Goal: Transaction & Acquisition: Purchase product/service

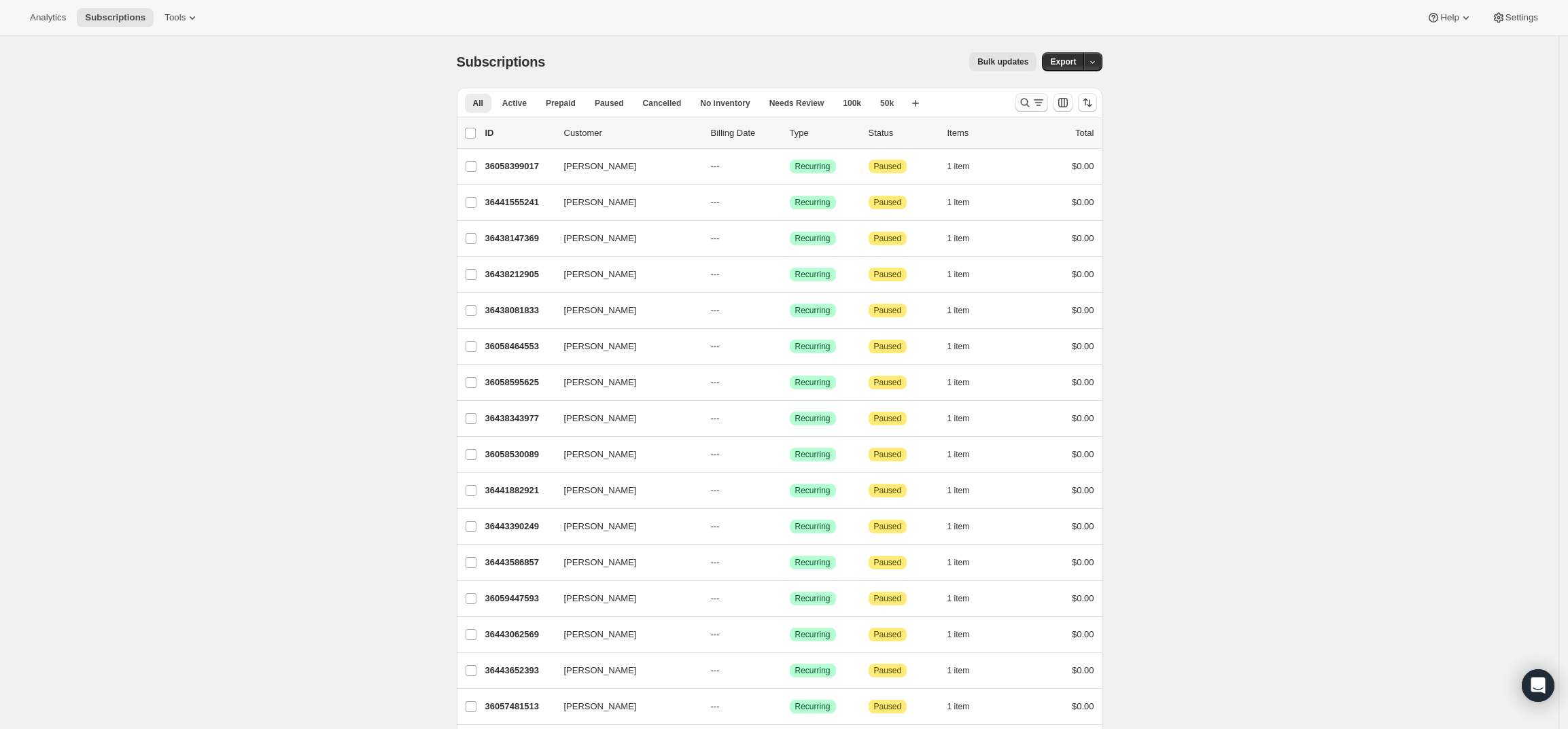
click at [1037, 102] on icon "Search and filter results" at bounding box center [1038, 102] width 14 height 14
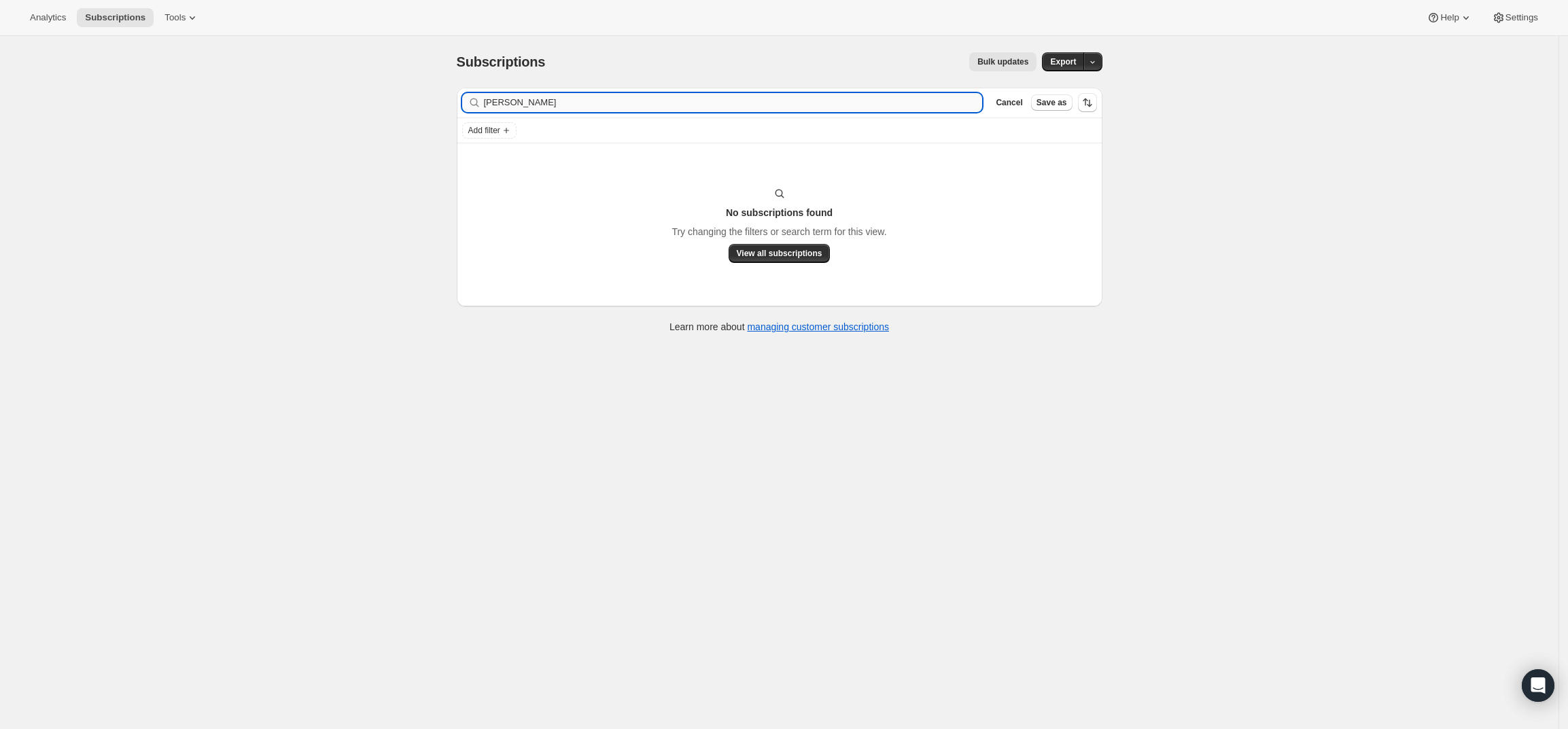
click at [490, 101] on input "James Hinderhofer" at bounding box center [733, 102] width 499 height 19
drag, startPoint x: 514, startPoint y: 102, endPoint x: 457, endPoint y: 102, distance: 57.0
click at [457, 102] on div "Filter subscribers James Hinderhofer Clear Cancel Save as Add filter No subscri…" at bounding box center [774, 212] width 657 height 270
type input "Hinderhofer"
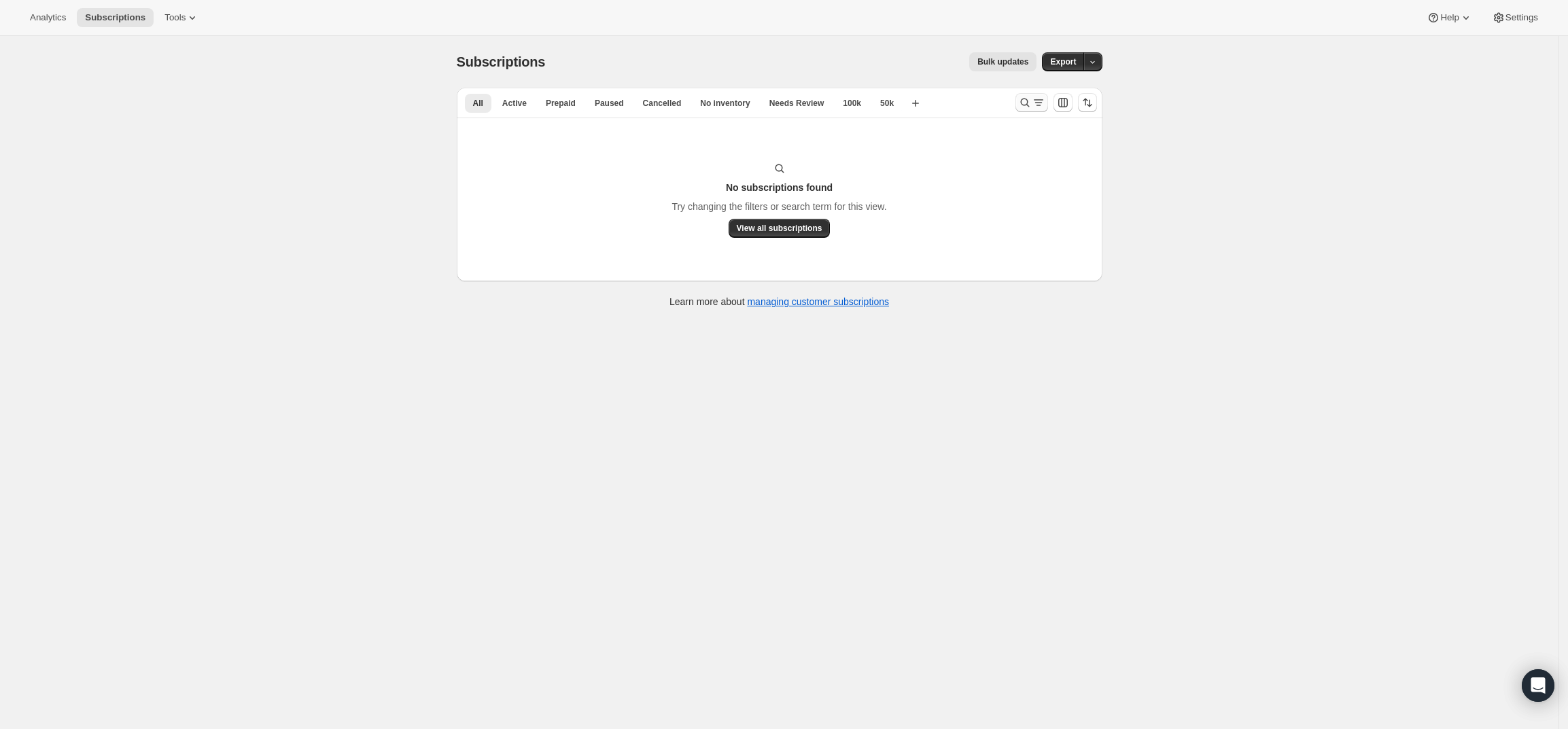
click at [1027, 102] on icon "Search and filter results" at bounding box center [1024, 102] width 14 height 14
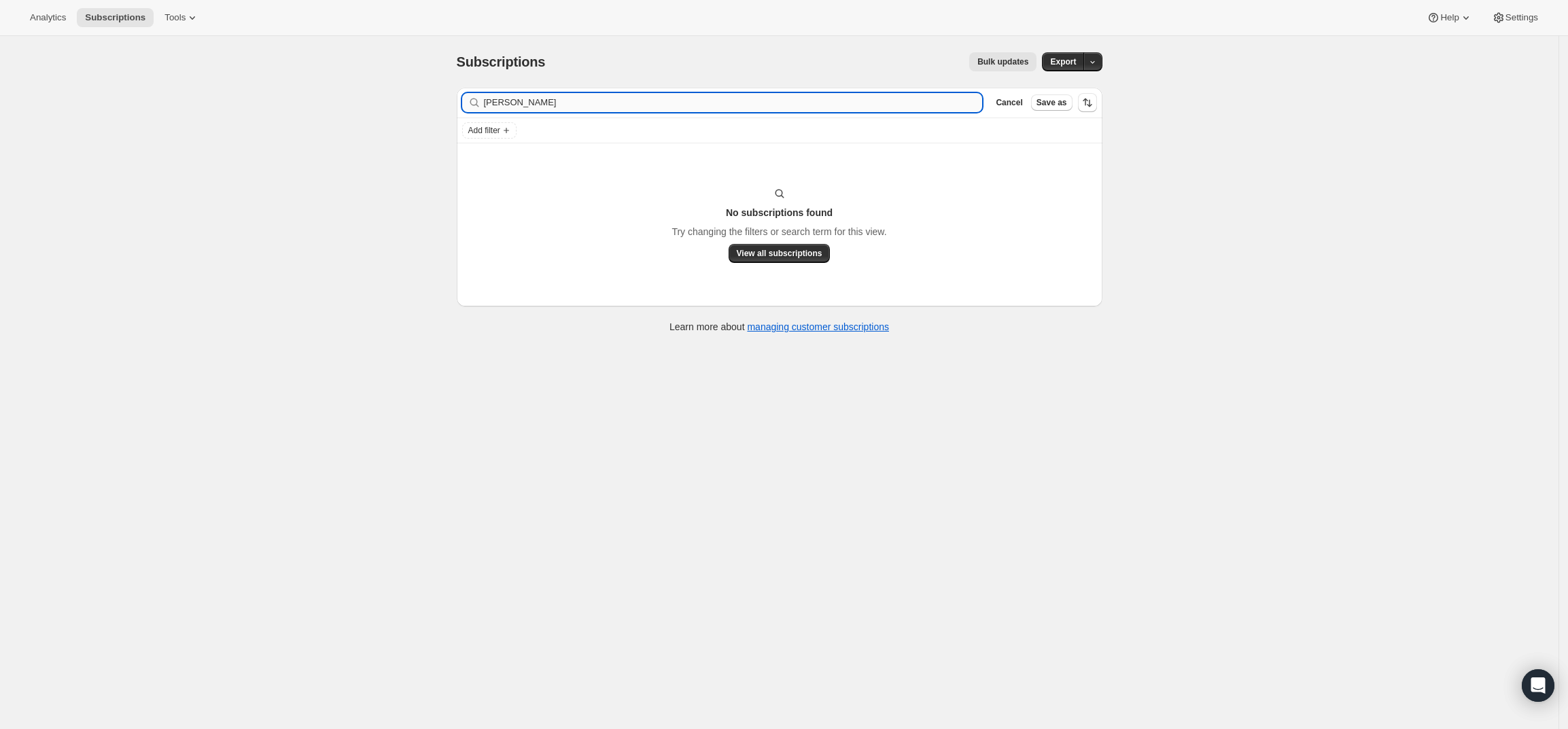
click at [883, 102] on input "[PERSON_NAME]" at bounding box center [733, 102] width 499 height 19
type input "james.hinderhofer@gmail.com"
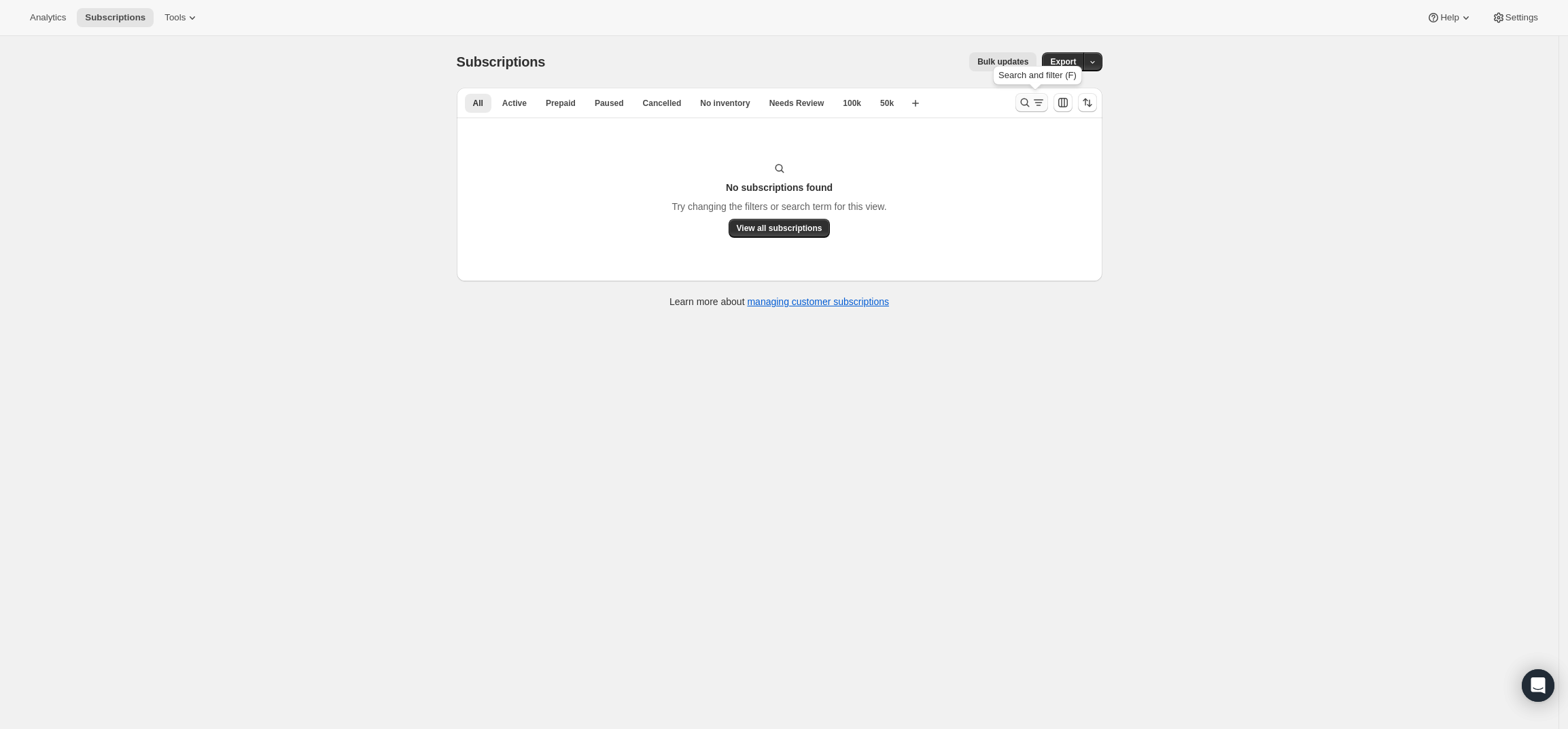
click at [1029, 104] on icon "Search and filter results" at bounding box center [1024, 103] width 9 height 9
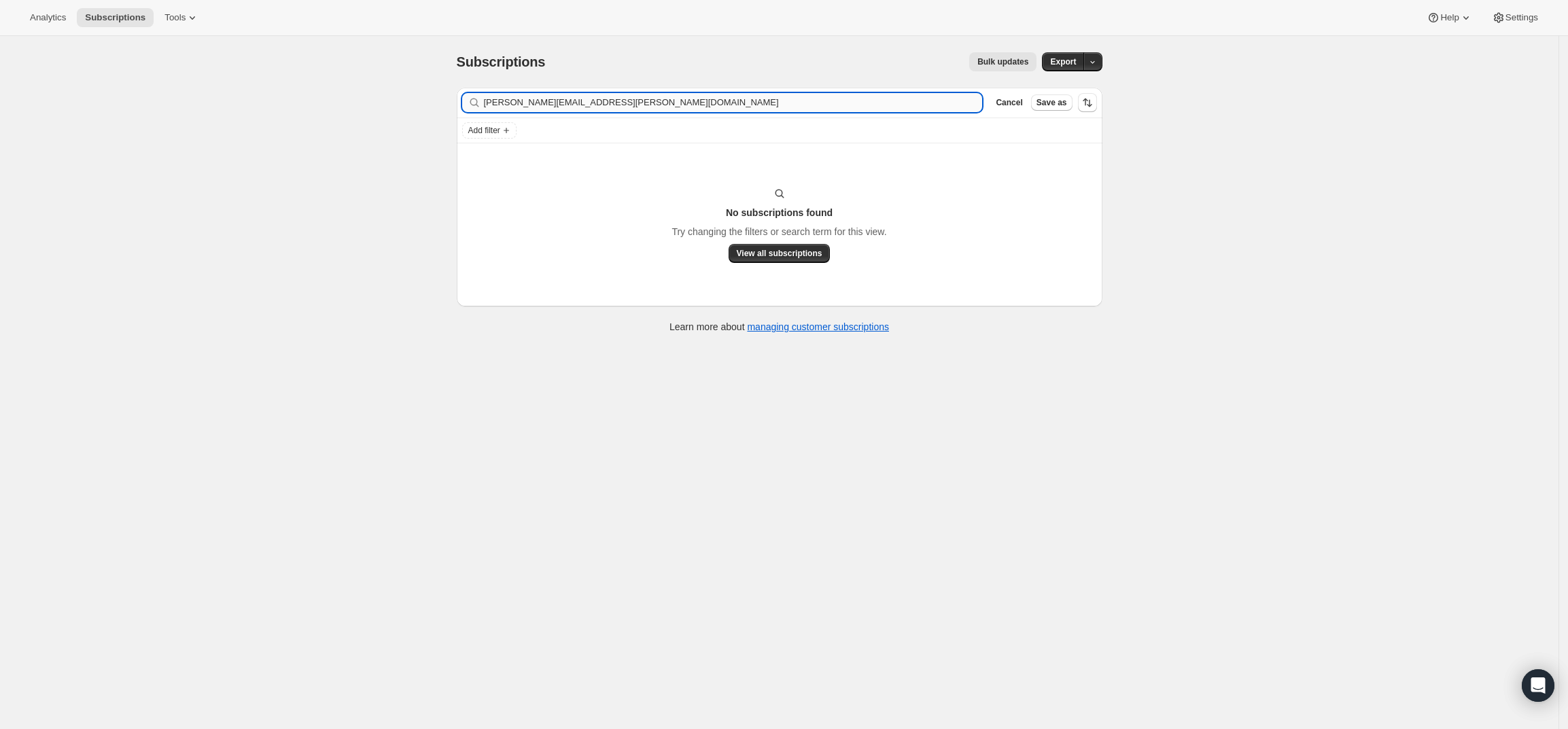
click at [887, 106] on input "james.hinderhofer@gmail.com" at bounding box center [733, 102] width 499 height 19
click at [489, 100] on input "[PERSON_NAME]" at bounding box center [733, 102] width 499 height 19
type input "[PERSON_NAME]"
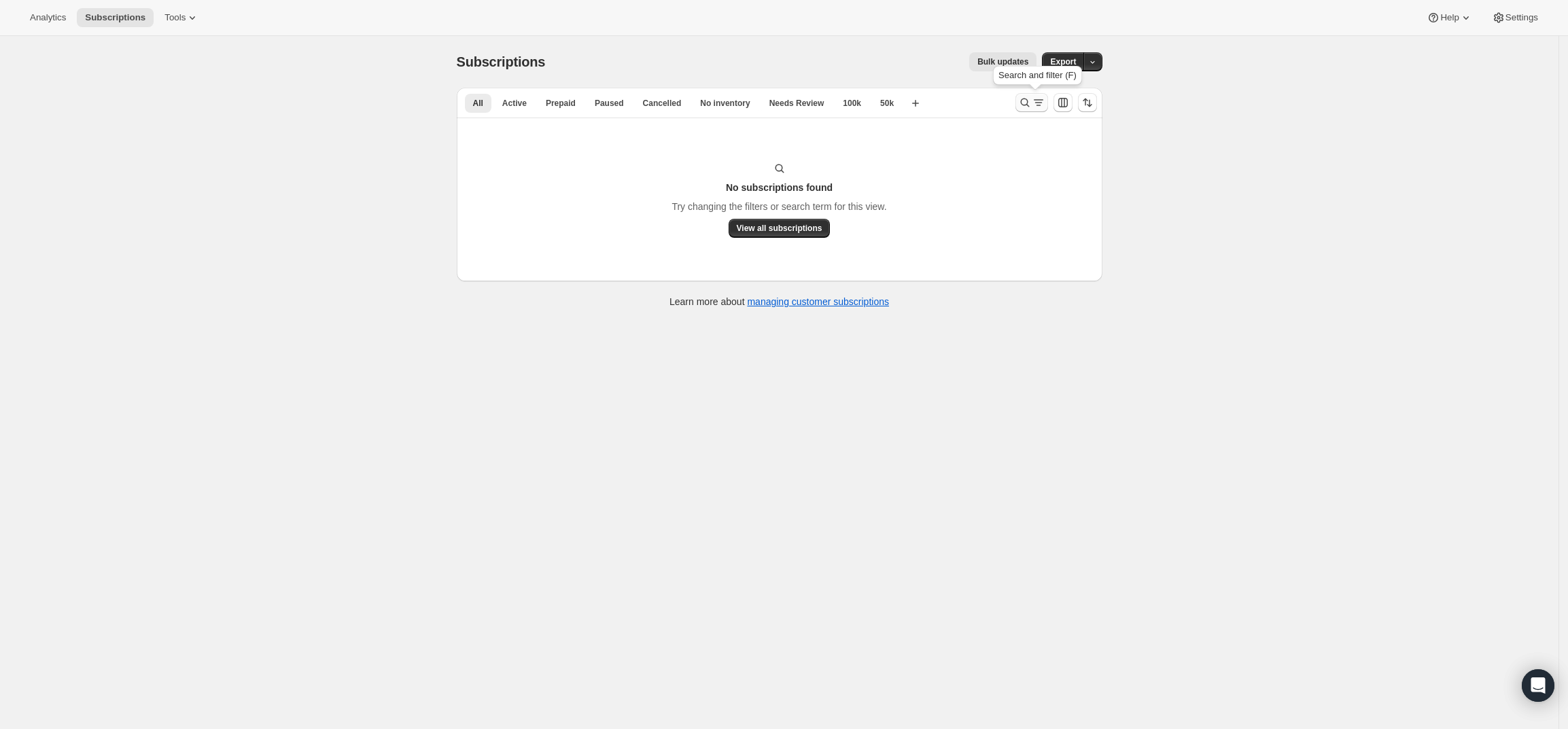
click at [1036, 102] on icon "Search and filter results" at bounding box center [1038, 102] width 14 height 14
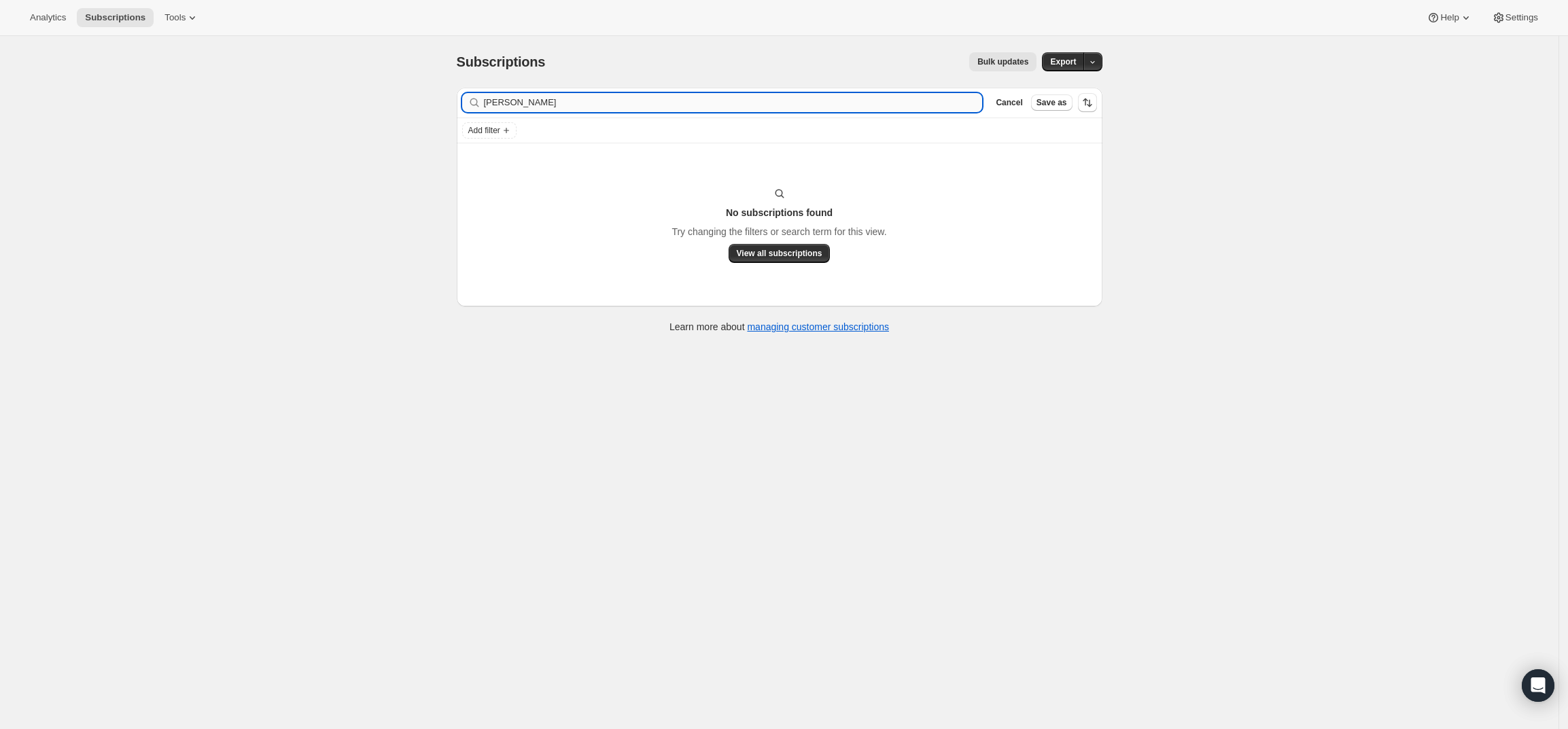
click at [756, 102] on input "[PERSON_NAME]" at bounding box center [733, 102] width 499 height 19
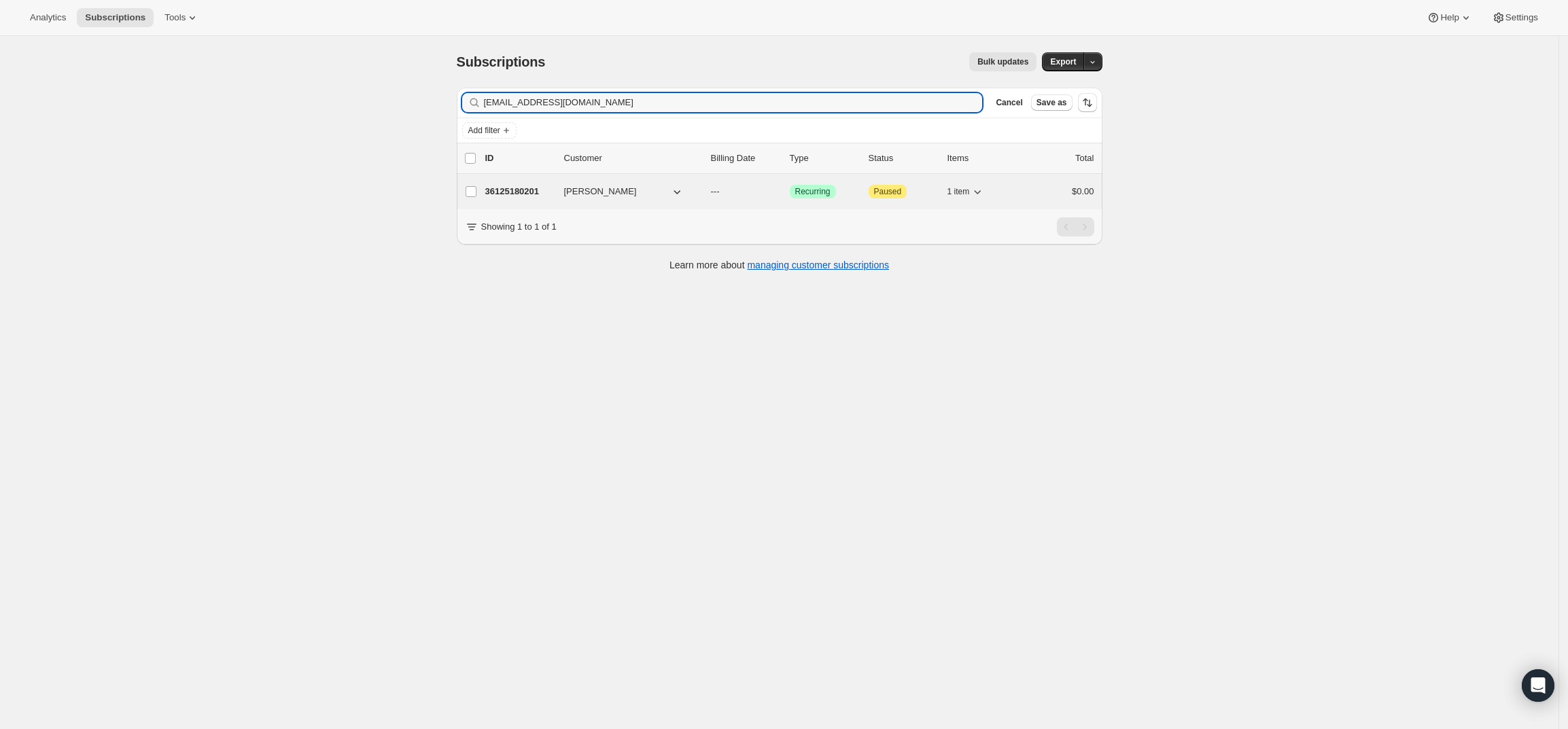
type input "bdpurch@pm.me"
click at [522, 191] on p "36125180201" at bounding box center [519, 191] width 68 height 14
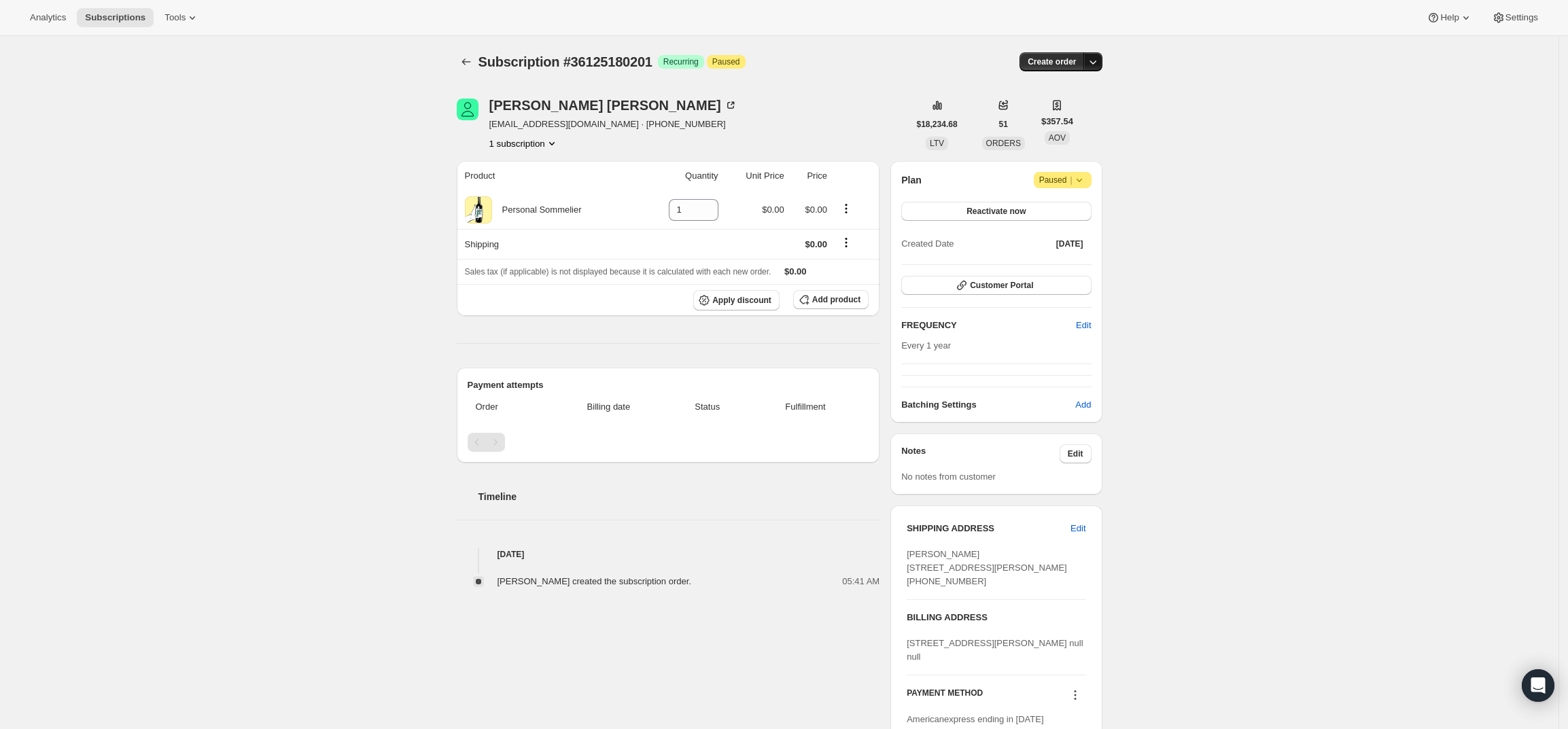
click at [1098, 57] on icon "button" at bounding box center [1092, 61] width 14 height 14
click at [1079, 113] on span "Create custom one-time order" at bounding box center [1039, 113] width 118 height 10
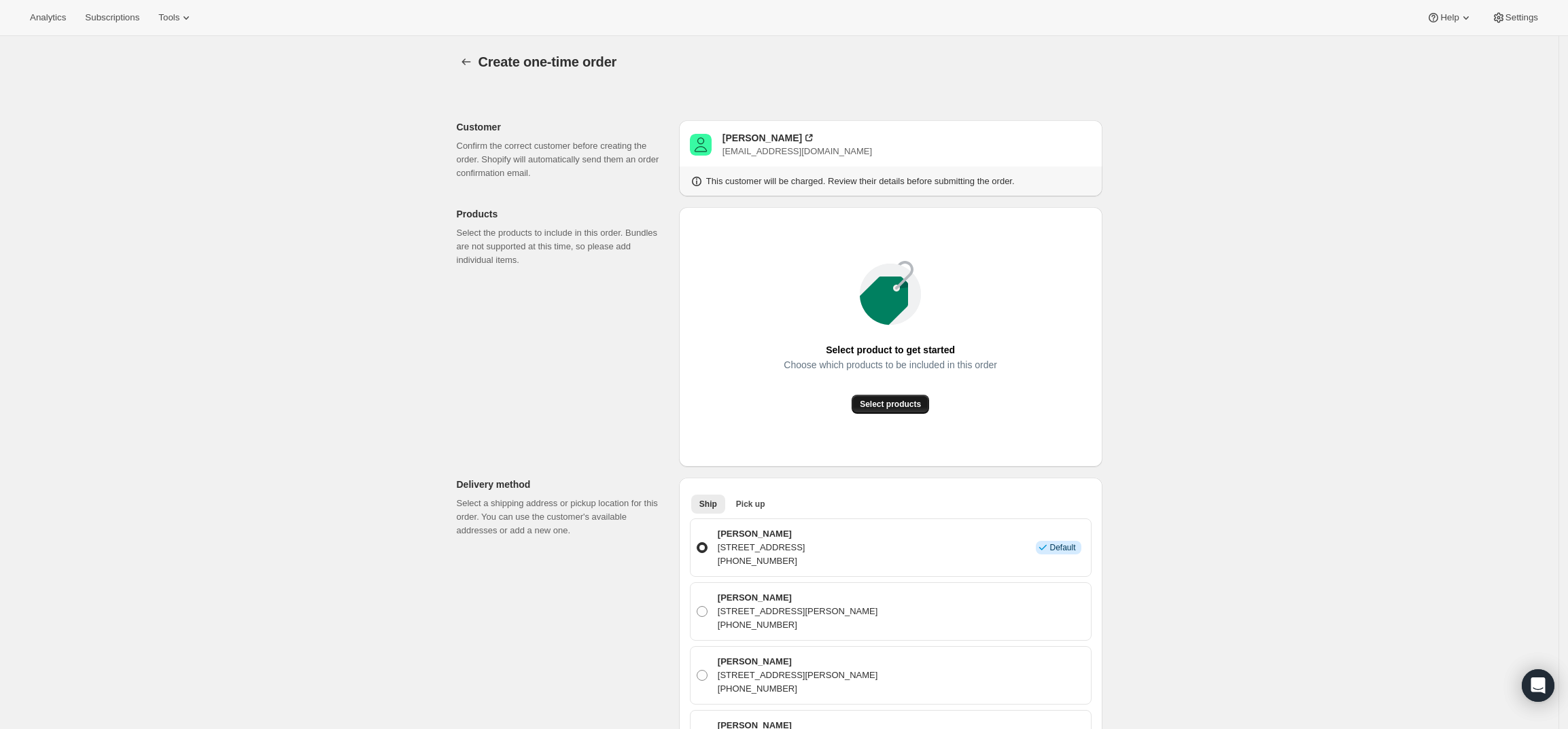
click at [890, 405] on span "Select products" at bounding box center [891, 404] width 61 height 11
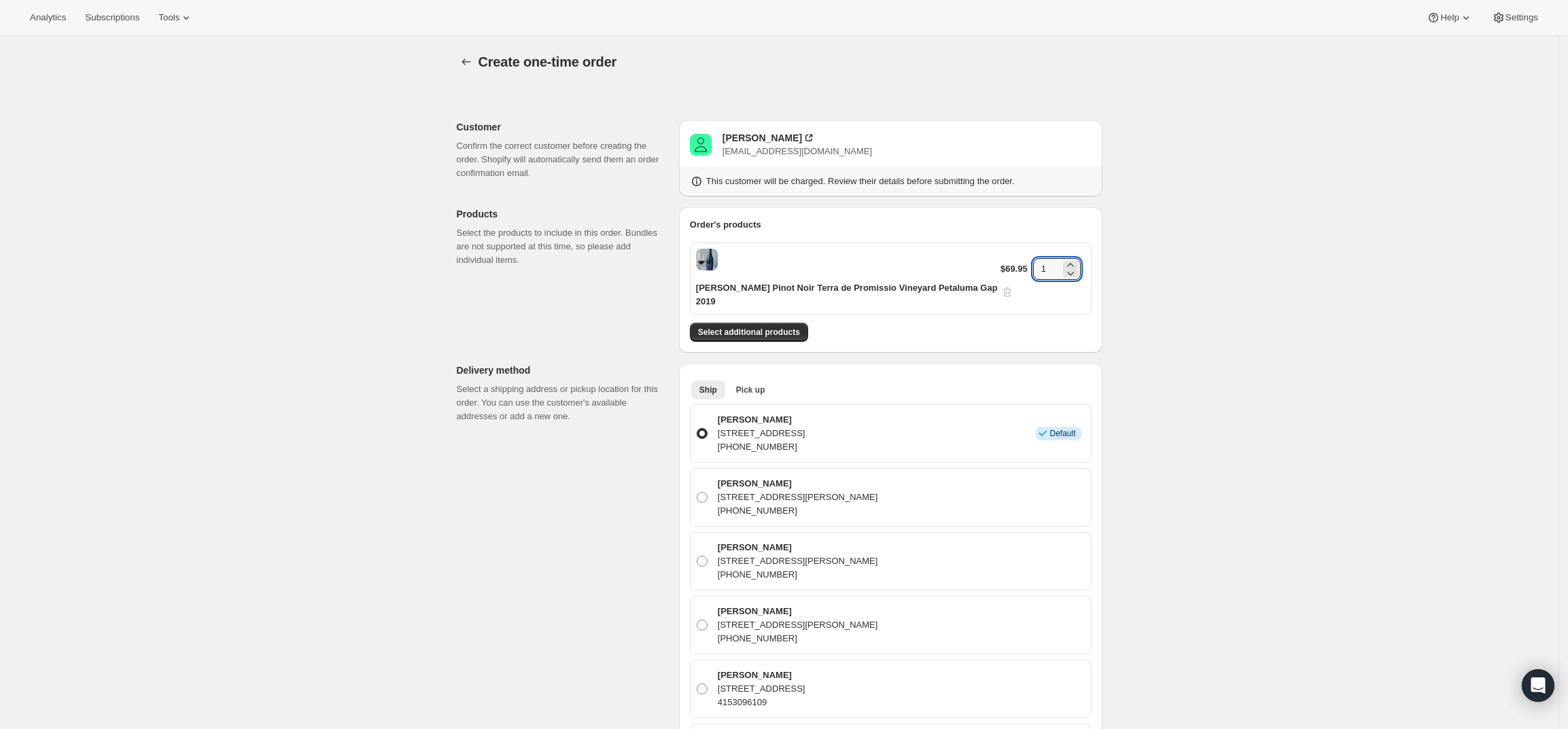
drag, startPoint x: 1054, startPoint y: 257, endPoint x: 956, endPoint y: 259, distance: 98.0
click at [956, 259] on div "[PERSON_NAME] Pinot Noir Terra de Promissio Vineyard Petaluma Gap 2019 $69.95 1" at bounding box center [891, 278] width 402 height 72
type input "6"
click at [1260, 285] on div "Create one-time order. This page is ready Create one-time order Customer Confir…" at bounding box center [779, 685] width 1559 height 1299
click at [753, 327] on span "Select additional products" at bounding box center [749, 332] width 102 height 11
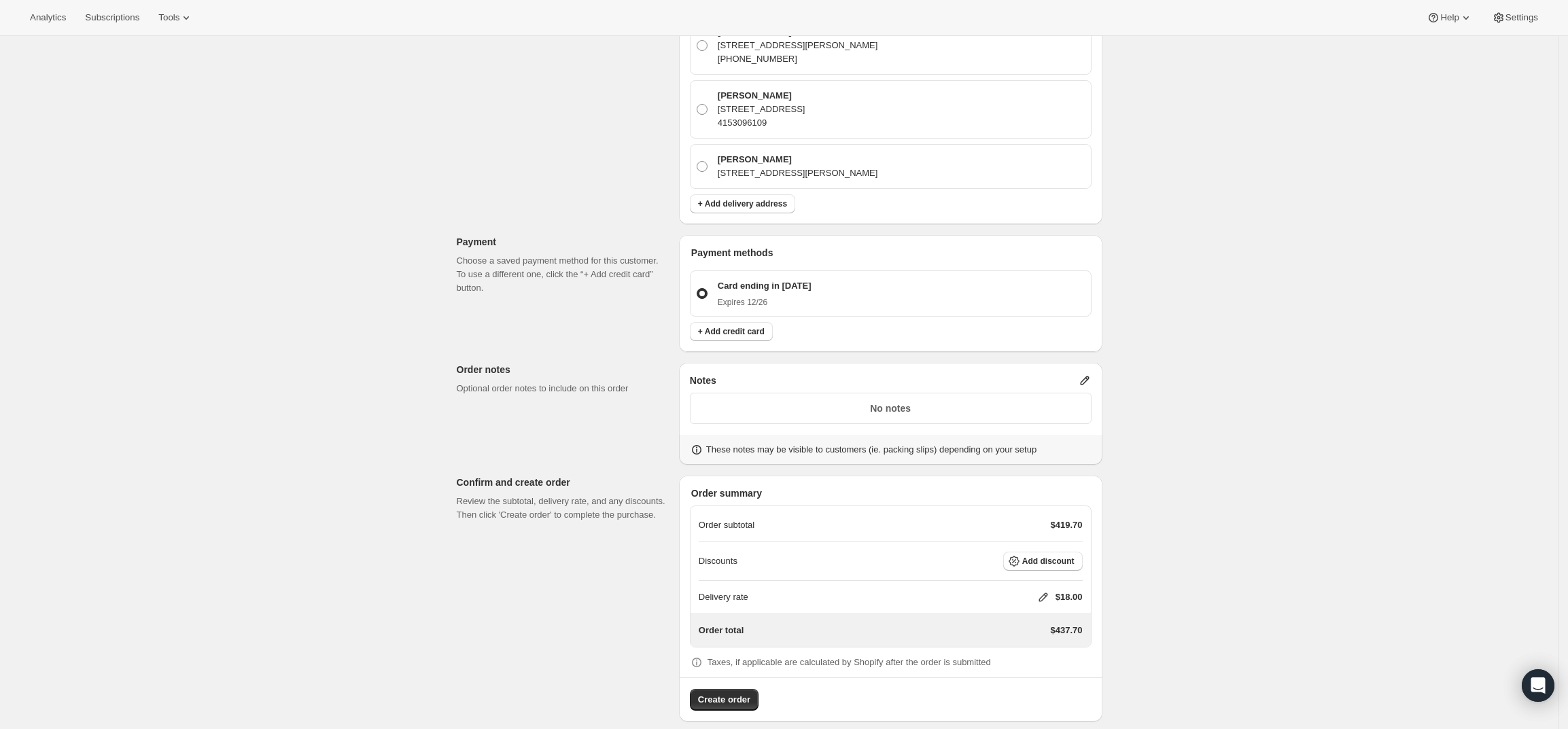
scroll to position [580, 0]
click at [1085, 373] on icon at bounding box center [1084, 380] width 14 height 14
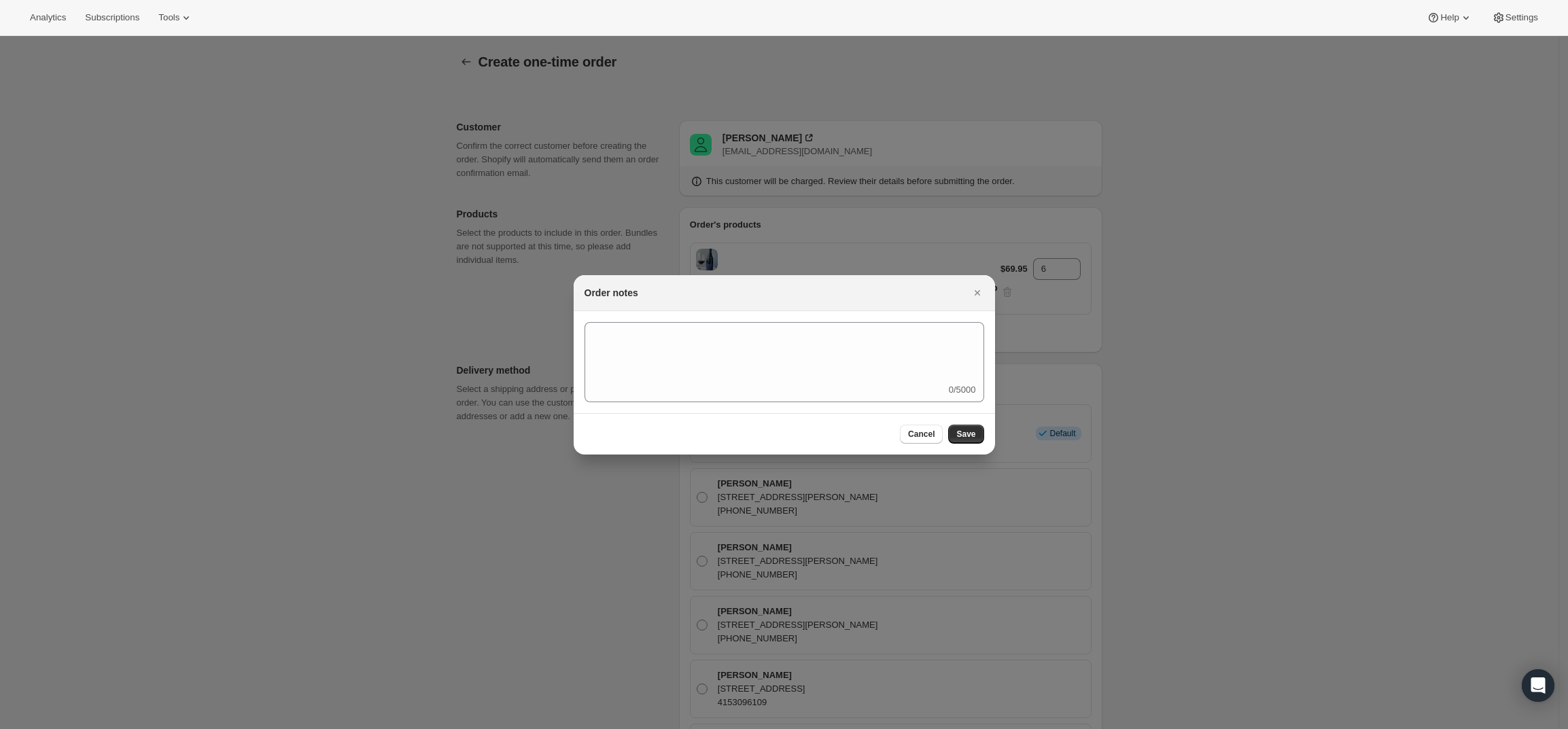
scroll to position [0, 0]
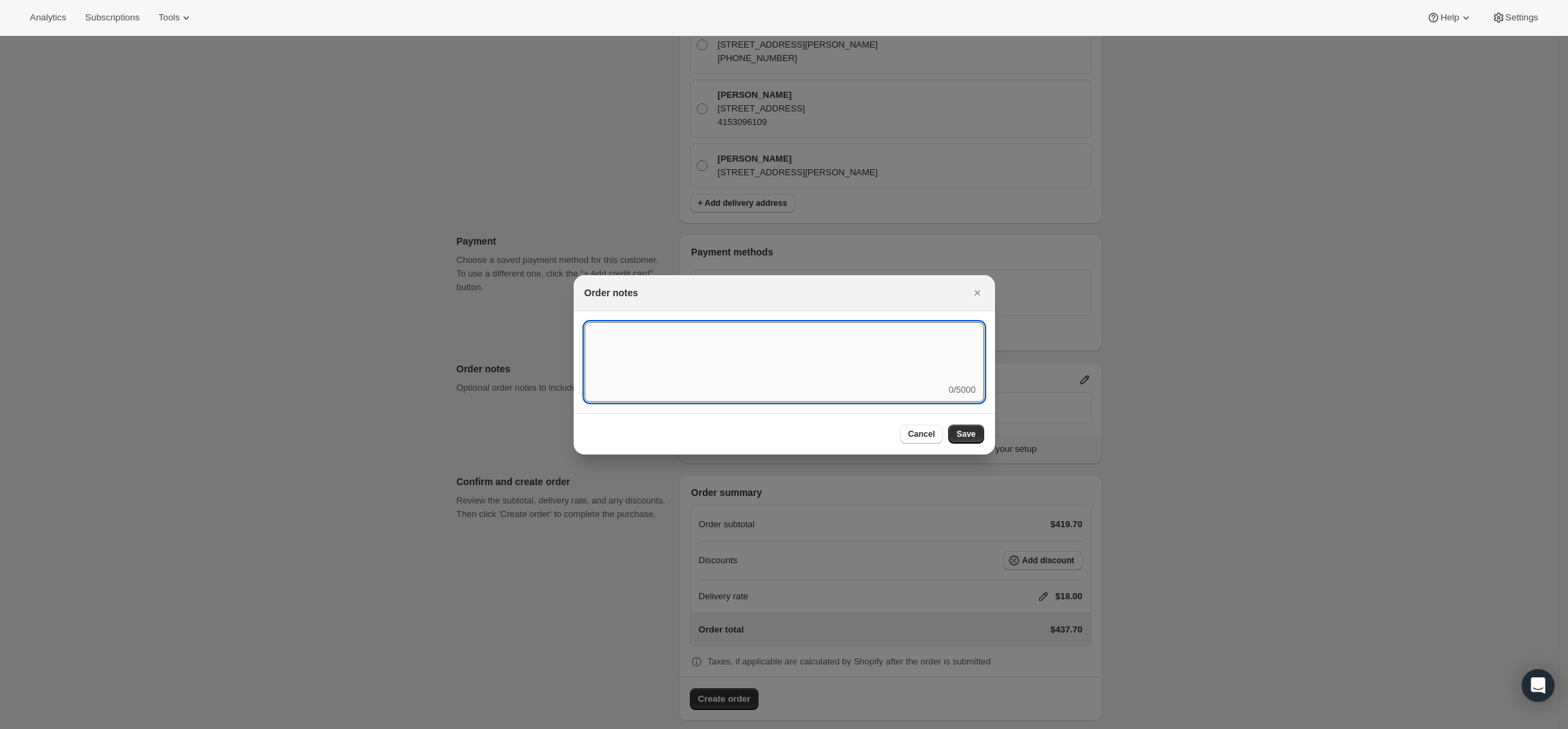
click at [921, 365] on textarea ":r3v:" at bounding box center [784, 353] width 400 height 61
type textarea "Weather HOLD"
click at [965, 427] on button "Save" at bounding box center [966, 434] width 35 height 19
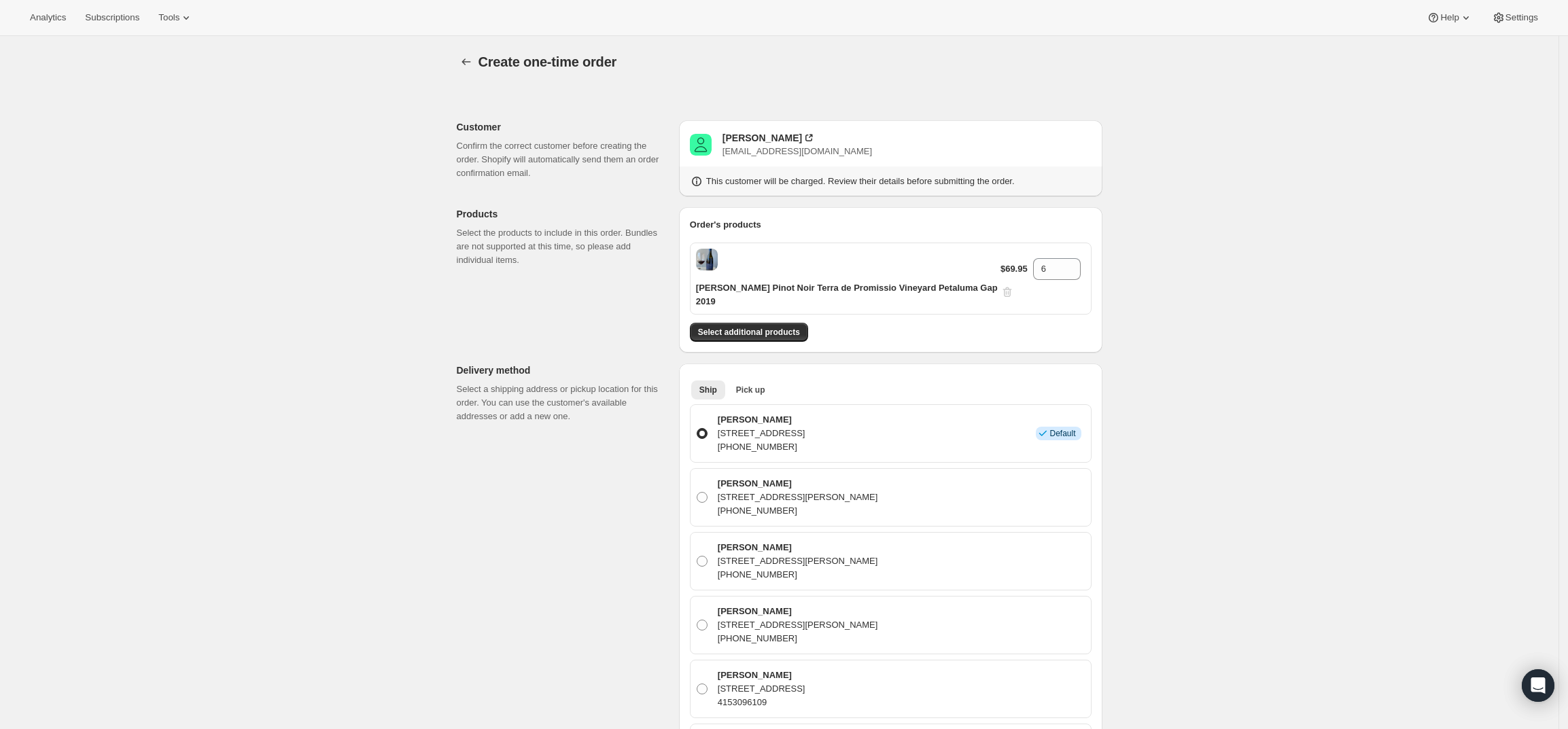
scroll to position [580, 0]
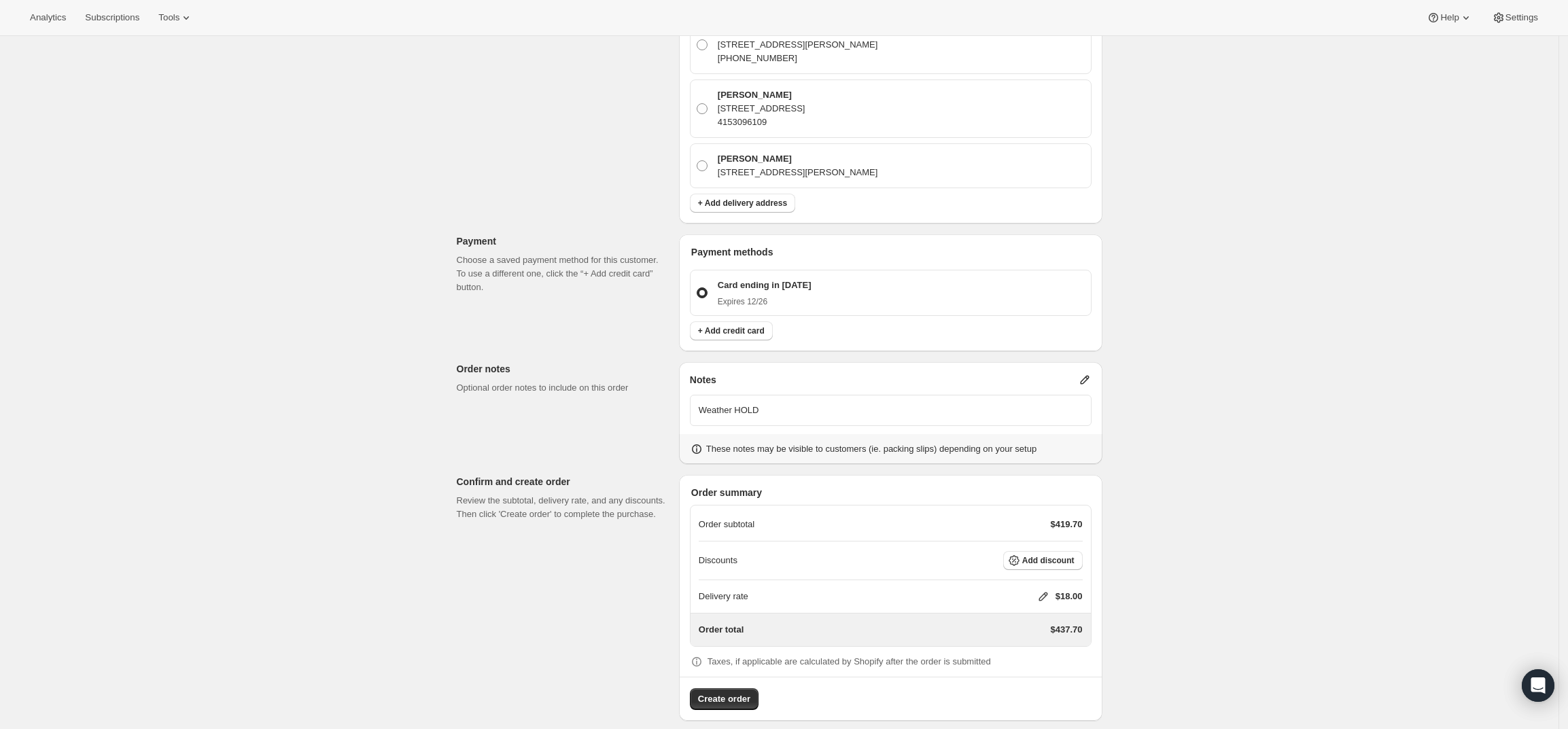
click at [1050, 589] on icon at bounding box center [1043, 596] width 14 height 14
click at [1011, 632] on input "0" at bounding box center [1049, 634] width 122 height 22
type input "0"
click at [1039, 669] on span "Save" at bounding box center [1040, 665] width 19 height 11
click at [715, 688] on button "Create order" at bounding box center [724, 699] width 69 height 22
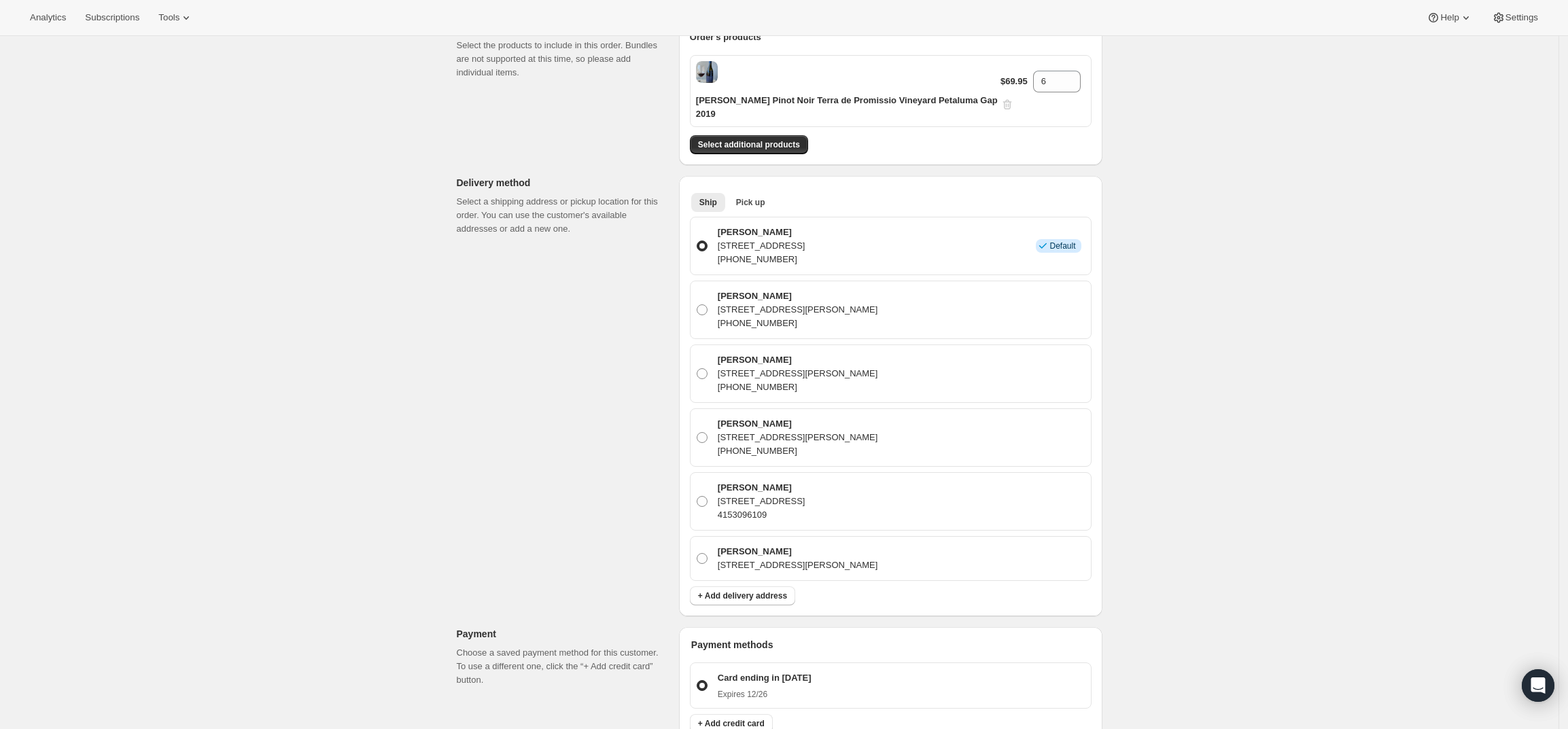
scroll to position [0, 0]
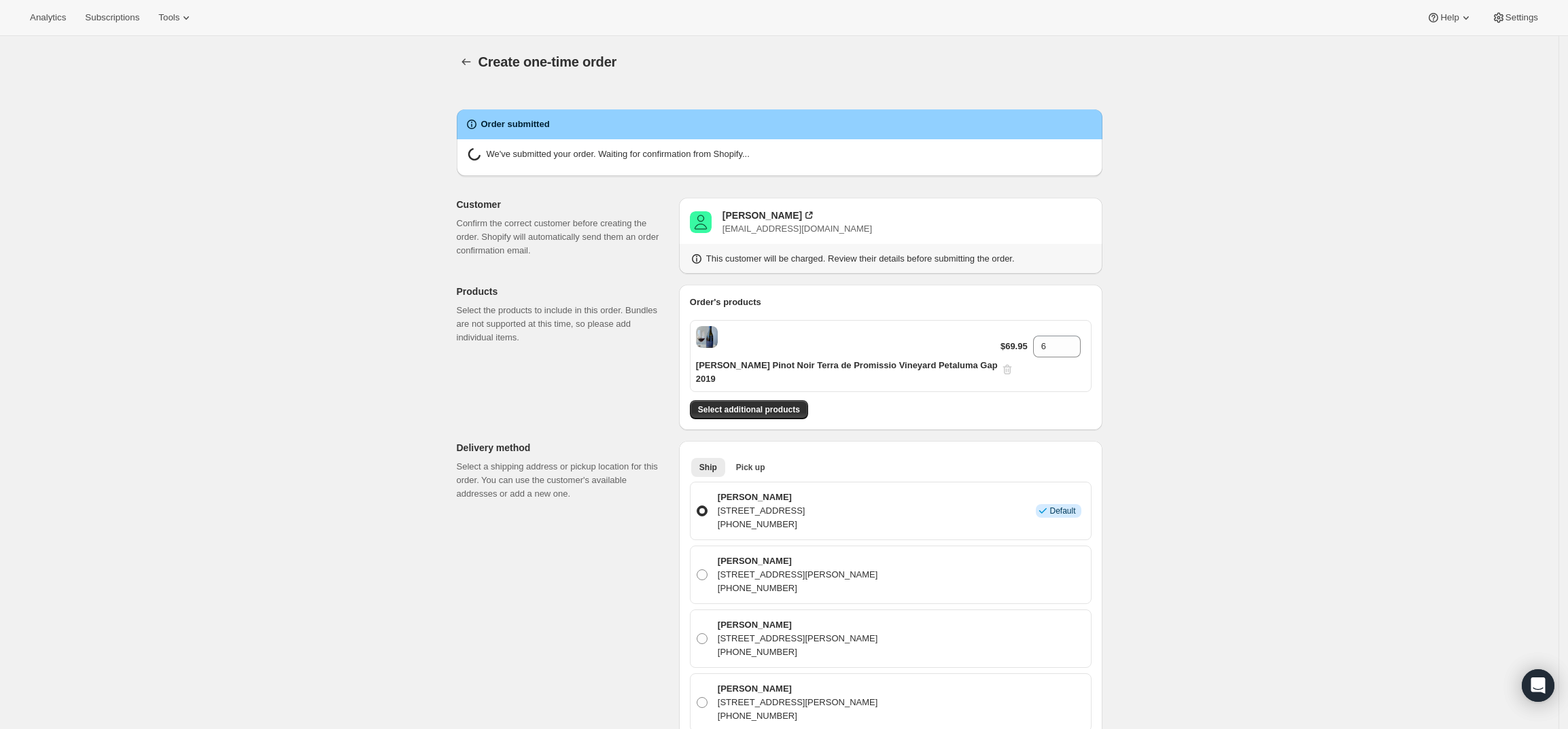
radio input "true"
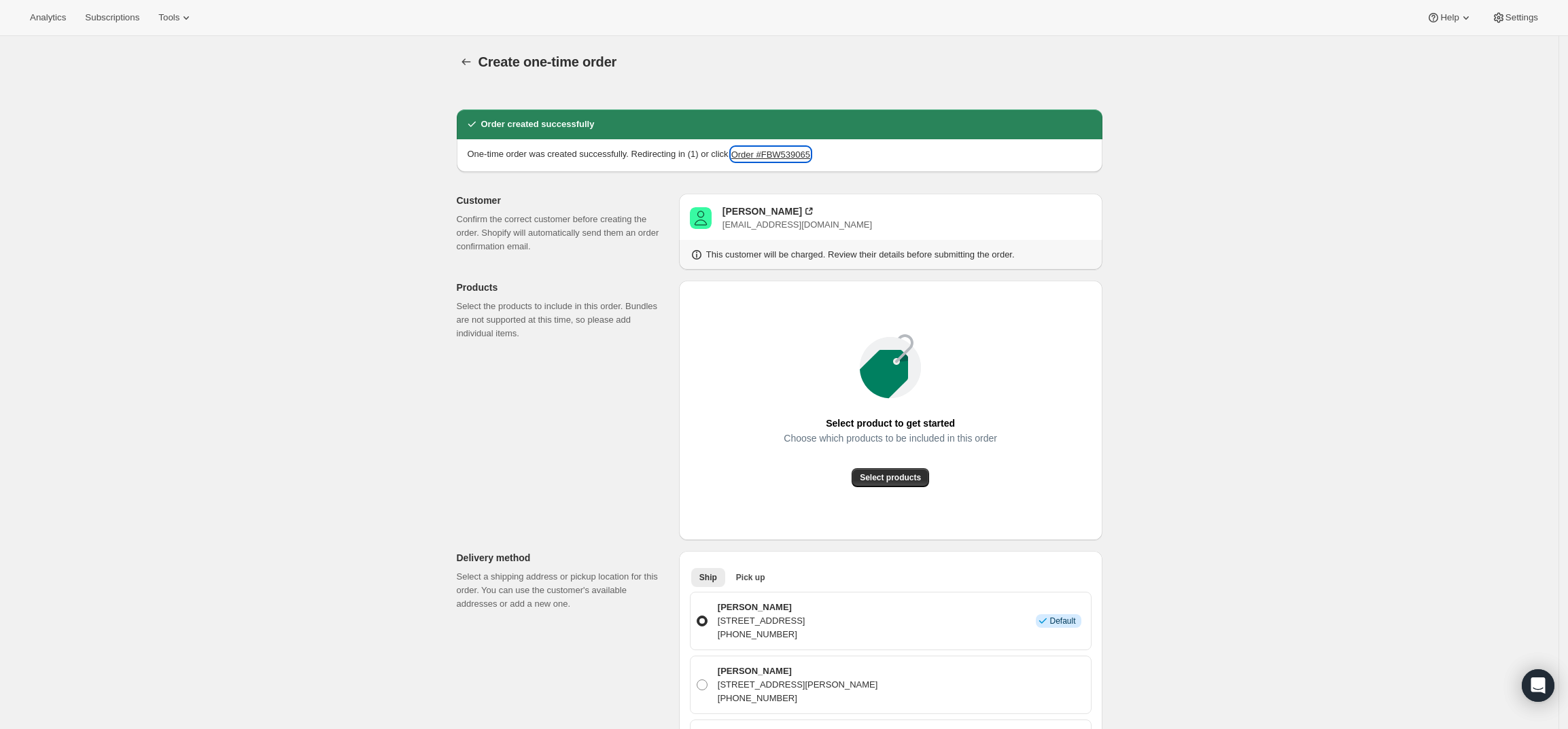
click at [771, 159] on button "Order #FBW539065" at bounding box center [771, 154] width 79 height 14
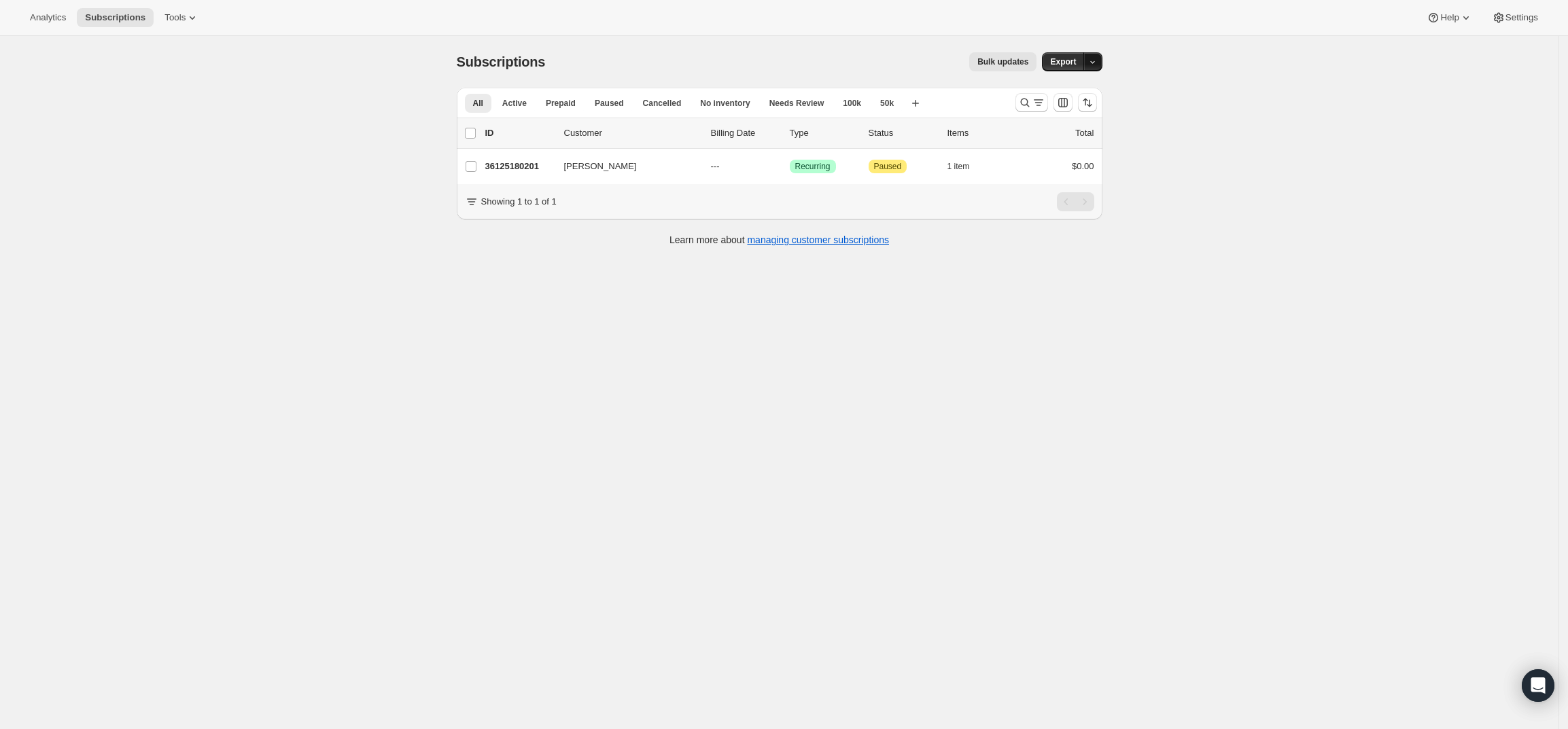
click at [1102, 59] on button "button" at bounding box center [1093, 62] width 19 height 19
click at [1298, 113] on div "Subscriptions. This page is ready Subscriptions Bulk updates More actions Bulk …" at bounding box center [779, 400] width 1559 height 729
click at [1037, 102] on icon "Search and filter results" at bounding box center [1038, 102] width 14 height 14
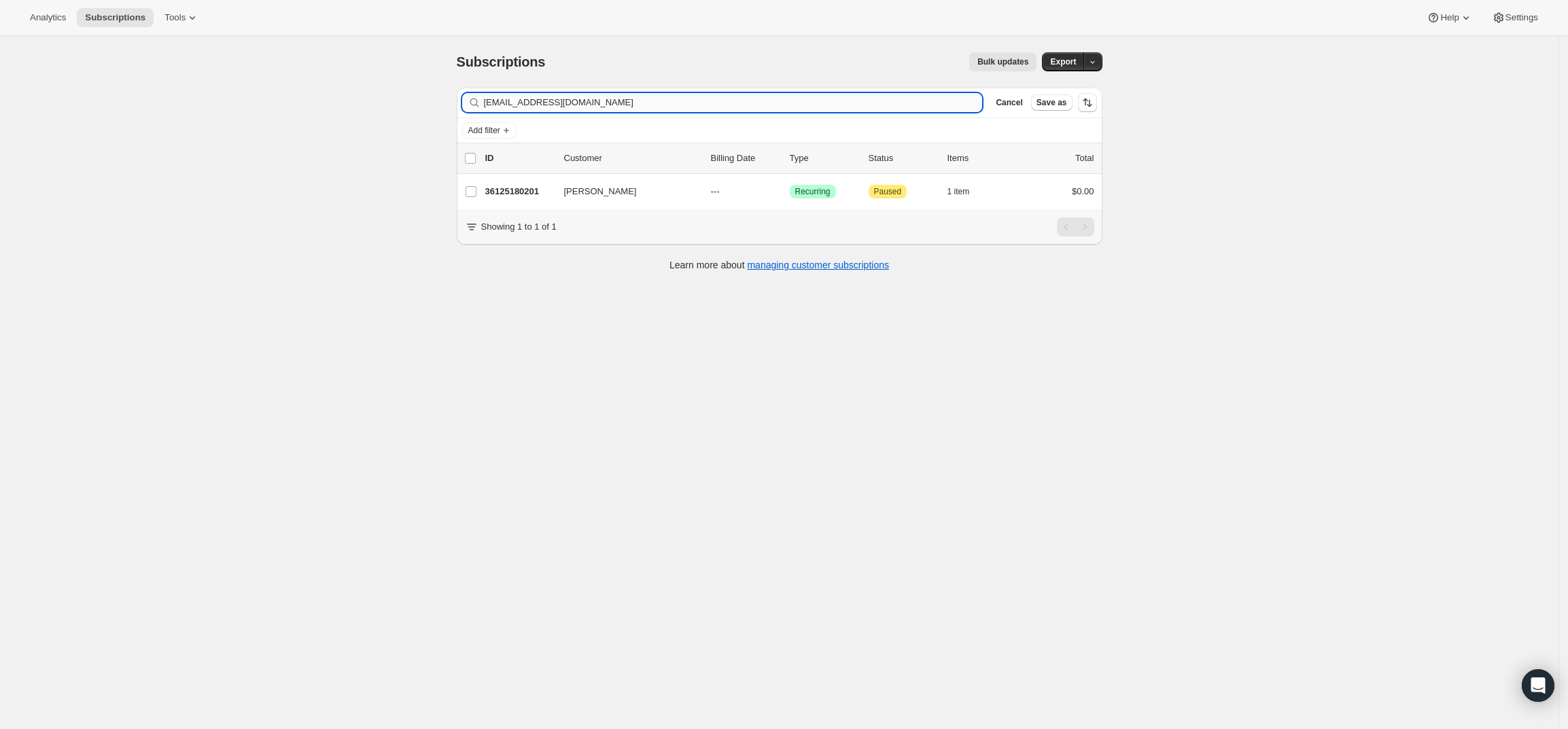
click at [813, 96] on input "bdpurch@pm.me" at bounding box center [733, 102] width 499 height 19
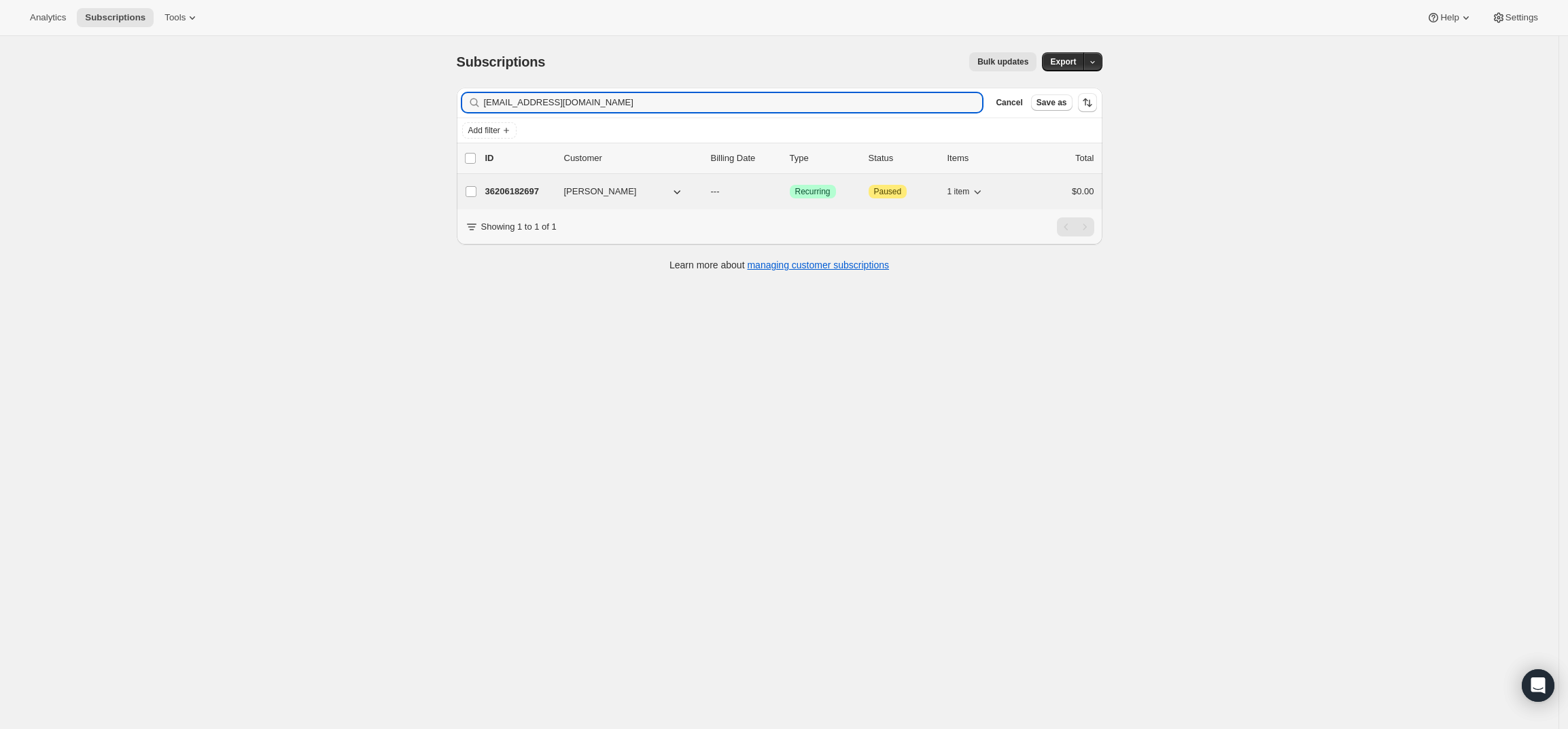
type input "Dfwglass@mac.com"
click at [515, 191] on p "36206182697" at bounding box center [519, 191] width 68 height 14
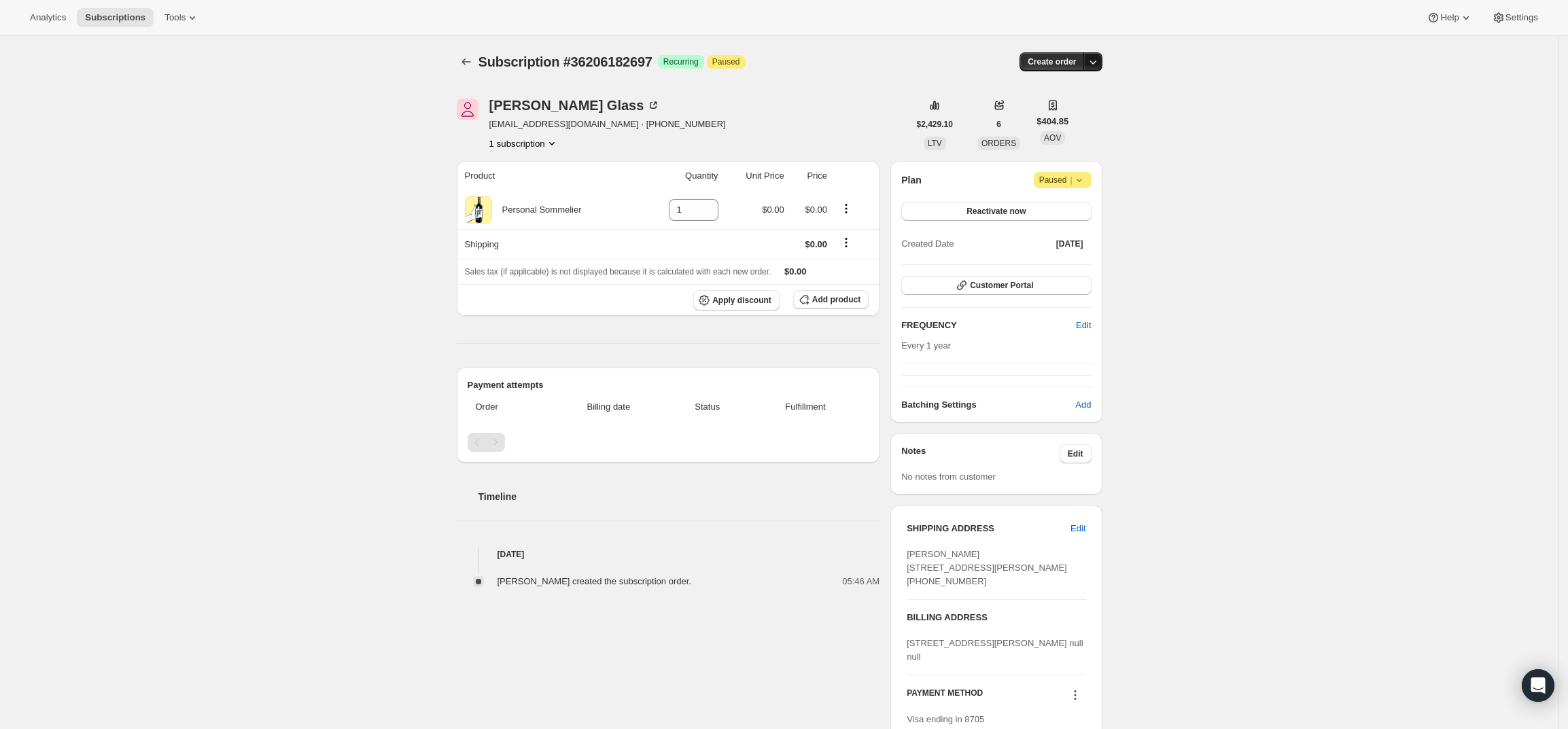
click at [1093, 64] on icon "button" at bounding box center [1092, 61] width 14 height 14
click at [1057, 114] on span "Create custom one-time order" at bounding box center [1039, 113] width 118 height 10
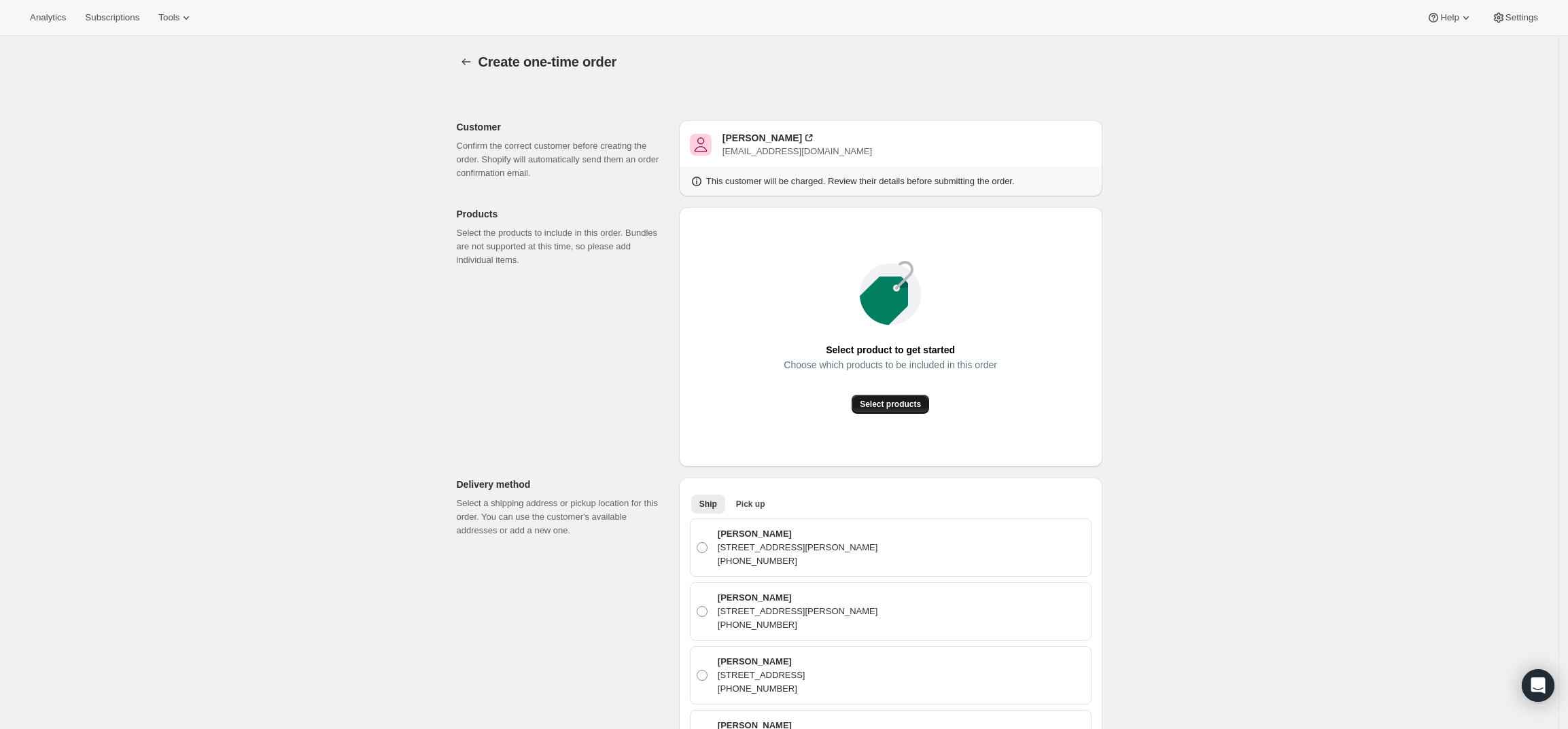
click at [899, 405] on span "Select products" at bounding box center [891, 404] width 61 height 11
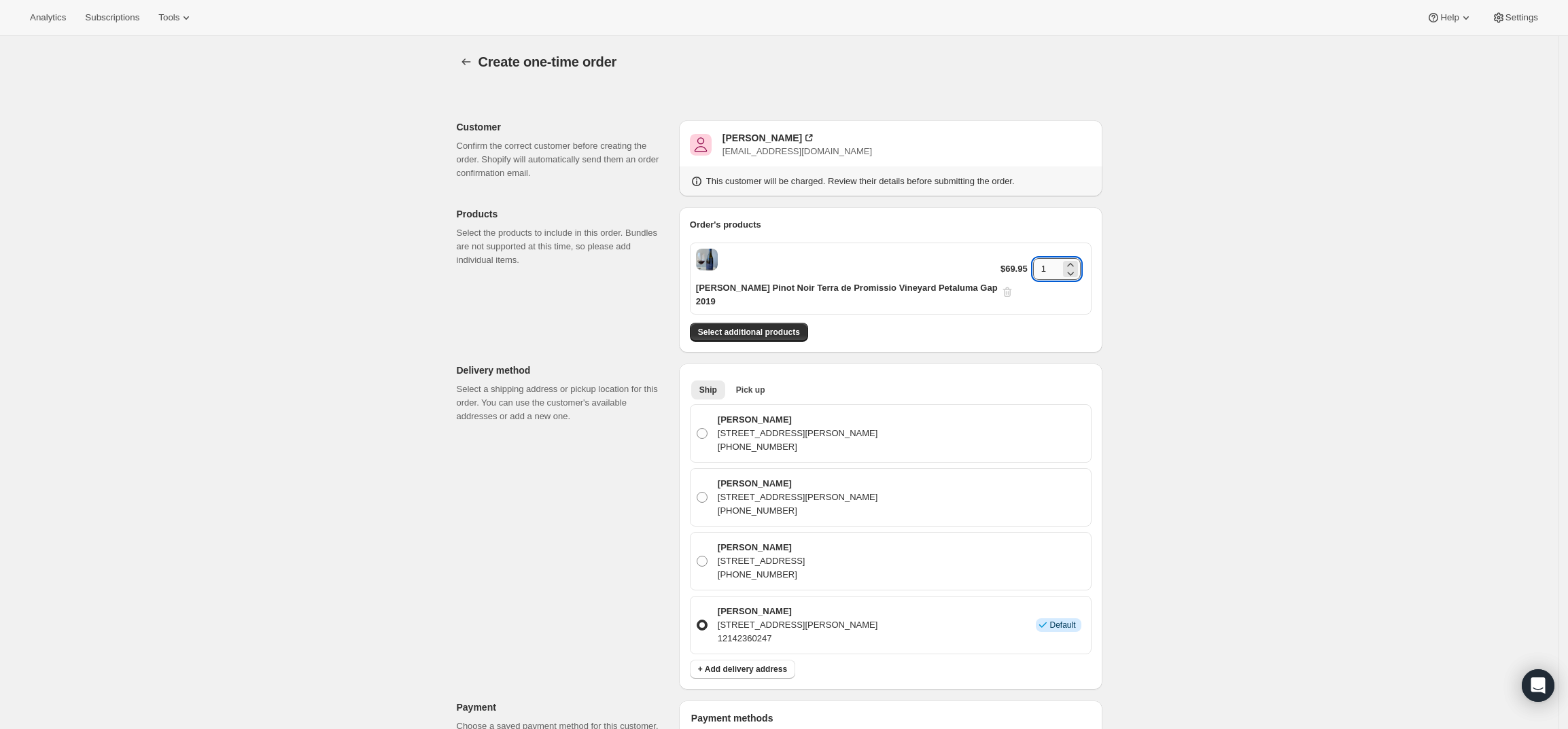
drag, startPoint x: 1048, startPoint y: 251, endPoint x: 1050, endPoint y: 261, distance: 10.2
click at [1049, 258] on input "1" at bounding box center [1046, 269] width 27 height 22
type input "12"
click at [1267, 375] on div "Create one-time order. This page is ready Create one-time order Customer Confir…" at bounding box center [779, 628] width 1559 height 1185
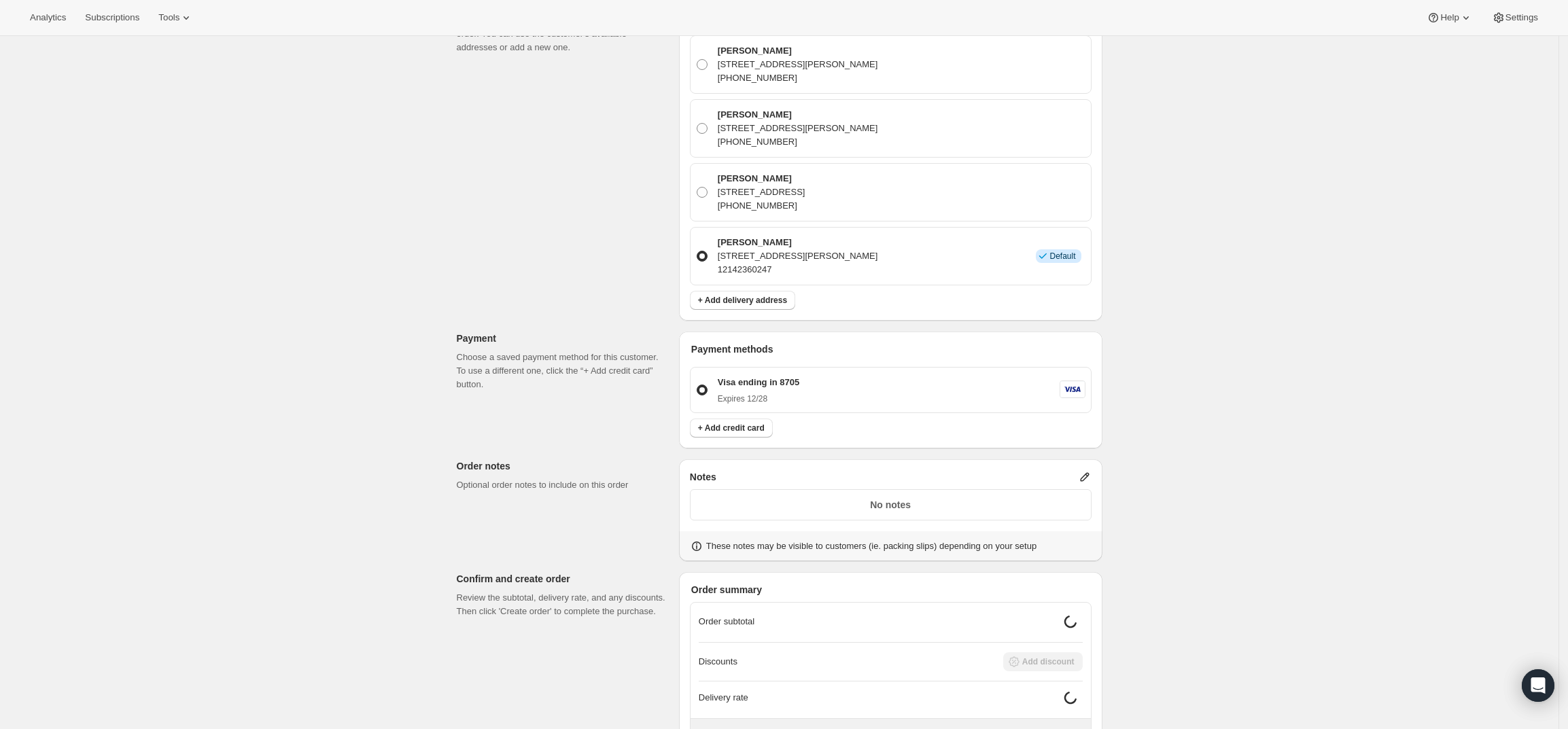
scroll to position [476, 0]
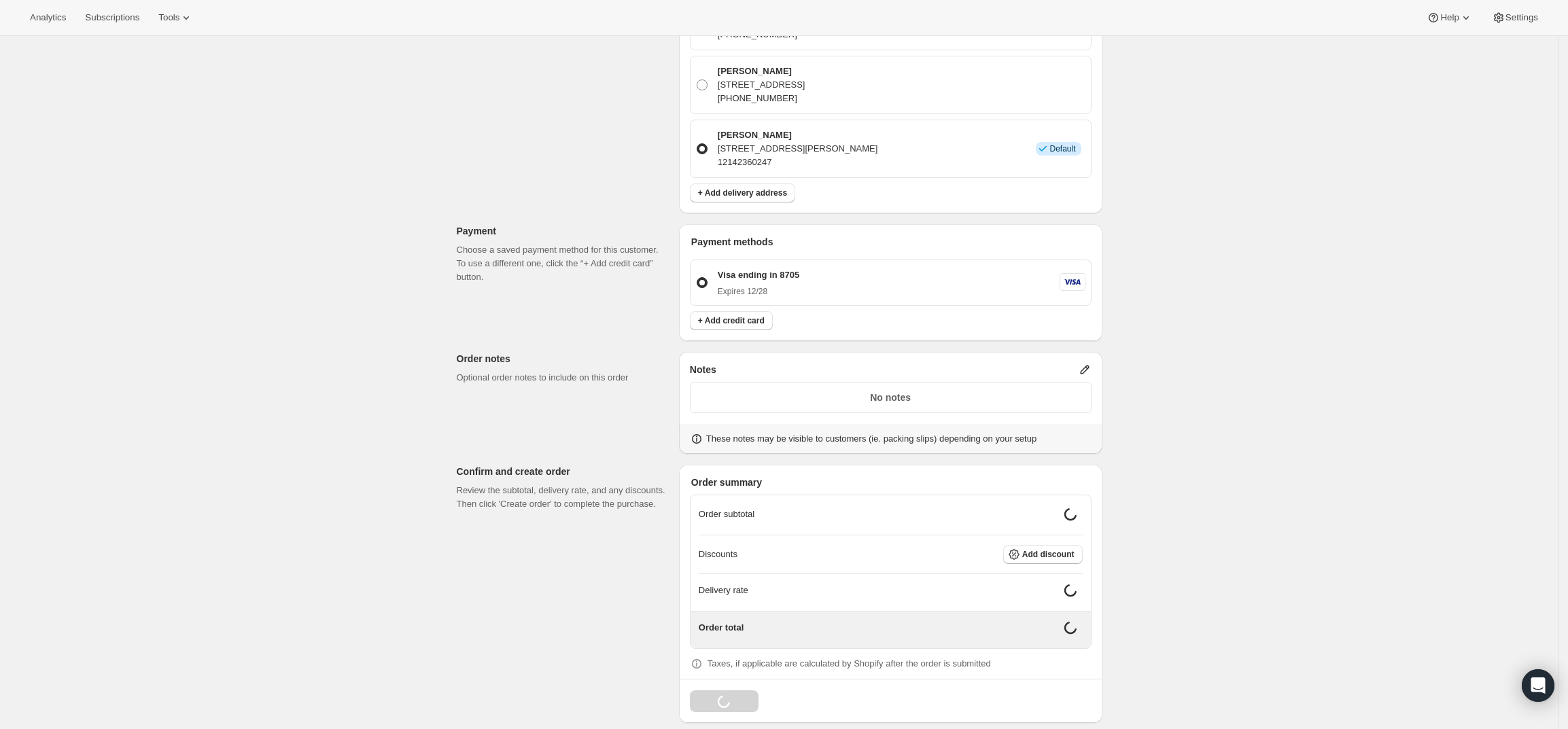
click at [1087, 363] on icon at bounding box center [1084, 370] width 14 height 14
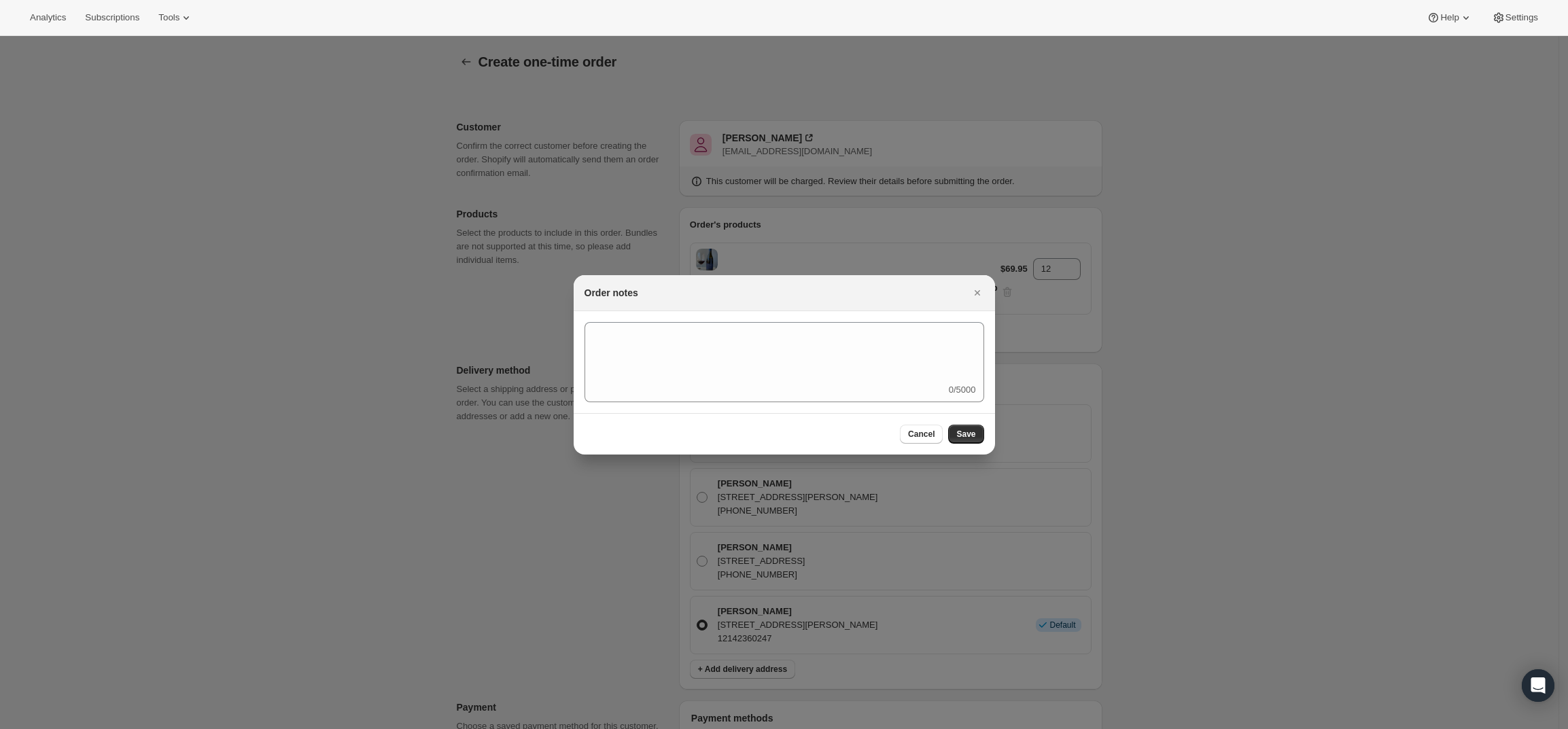
scroll to position [0, 0]
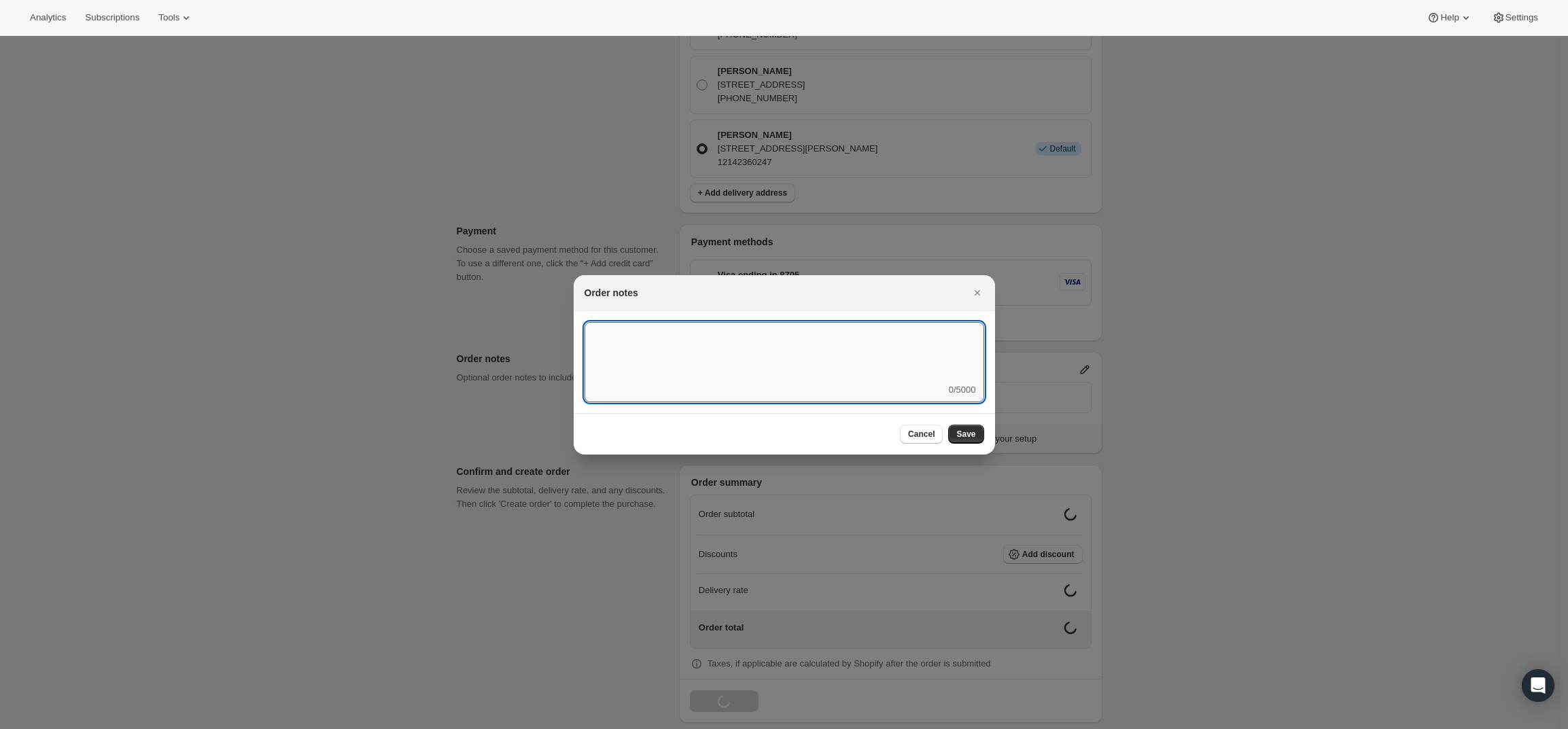
click at [938, 379] on textarea ":r3v:" at bounding box center [784, 353] width 400 height 61
type textarea "w"
type textarea "Weather HOLD"
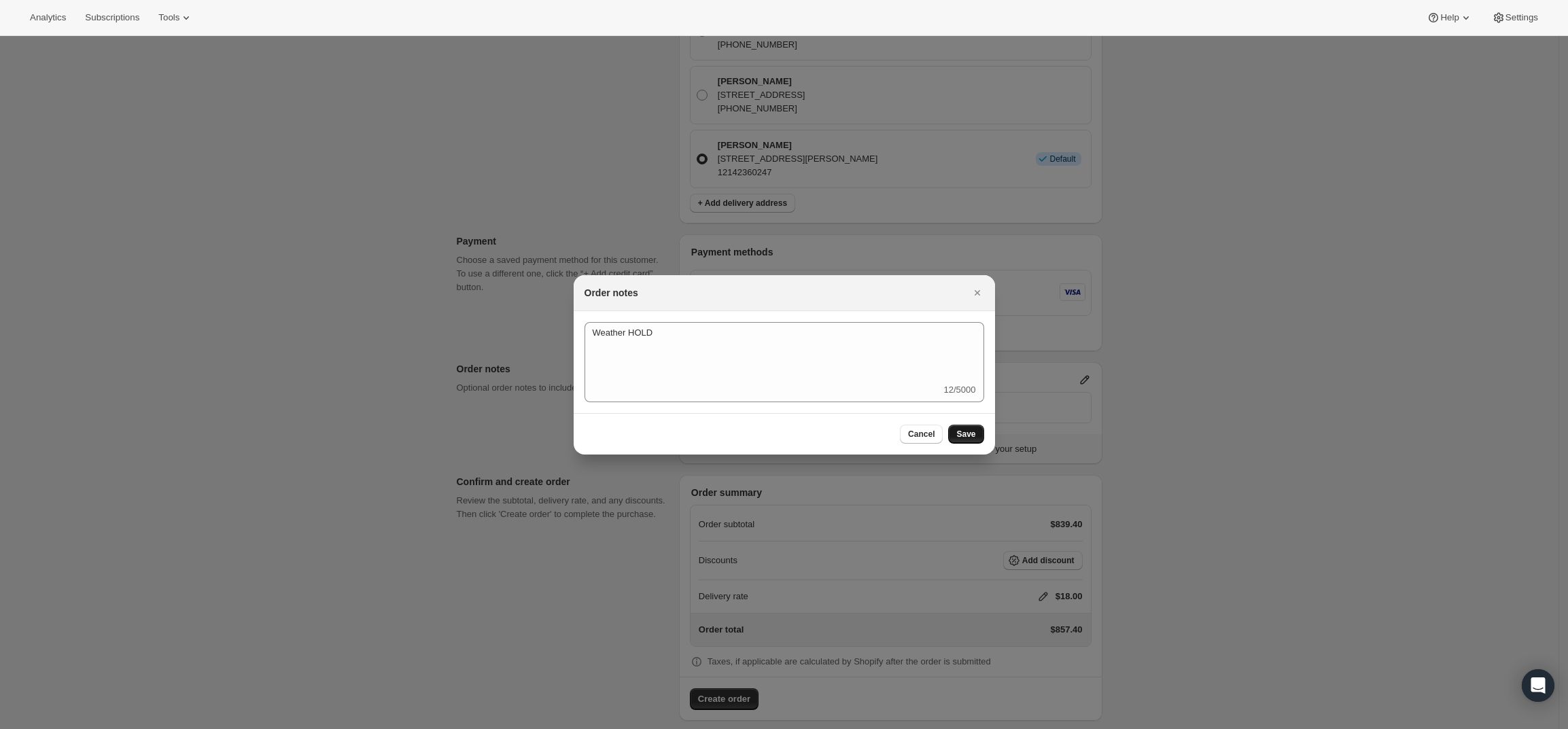
click at [969, 427] on button "Save" at bounding box center [966, 434] width 35 height 19
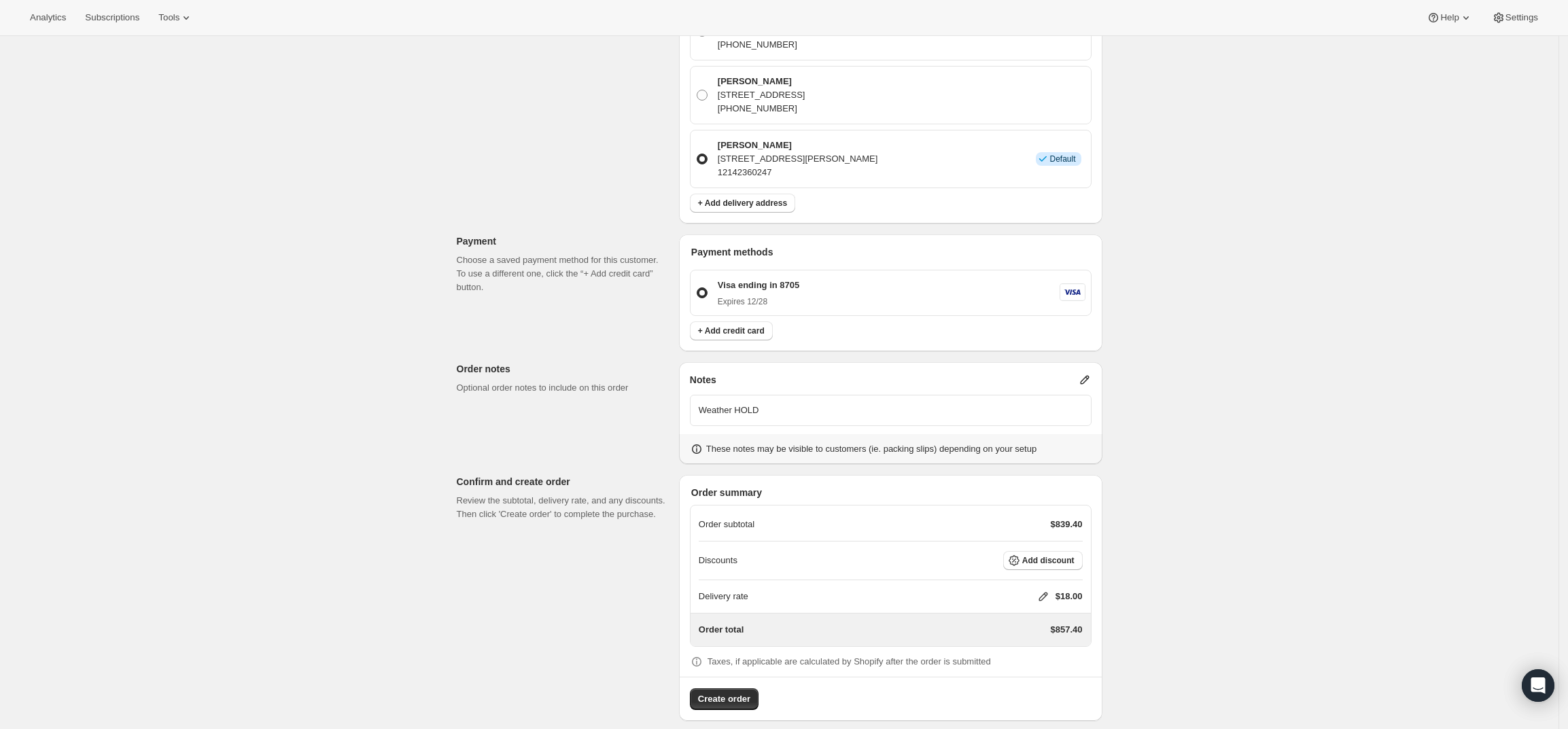
click at [1048, 589] on icon at bounding box center [1043, 596] width 14 height 14
click at [1007, 645] on div "Delivery rate $ 0 Cancel Save" at bounding box center [1051, 637] width 160 height 76
click at [1011, 638] on input "0" at bounding box center [1049, 634] width 122 height 22
type input "0"
click at [1046, 667] on span "Save" at bounding box center [1040, 665] width 19 height 11
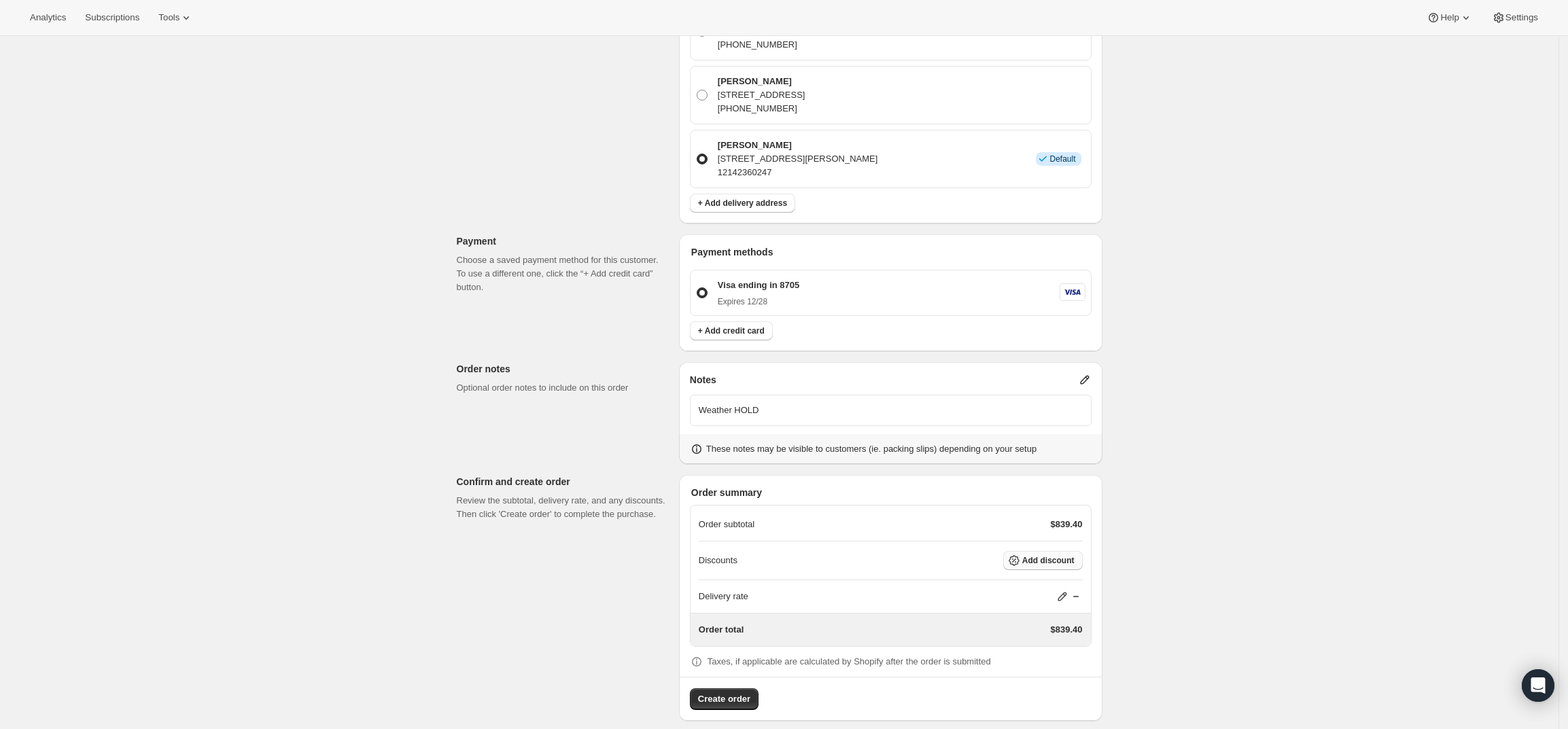
click at [1054, 551] on button "Add discount" at bounding box center [1043, 560] width 80 height 19
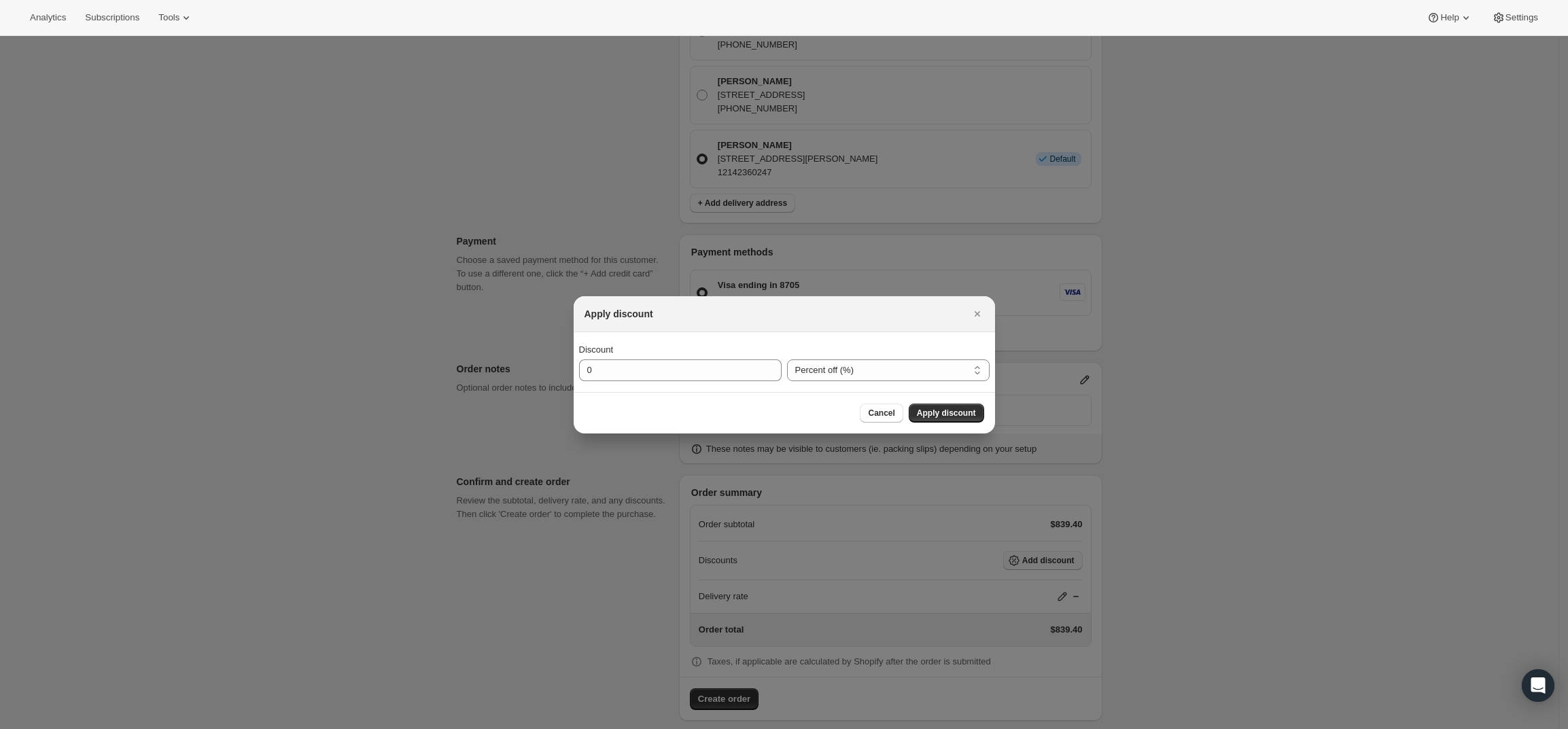
scroll to position [0, 0]
click at [818, 375] on select "Percent off (%) Amount off ($)" at bounding box center [888, 370] width 202 height 22
select select "fixedAmount"
click at [787, 359] on select "Percent off (%) Amount off ($)" at bounding box center [888, 370] width 202 height 22
click at [689, 369] on input "0" at bounding box center [670, 370] width 182 height 22
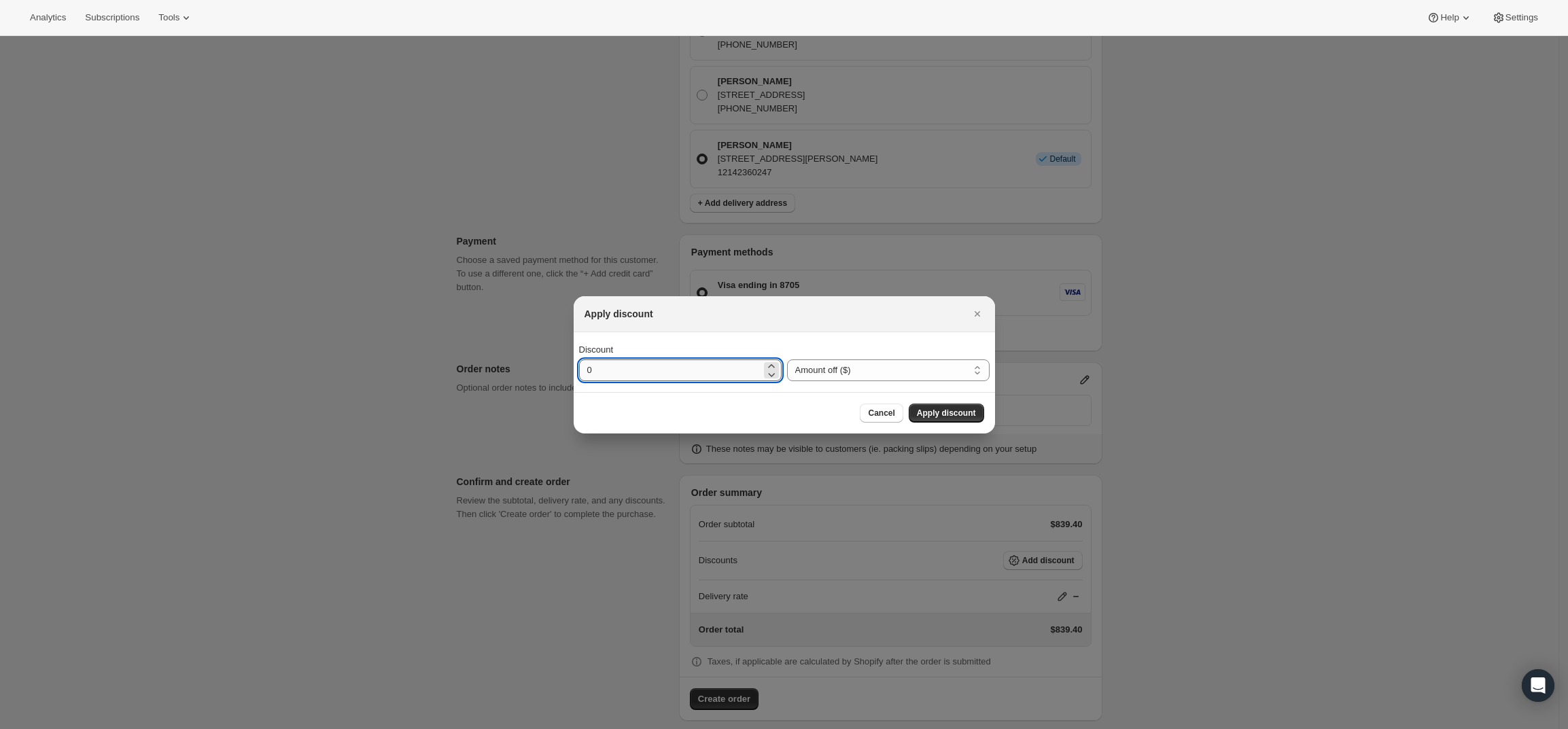
click at [689, 369] on input "0" at bounding box center [670, 370] width 182 height 22
type input "480"
click at [956, 413] on span "Apply discount" at bounding box center [946, 413] width 59 height 11
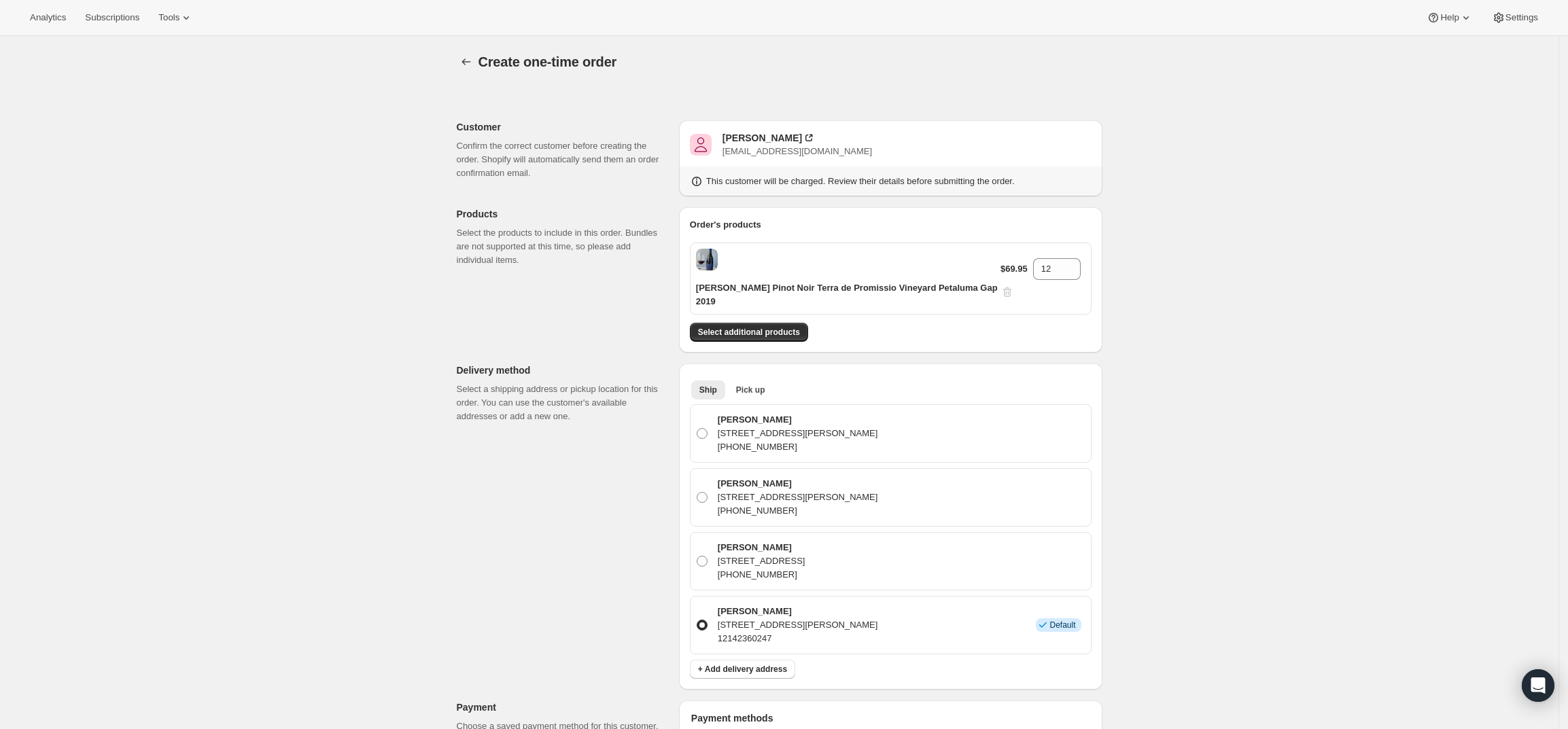
scroll to position [461, 0]
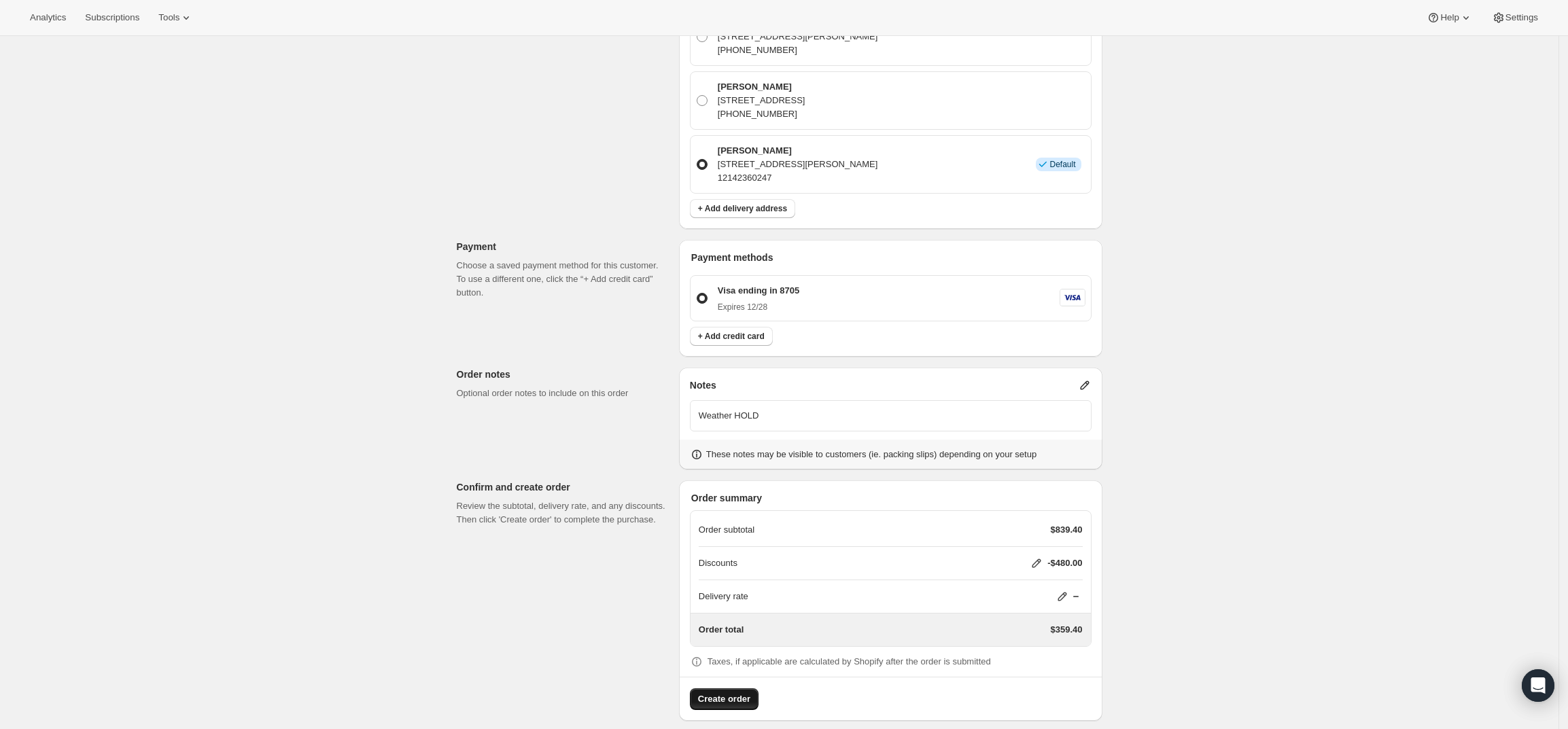
click at [717, 695] on button "Create order" at bounding box center [724, 699] width 69 height 22
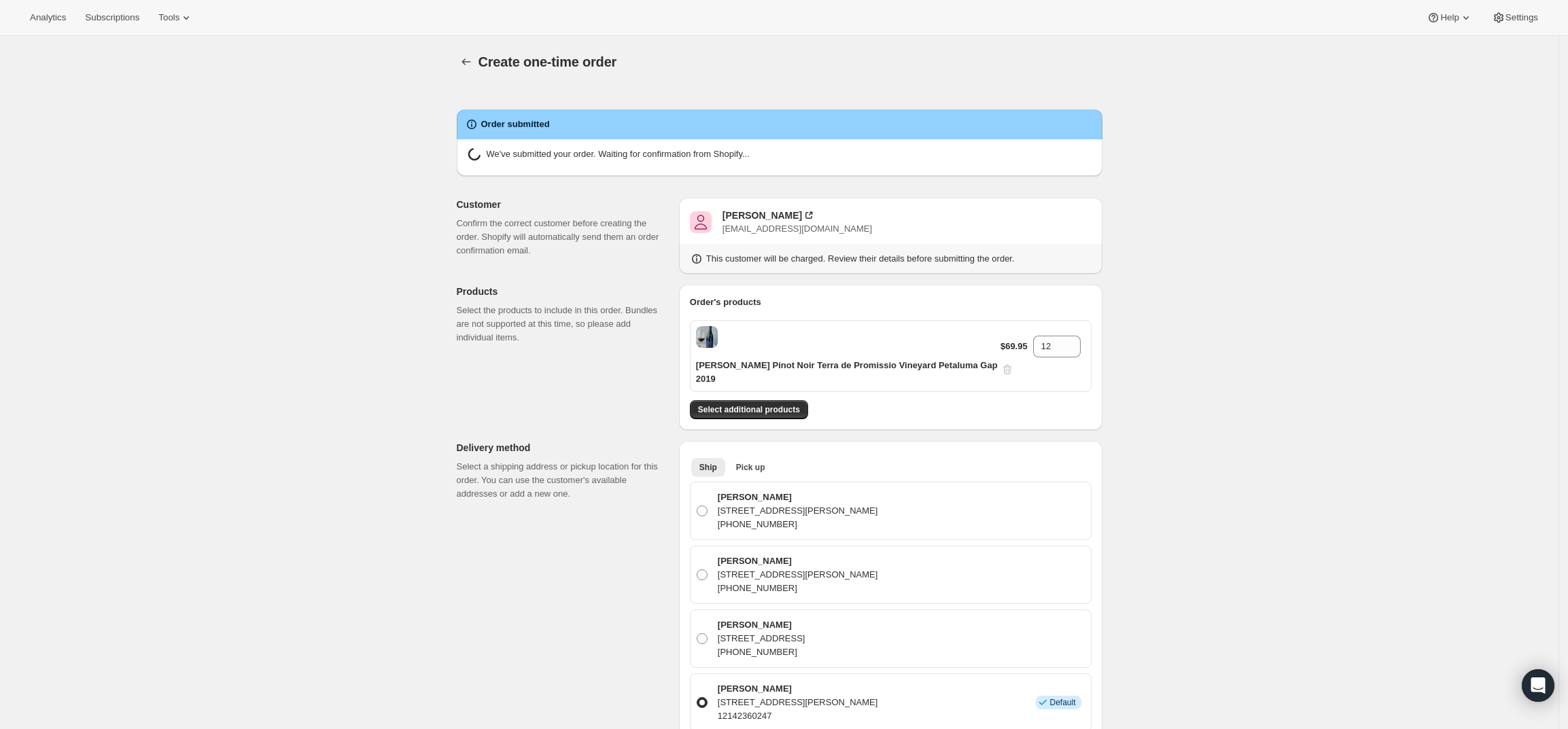
radio input "true"
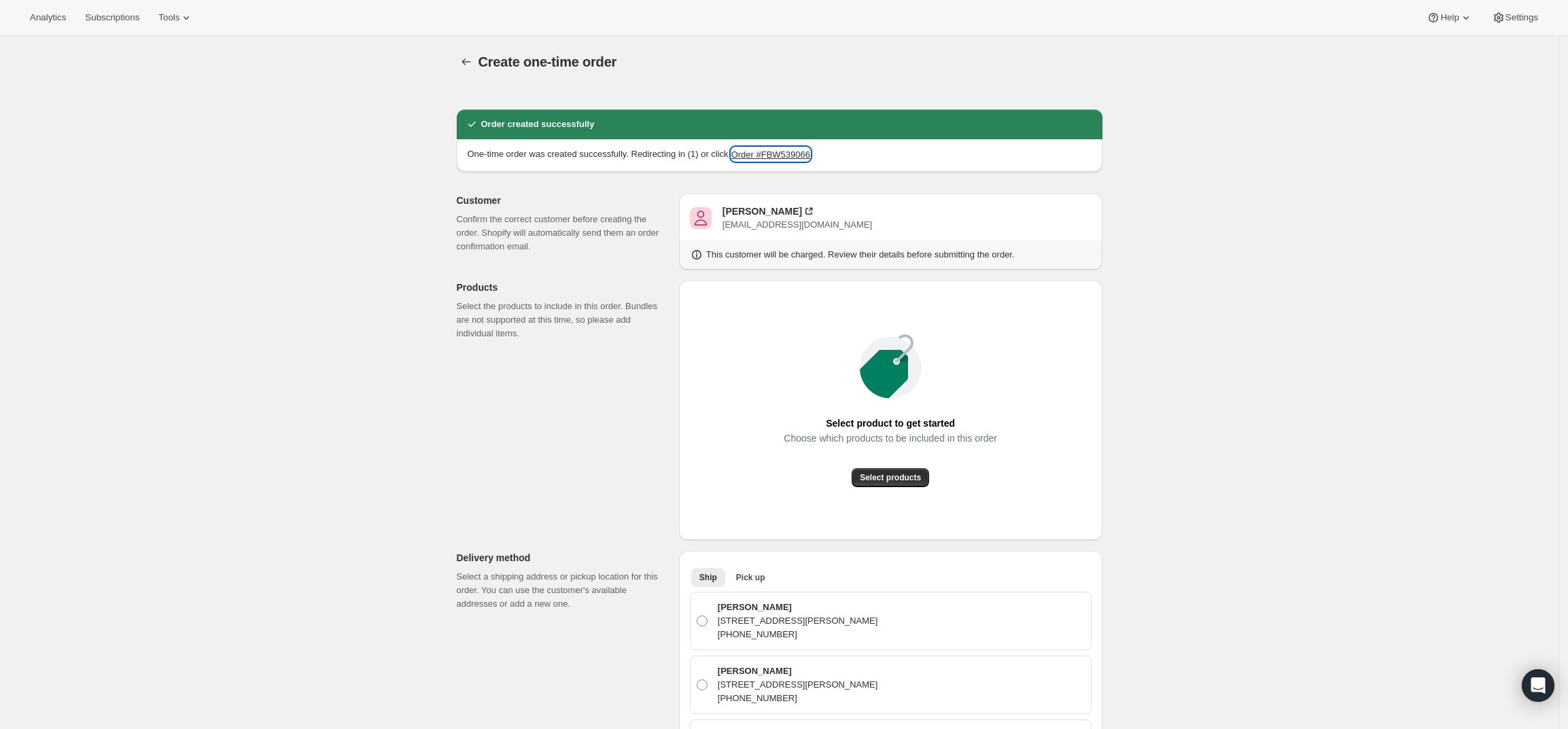
click at [769, 154] on button "Order #FBW539066" at bounding box center [771, 154] width 79 height 14
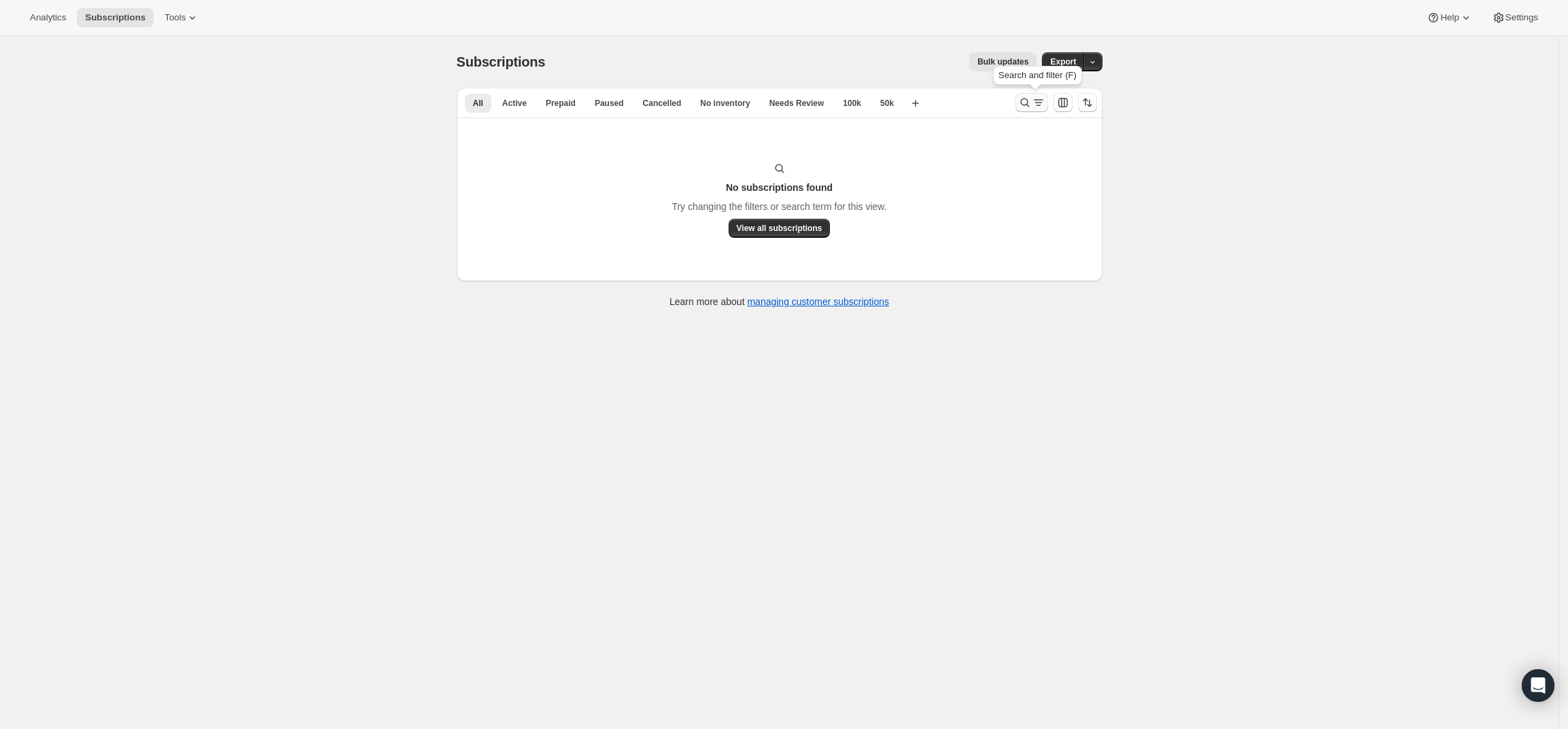
click at [1037, 102] on icon "Search and filter results" at bounding box center [1038, 102] width 14 height 14
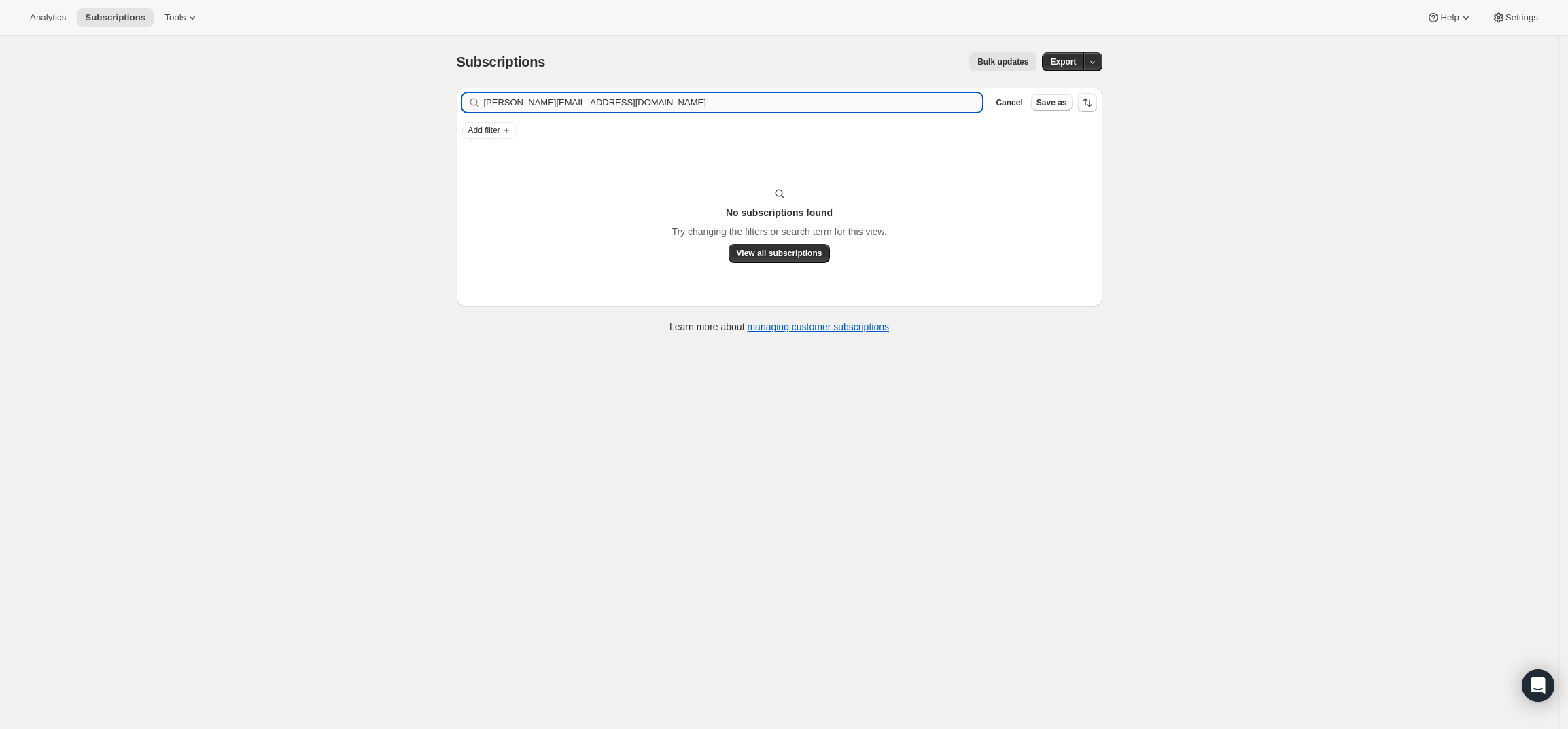
click at [823, 103] on input "[PERSON_NAME][EMAIL_ADDRESS][DOMAIN_NAME]" at bounding box center [733, 102] width 499 height 19
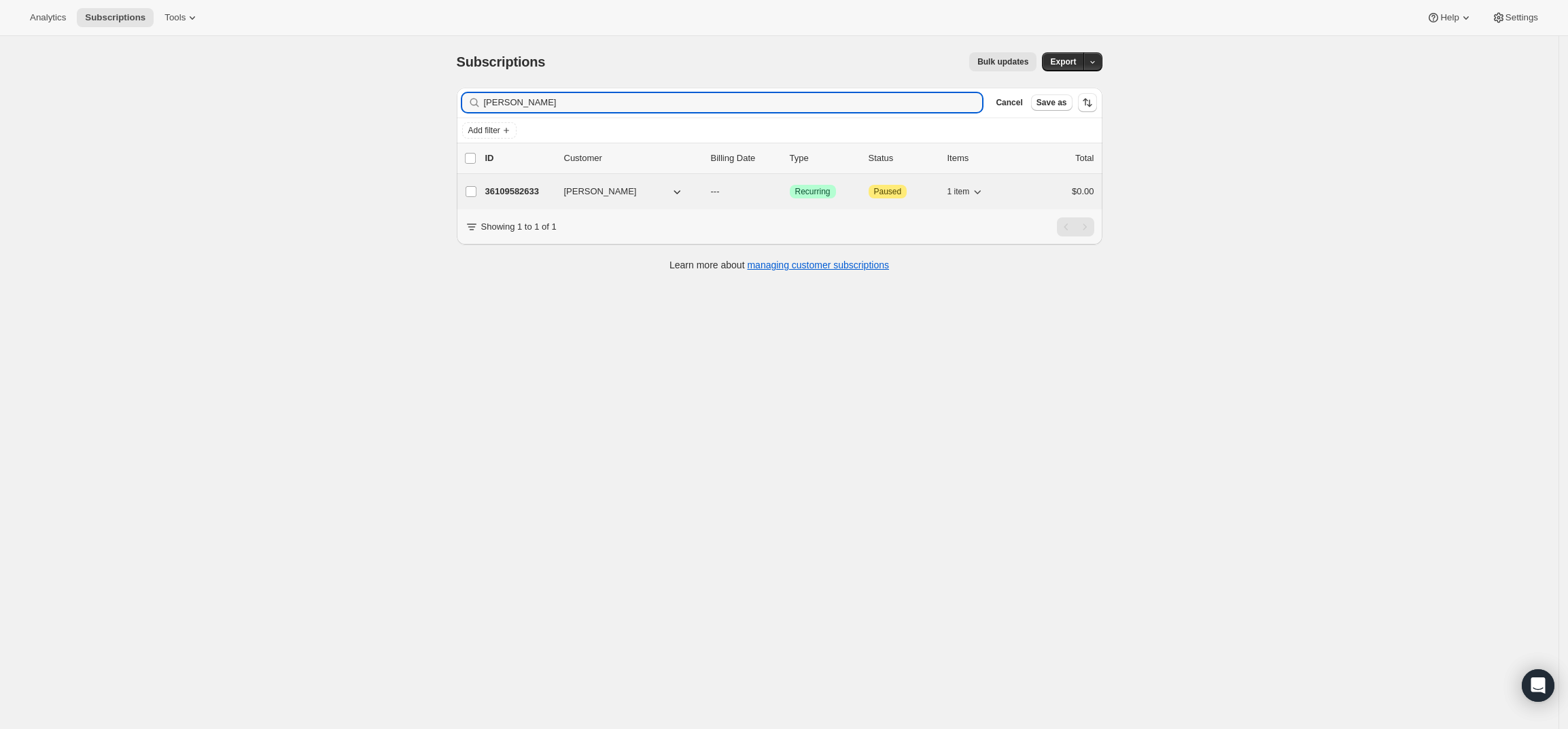
type input "[PERSON_NAME]"
click at [499, 194] on p "36109582633" at bounding box center [519, 191] width 68 height 14
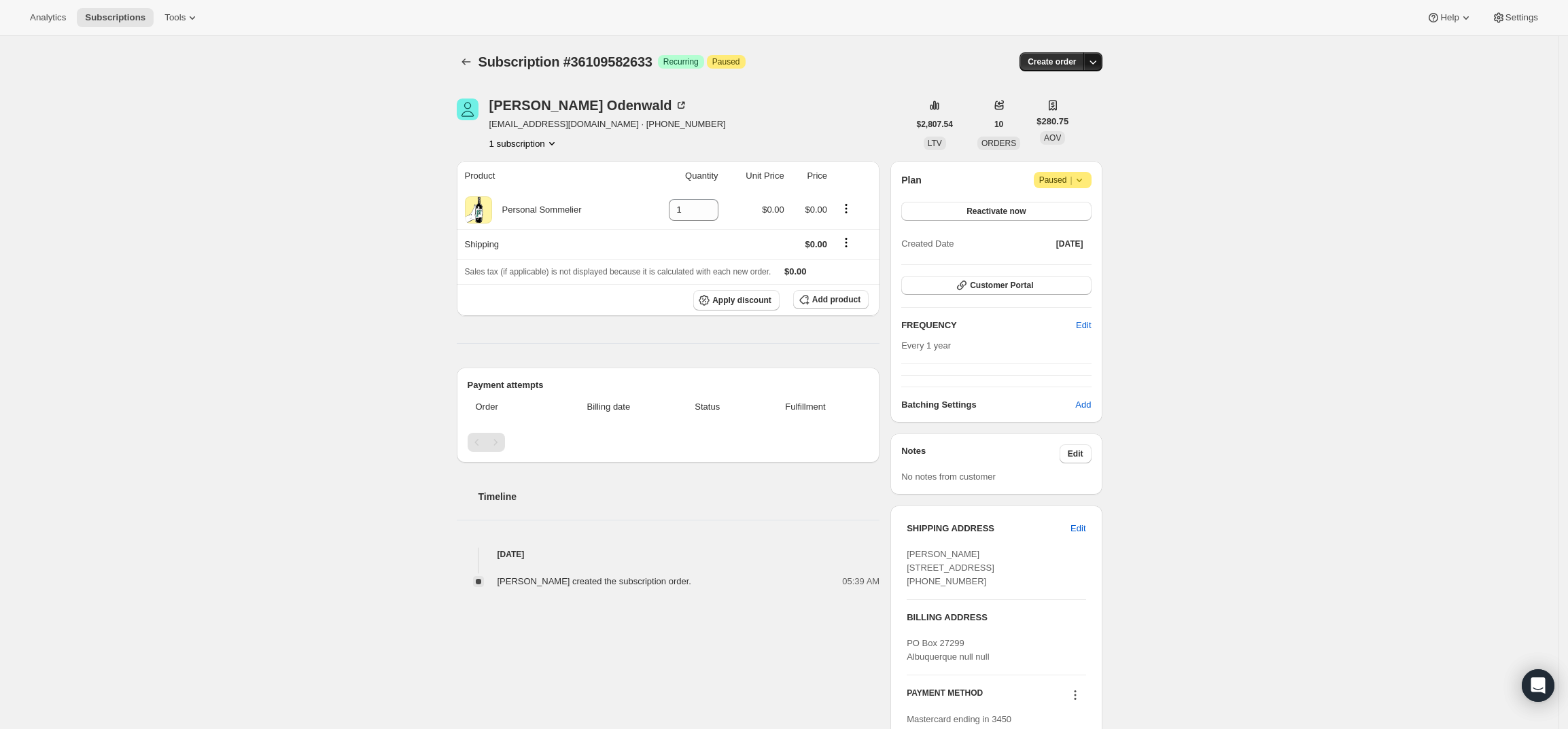
click at [1097, 64] on icon "button" at bounding box center [1092, 61] width 14 height 14
click at [1071, 111] on span "Create custom one-time order" at bounding box center [1039, 113] width 118 height 10
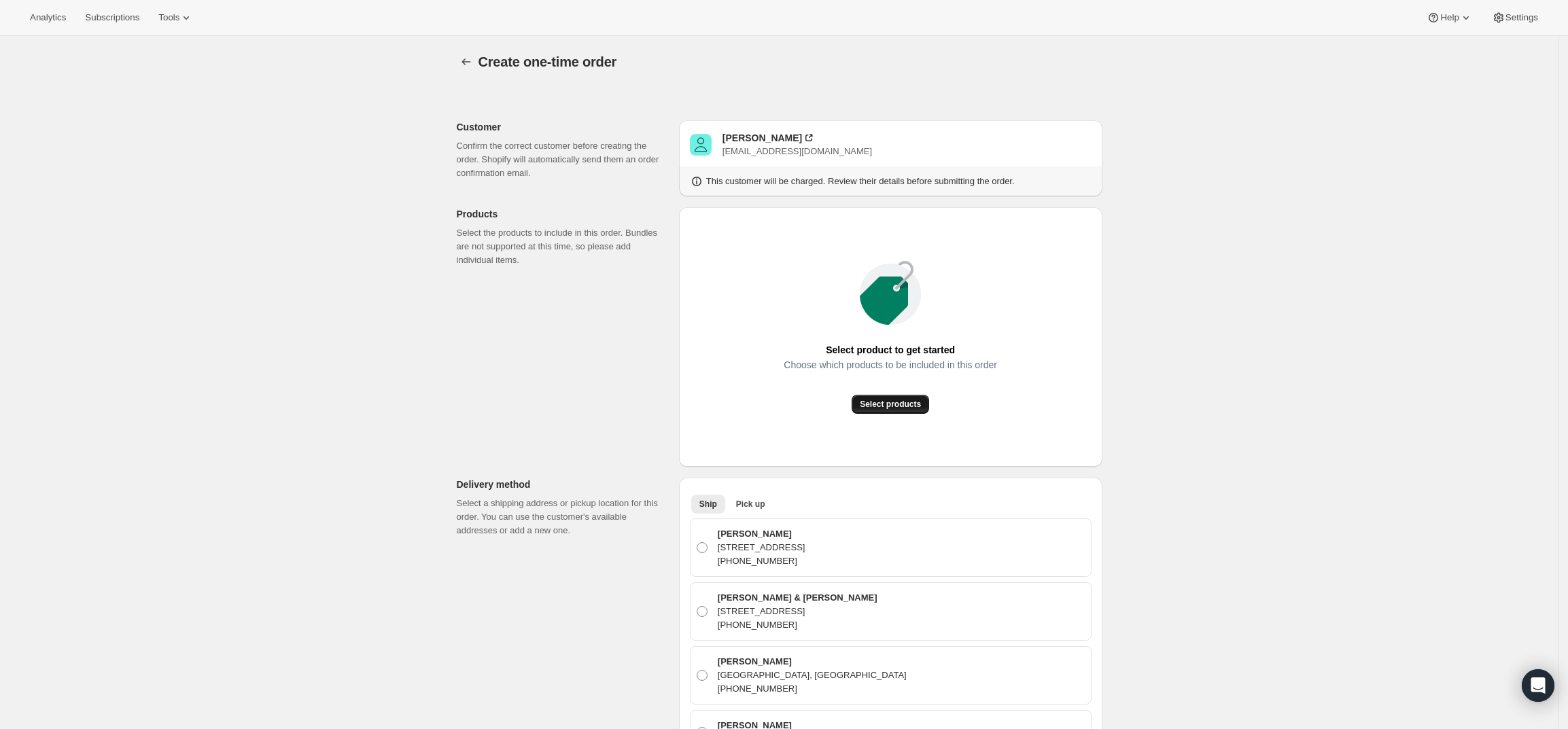
click at [901, 407] on span "Select products" at bounding box center [891, 404] width 61 height 11
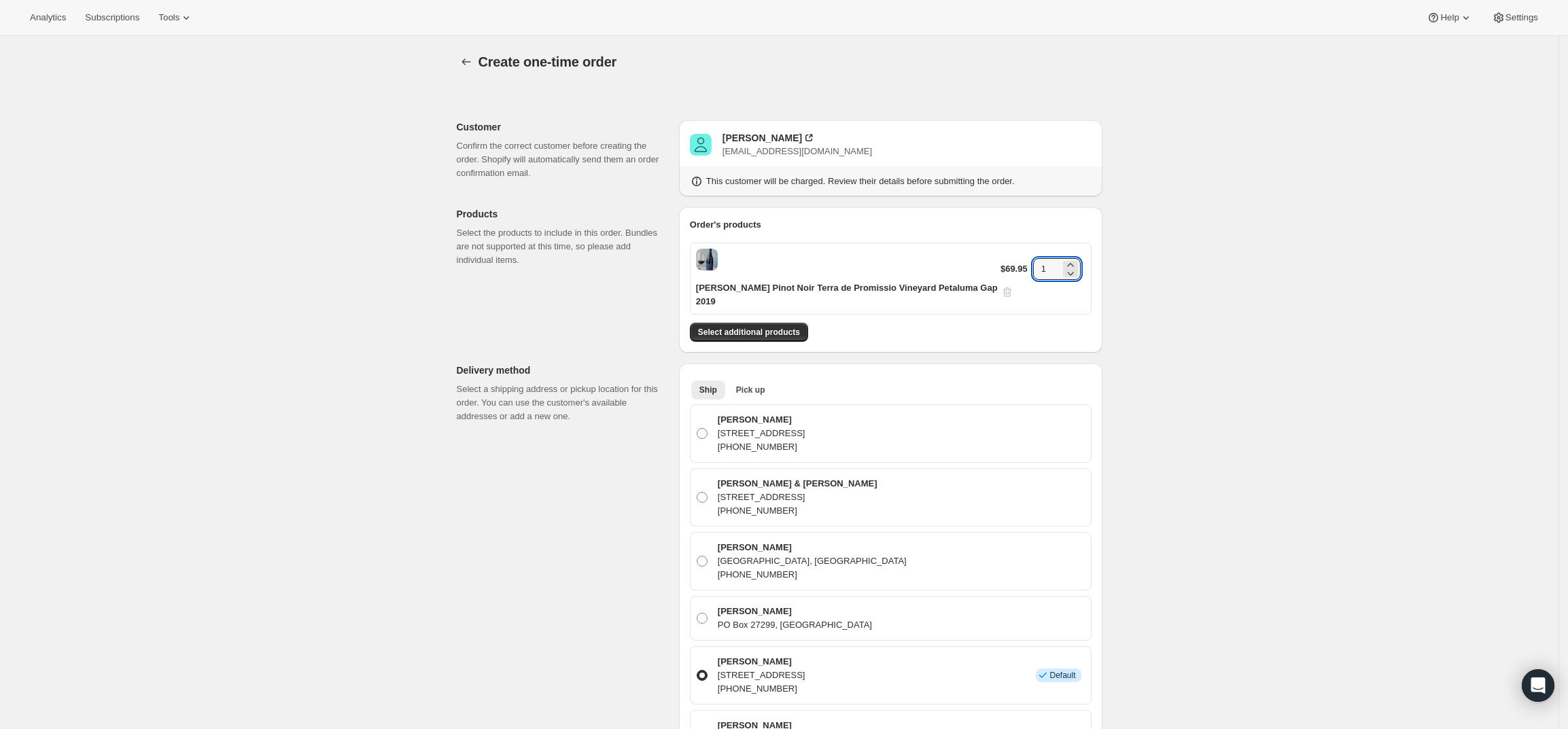
drag, startPoint x: 1057, startPoint y: 263, endPoint x: 991, endPoint y: 269, distance: 66.3
click at [991, 269] on div "Gary Farrell Pinot Noir Terra de Promissio Vineyard Petaluma Gap 2019 $69.95 1" at bounding box center [891, 278] width 402 height 72
type input "6"
click at [1230, 281] on div "Create one-time order. This page is ready Create one-time order Customer Confir…" at bounding box center [779, 685] width 1559 height 1299
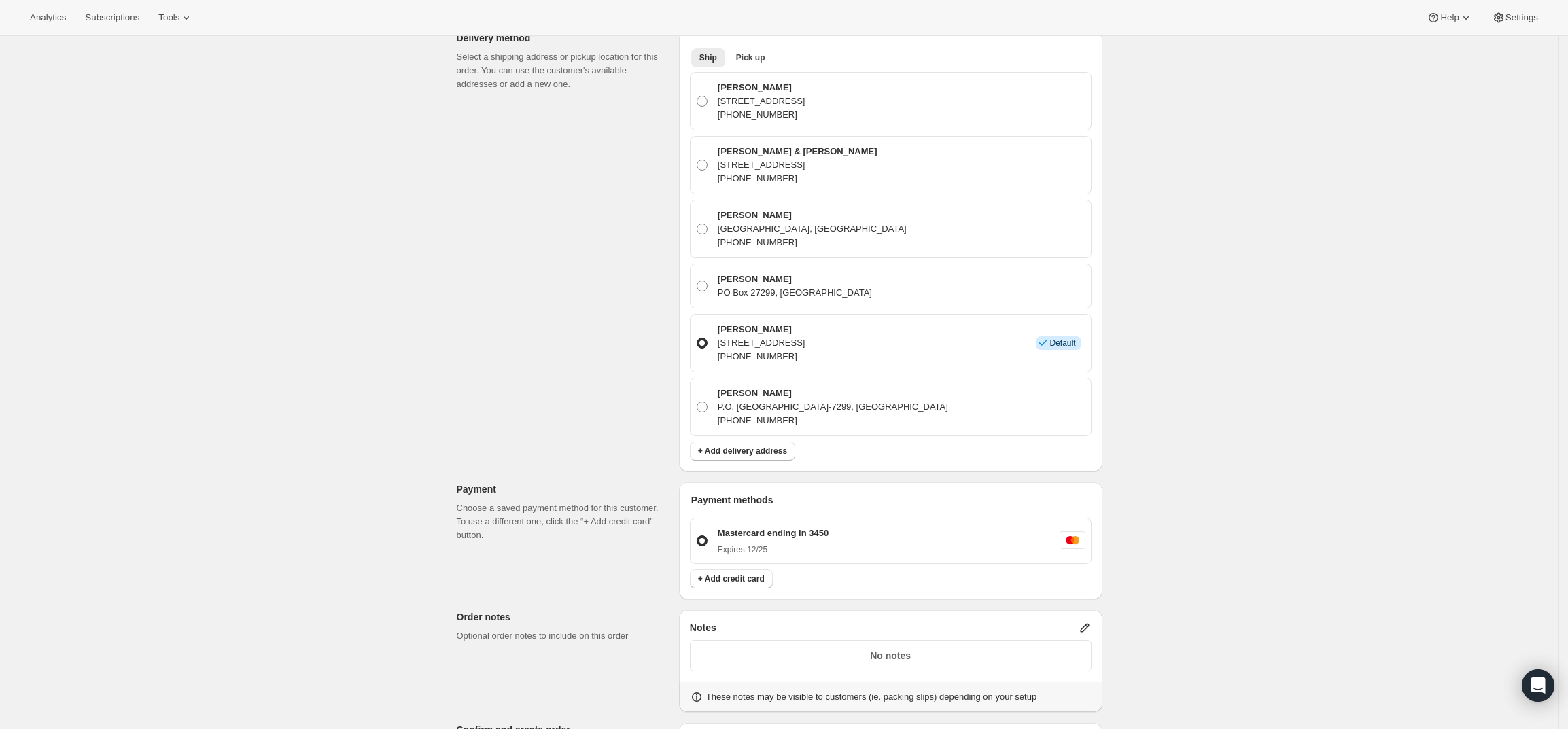
scroll to position [590, 0]
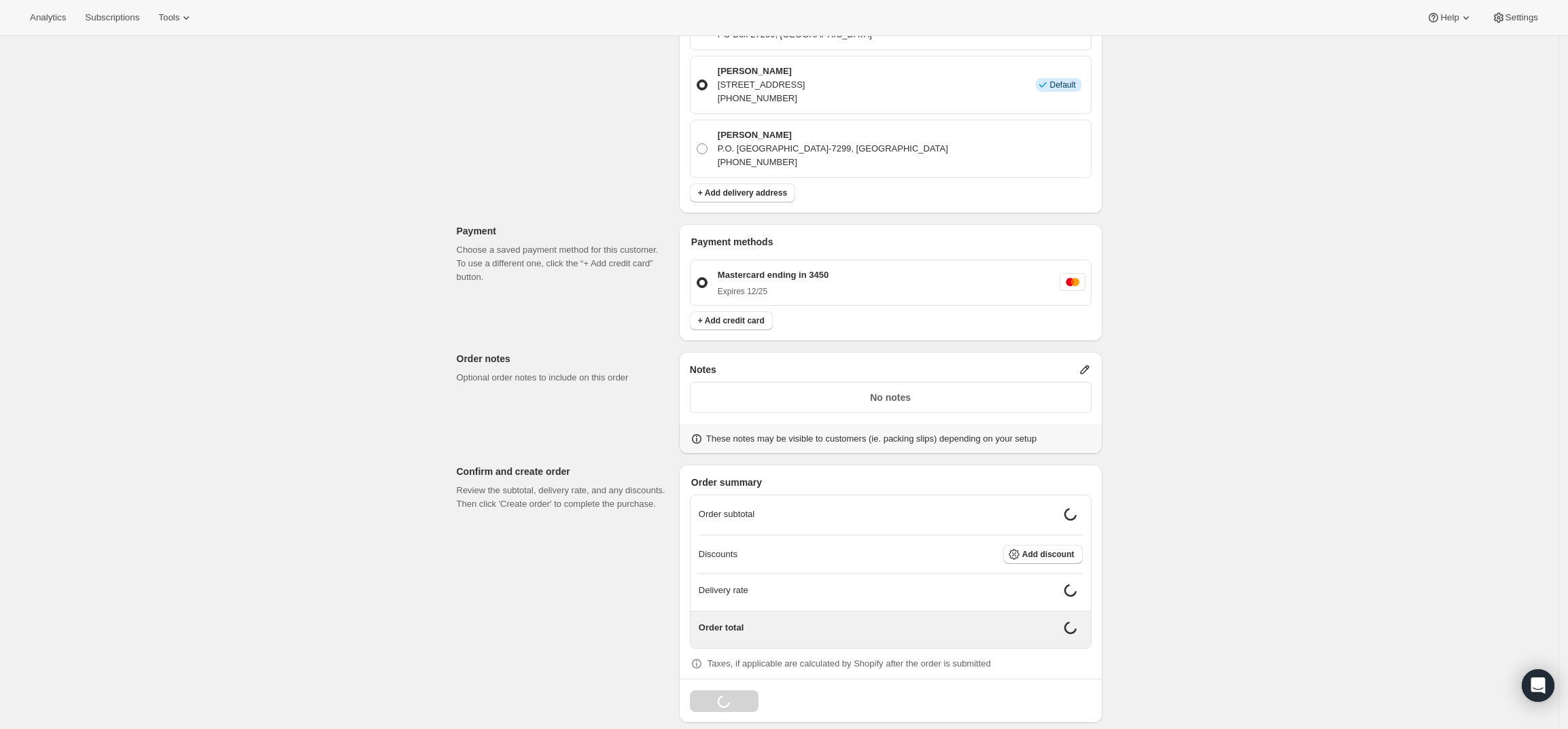
click at [1086, 365] on icon at bounding box center [1084, 370] width 9 height 9
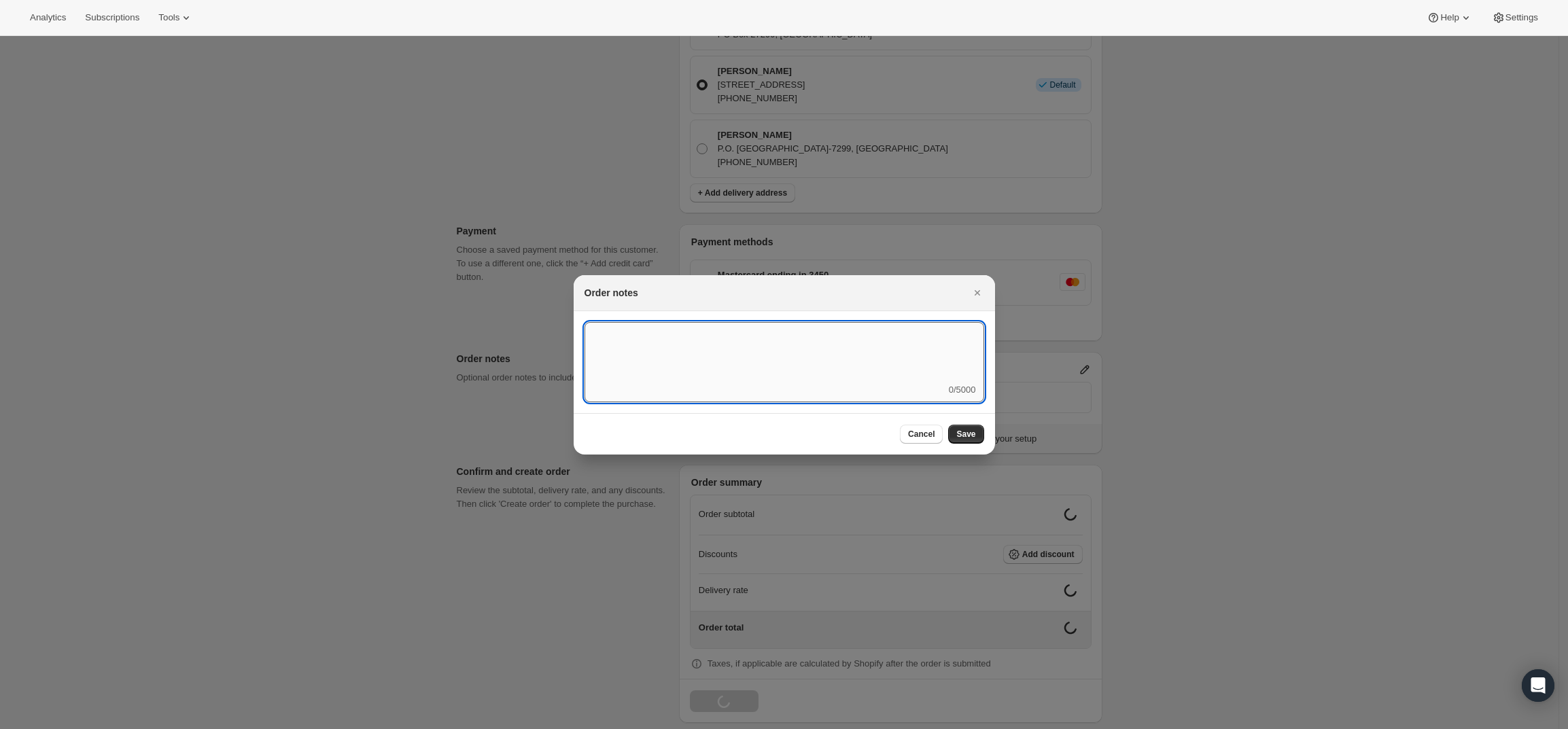
click at [890, 371] on textarea ":r3v:" at bounding box center [784, 353] width 400 height 61
type textarea "Weather HOLD"
click at [976, 436] on button "Save" at bounding box center [966, 434] width 35 height 19
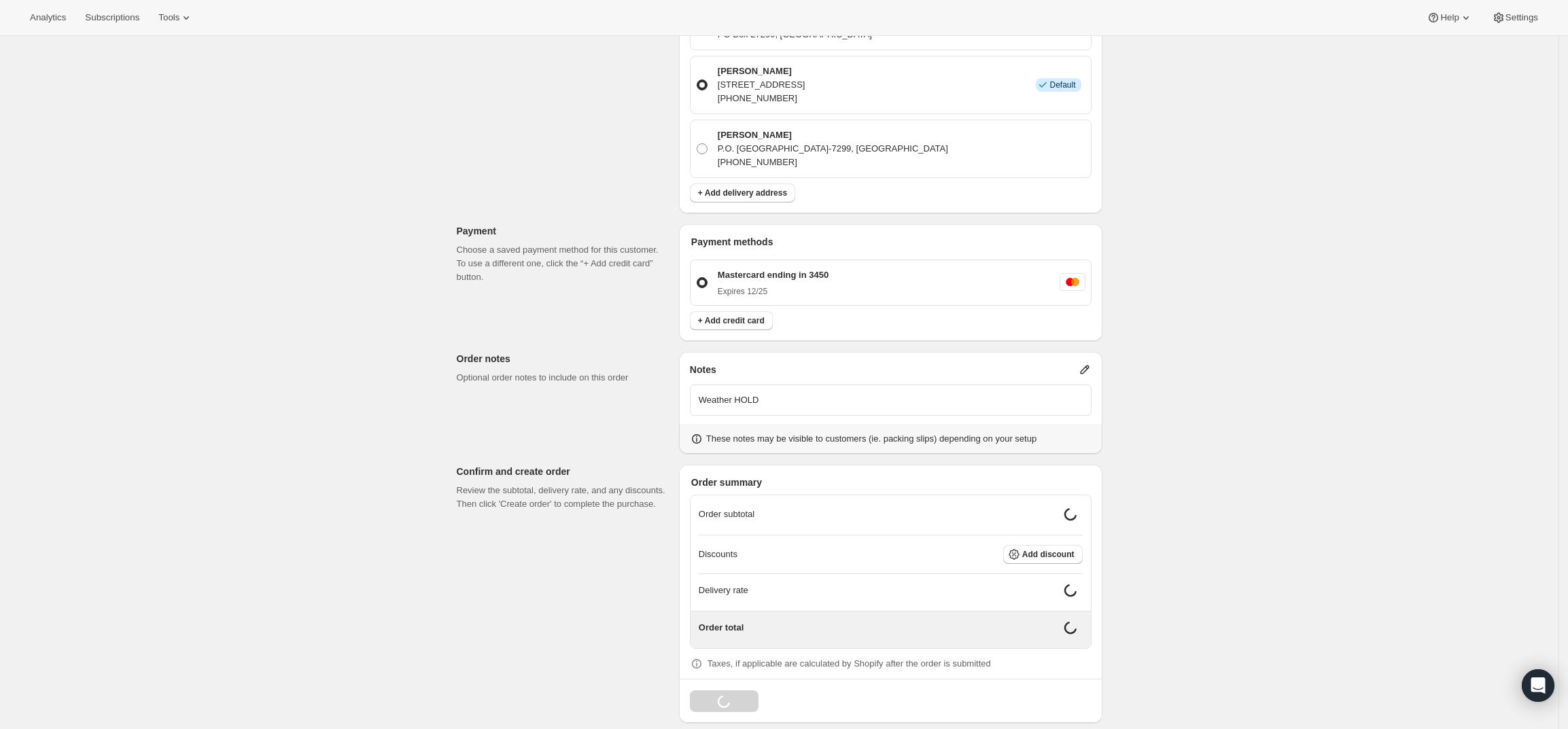
click at [1256, 404] on div "Create one-time order. This page is ready Create one-time order Customer Confir…" at bounding box center [779, 95] width 1559 height 1299
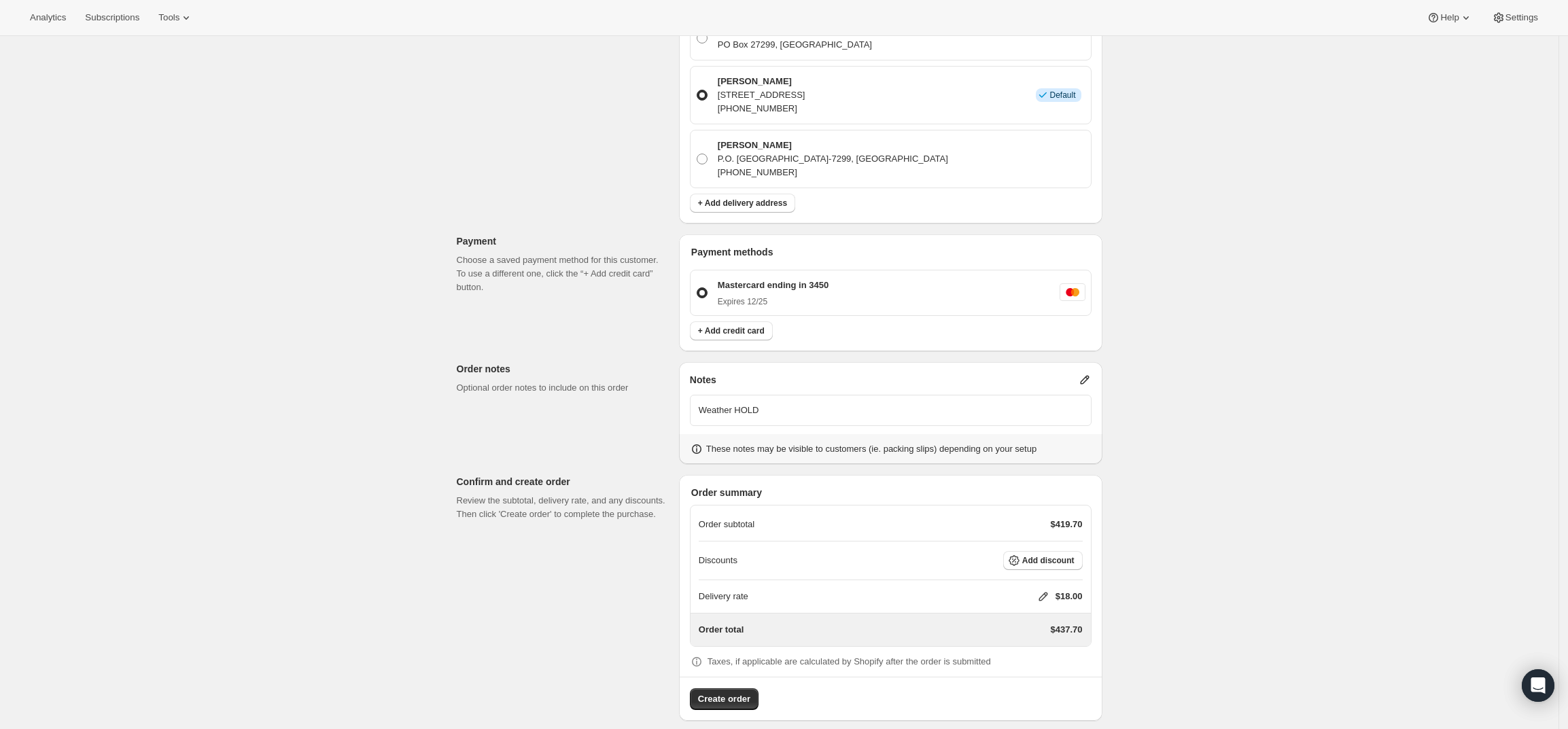
click at [1045, 589] on icon at bounding box center [1043, 596] width 14 height 14
click at [1019, 636] on input "0" at bounding box center [1049, 634] width 122 height 22
click at [1031, 667] on span "Save" at bounding box center [1040, 665] width 19 height 11
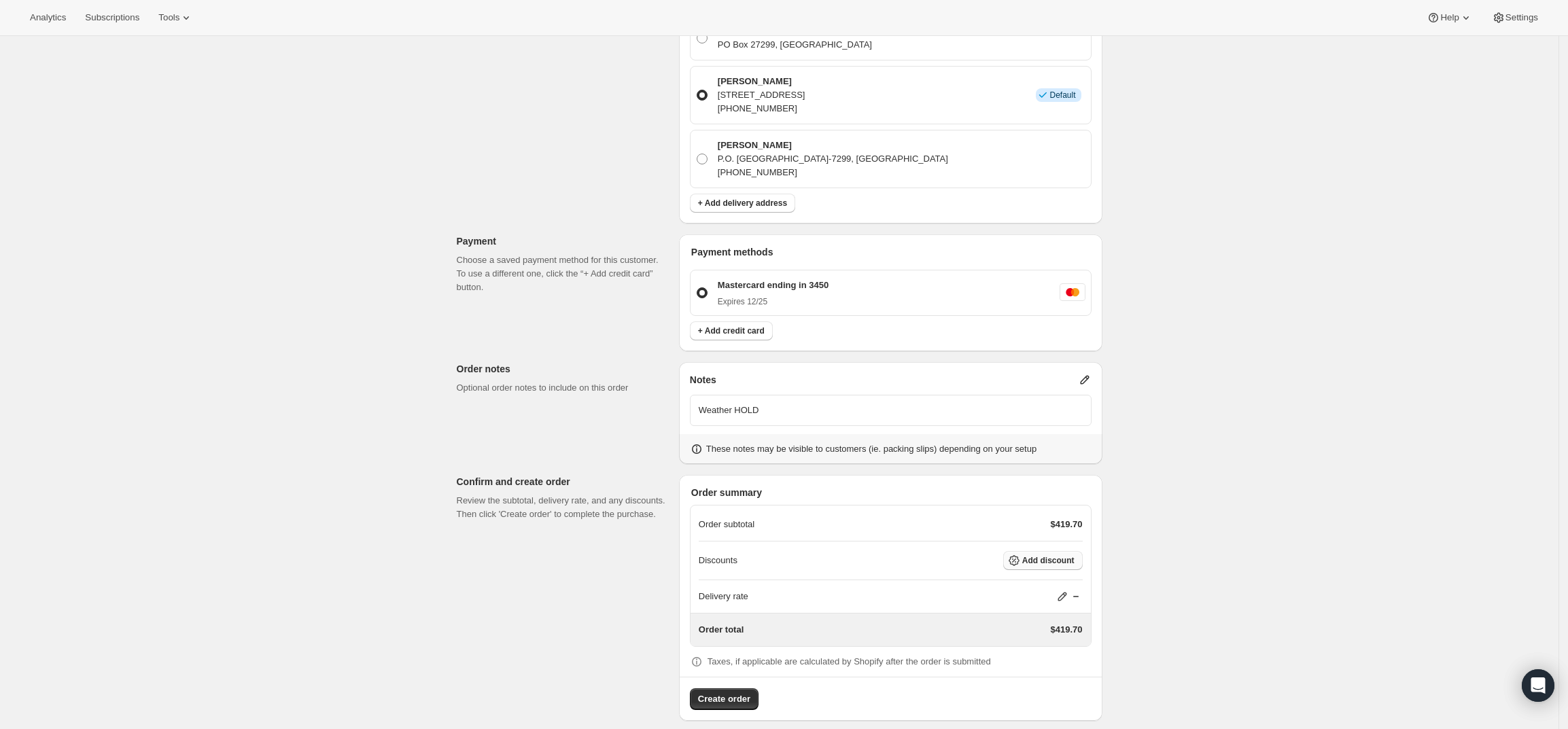
click at [1066, 553] on button "Add discount" at bounding box center [1043, 560] width 80 height 19
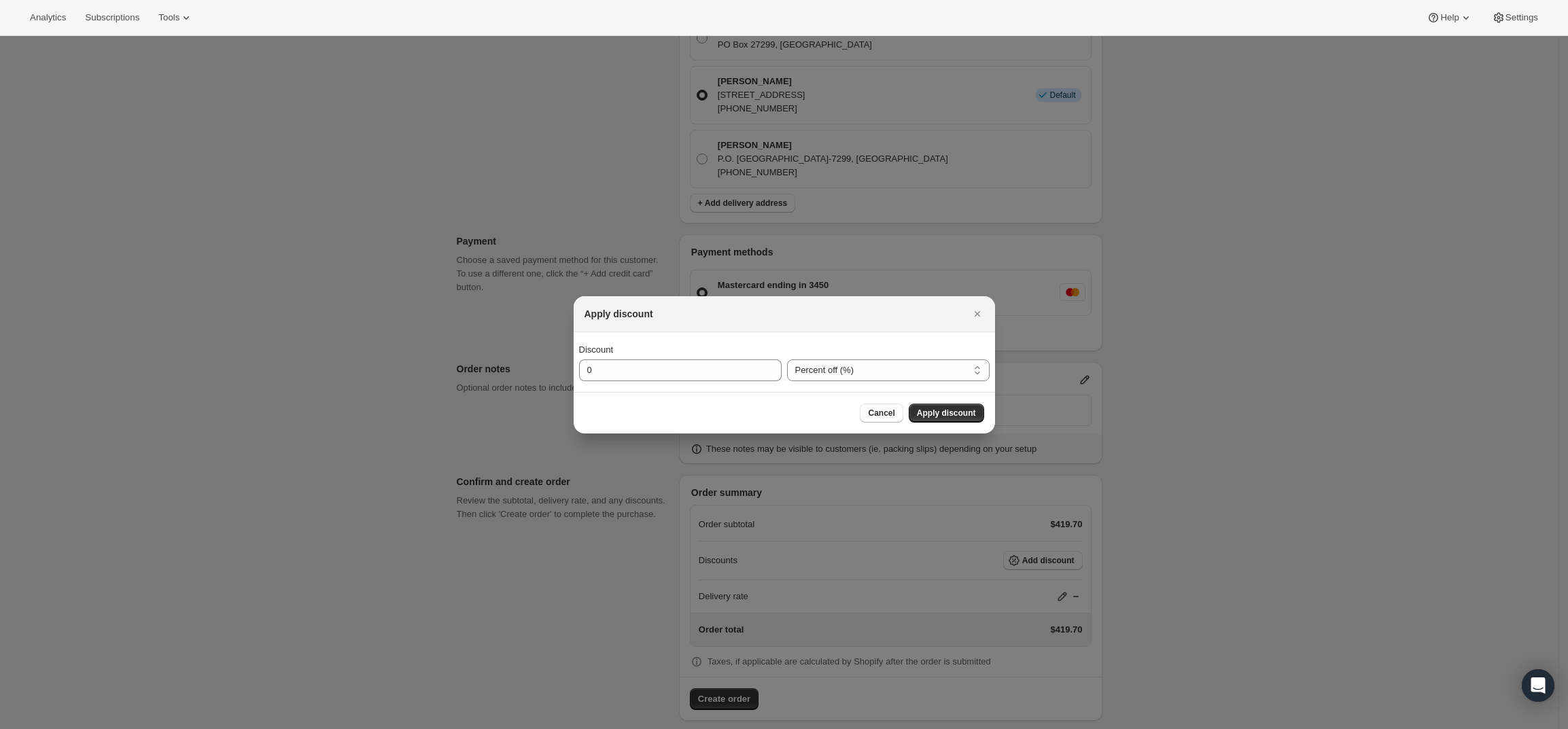
click at [837, 382] on div "Discount 0 Percent off (%) Amount off ($) Percent off (%)" at bounding box center [784, 362] width 422 height 60
click at [842, 373] on select "Percent off (%) Amount off ($)" at bounding box center [888, 370] width 202 height 22
select select "fixedAmount"
click at [787, 359] on select "Percent off (%) Amount off ($)" at bounding box center [888, 370] width 202 height 22
click at [731, 367] on input "0" at bounding box center [670, 370] width 182 height 22
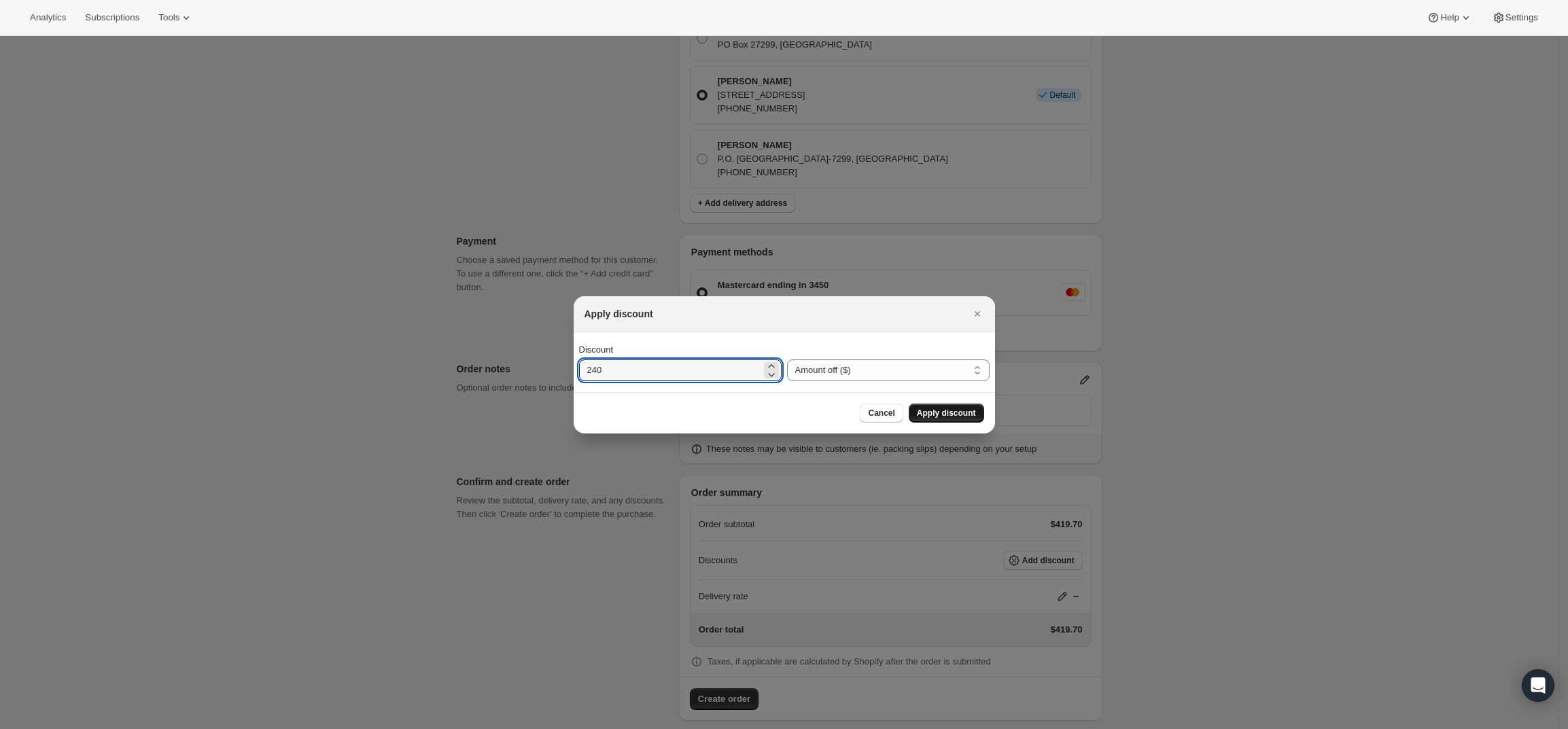
type input "240"
click at [969, 406] on button "Apply discount" at bounding box center [946, 413] width 75 height 19
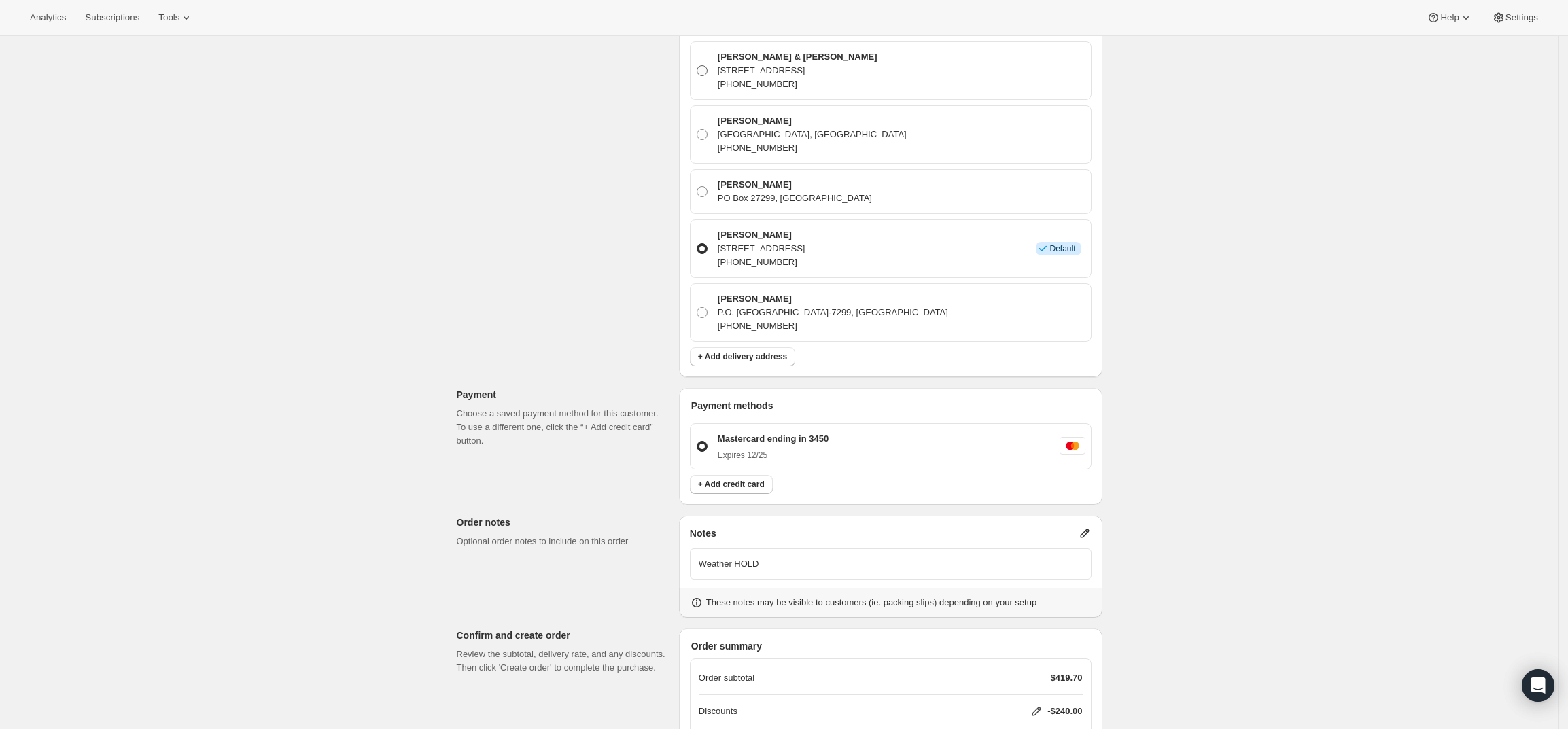
scroll to position [575, 0]
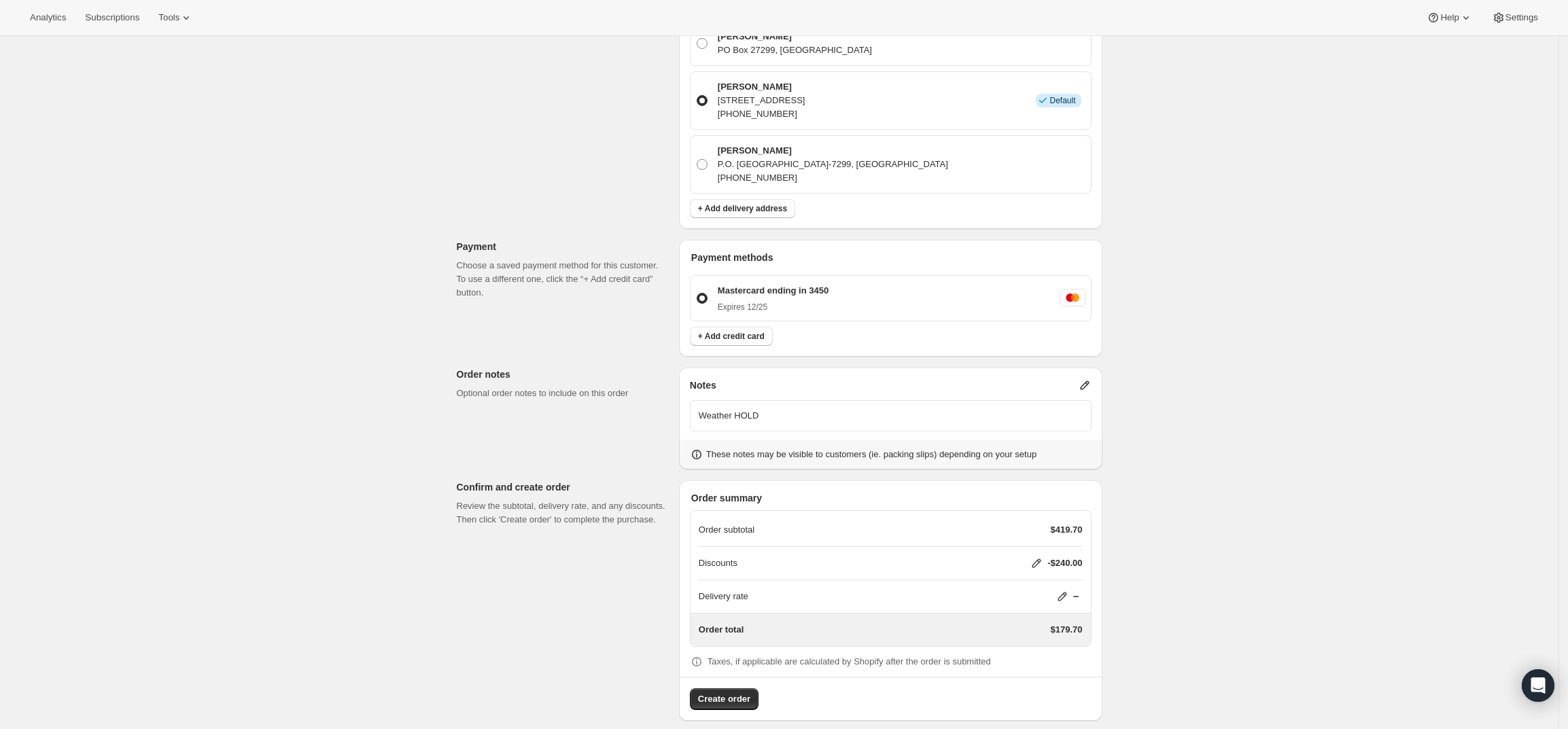
drag, startPoint x: 730, startPoint y: 682, endPoint x: 879, endPoint y: 625, distance: 159.5
click at [730, 692] on span "Create order" at bounding box center [724, 699] width 53 height 14
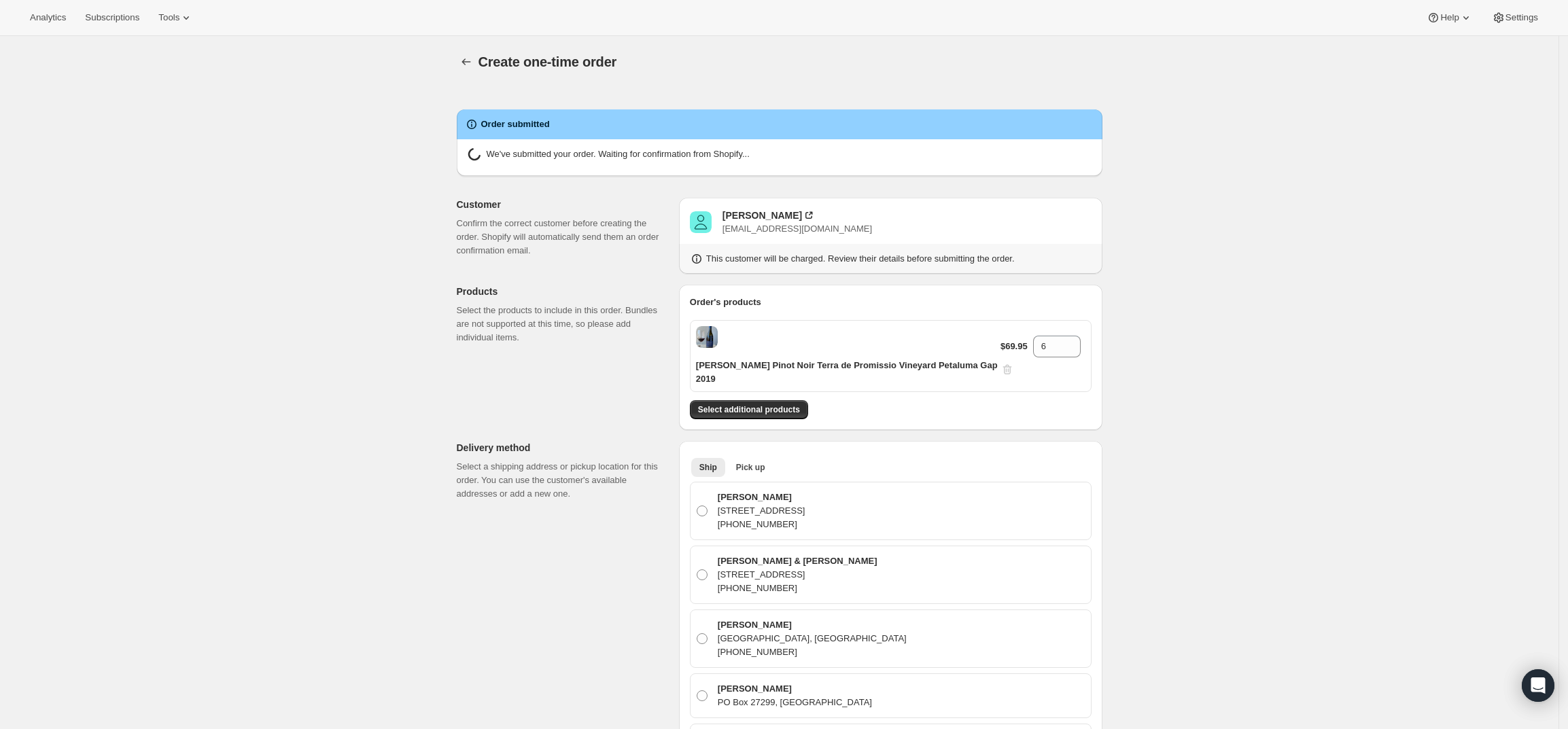
radio input "true"
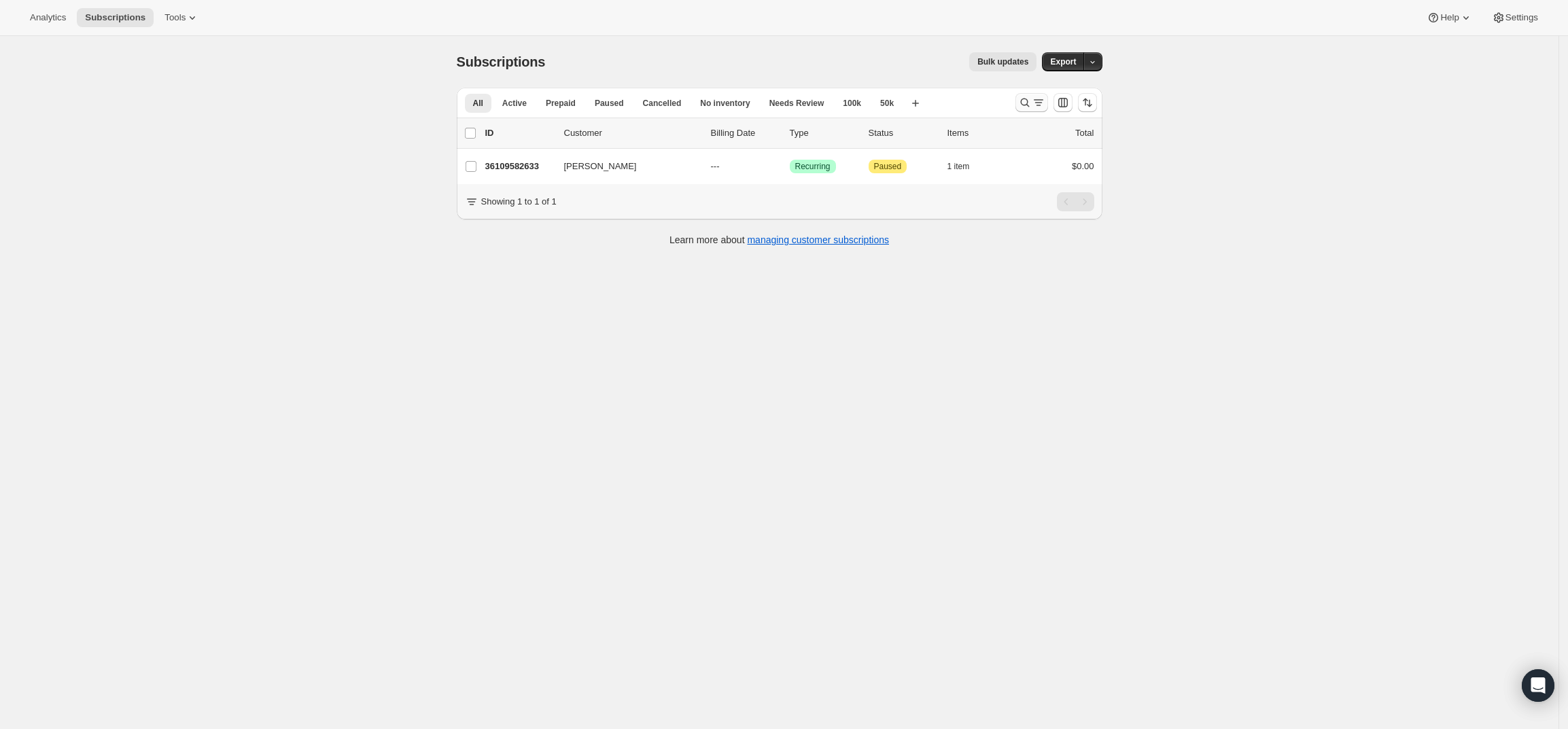
click at [1046, 101] on icon "Search and filter results" at bounding box center [1038, 102] width 14 height 14
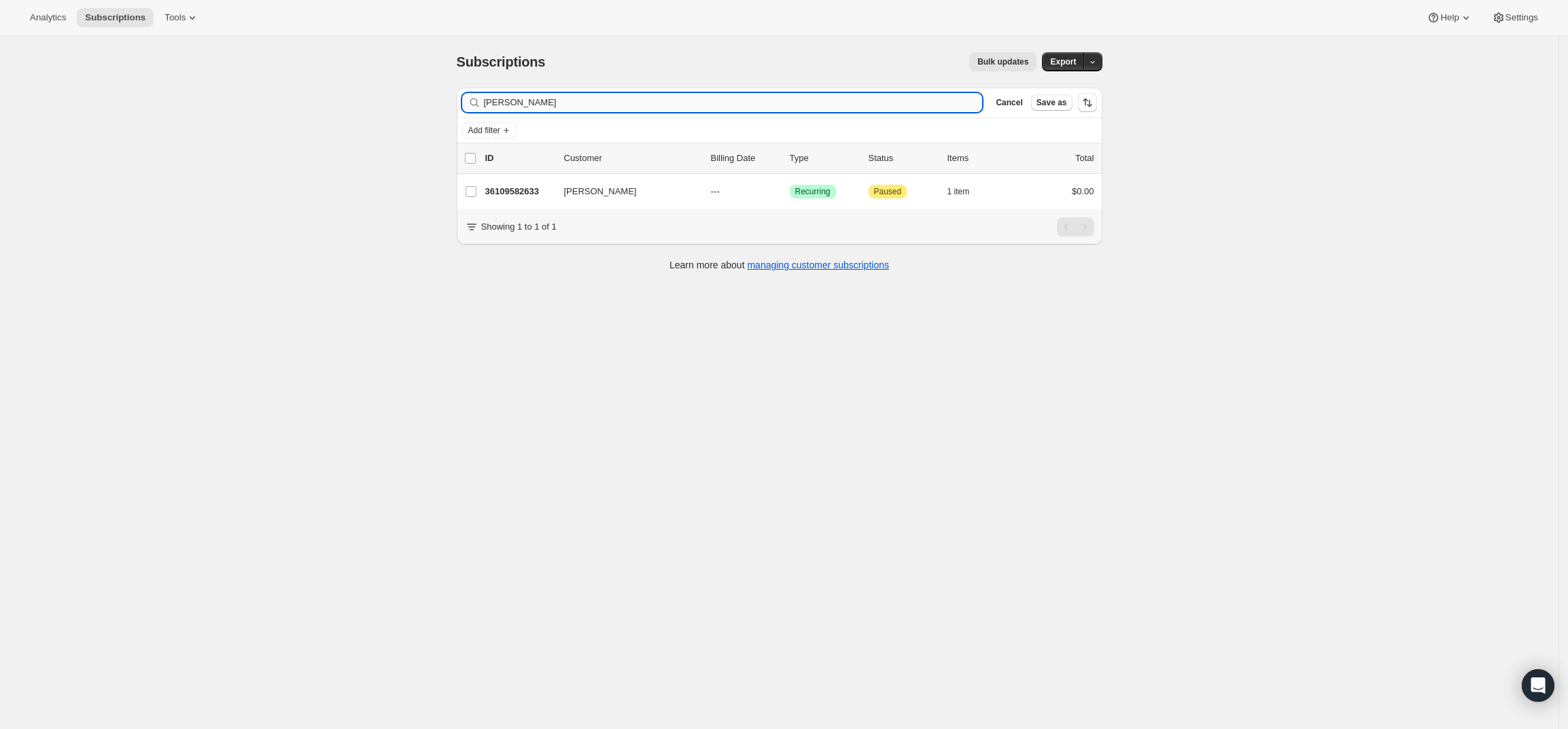
click at [935, 103] on input "[PERSON_NAME]" at bounding box center [733, 102] width 499 height 19
click at [935, 103] on input "[PERSON_NAME] [PERSON_NAME]" at bounding box center [733, 102] width 499 height 19
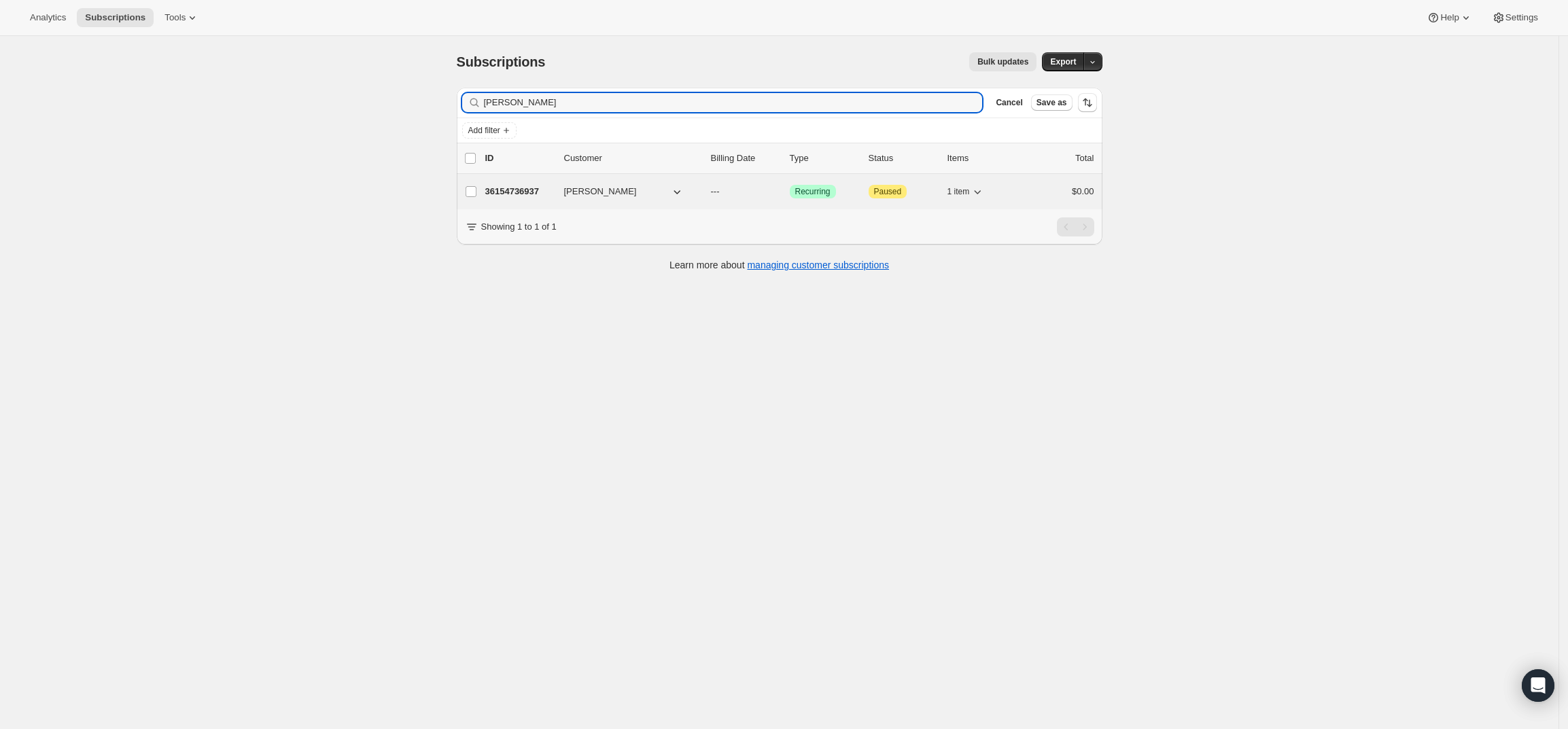
type input "[PERSON_NAME]"
click at [520, 194] on p "36154736937" at bounding box center [519, 191] width 68 height 14
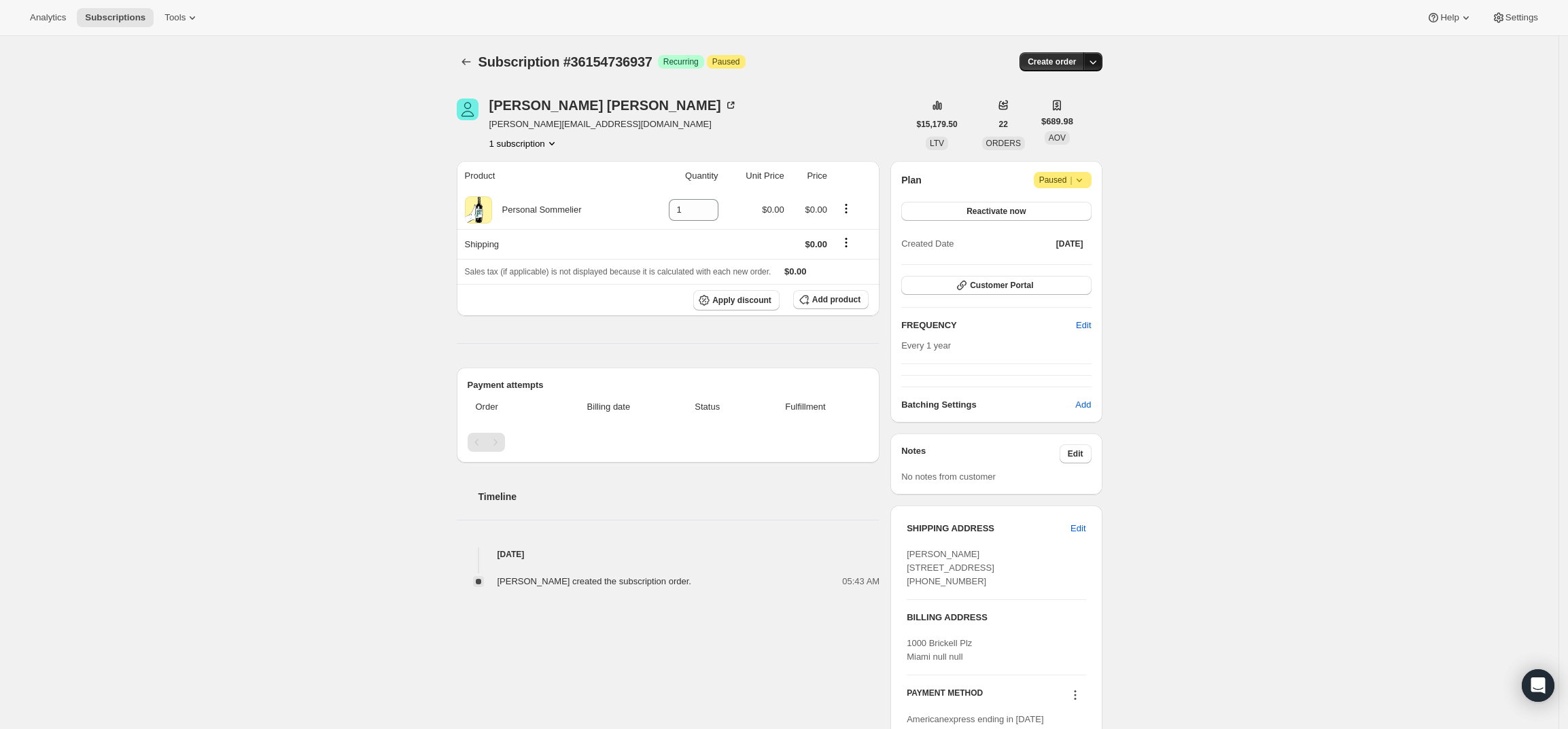
click at [1100, 63] on icon "button" at bounding box center [1092, 61] width 14 height 14
click at [1090, 103] on button "Create custom one-time order" at bounding box center [1031, 113] width 143 height 22
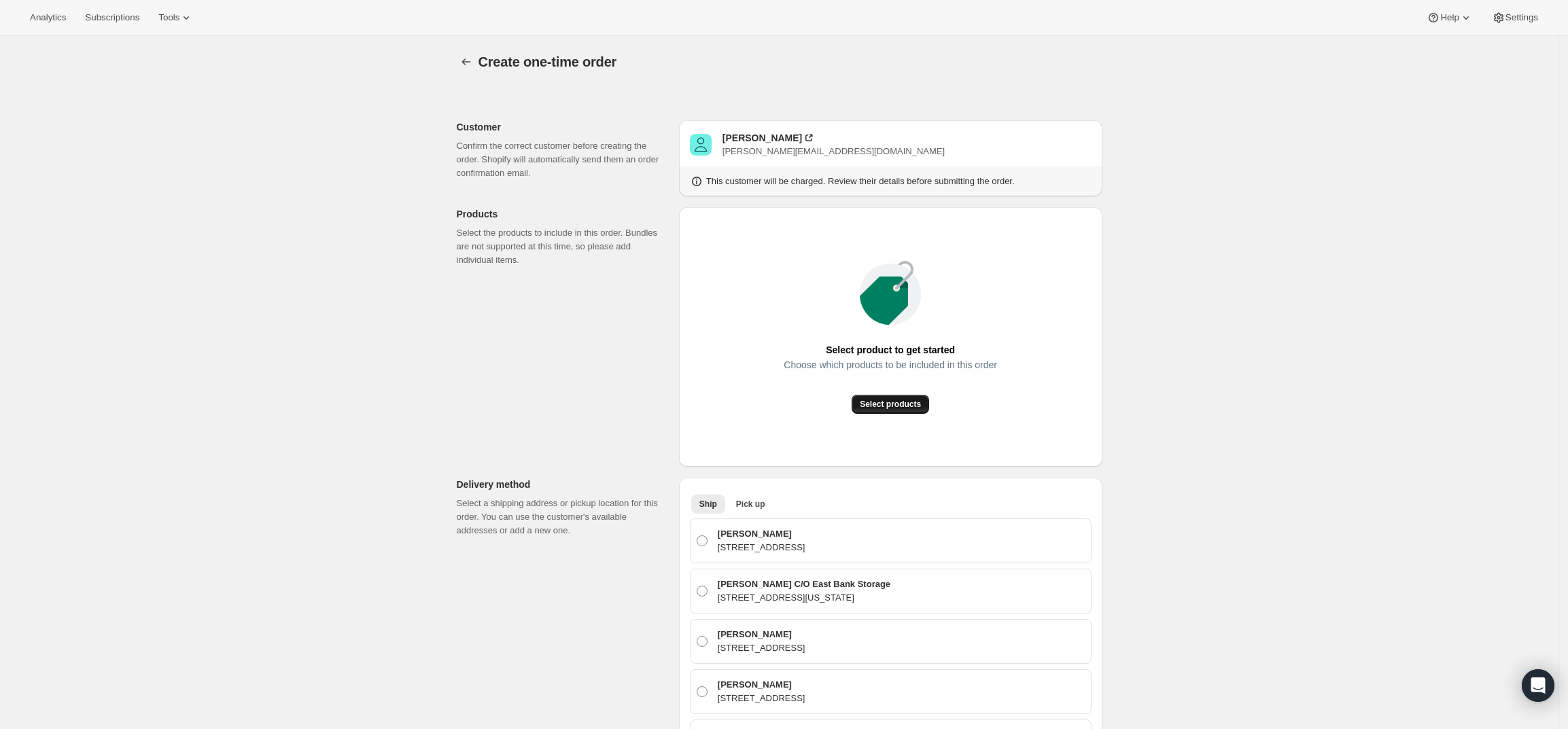
click at [883, 400] on span "Select products" at bounding box center [891, 404] width 61 height 11
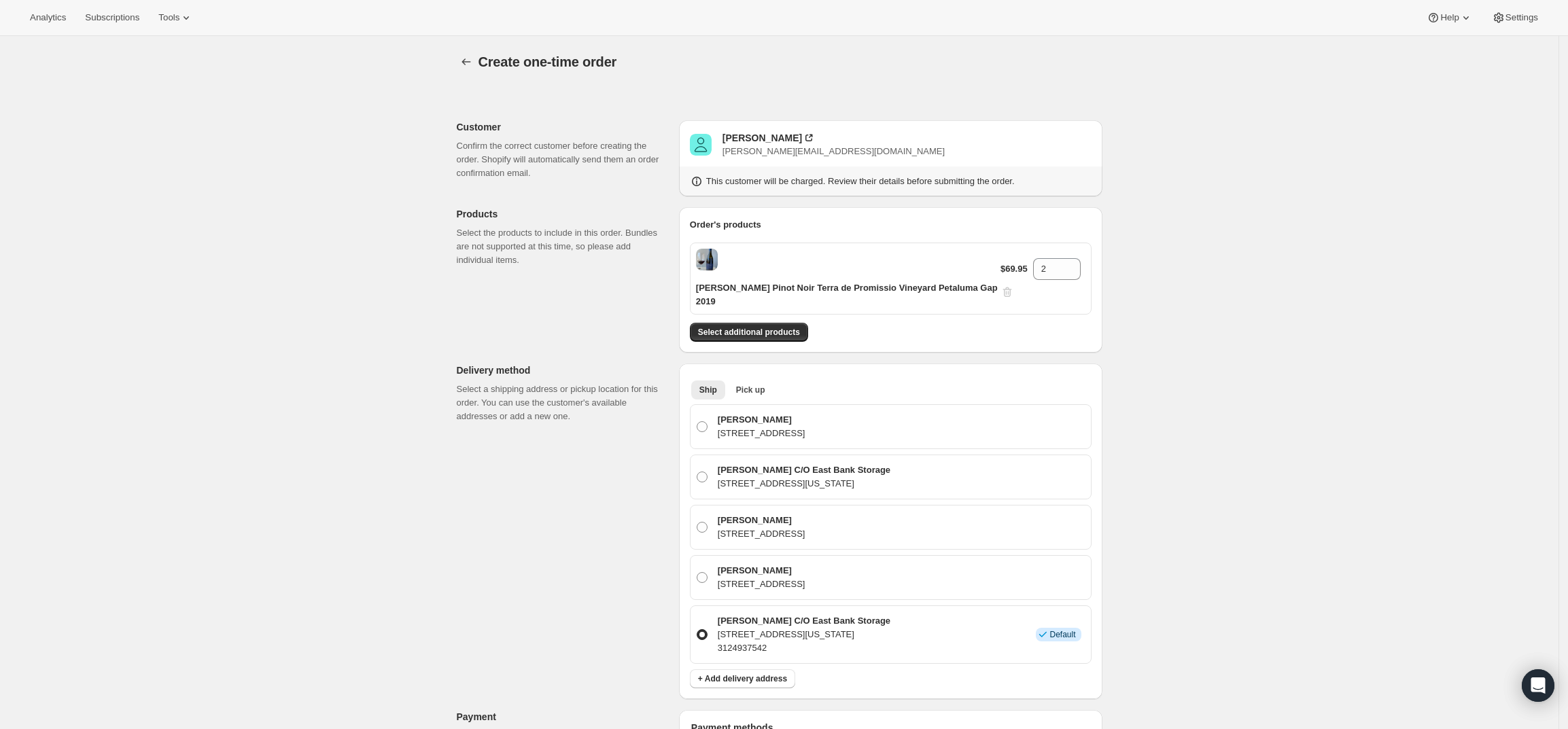
drag, startPoint x: 1062, startPoint y: 256, endPoint x: 895, endPoint y: 248, distance: 167.2
click at [895, 248] on div "[PERSON_NAME] Pinot Noir Terra de Promissio Vineyard Petaluma Gap 2019 $69.95 2" at bounding box center [891, 278] width 402 height 72
drag, startPoint x: 1047, startPoint y: 264, endPoint x: 952, endPoint y: 248, distance: 96.3
click at [952, 248] on div "Gary Farrell Pinot Noir Terra de Promissio Vineyard Petaluma Gap 2019 $69.95 2" at bounding box center [891, 278] width 402 height 72
type input "6"
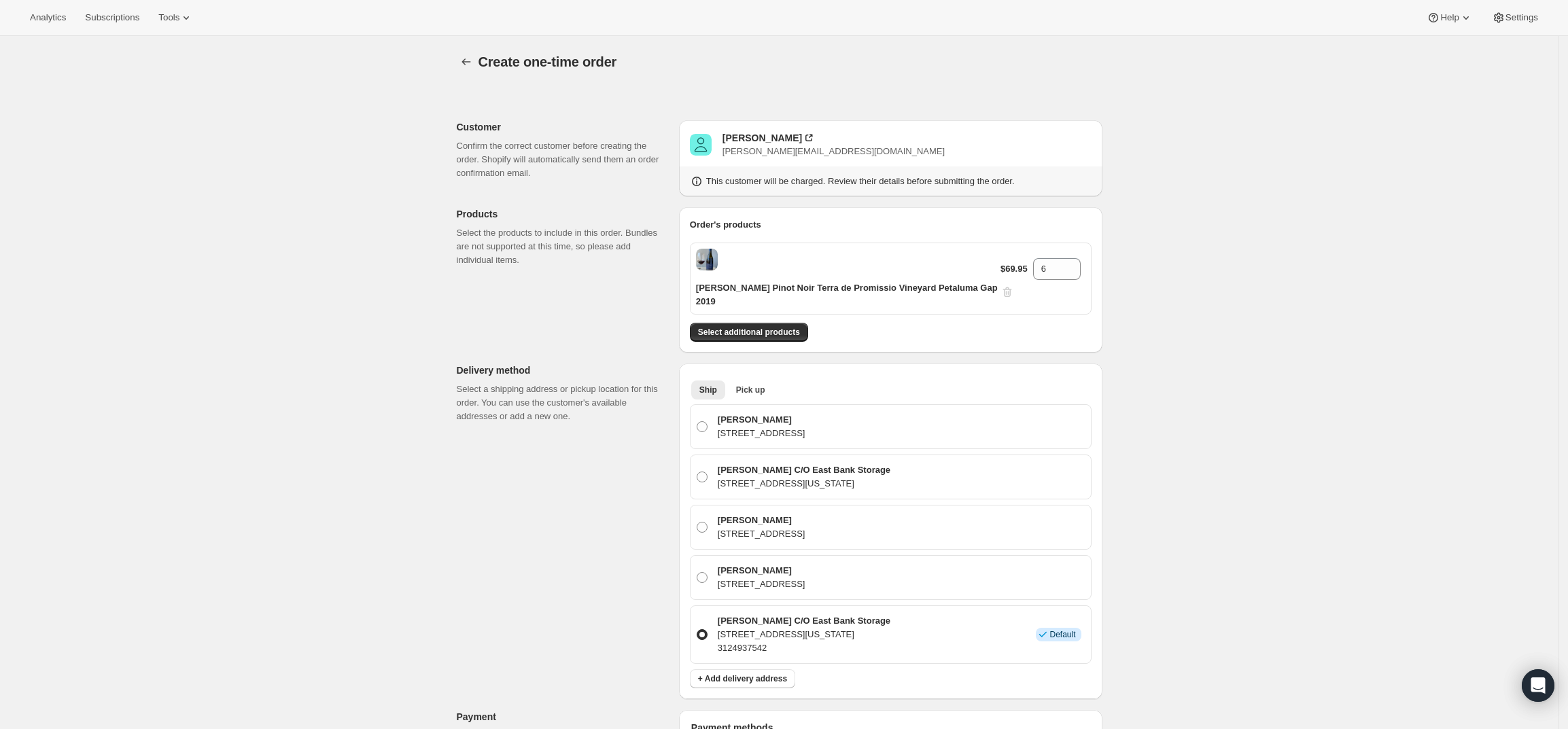
click at [1220, 332] on div "Create one-time order. This page is ready Create one-time order Customer Confir…" at bounding box center [779, 633] width 1559 height 1194
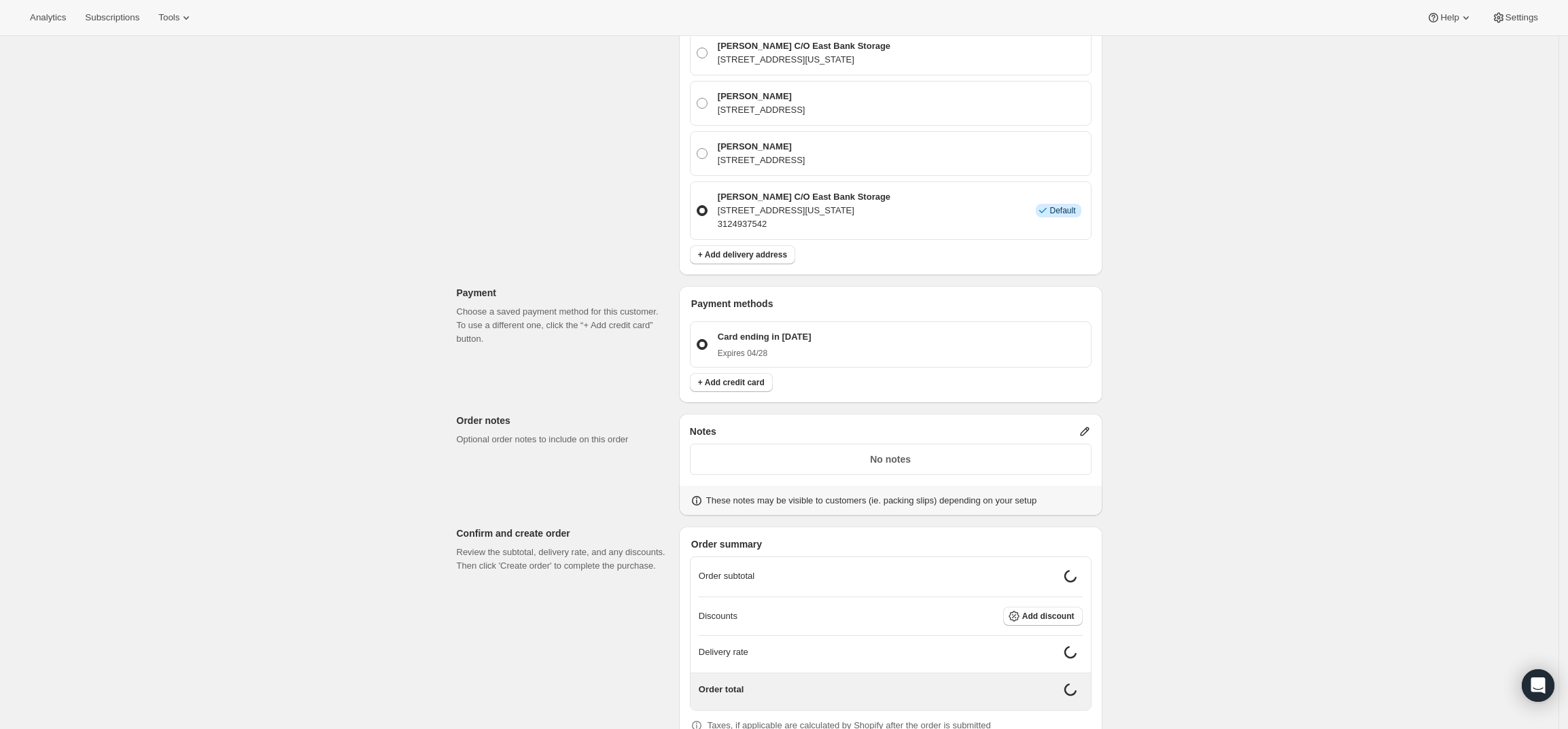
scroll to position [424, 0]
click at [1084, 424] on icon at bounding box center [1084, 430] width 14 height 14
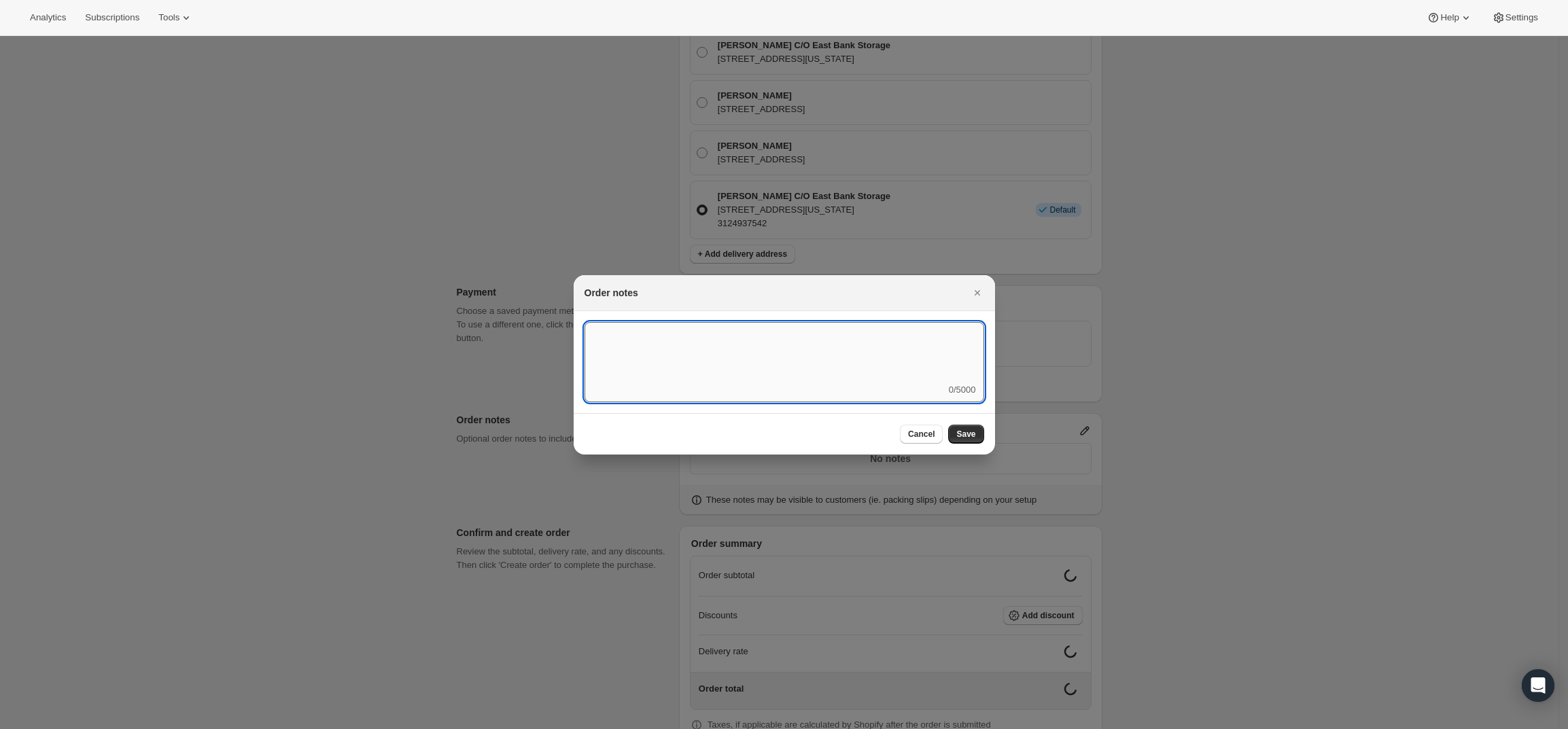
click at [882, 369] on textarea ":r41:" at bounding box center [784, 353] width 400 height 61
type textarea "Weather HOLD"
click at [970, 433] on span "Save" at bounding box center [966, 434] width 19 height 11
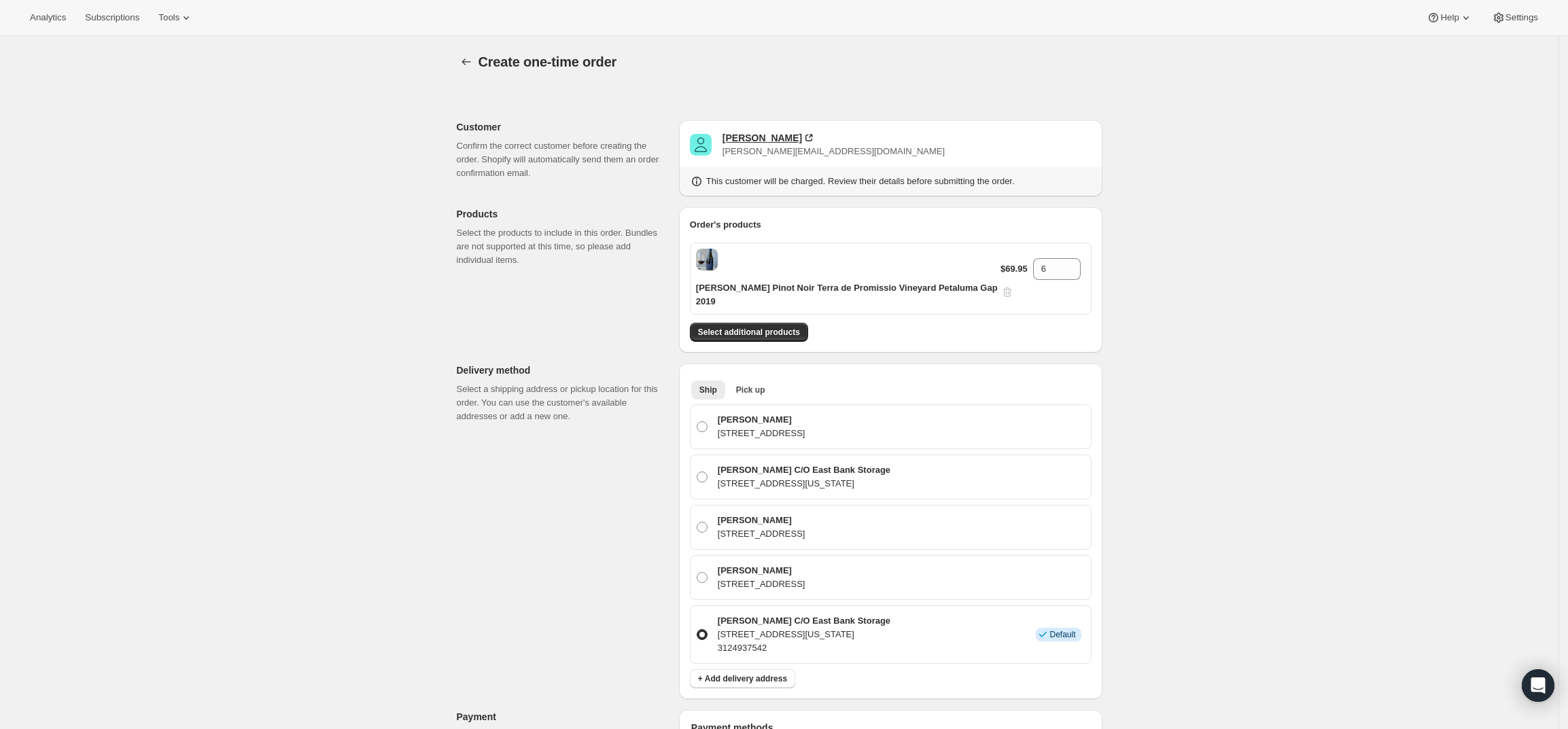
click at [754, 135] on div "[PERSON_NAME]" at bounding box center [762, 138] width 80 height 14
click at [766, 327] on span "Select additional products" at bounding box center [749, 332] width 102 height 11
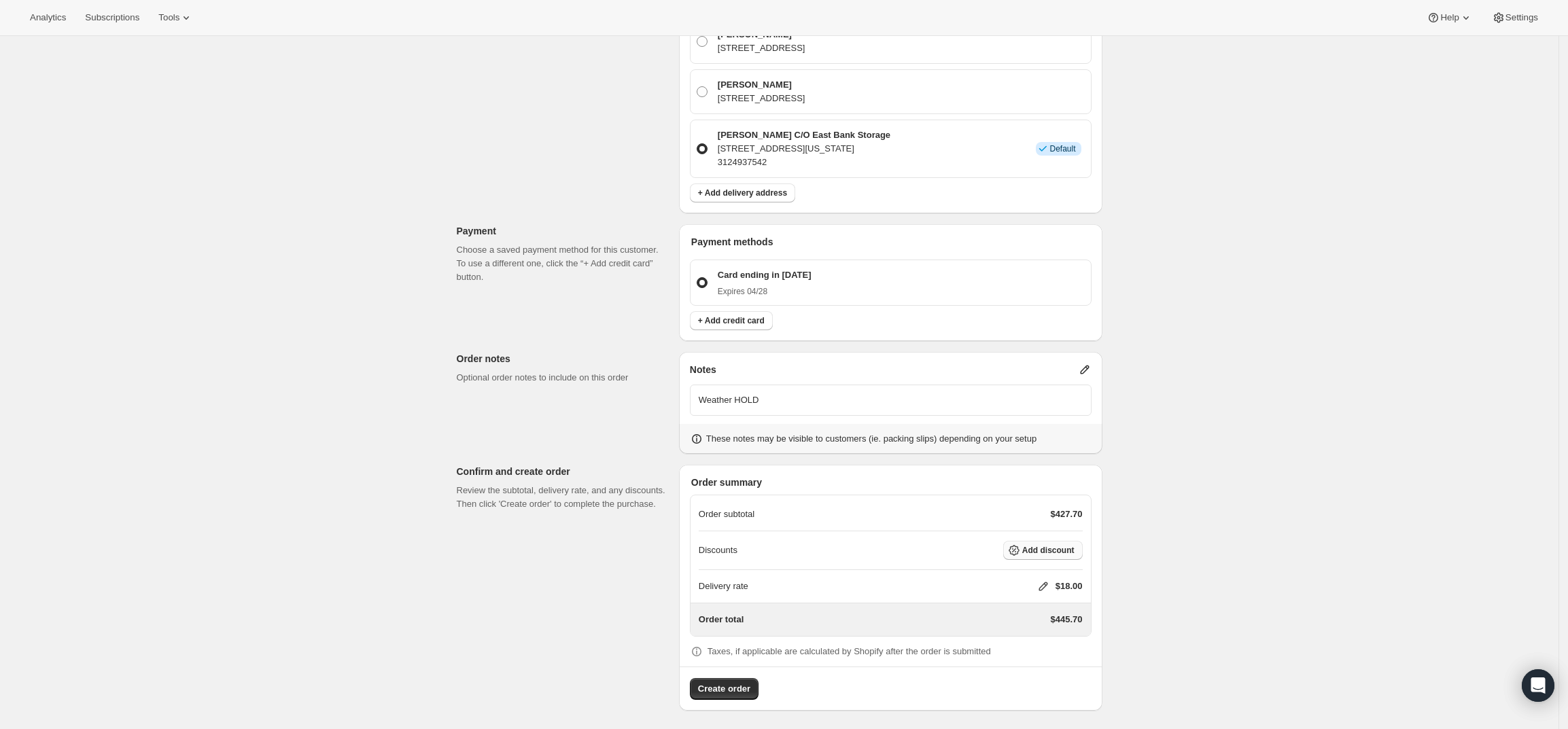
scroll to position [518, 0]
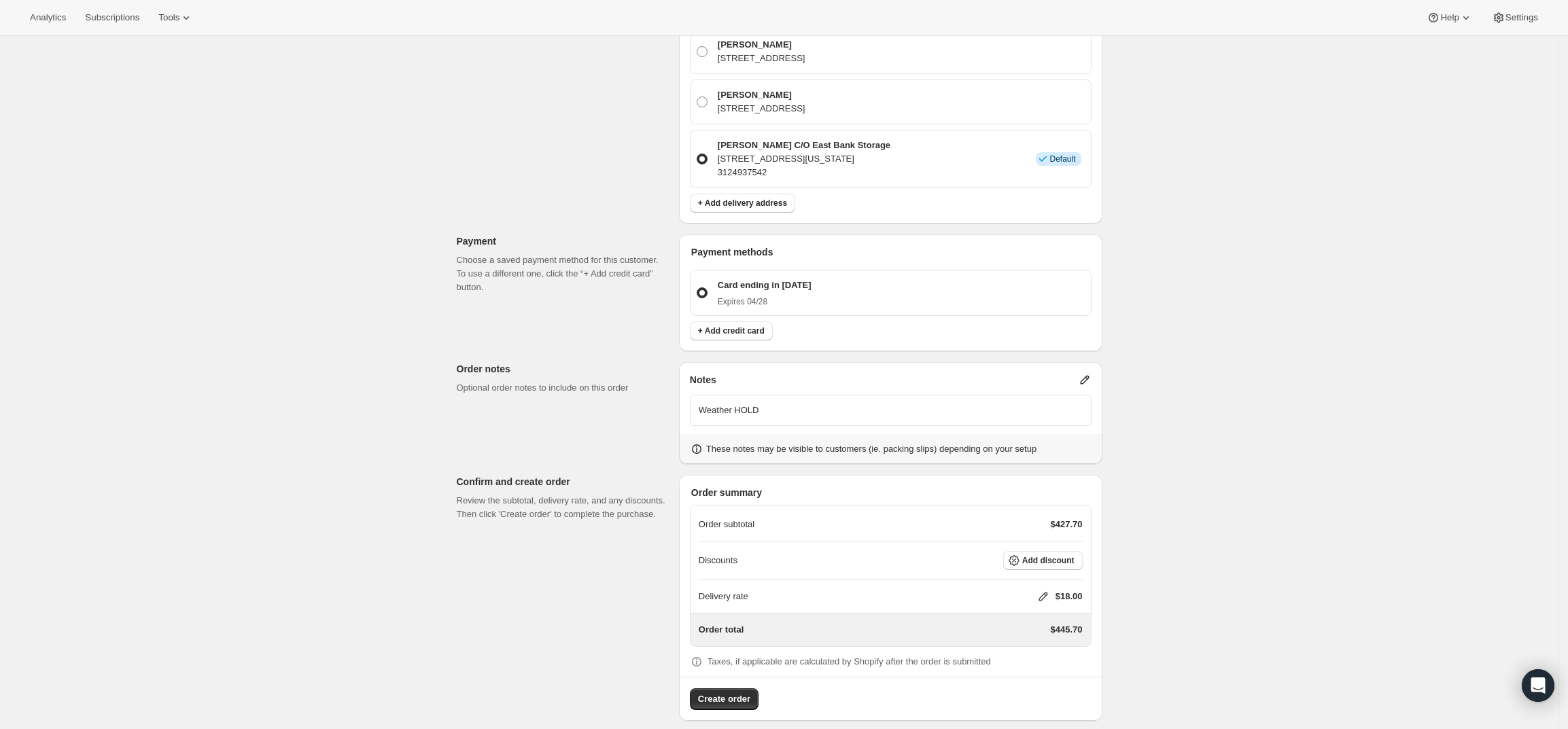
click at [1047, 589] on icon at bounding box center [1043, 596] width 14 height 14
click at [1016, 638] on input "0" at bounding box center [1049, 634] width 122 height 22
type input "0"
click at [1421, 584] on div "Create one-time order. This page is ready Create one-time order Customer Confir…" at bounding box center [779, 130] width 1559 height 1224
click at [1054, 555] on span "Add discount" at bounding box center [1048, 560] width 53 height 11
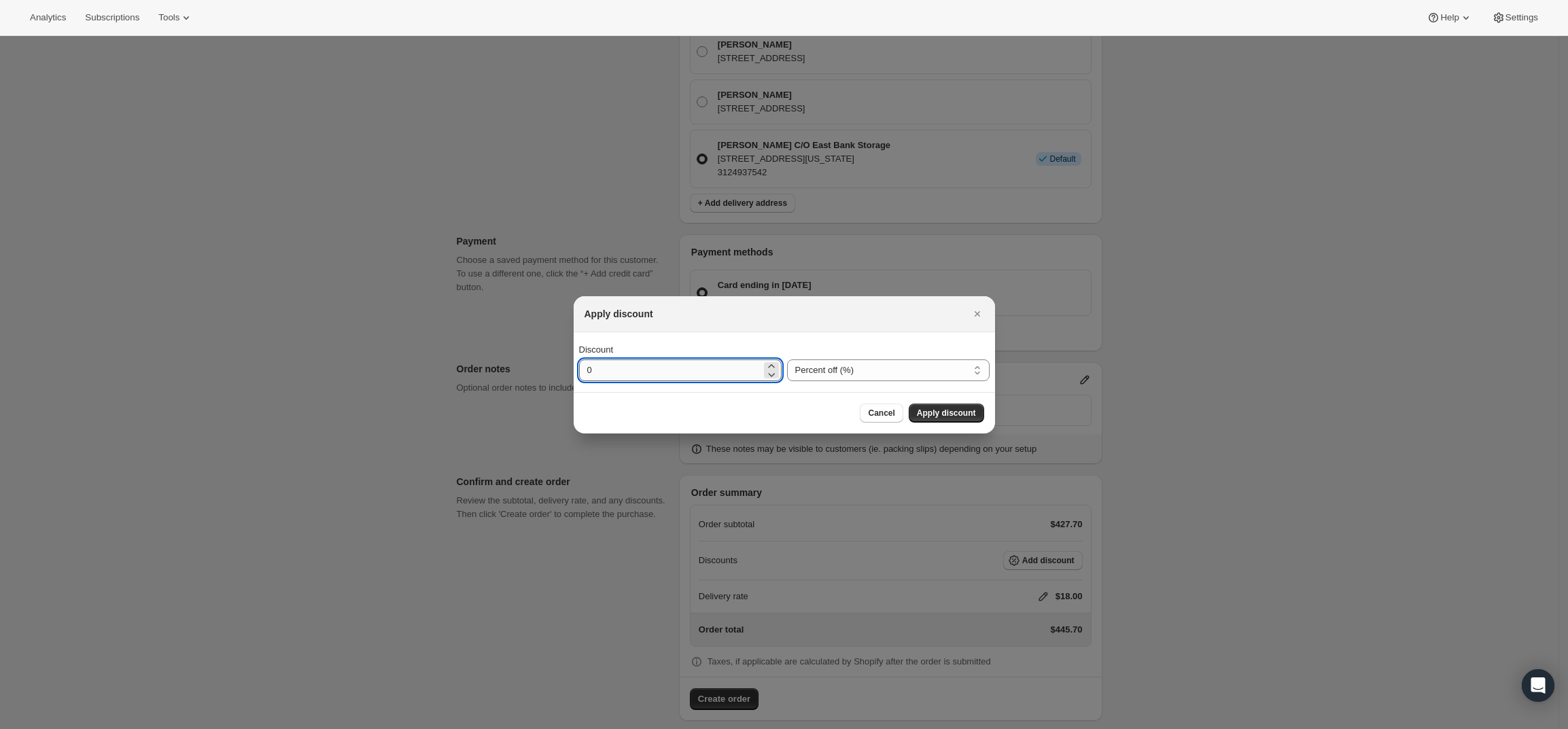
click at [742, 365] on input "0" at bounding box center [670, 370] width 182 height 22
click at [810, 364] on select "Percent off (%) Amount off ($)" at bounding box center [888, 370] width 202 height 22
select select "fixedAmount"
click at [787, 359] on select "Percent off (%) Amount off ($)" at bounding box center [888, 370] width 202 height 22
click at [706, 375] on input "0" at bounding box center [670, 370] width 182 height 22
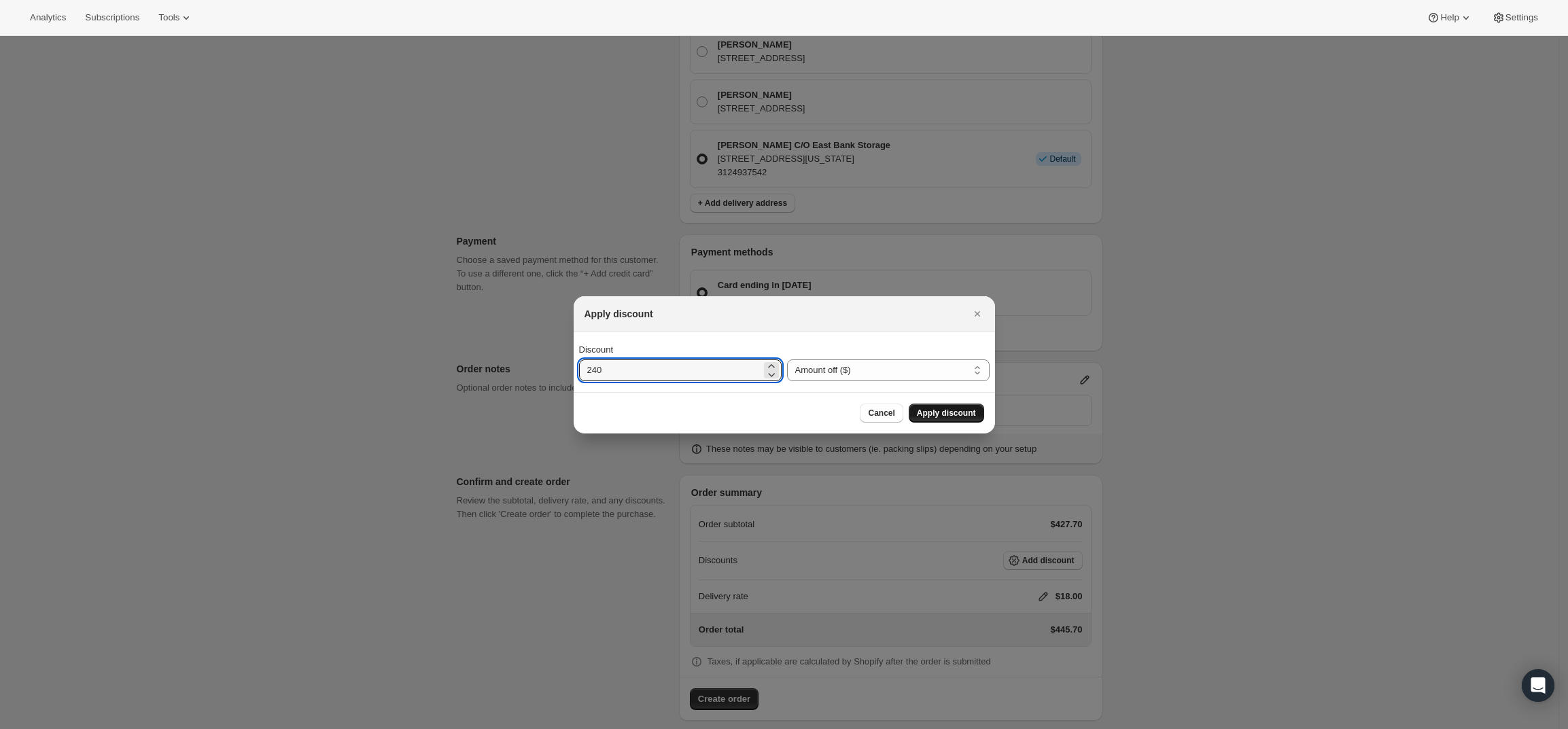
type input "240"
click at [964, 410] on span "Apply discount" at bounding box center [946, 413] width 59 height 11
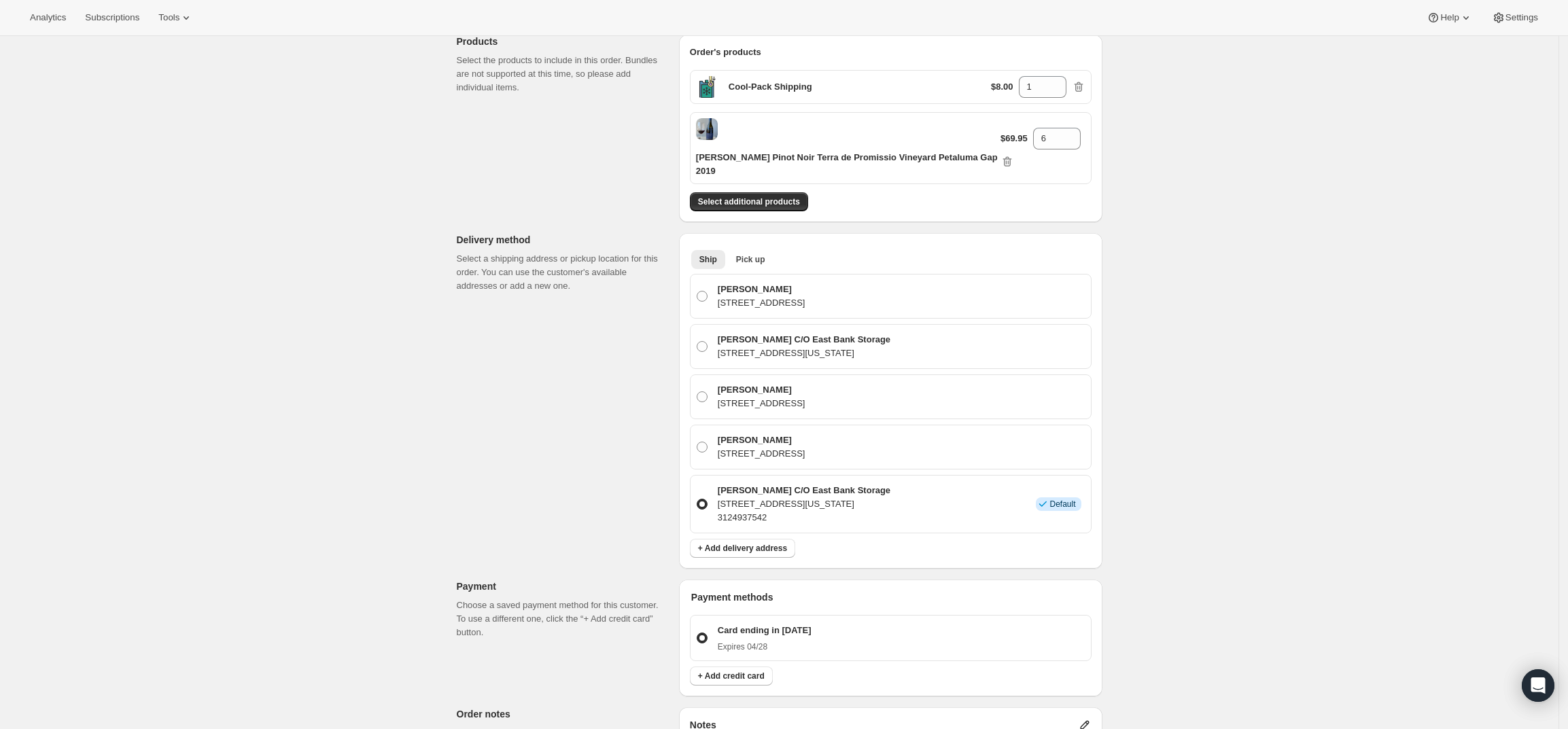
scroll to position [512, 0]
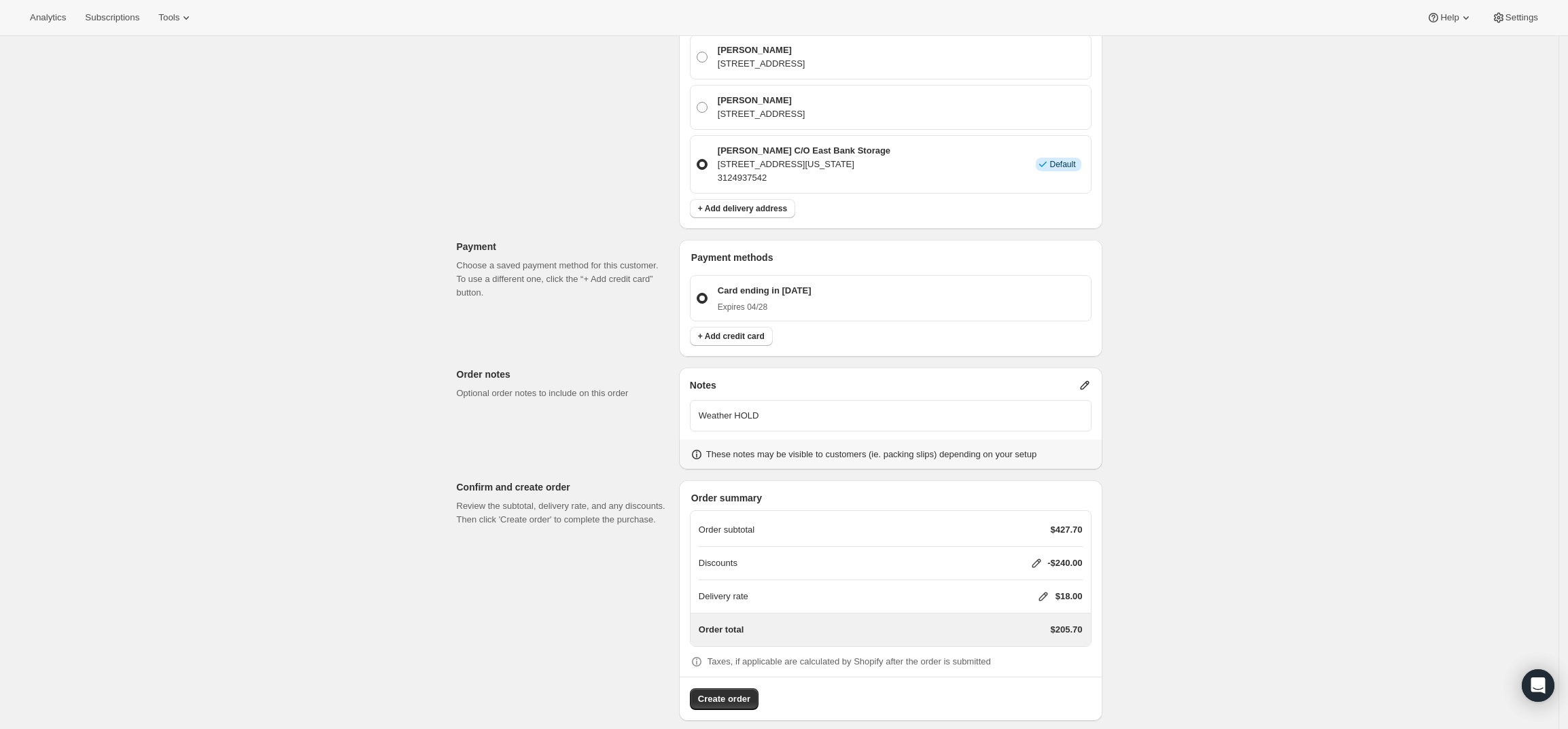
click at [1048, 589] on icon at bounding box center [1043, 596] width 14 height 14
click at [1056, 630] on input "0" at bounding box center [1049, 634] width 122 height 22
type input "0"
click at [1027, 660] on button "Save" at bounding box center [1040, 665] width 35 height 19
click at [739, 692] on span "Create order" at bounding box center [724, 699] width 53 height 14
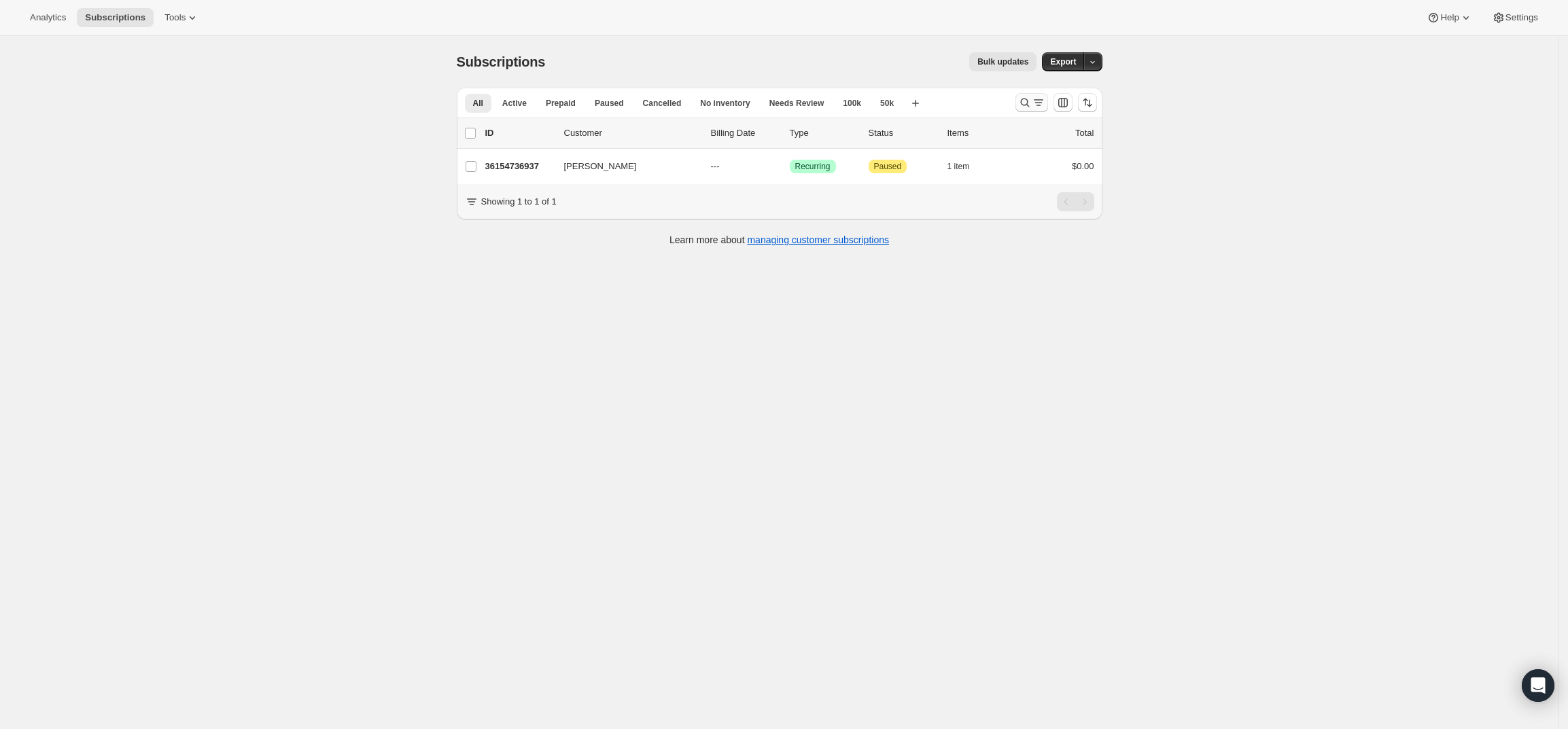
click at [1025, 99] on icon "Search and filter results" at bounding box center [1024, 102] width 14 height 14
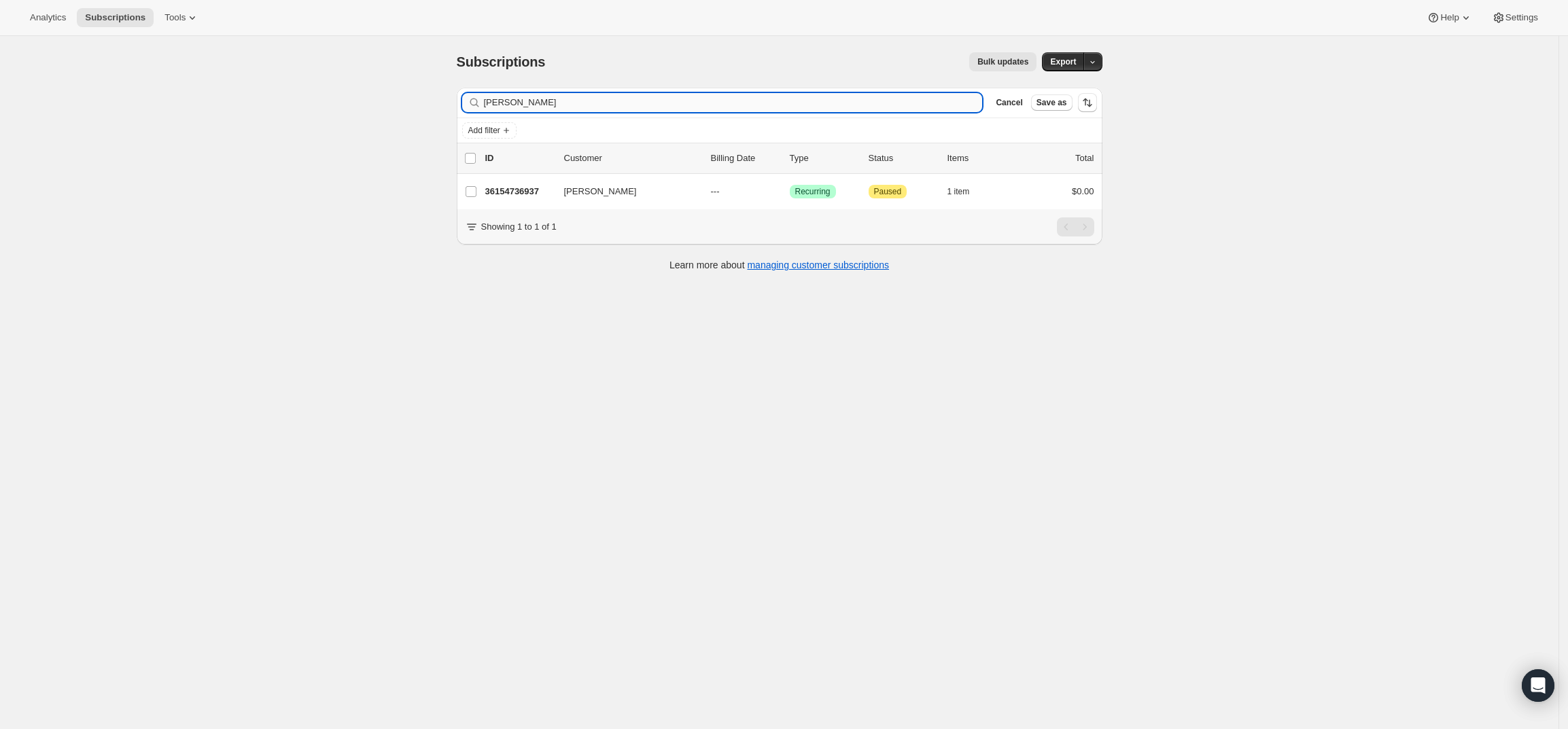
click at [699, 101] on input "[PERSON_NAME]" at bounding box center [733, 102] width 499 height 19
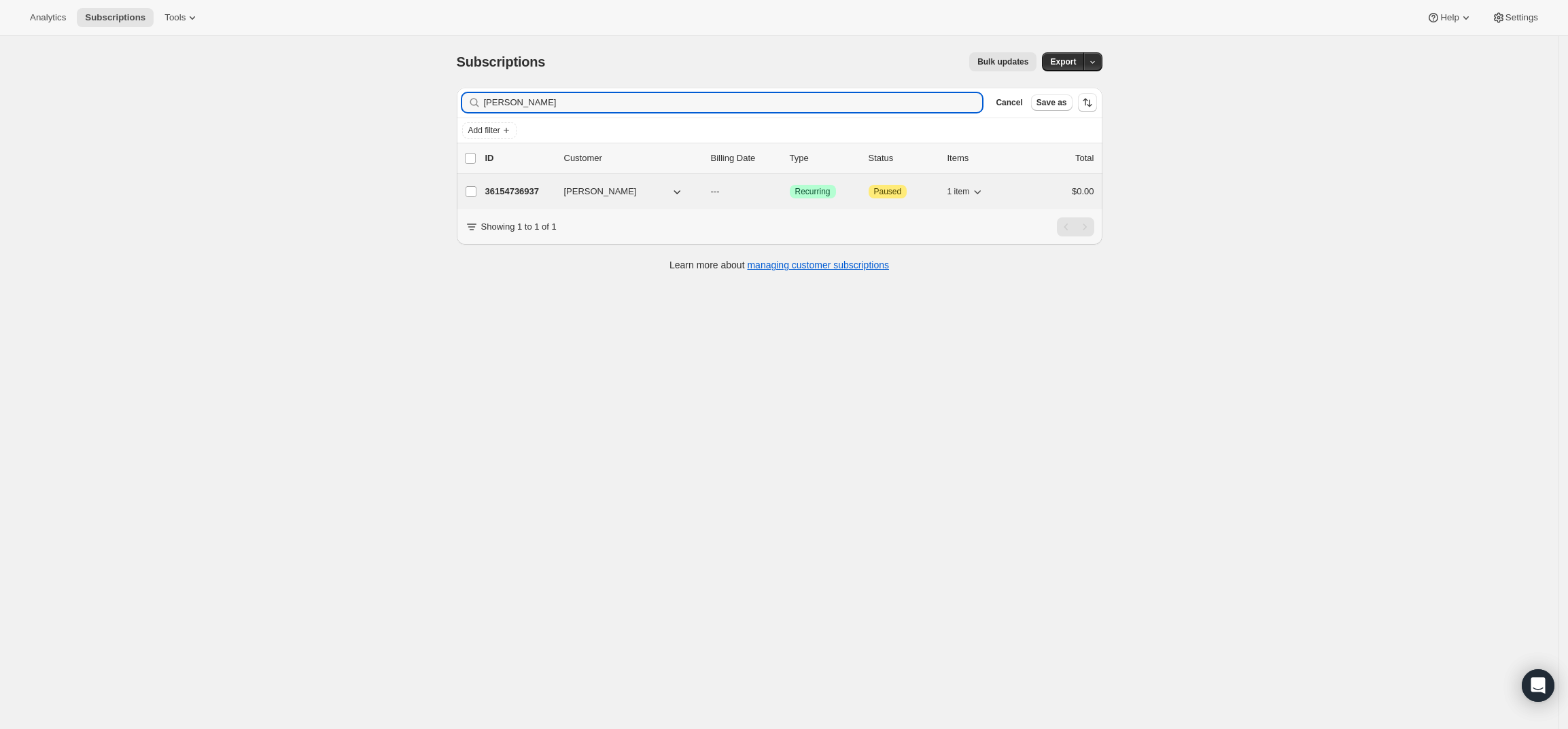
type input "[PERSON_NAME]"
click at [506, 188] on p "36154736937" at bounding box center [519, 191] width 68 height 14
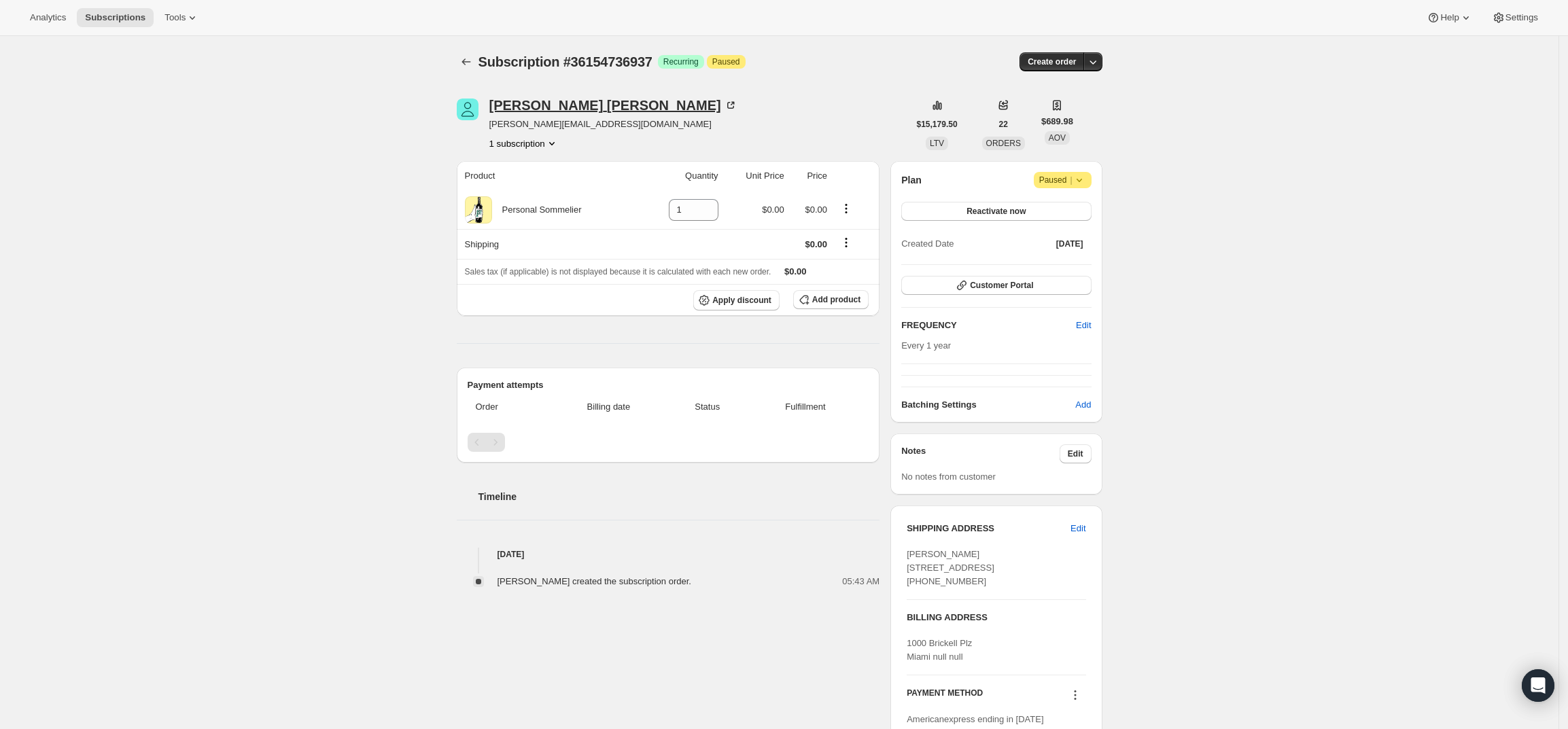
click at [509, 104] on div "[PERSON_NAME]" at bounding box center [614, 105] width 248 height 14
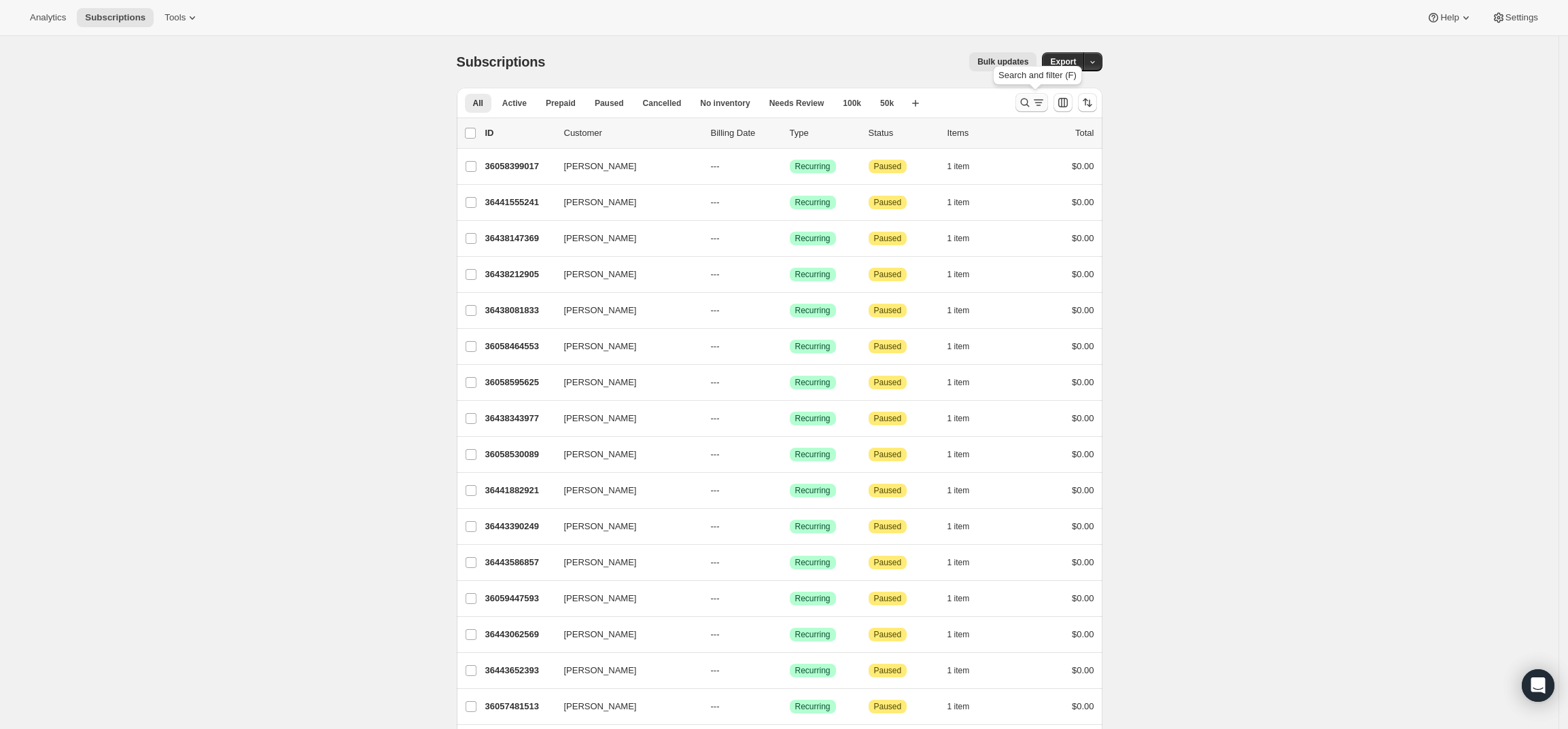
click at [1027, 96] on icon "Search and filter results" at bounding box center [1024, 102] width 14 height 14
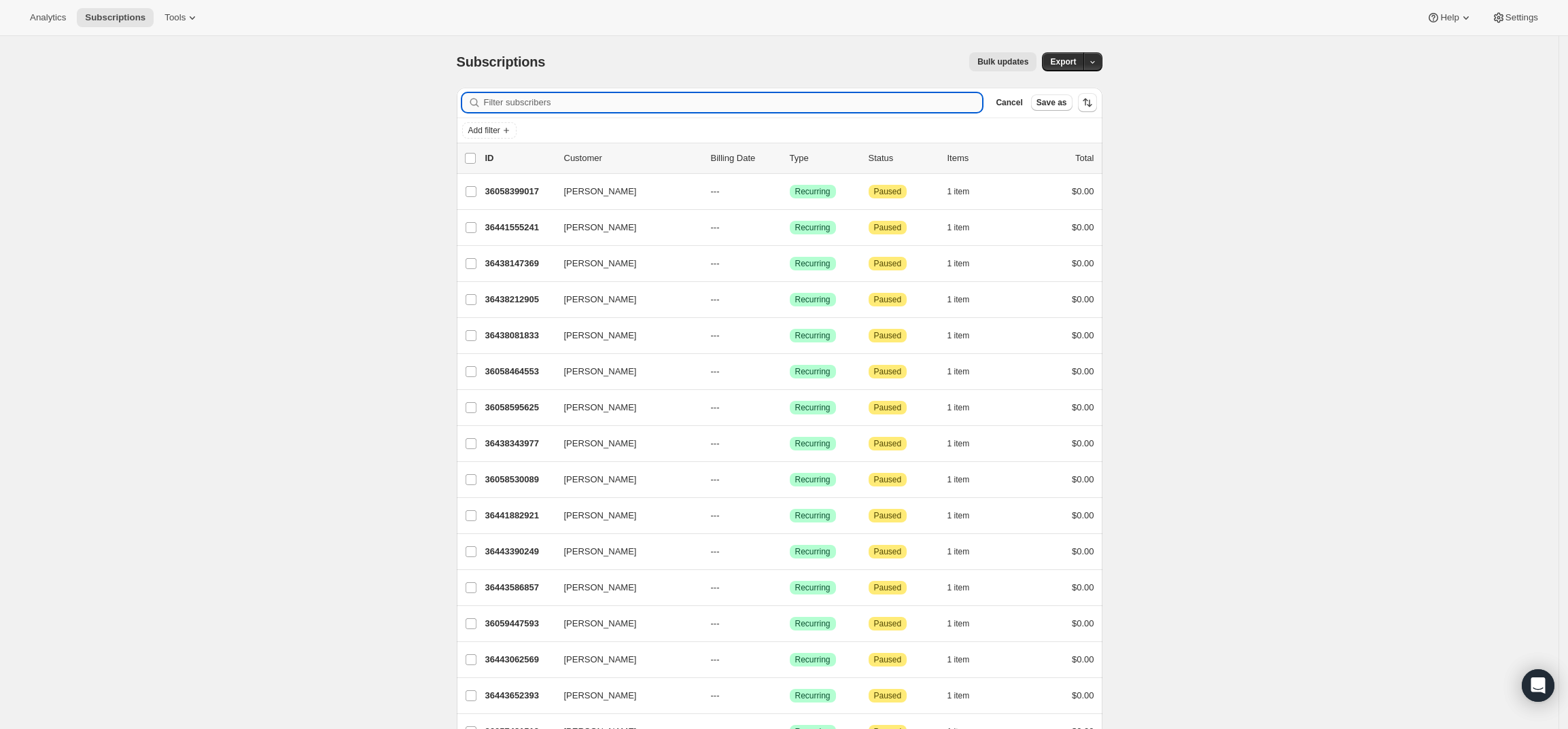
click at [736, 102] on input "Filter subscribers" at bounding box center [733, 102] width 499 height 19
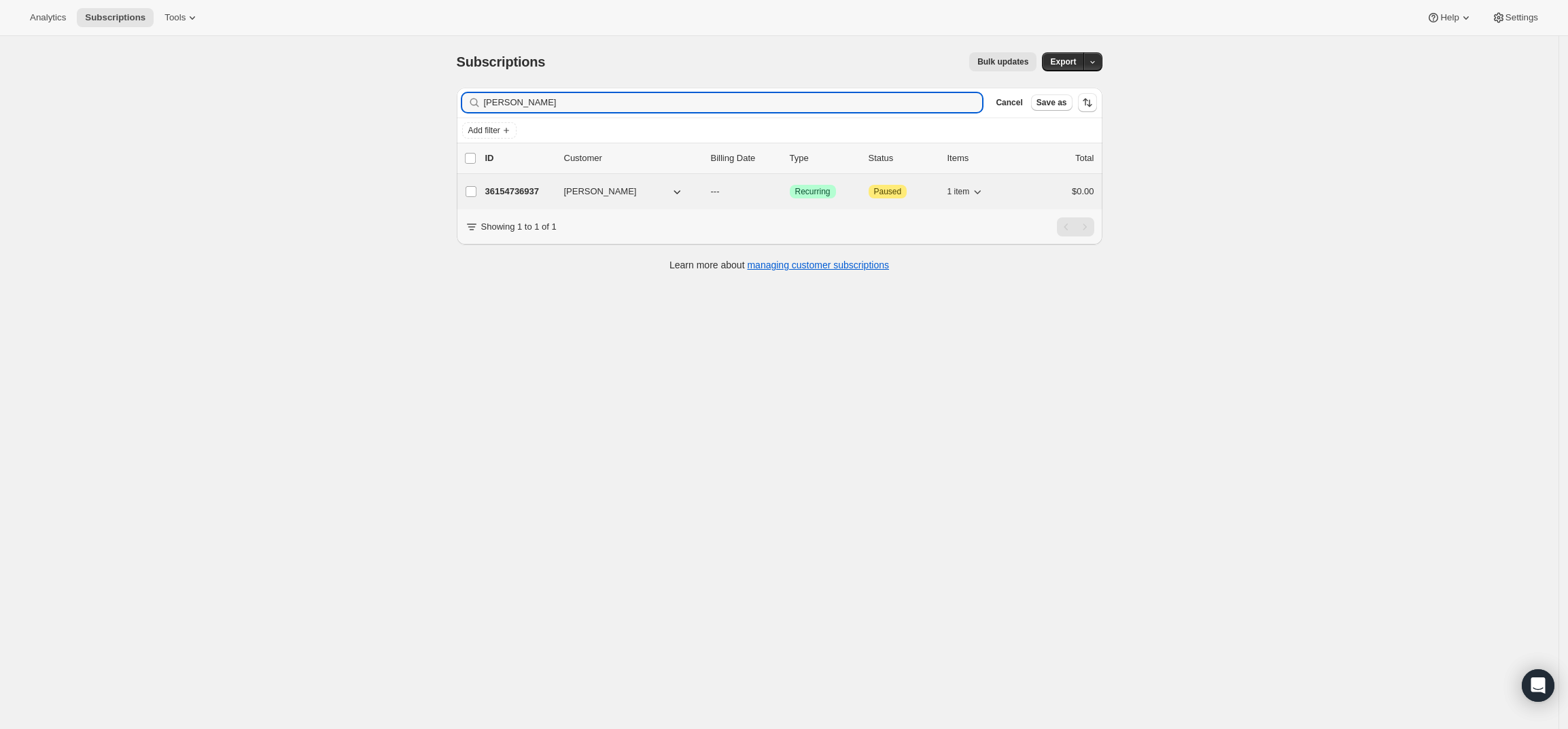
type input "Mike DeMaio"
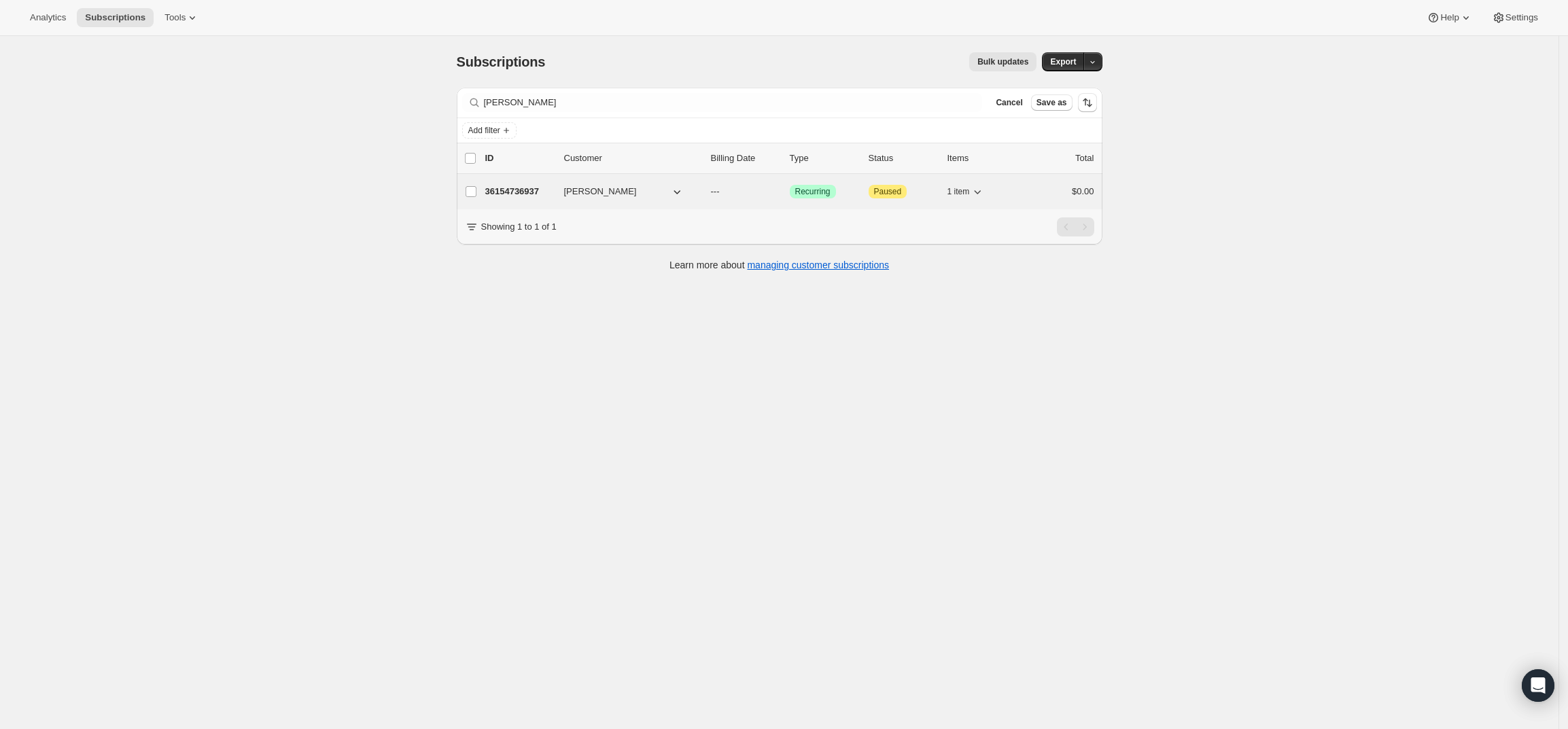
click at [515, 187] on p "36154736937" at bounding box center [519, 191] width 68 height 14
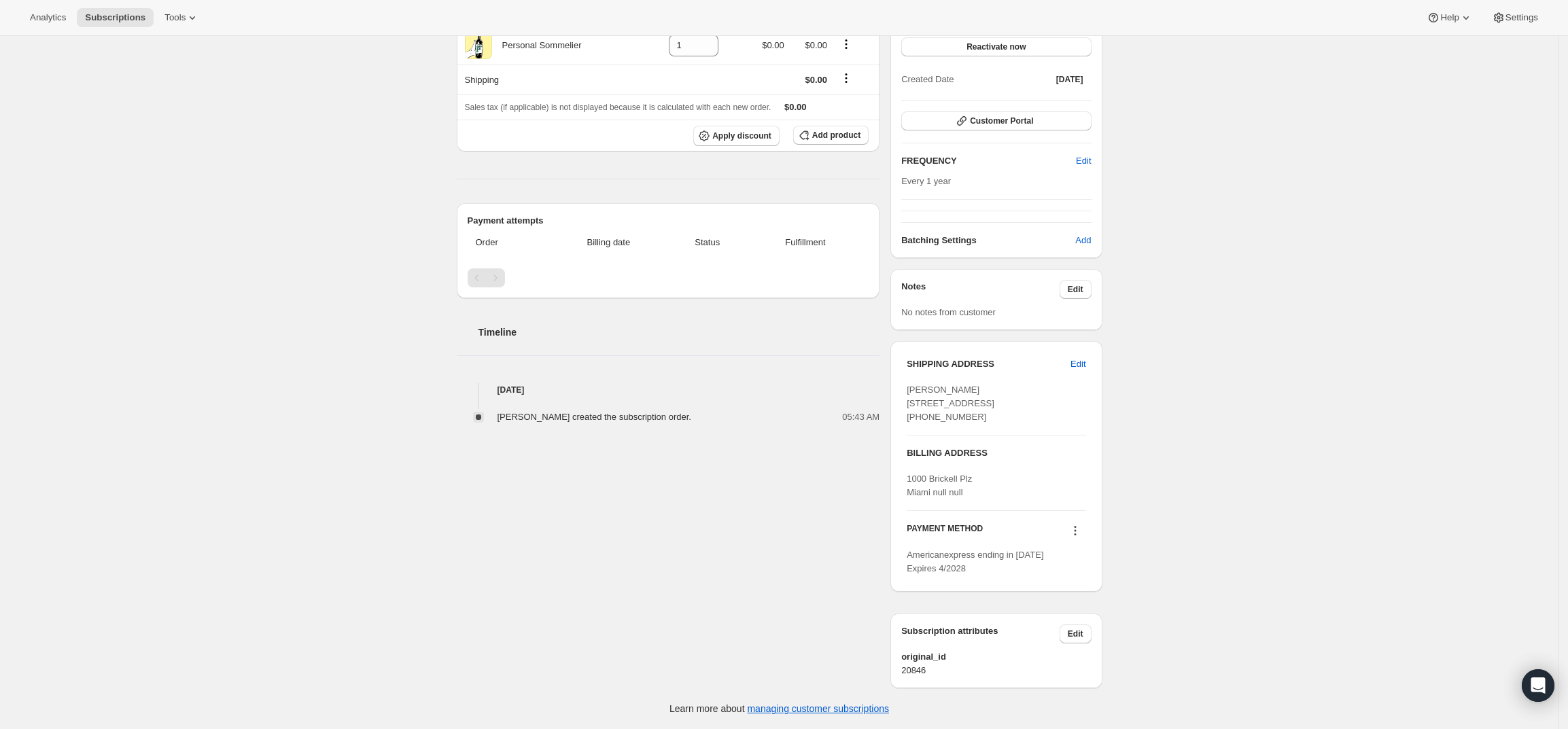
scroll to position [204, 0]
click at [1076, 528] on icon at bounding box center [1075, 527] width 2 height 2
click at [1100, 592] on span "Send link to update card" at bounding box center [1079, 597] width 95 height 10
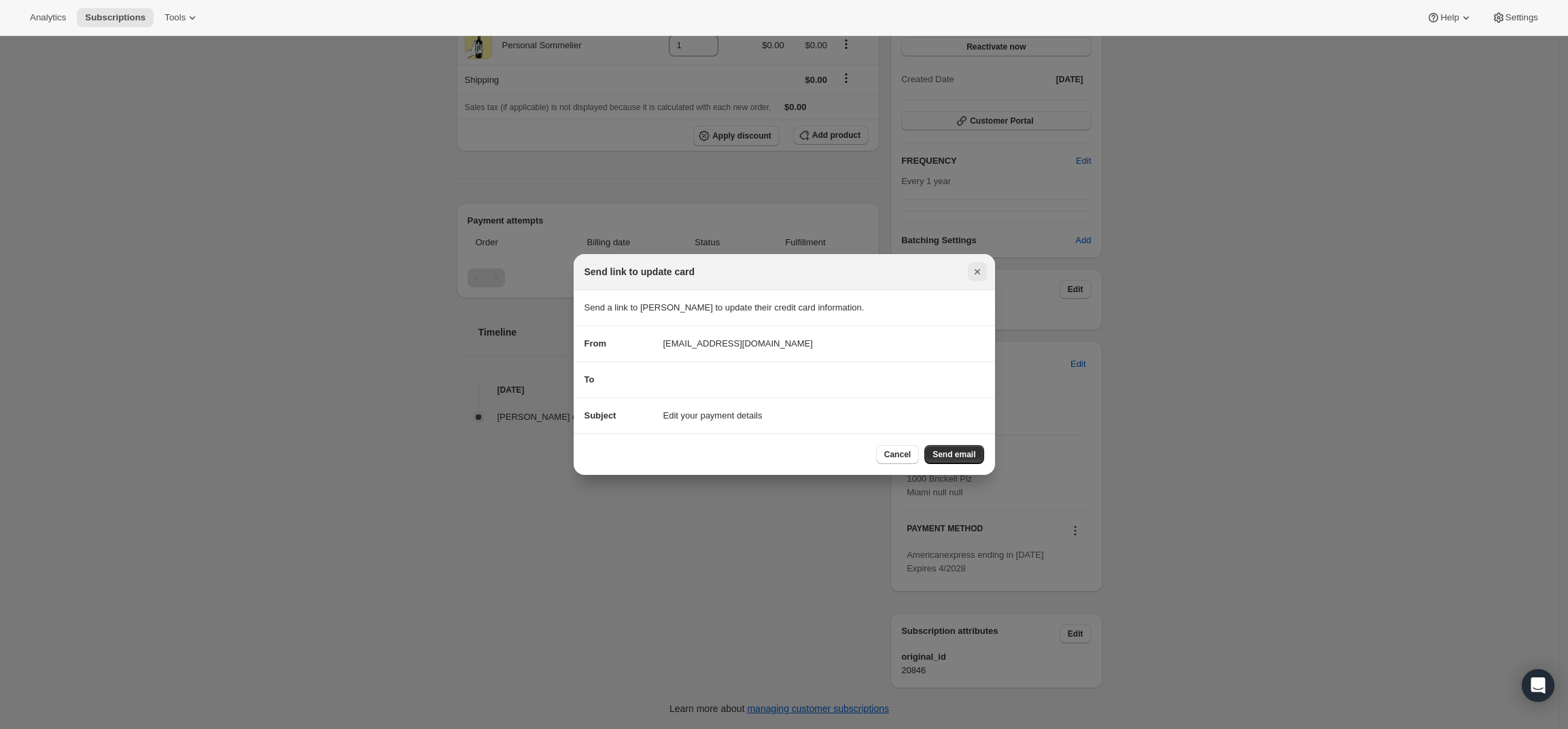
click at [983, 272] on icon "Close" at bounding box center [977, 272] width 14 height 14
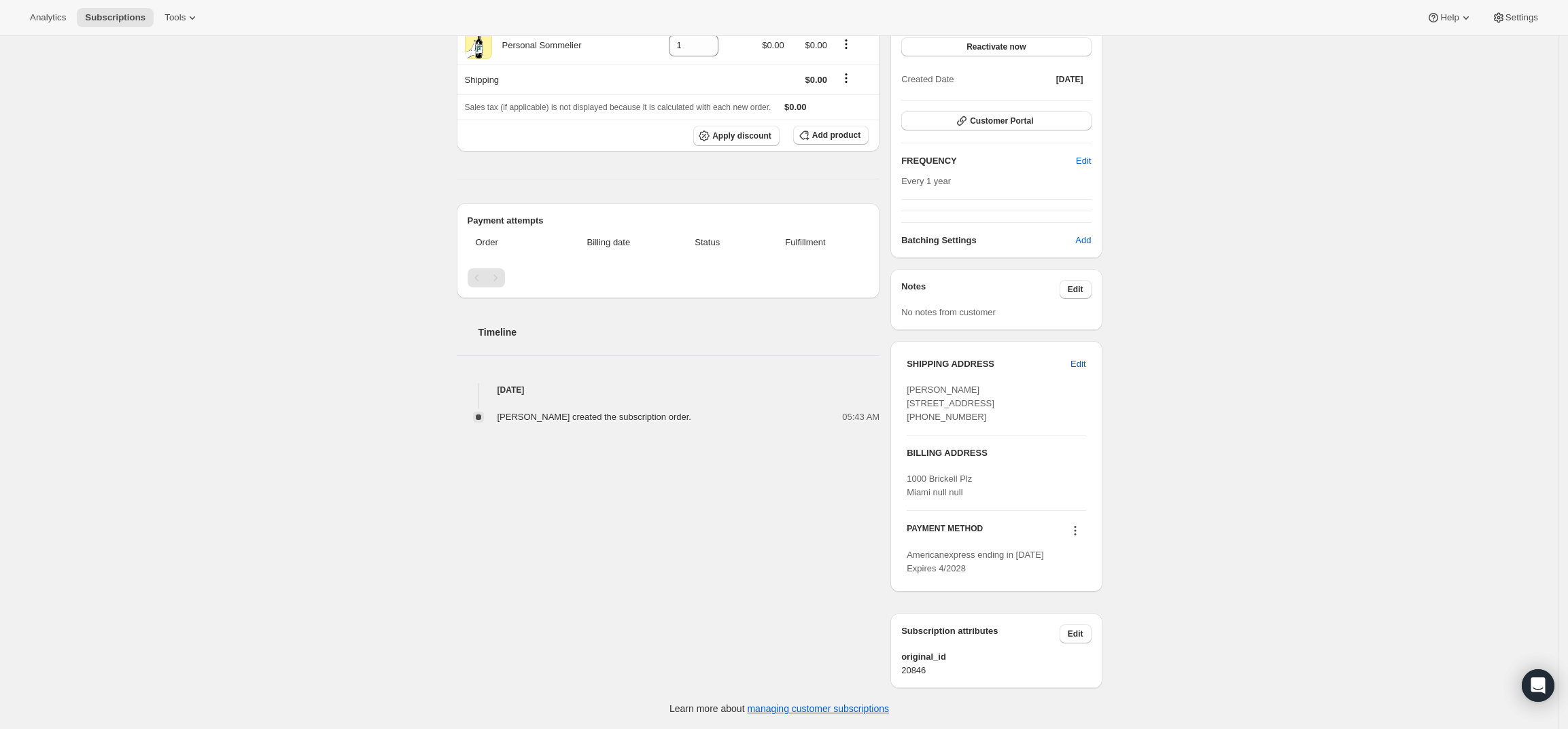
click at [1332, 283] on div "Subscription #36154736937. This page is ready Subscription #36154736937 Success…" at bounding box center [779, 300] width 1559 height 858
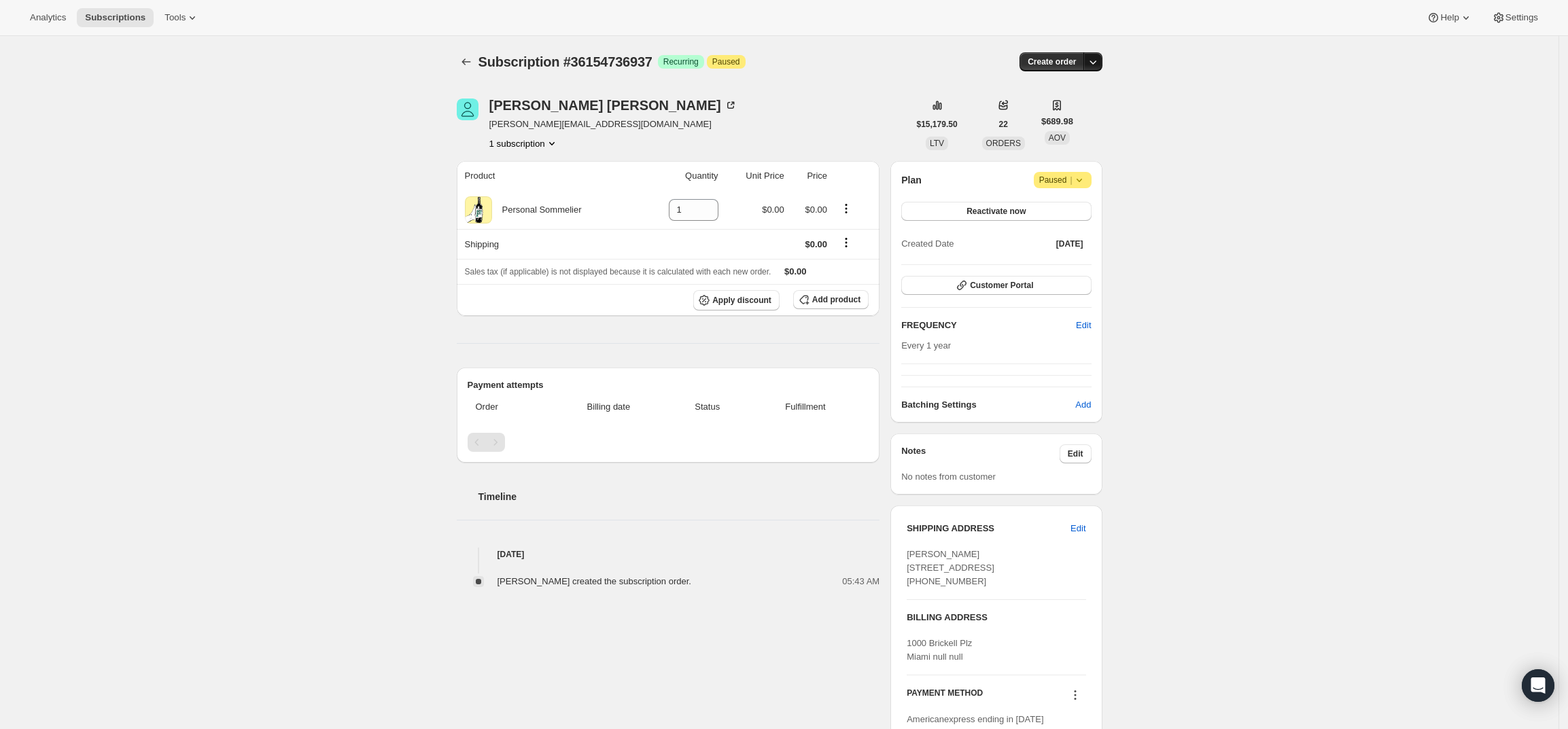
click at [1101, 53] on button "button" at bounding box center [1093, 62] width 19 height 19
click at [1078, 112] on span "Create custom one-time order" at bounding box center [1039, 113] width 118 height 10
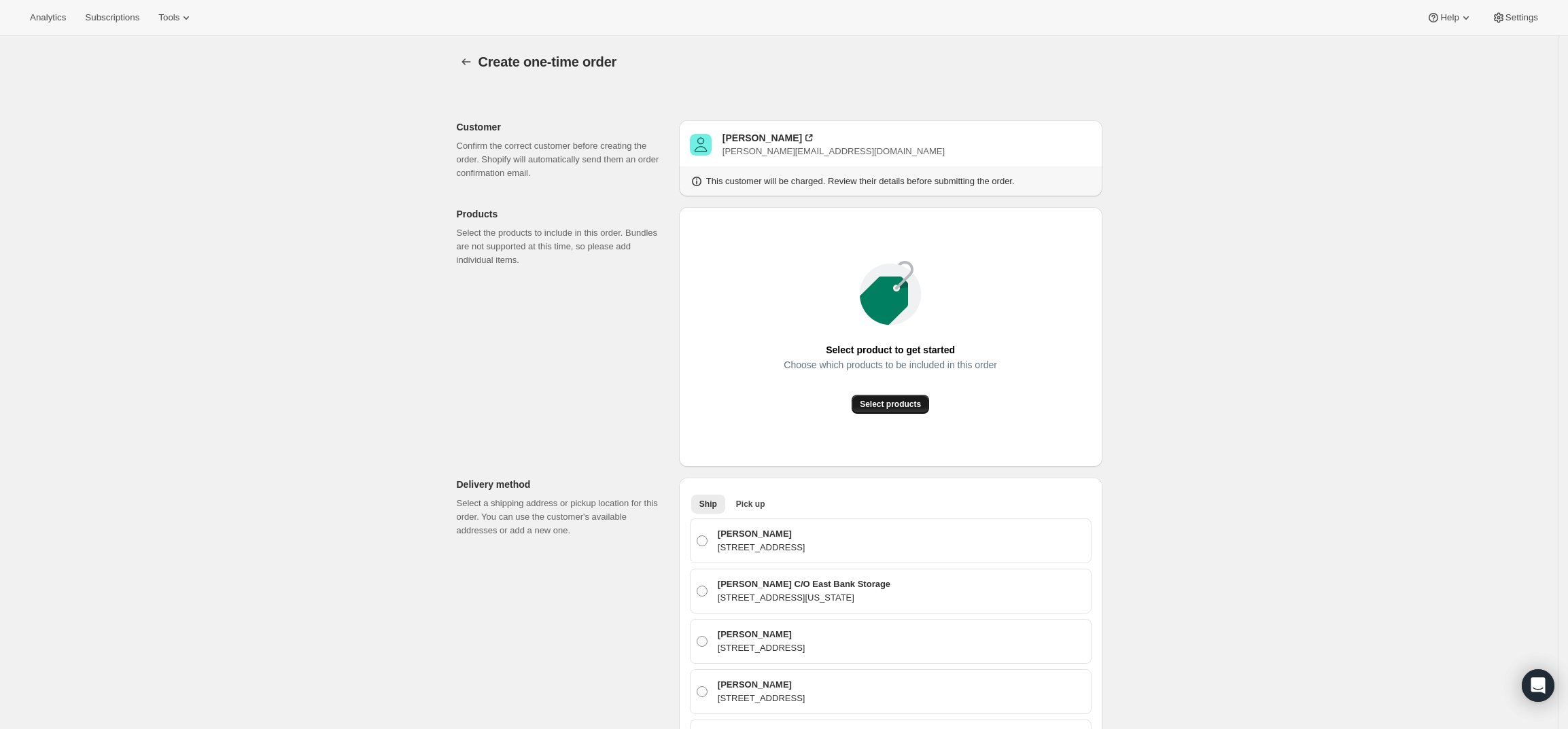
click at [907, 398] on button "Select products" at bounding box center [891, 404] width 77 height 19
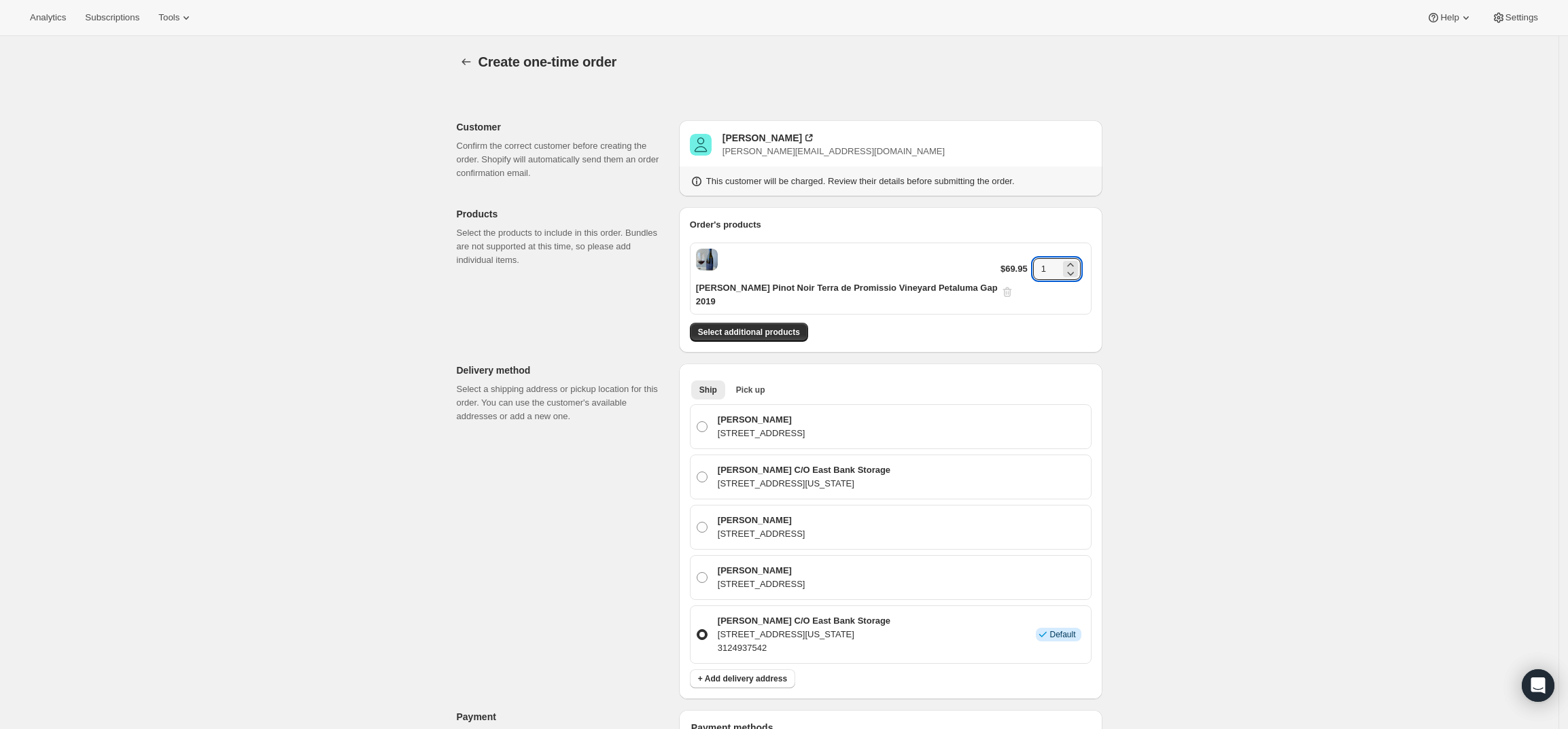
drag, startPoint x: 1052, startPoint y: 260, endPoint x: 981, endPoint y: 259, distance: 71.0
click at [981, 259] on div "Gary Farrell Pinot Noir Terra de Promissio Vineyard Petaluma Gap 2019 $69.95 1" at bounding box center [891, 278] width 402 height 72
type input "6"
drag, startPoint x: 1217, startPoint y: 337, endPoint x: 1193, endPoint y: 331, distance: 24.7
click at [1219, 333] on div "Create one-time order. This page is ready Create one-time order Customer Confir…" at bounding box center [779, 633] width 1559 height 1194
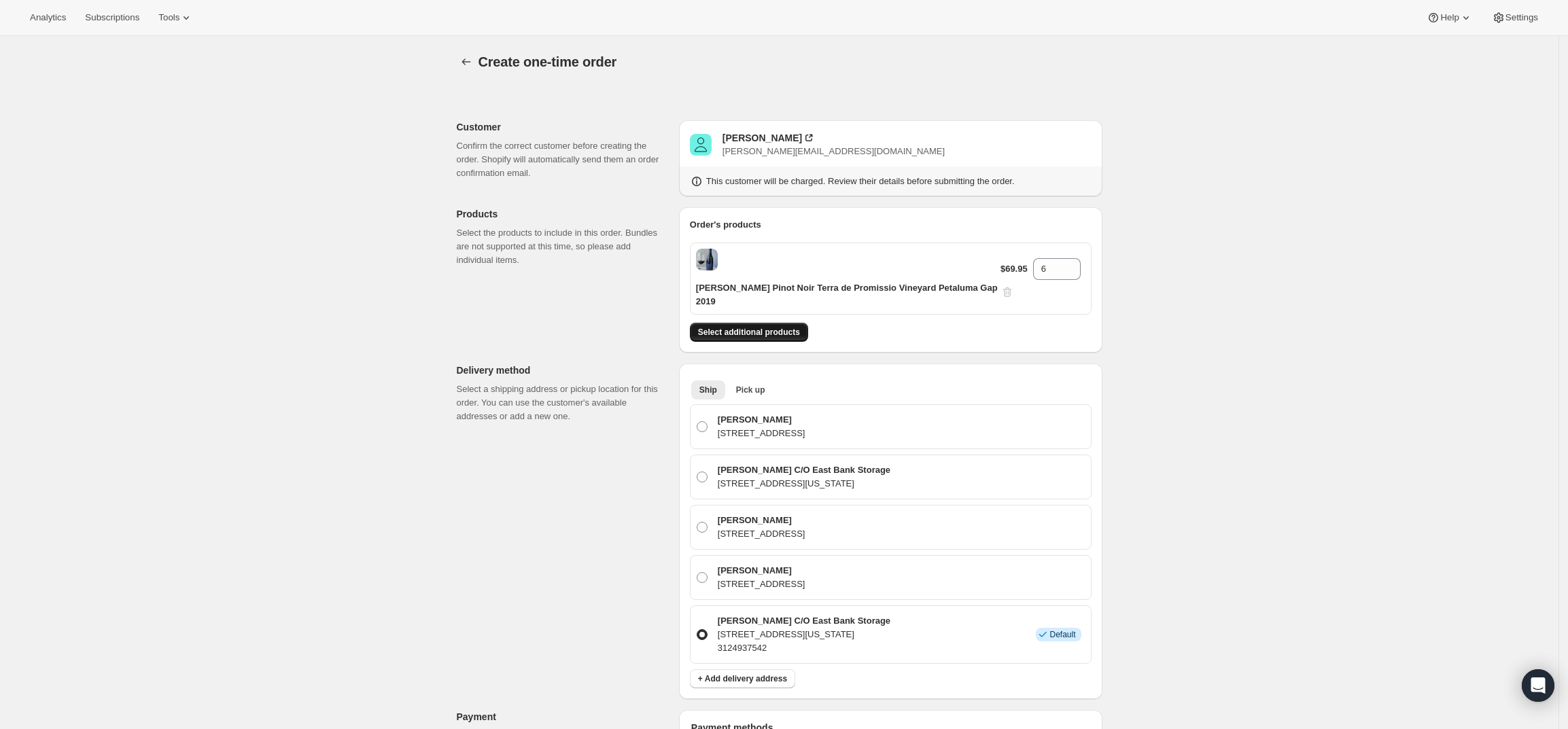
click at [787, 327] on span "Select additional products" at bounding box center [749, 332] width 102 height 11
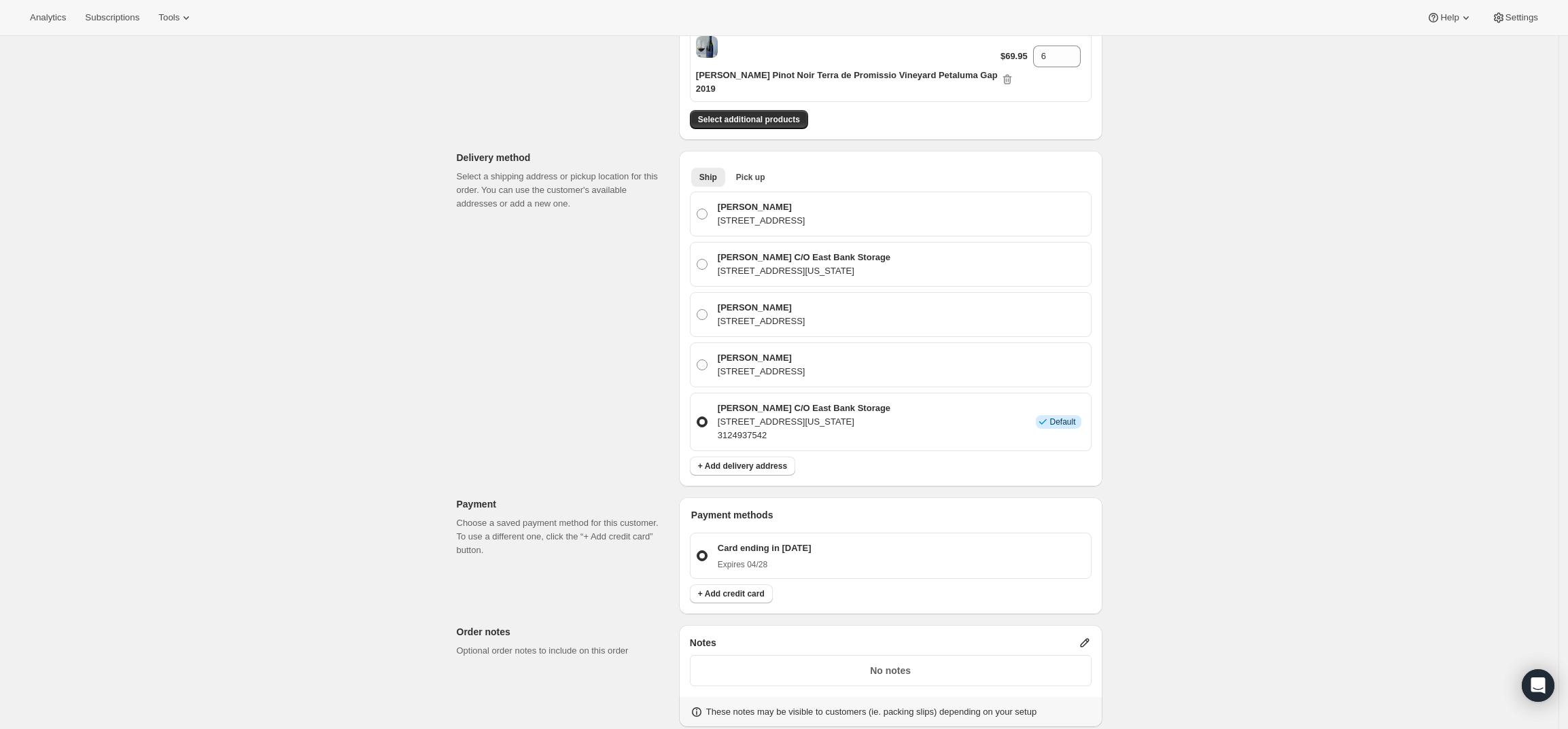
scroll to position [510, 0]
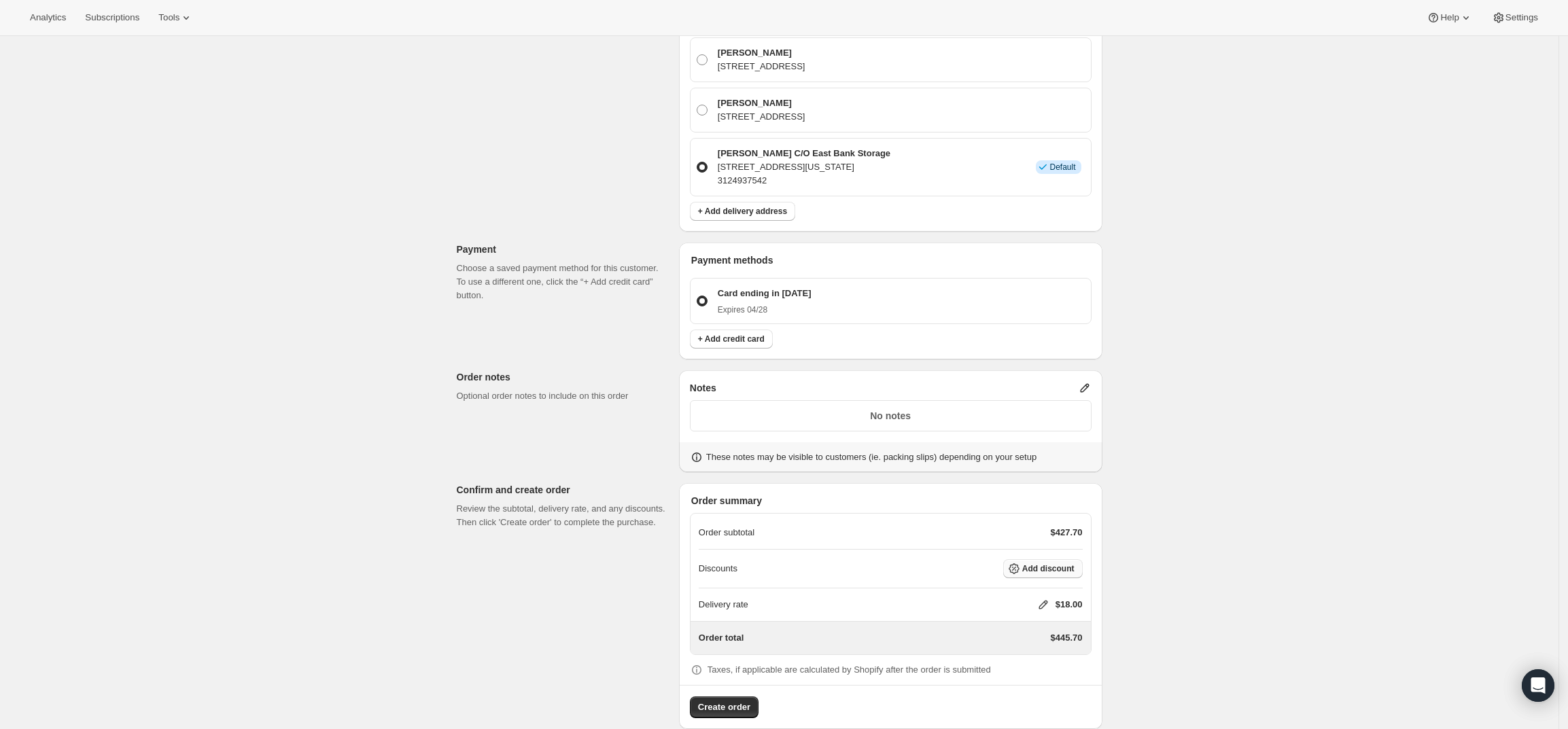
click at [1043, 563] on span "Add discount" at bounding box center [1048, 568] width 53 height 11
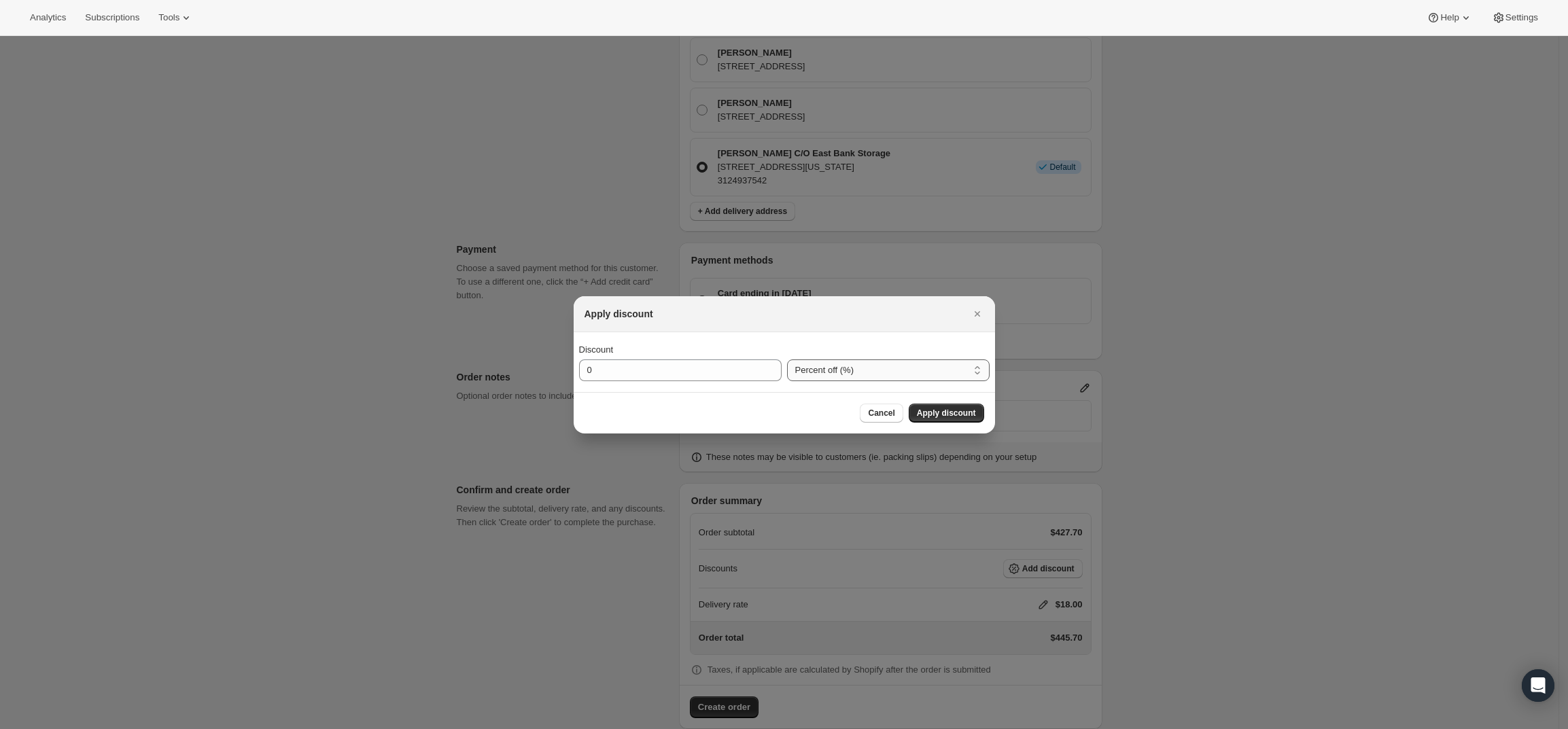
click at [827, 378] on select "Percent off (%) Amount off ($)" at bounding box center [888, 370] width 202 height 22
select select "fixedAmount"
click at [787, 359] on select "Percent off (%) Amount off ($)" at bounding box center [888, 370] width 202 height 22
click at [681, 372] on input "0" at bounding box center [670, 370] width 182 height 22
type input "240"
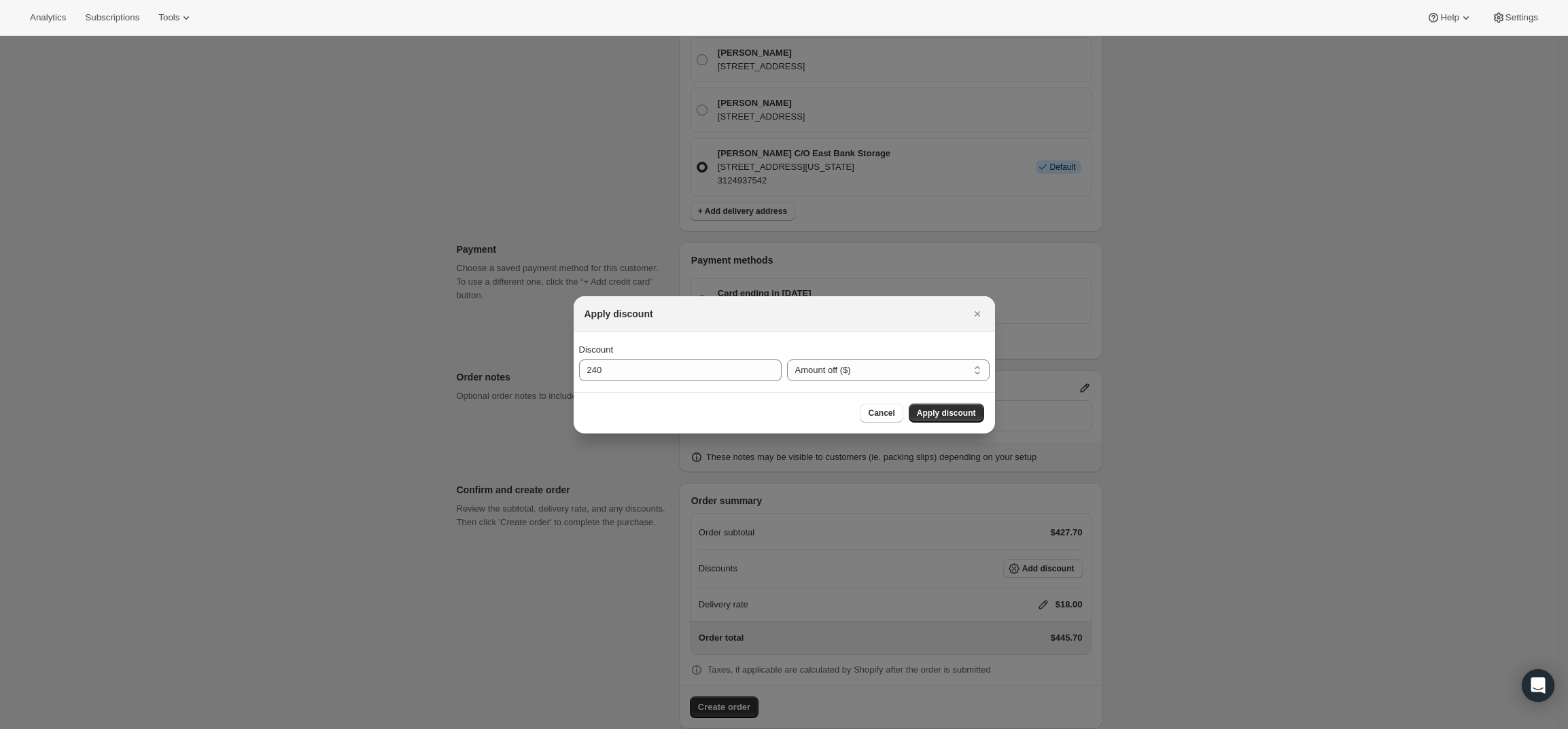
click at [936, 424] on div "Cancel Apply discount" at bounding box center [784, 413] width 422 height 42
click at [944, 410] on span "Apply discount" at bounding box center [946, 413] width 59 height 11
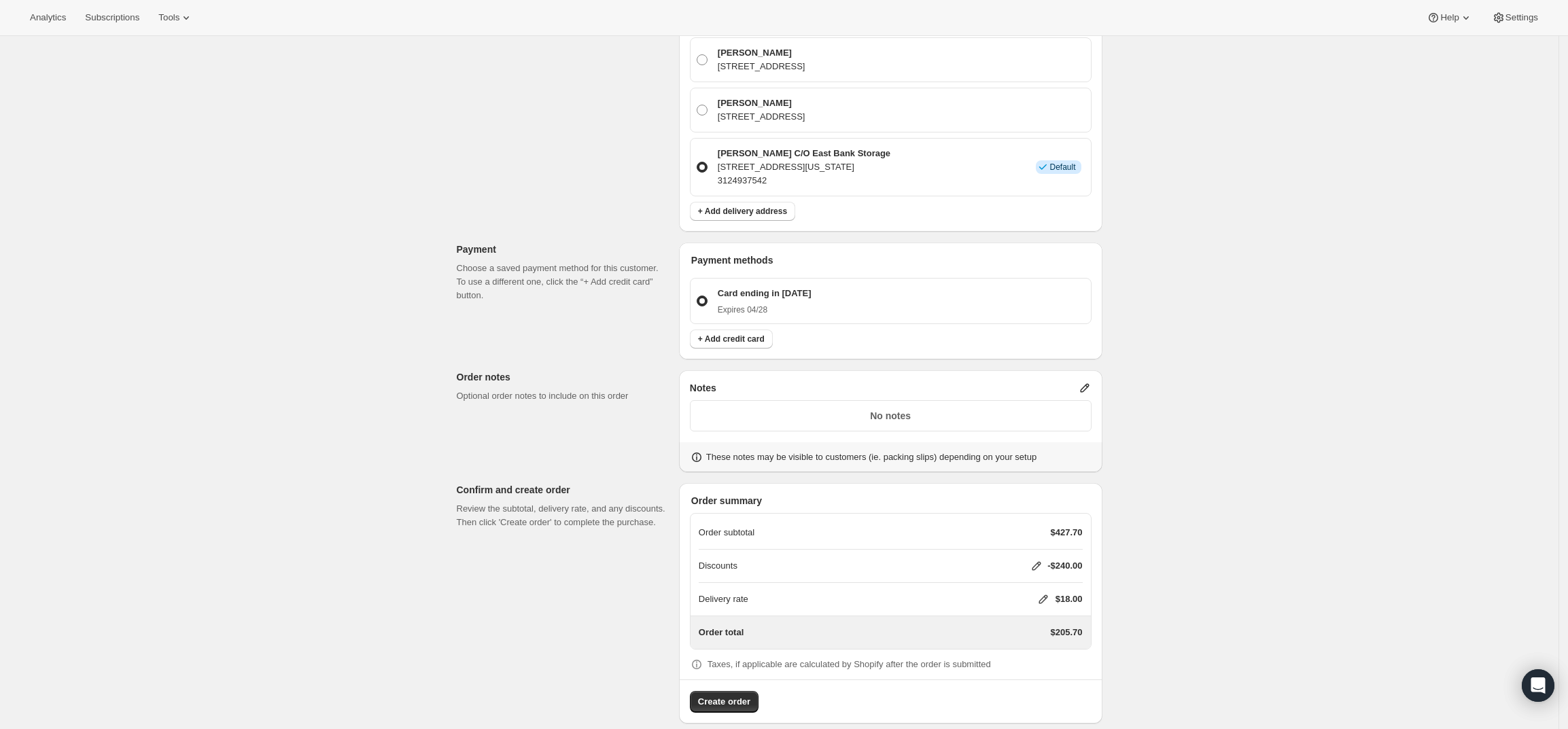
click at [1047, 583] on div "Delivery rate $18.00" at bounding box center [891, 599] width 384 height 33
click at [1047, 592] on icon at bounding box center [1043, 599] width 14 height 14
click at [1027, 633] on input "0" at bounding box center [1049, 637] width 122 height 22
type input "0"
click at [1039, 660] on button "Save" at bounding box center [1040, 668] width 35 height 19
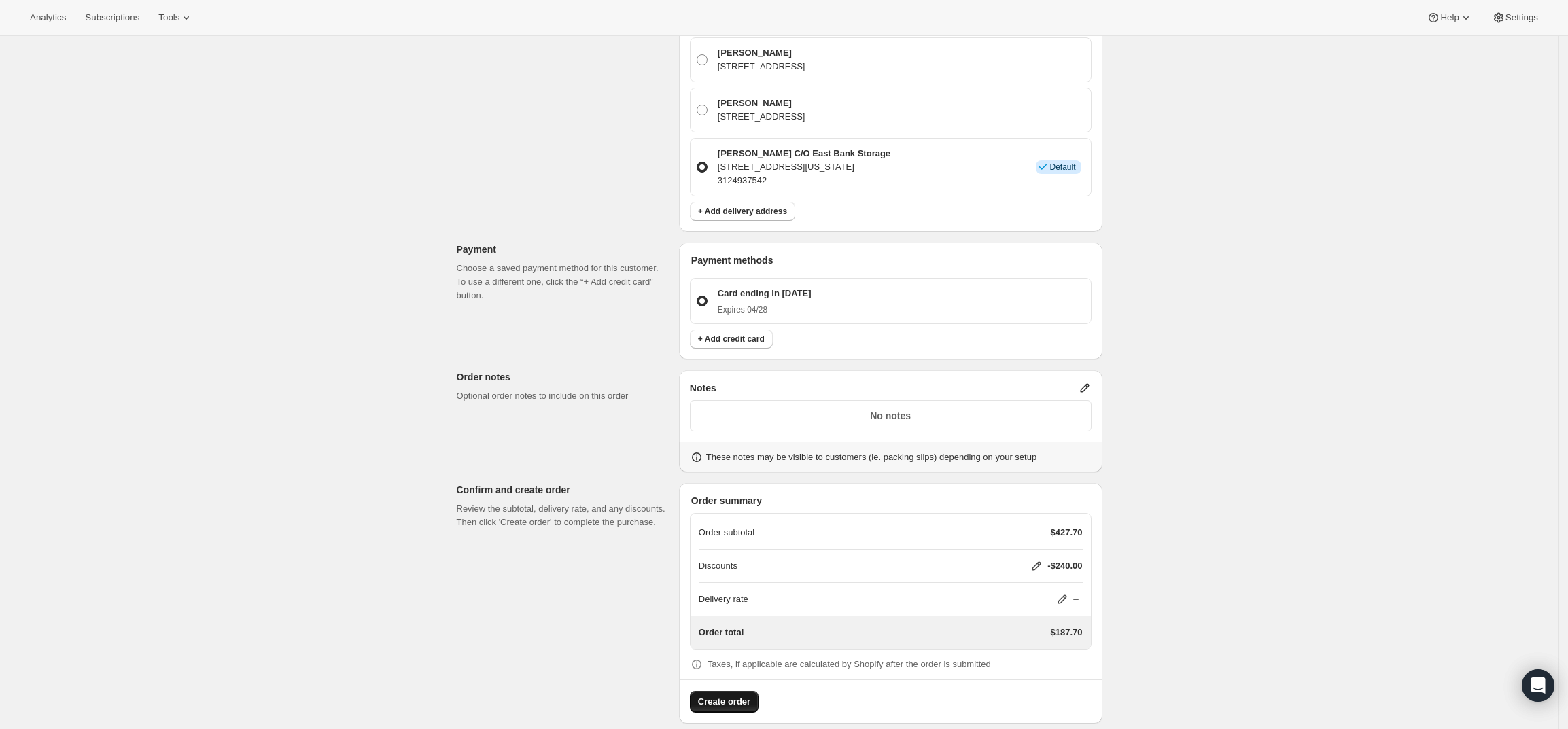
click at [723, 695] on span "Create order" at bounding box center [724, 702] width 53 height 14
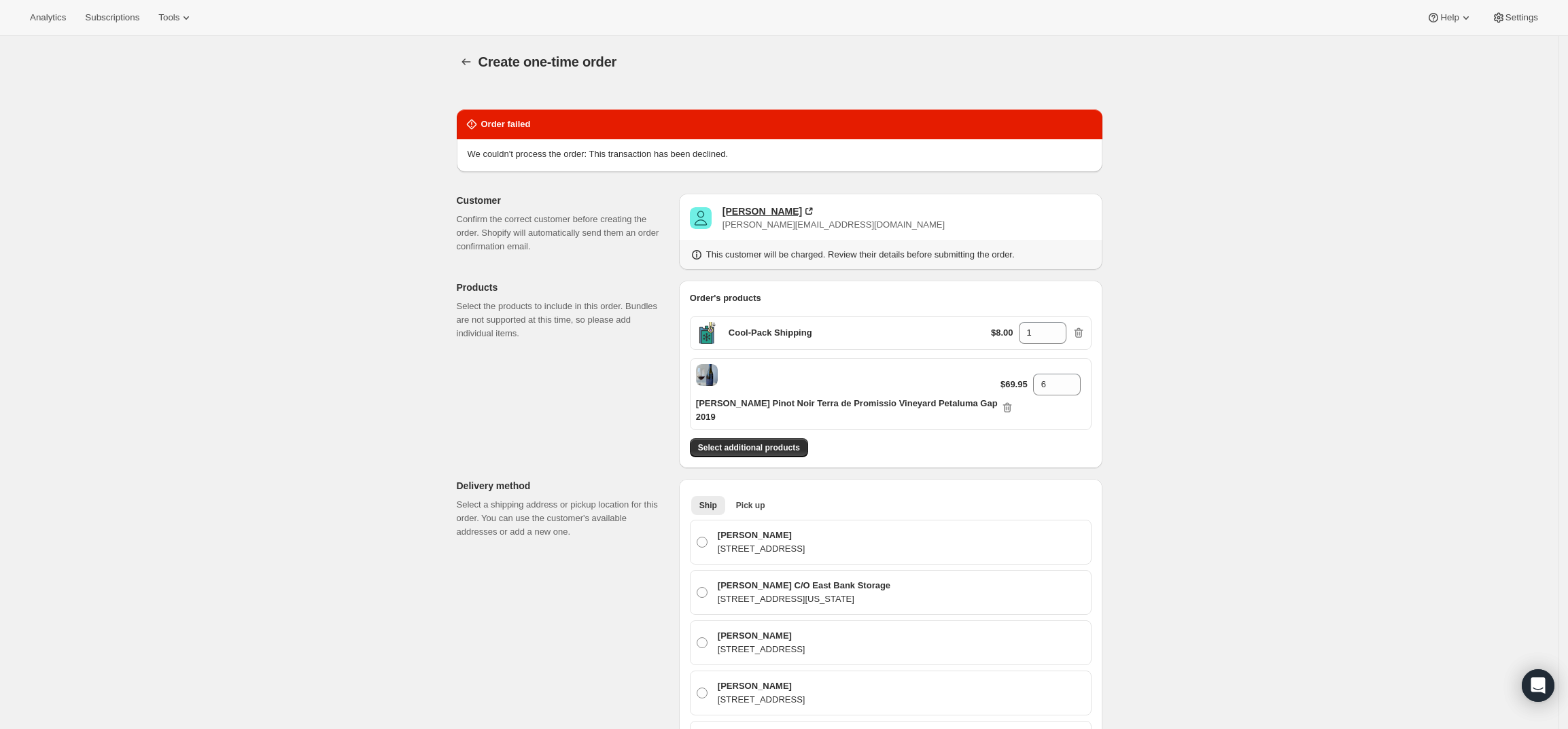
click at [758, 212] on div "Mike Demaio" at bounding box center [762, 211] width 80 height 14
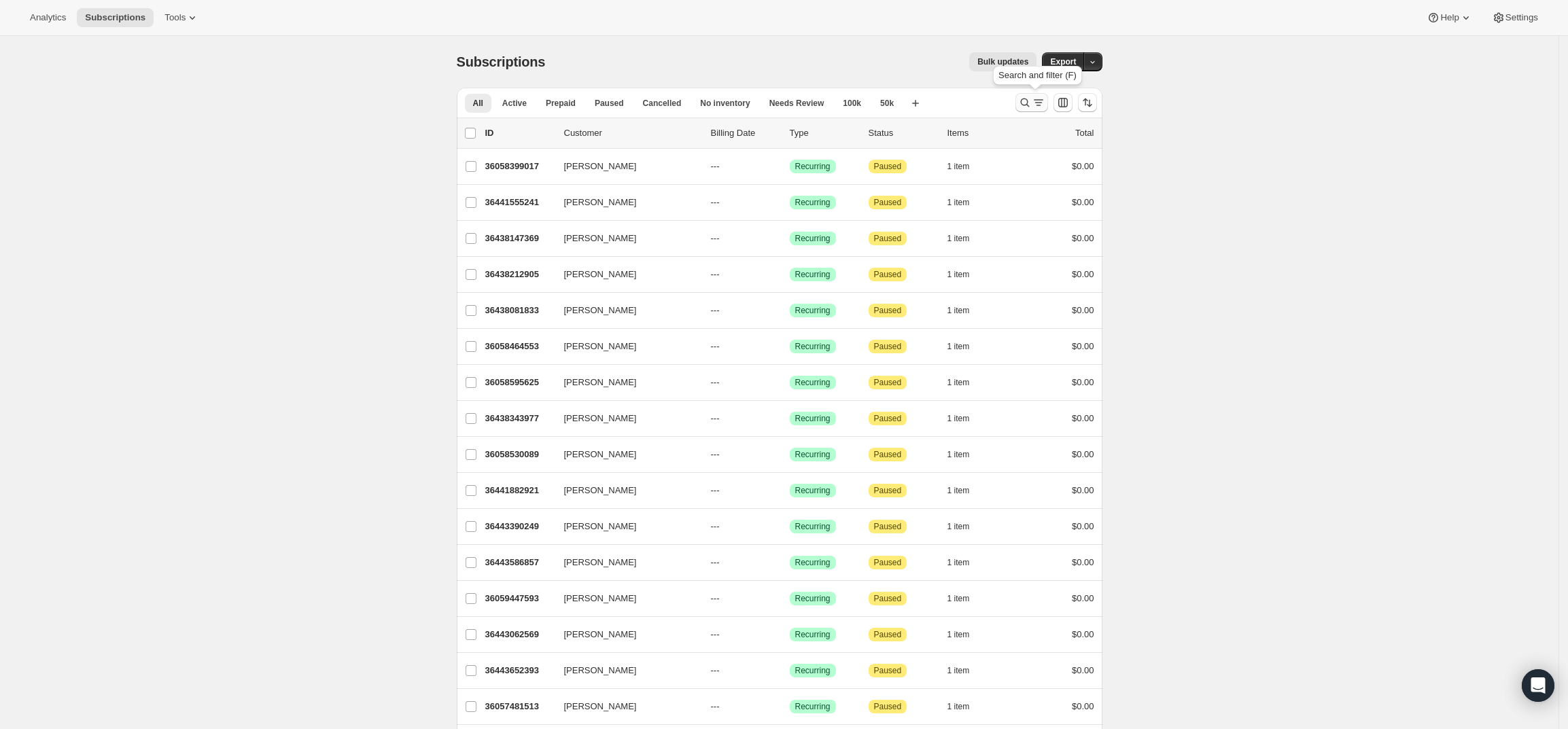
click at [1028, 103] on icon "Search and filter results" at bounding box center [1024, 102] width 14 height 14
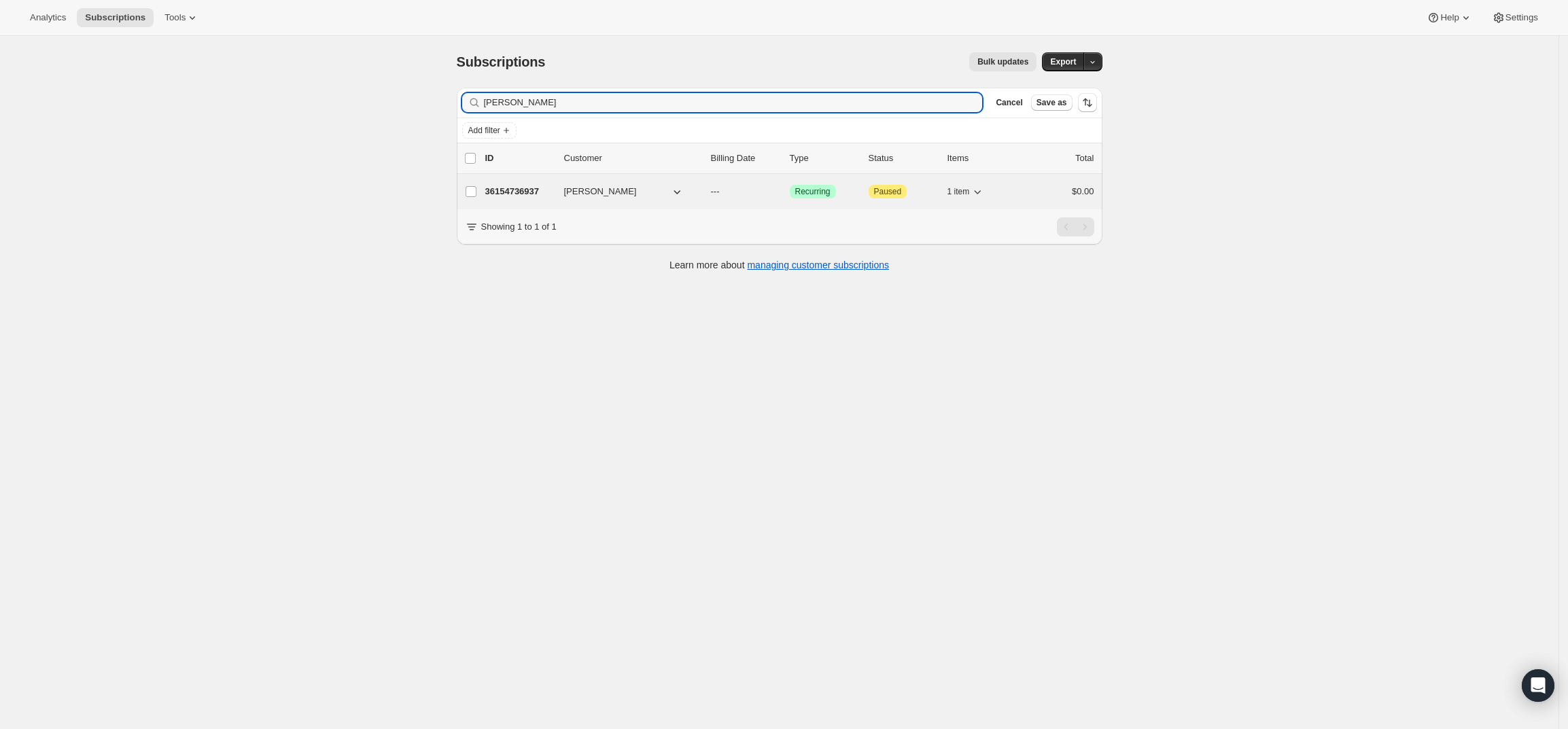
type input "Mike DeMaio"
click at [521, 186] on p "36154736937" at bounding box center [519, 191] width 68 height 14
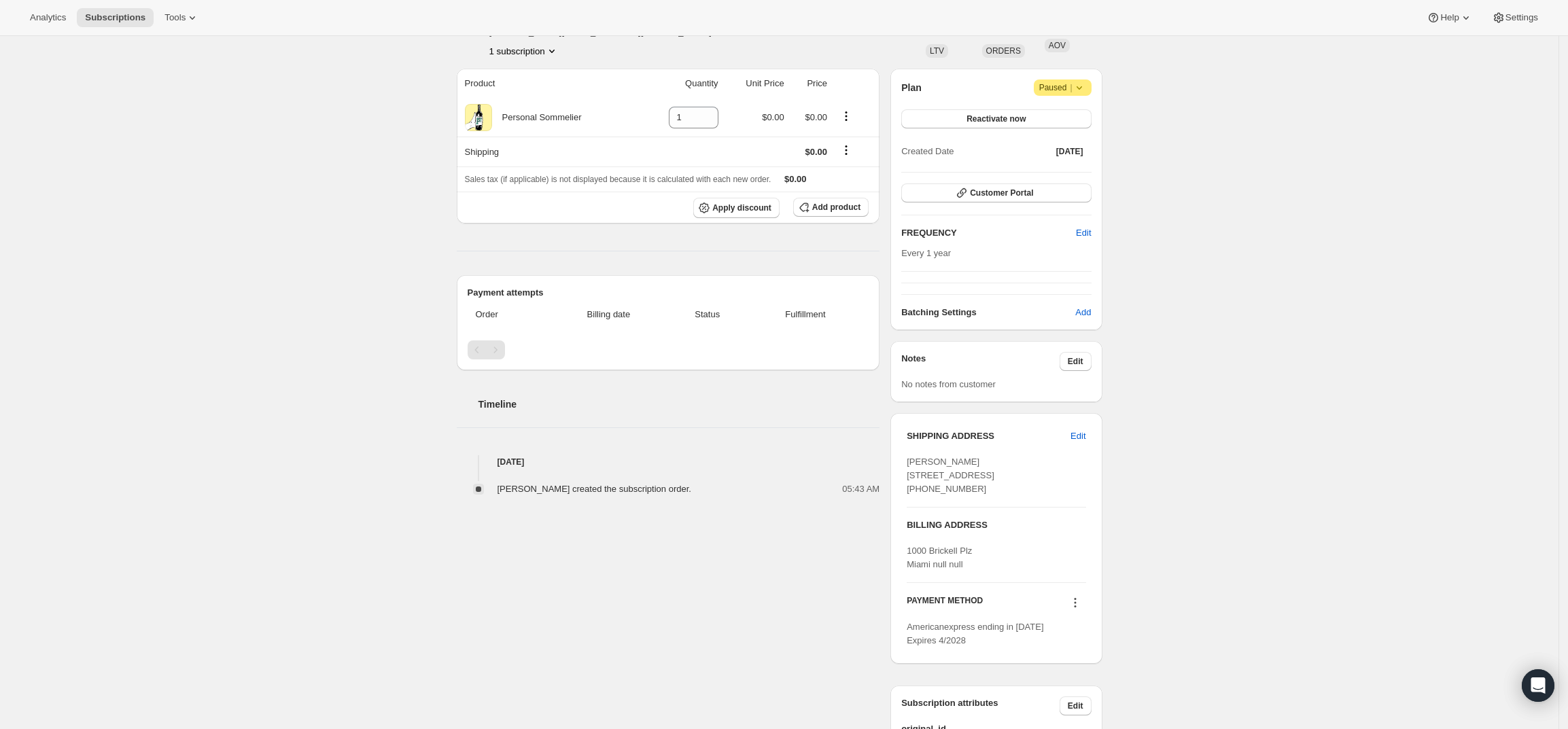
scroll to position [204, 0]
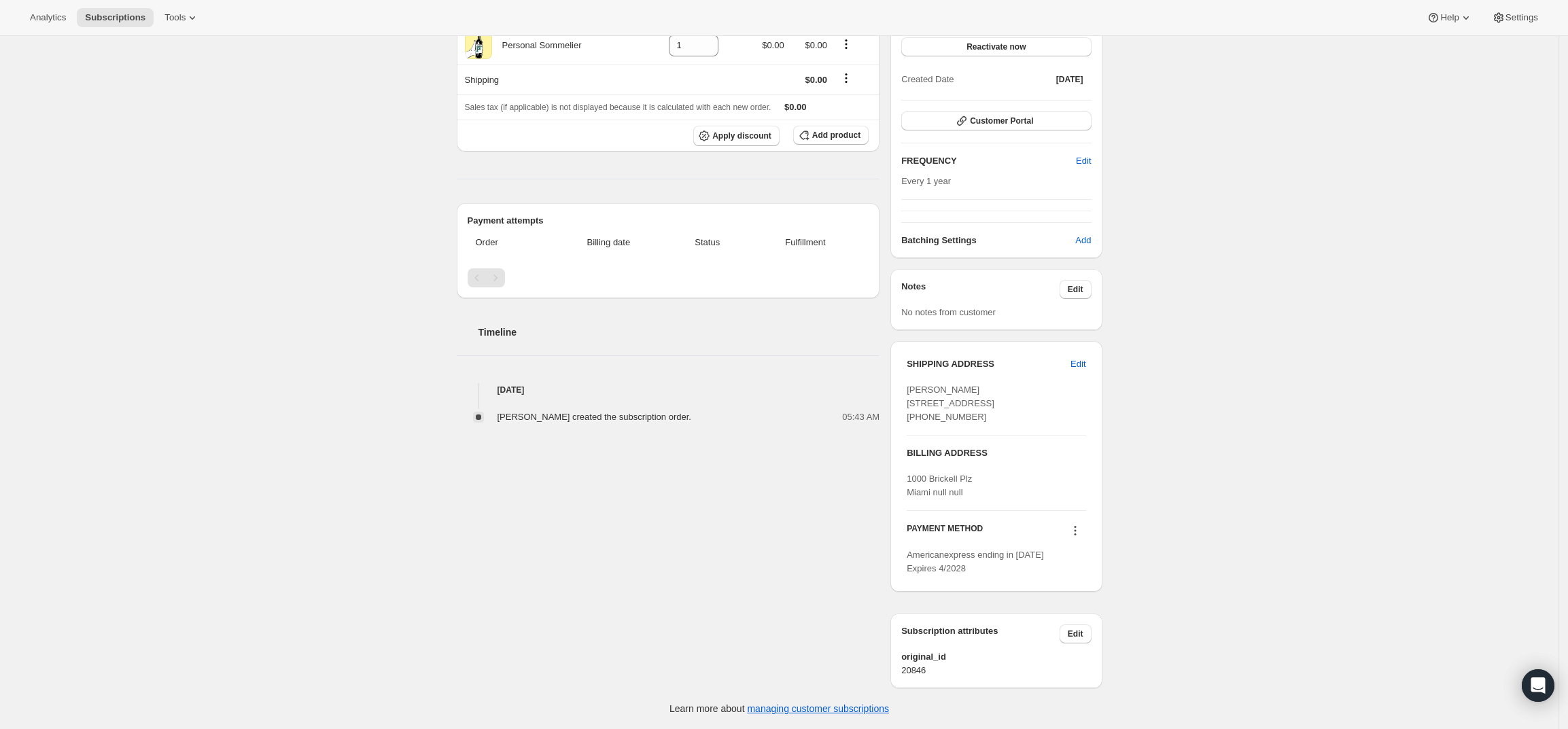
click at [1081, 528] on icon at bounding box center [1075, 530] width 14 height 14
click at [1084, 592] on span "Send link to update card" at bounding box center [1079, 597] width 95 height 10
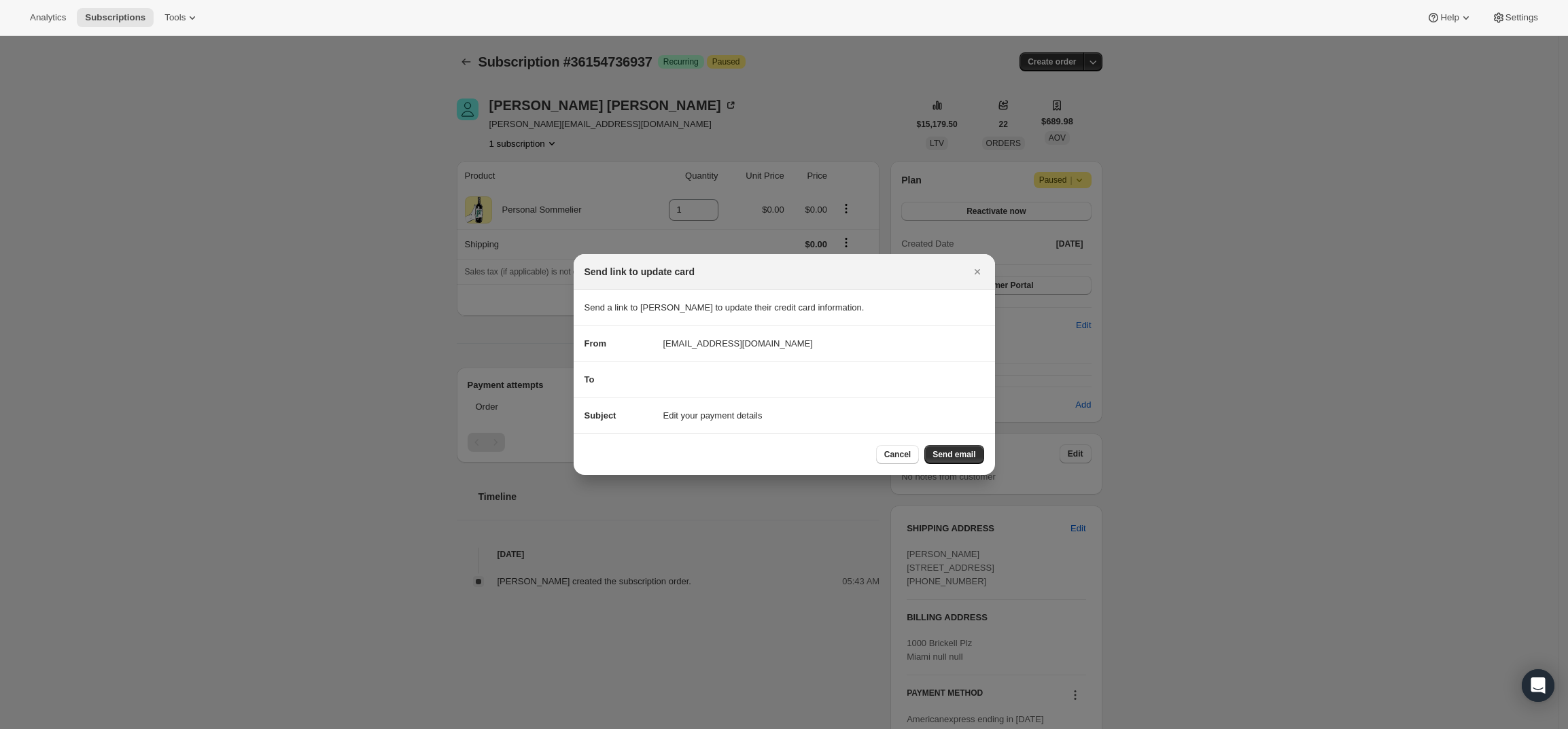
scroll to position [0, 0]
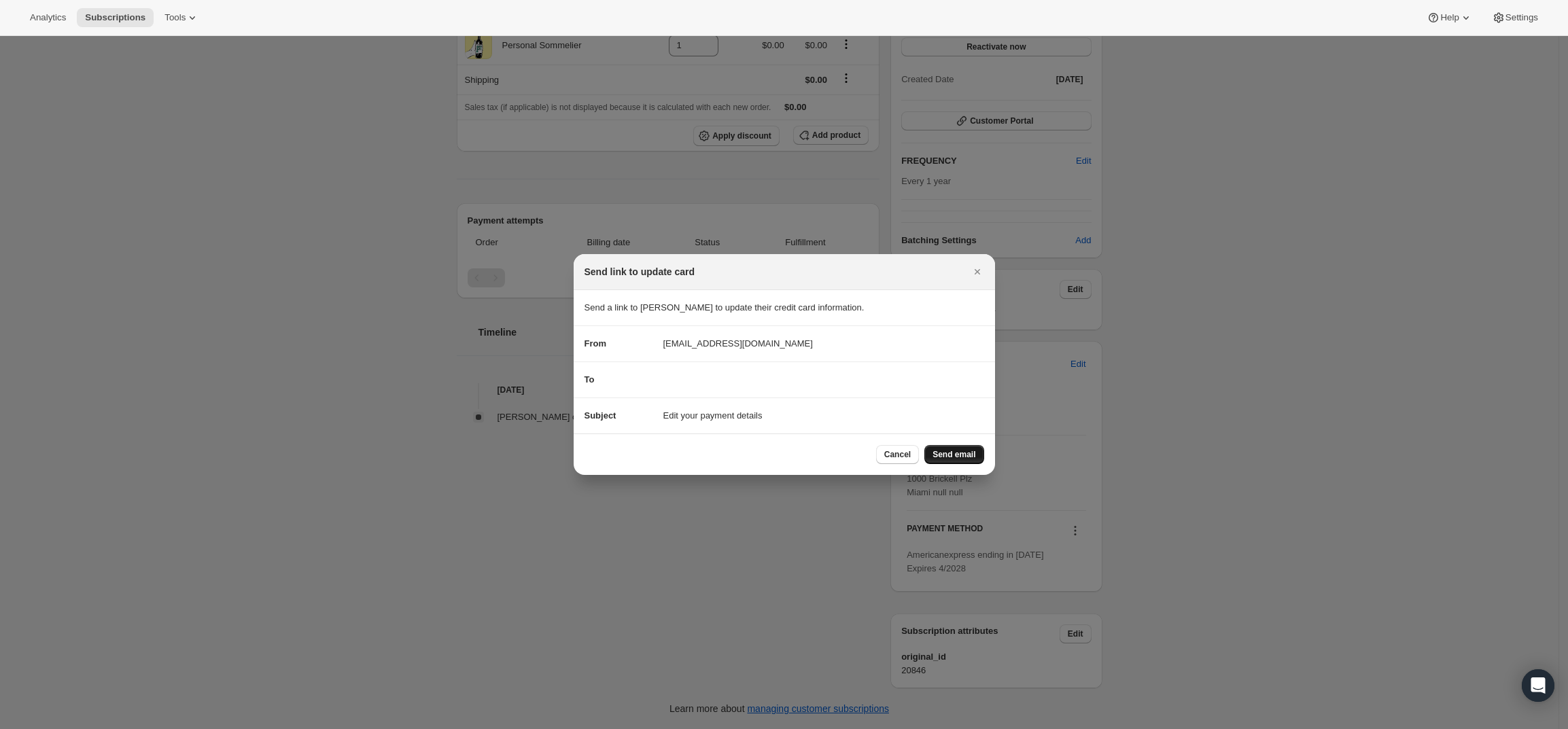
click at [952, 445] on button "Send email" at bounding box center [954, 454] width 59 height 19
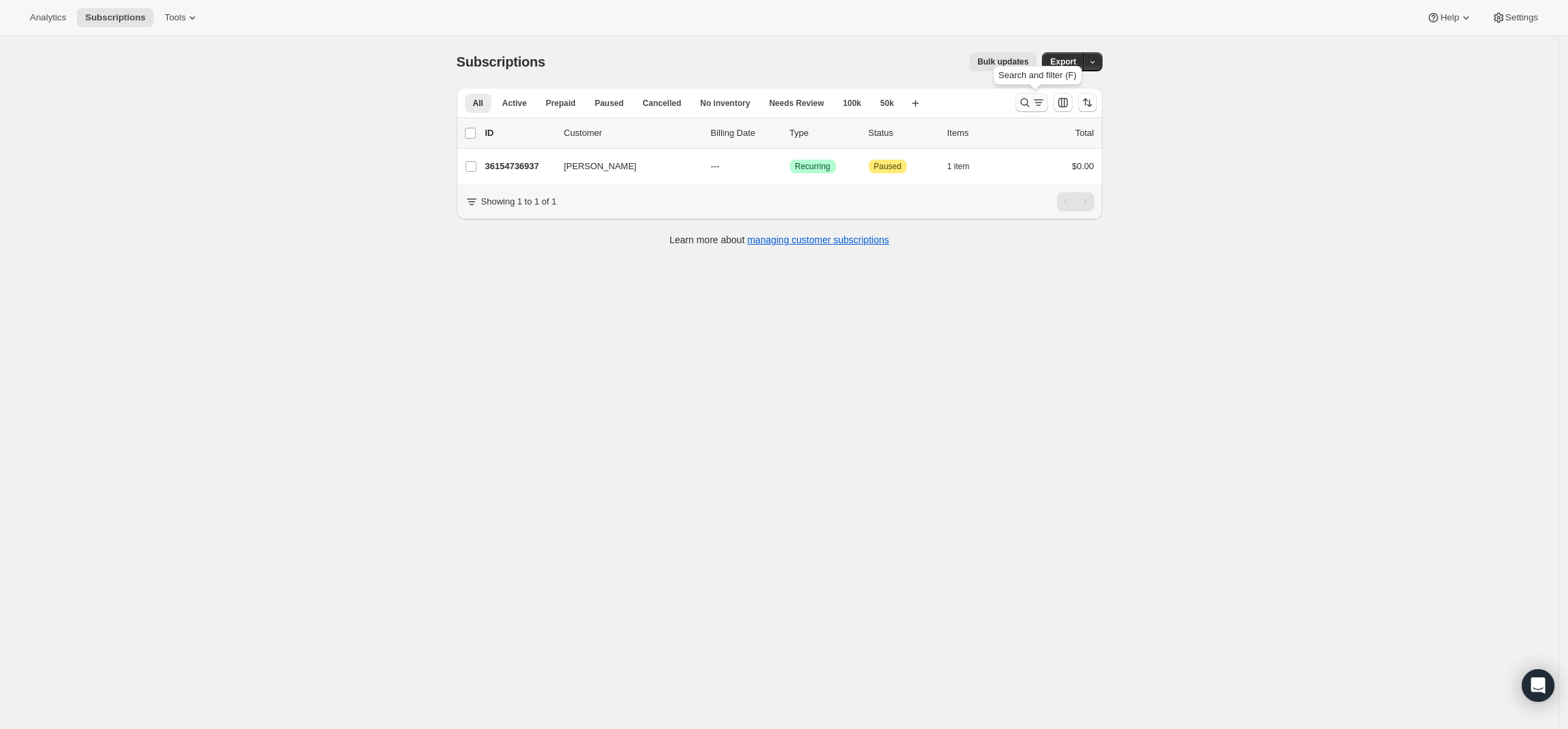
click at [1032, 102] on icon "Search and filter results" at bounding box center [1024, 102] width 14 height 14
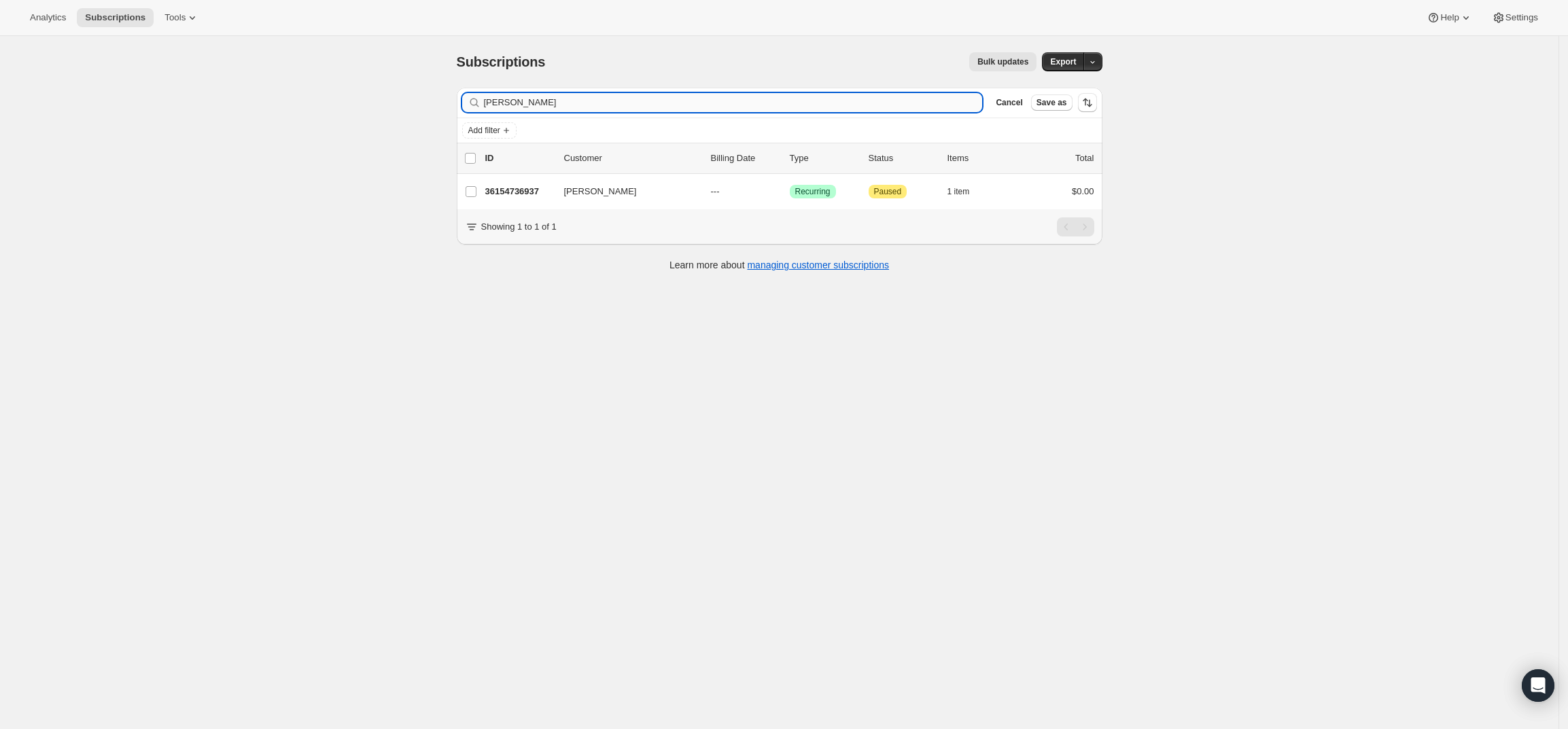
click at [658, 100] on input "Mike DeMaio" at bounding box center [733, 102] width 499 height 19
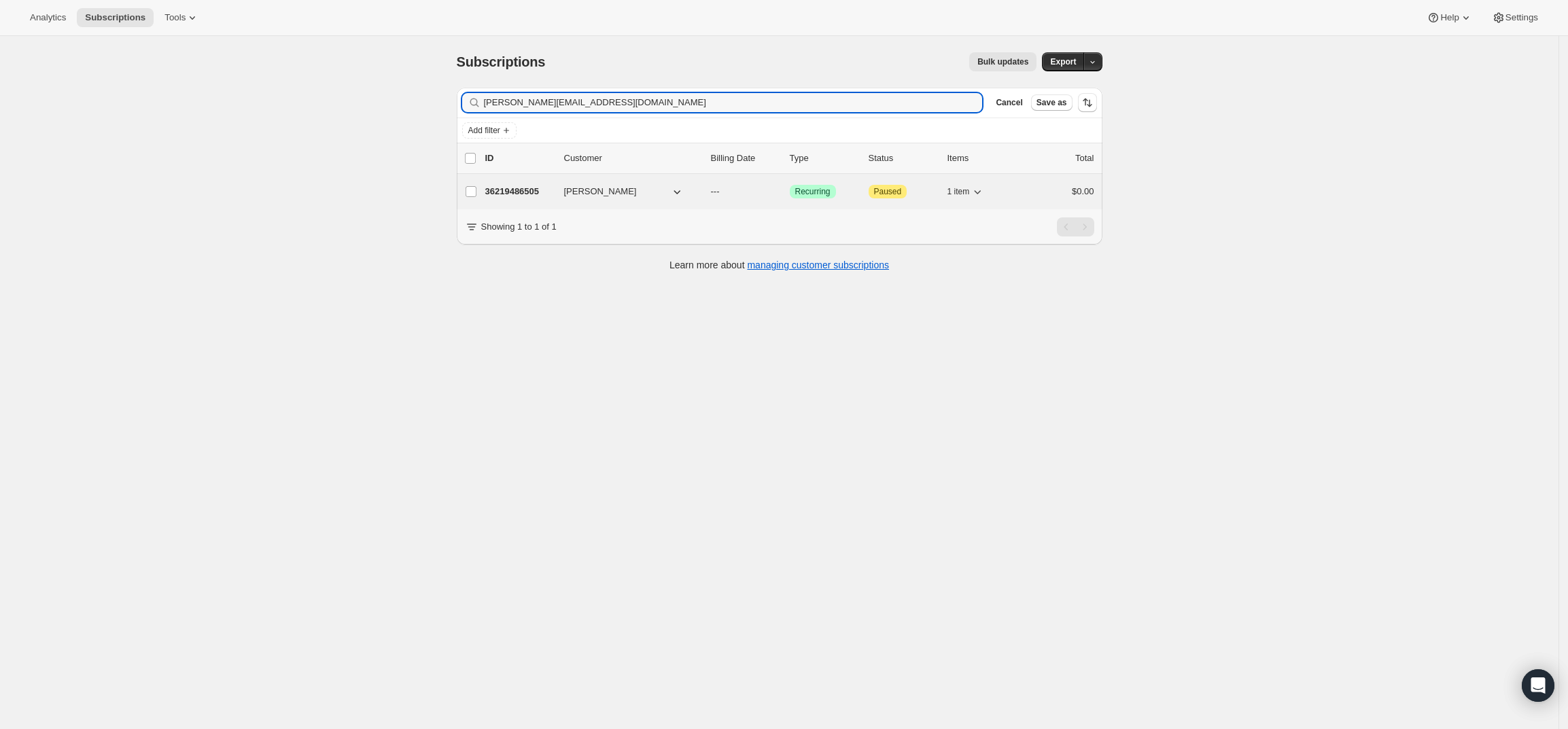
type input "[PERSON_NAME][EMAIL_ADDRESS][DOMAIN_NAME]"
click at [530, 189] on p "36219486505" at bounding box center [519, 191] width 68 height 14
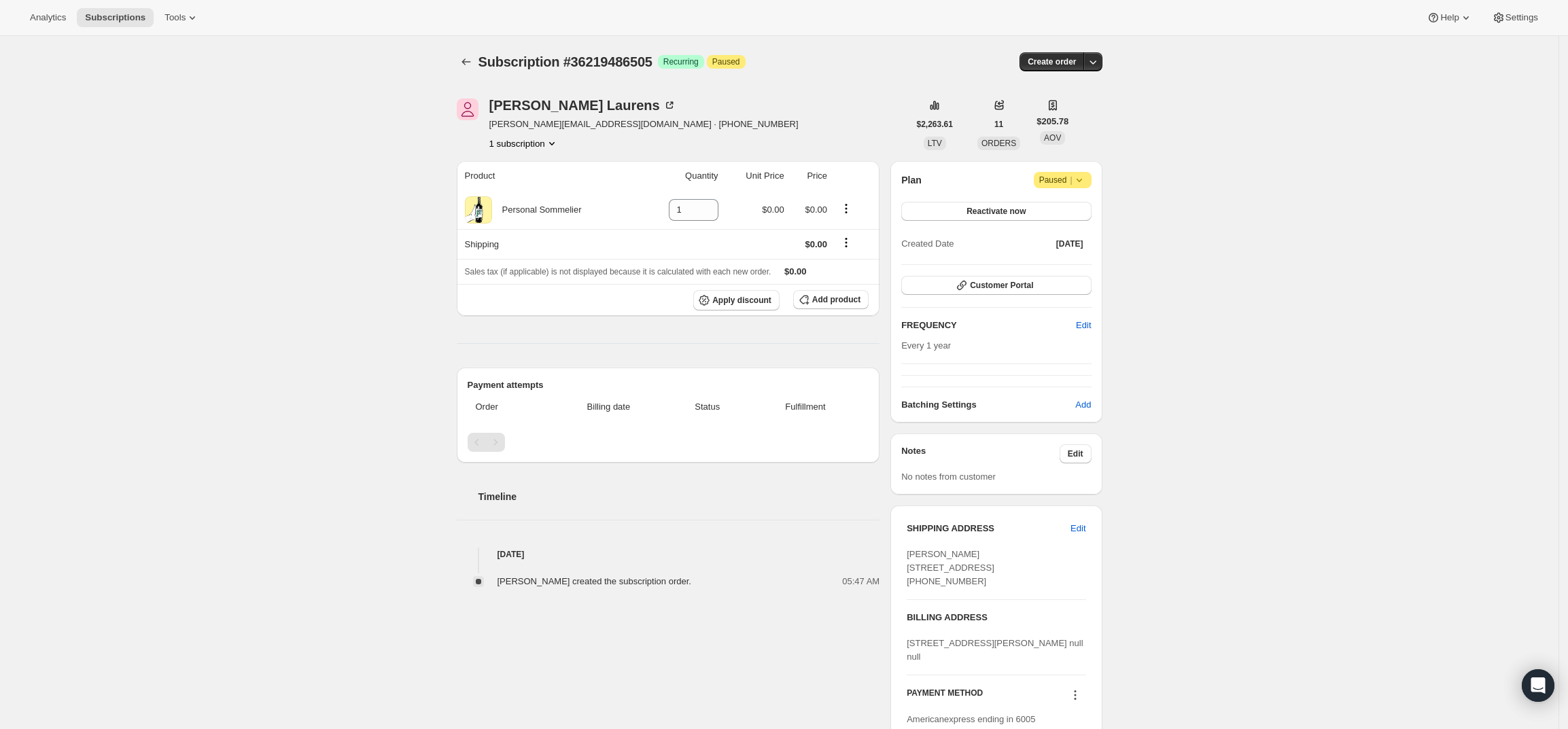
click at [1098, 50] on div "Subscription #36219486505. This page is ready Subscription #36219486505 Success…" at bounding box center [780, 61] width 646 height 52
click at [1095, 56] on icon "button" at bounding box center [1092, 61] width 14 height 14
click at [1051, 118] on span "Create custom one-time order" at bounding box center [1039, 113] width 118 height 10
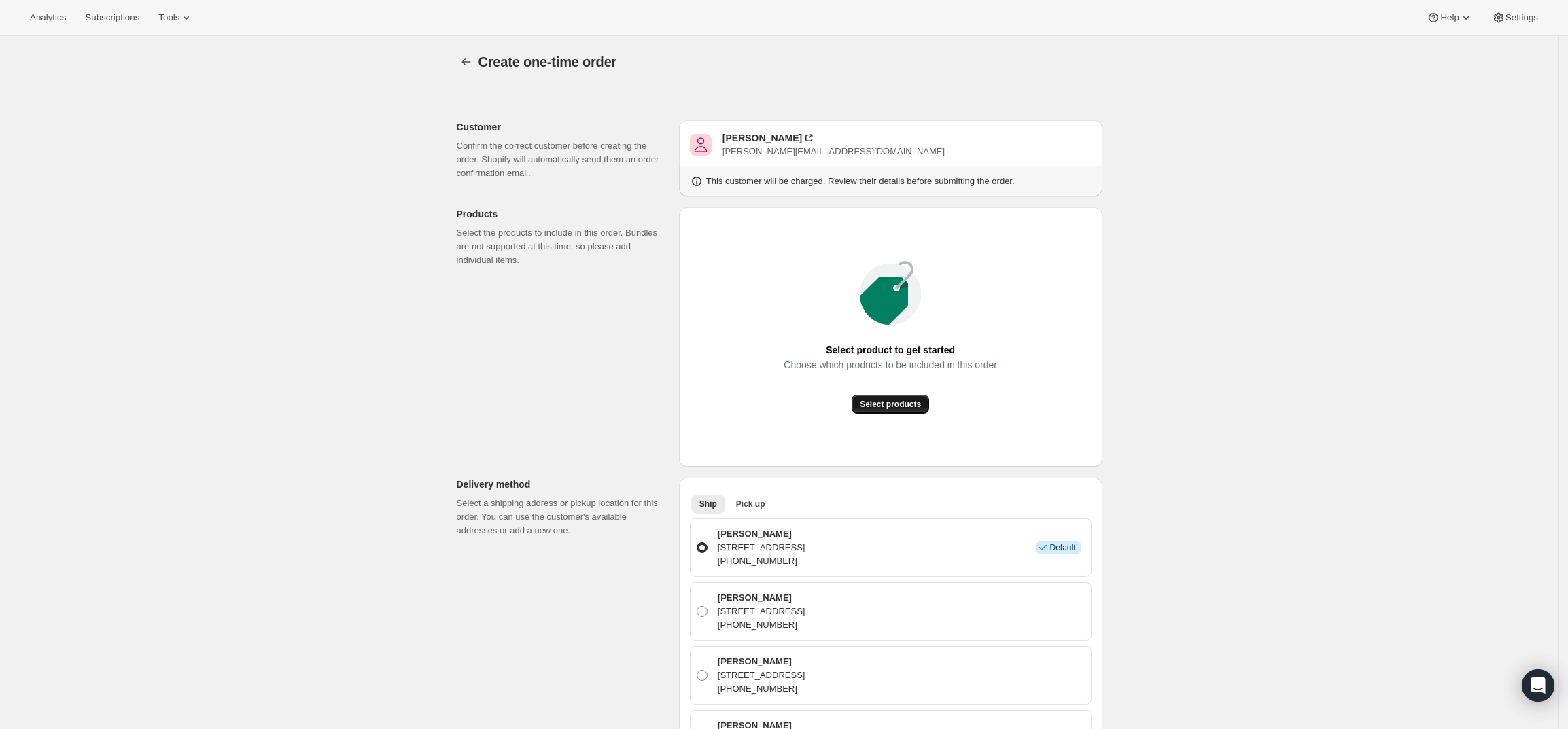
click at [883, 404] on span "Select products" at bounding box center [891, 404] width 61 height 11
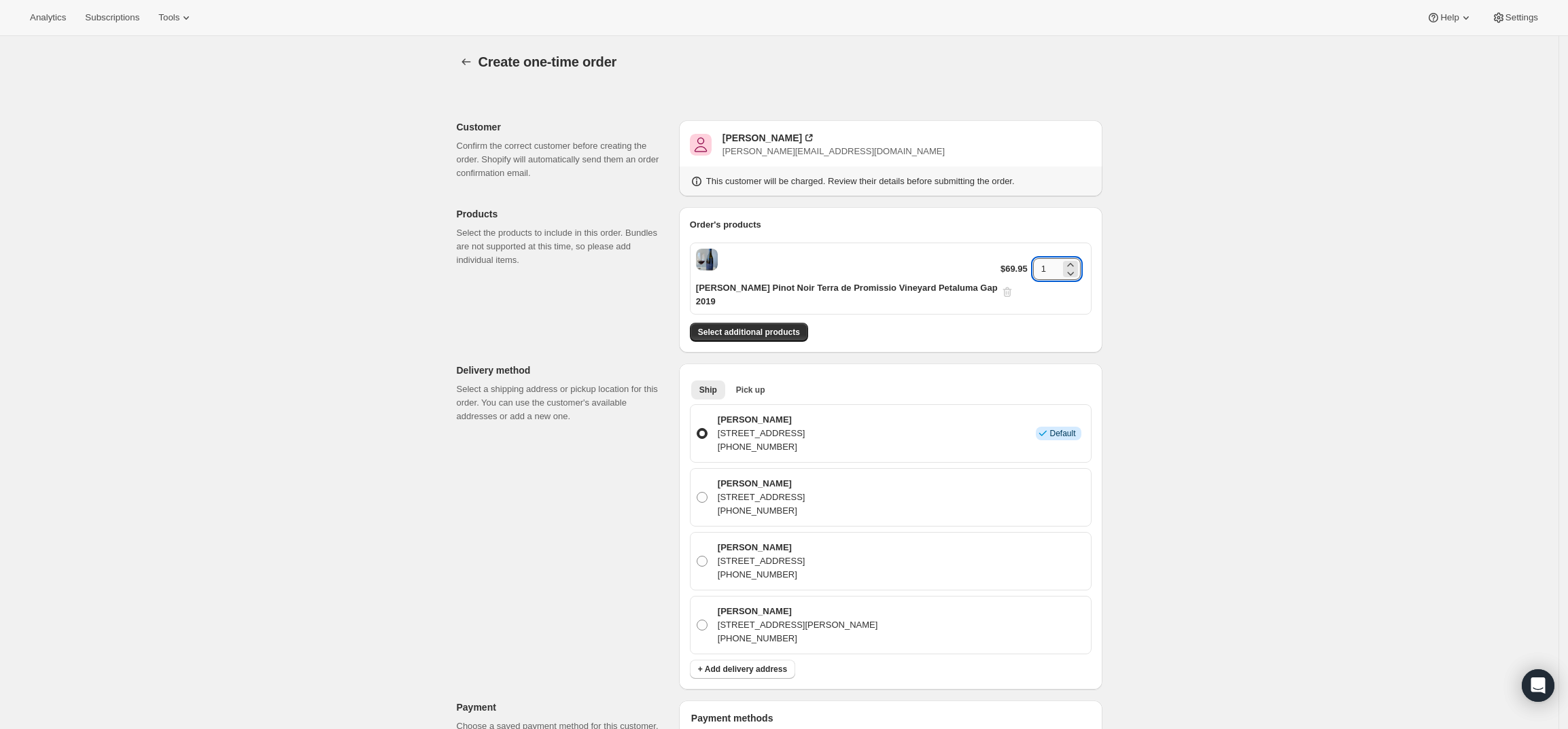
click at [1045, 262] on input "1" at bounding box center [1046, 269] width 27 height 22
type input "12"
click at [1183, 303] on div "Create one-time order. This page is ready Create one-time order Customer Confir…" at bounding box center [779, 628] width 1559 height 1185
click at [772, 327] on span "Select additional products" at bounding box center [749, 332] width 102 height 11
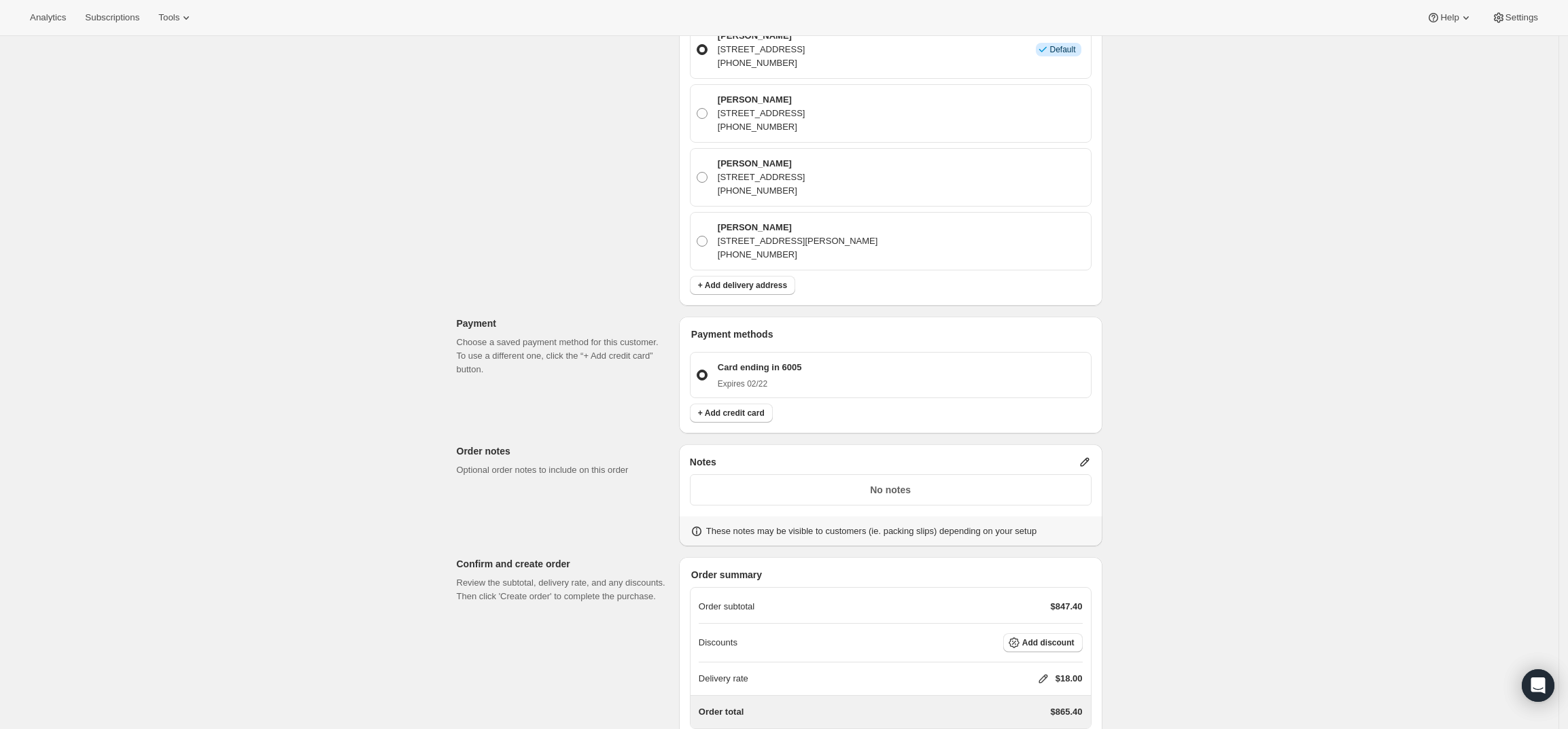
scroll to position [508, 0]
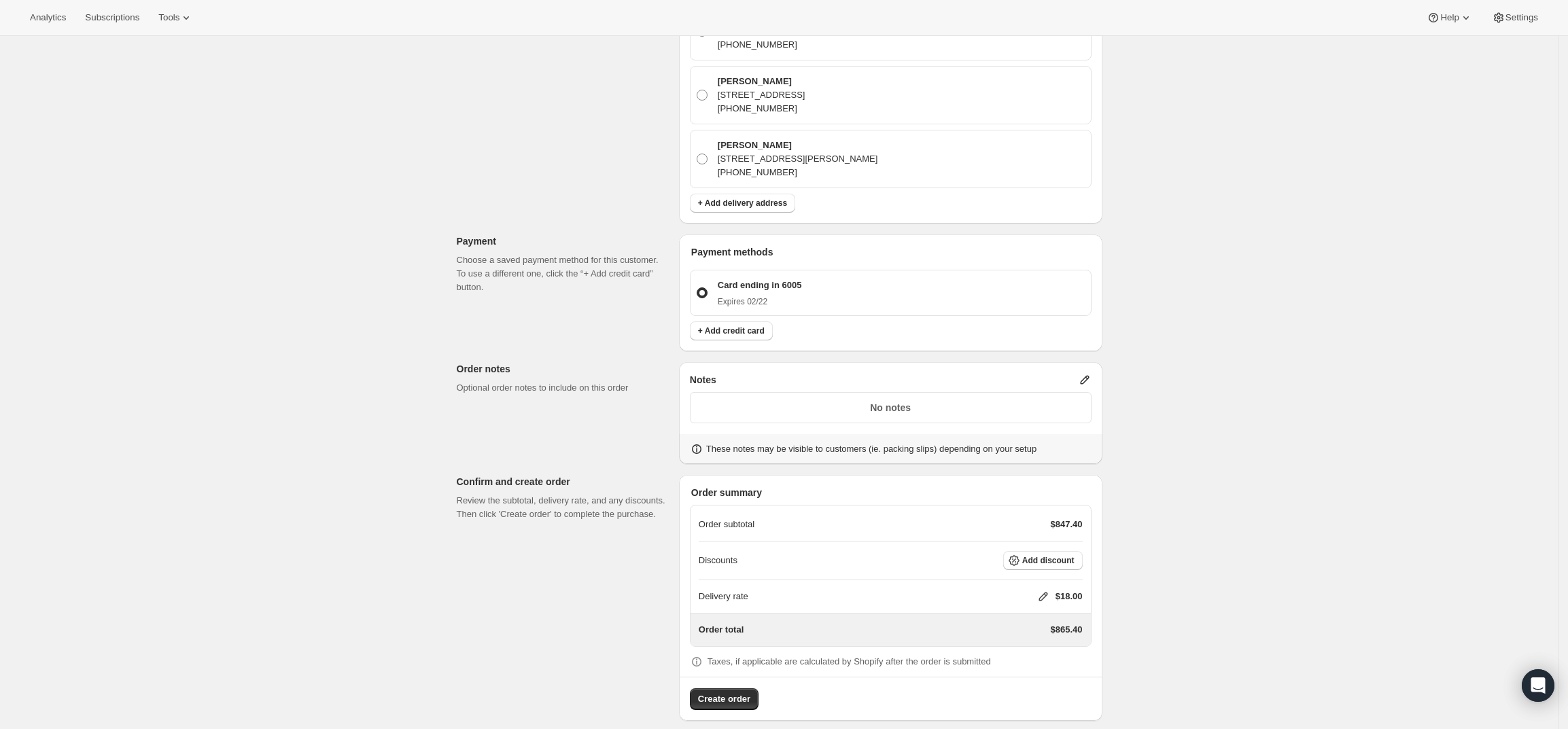
click at [1047, 580] on div "Delivery rate $18.00" at bounding box center [891, 596] width 384 height 33
click at [1047, 589] on icon at bounding box center [1043, 596] width 14 height 14
click at [1047, 580] on div "Delivery rate $18.00" at bounding box center [891, 596] width 384 height 33
click at [1047, 589] on icon at bounding box center [1043, 596] width 14 height 14
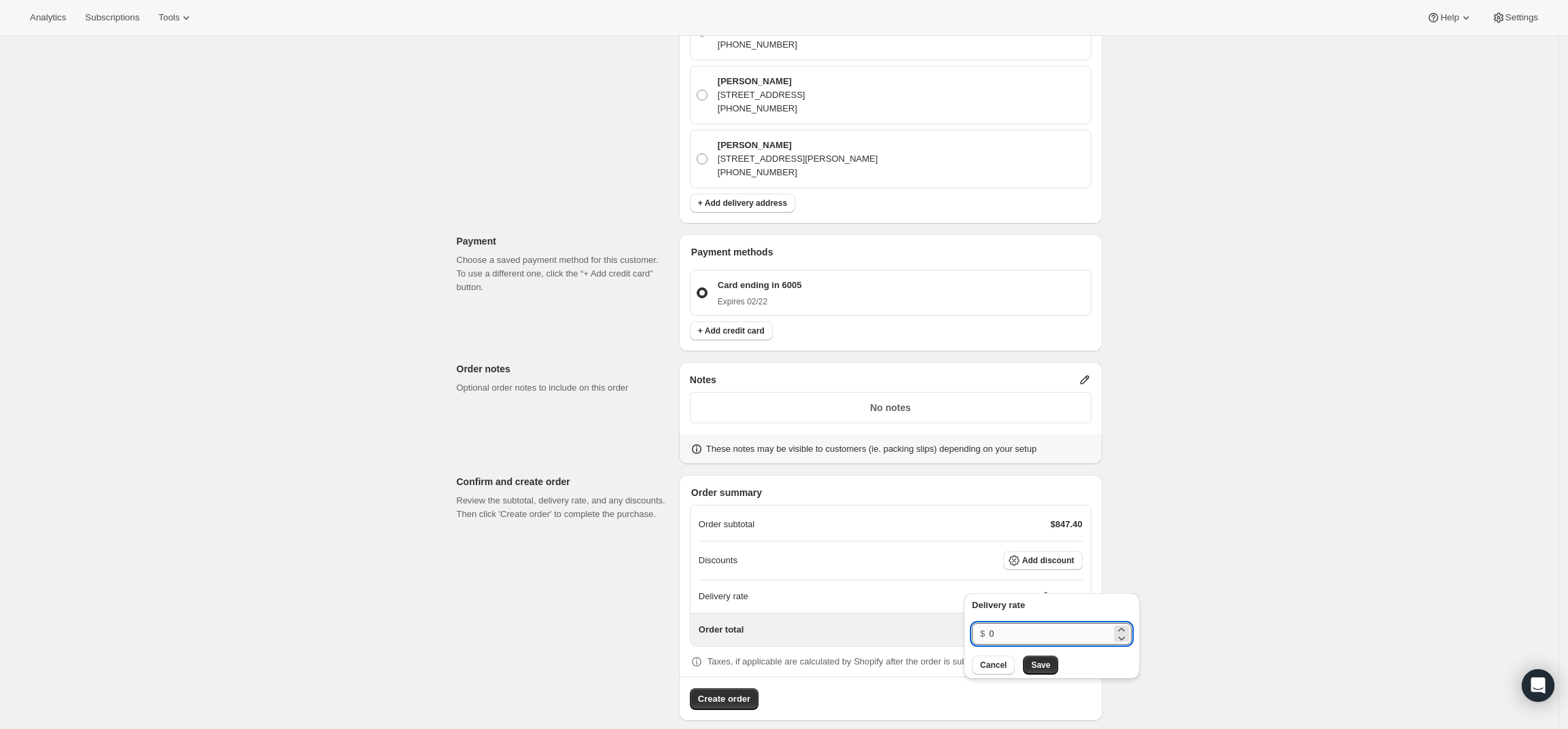
click at [1024, 630] on input "0" at bounding box center [1049, 634] width 122 height 22
type input "0"
click at [1037, 660] on span "Save" at bounding box center [1040, 665] width 19 height 11
click at [1061, 555] on span "Add discount" at bounding box center [1048, 560] width 53 height 11
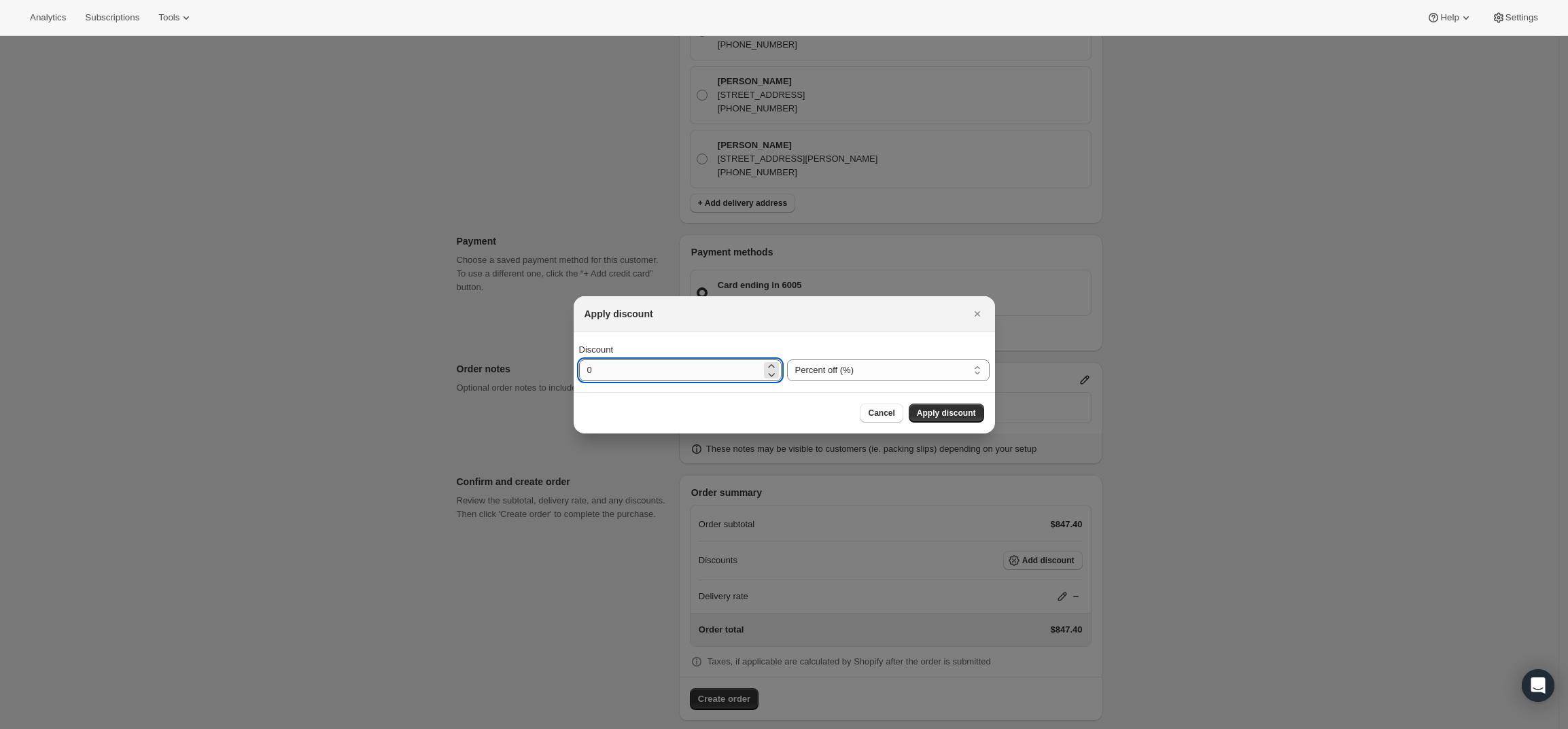
click at [701, 371] on input "0" at bounding box center [670, 370] width 182 height 22
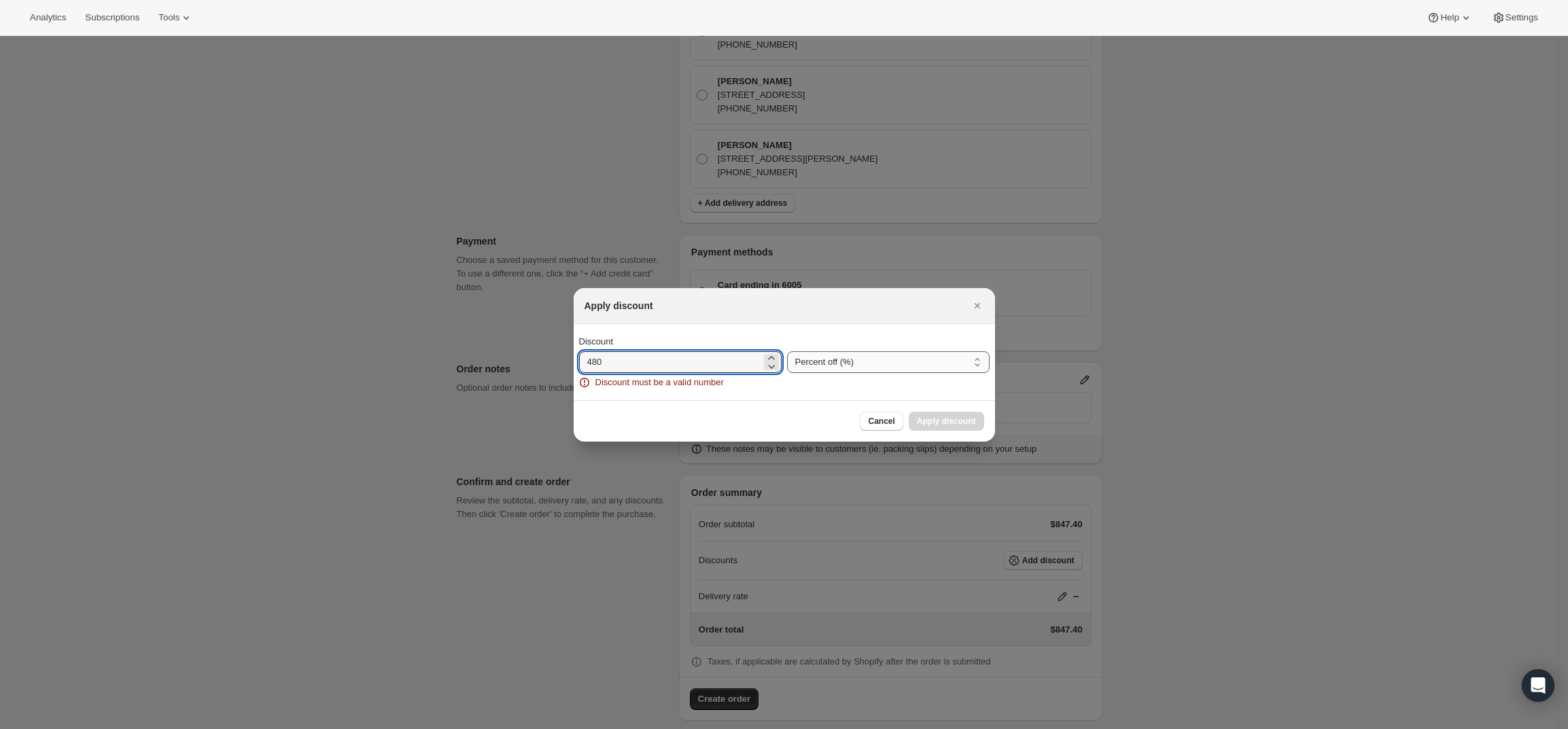
type input "480"
click at [823, 365] on select "Percent off (%) Amount off ($)" at bounding box center [888, 362] width 202 height 22
select select "fixedAmount"
click at [787, 351] on select "Percent off (%) Amount off ($)" at bounding box center [888, 362] width 202 height 22
click at [655, 355] on input "480" at bounding box center [670, 362] width 182 height 22
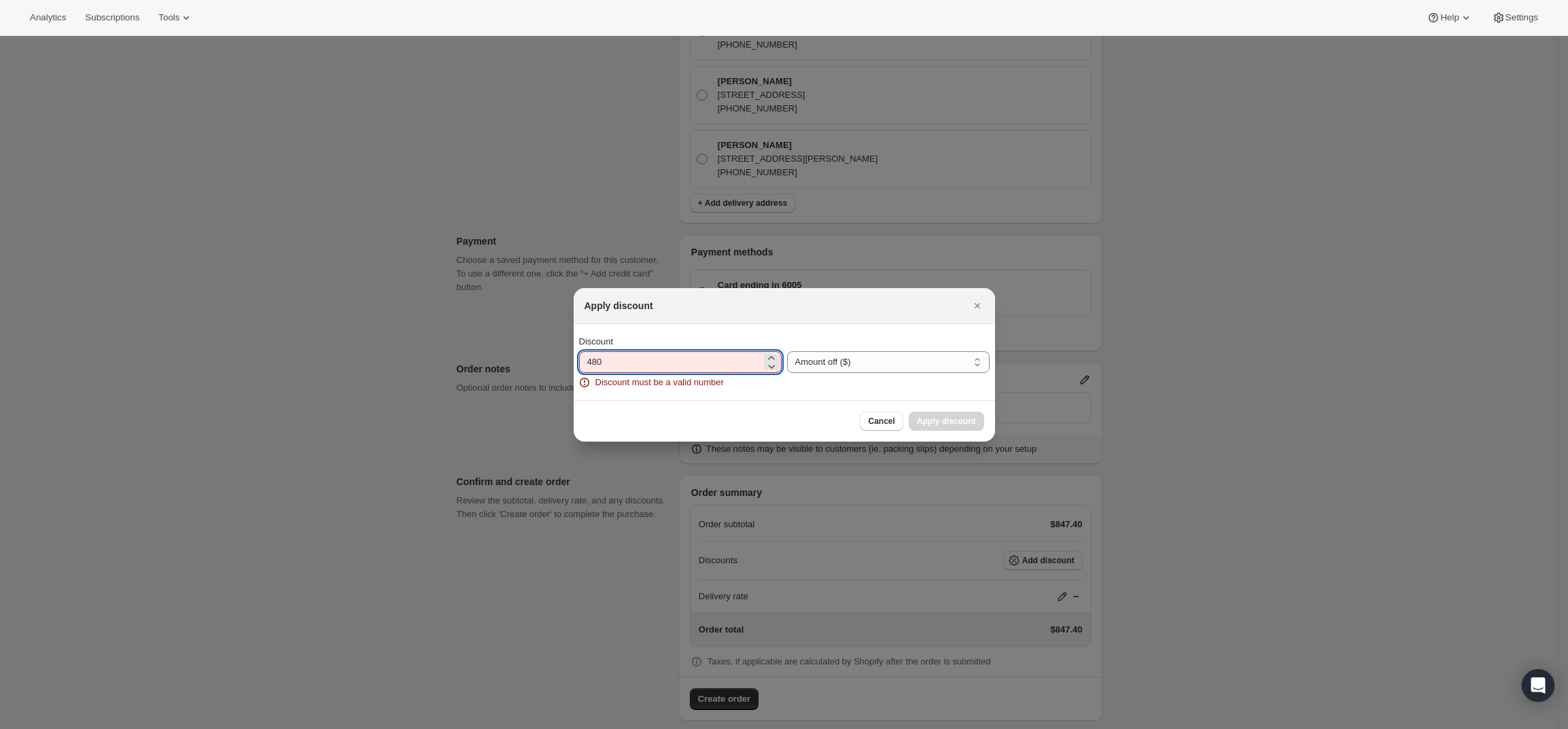
click at [655, 355] on input "480" at bounding box center [670, 362] width 182 height 22
click at [644, 397] on div "Discount 480 Discount must be a valid number Percent off (%) Amount off ($) Amo…" at bounding box center [784, 362] width 422 height 76
click at [633, 368] on input "480" at bounding box center [670, 362] width 182 height 22
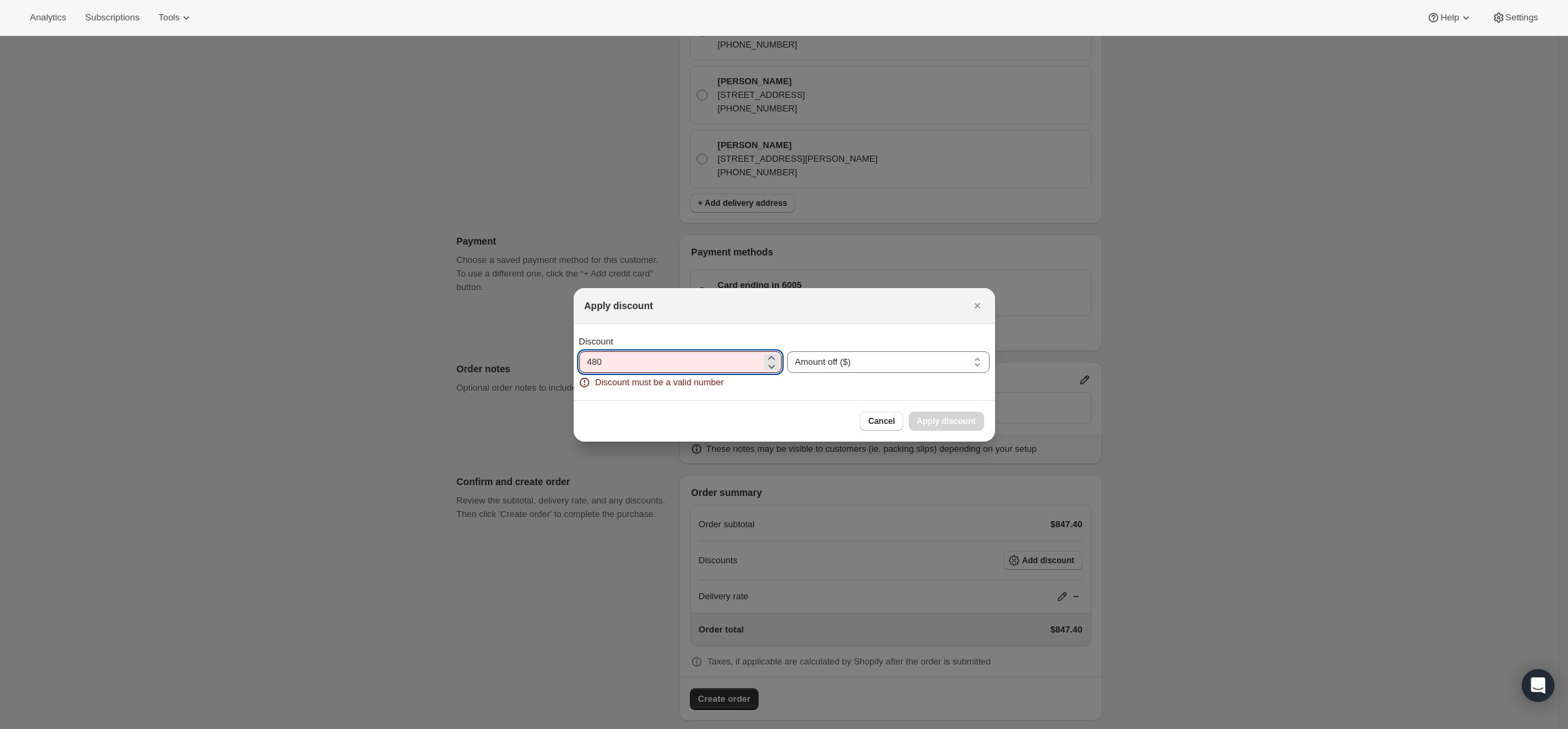
click at [633, 368] on input "480" at bounding box center [670, 362] width 182 height 22
click at [875, 416] on span "Cancel" at bounding box center [881, 421] width 26 height 11
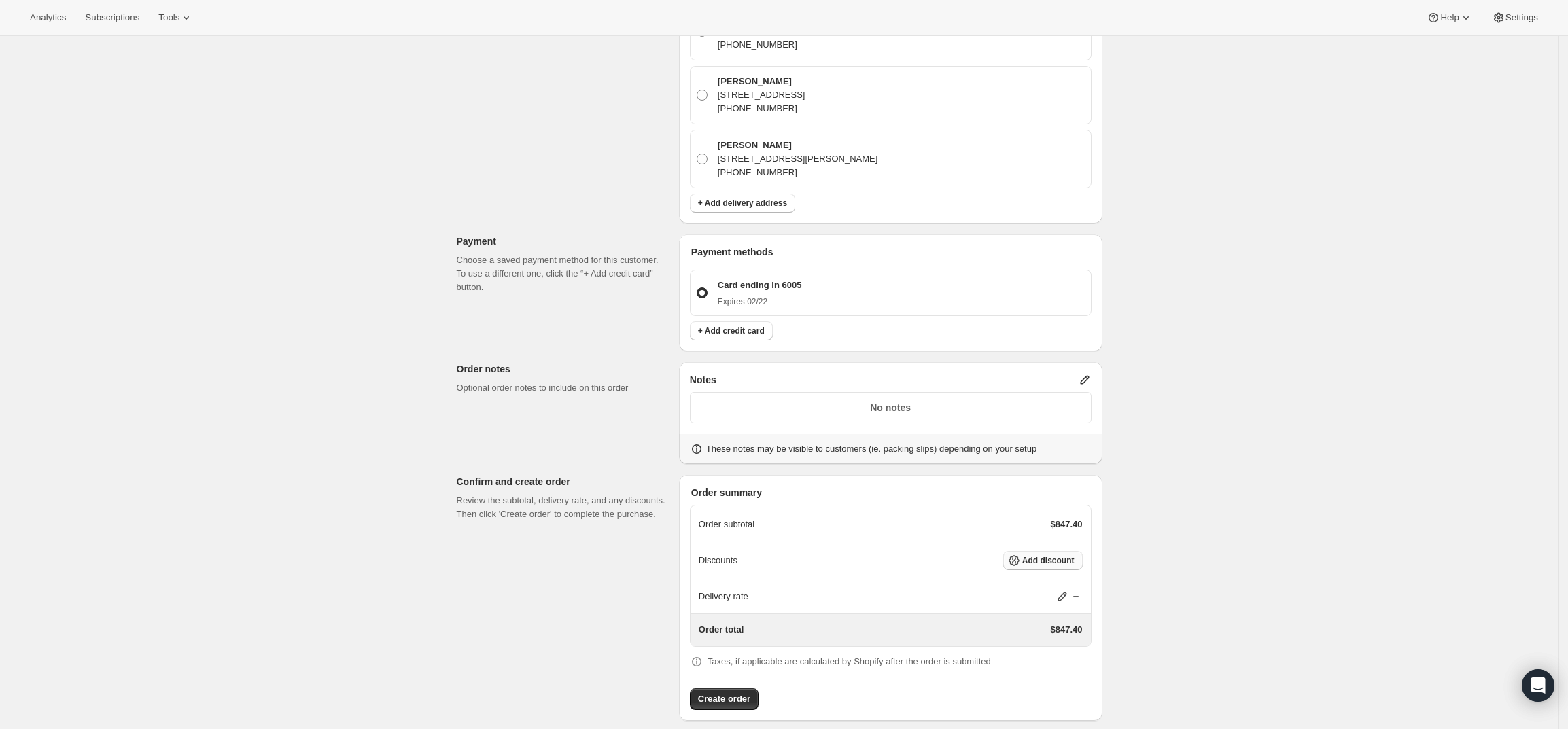
click at [1035, 551] on button "Add discount" at bounding box center [1043, 560] width 80 height 19
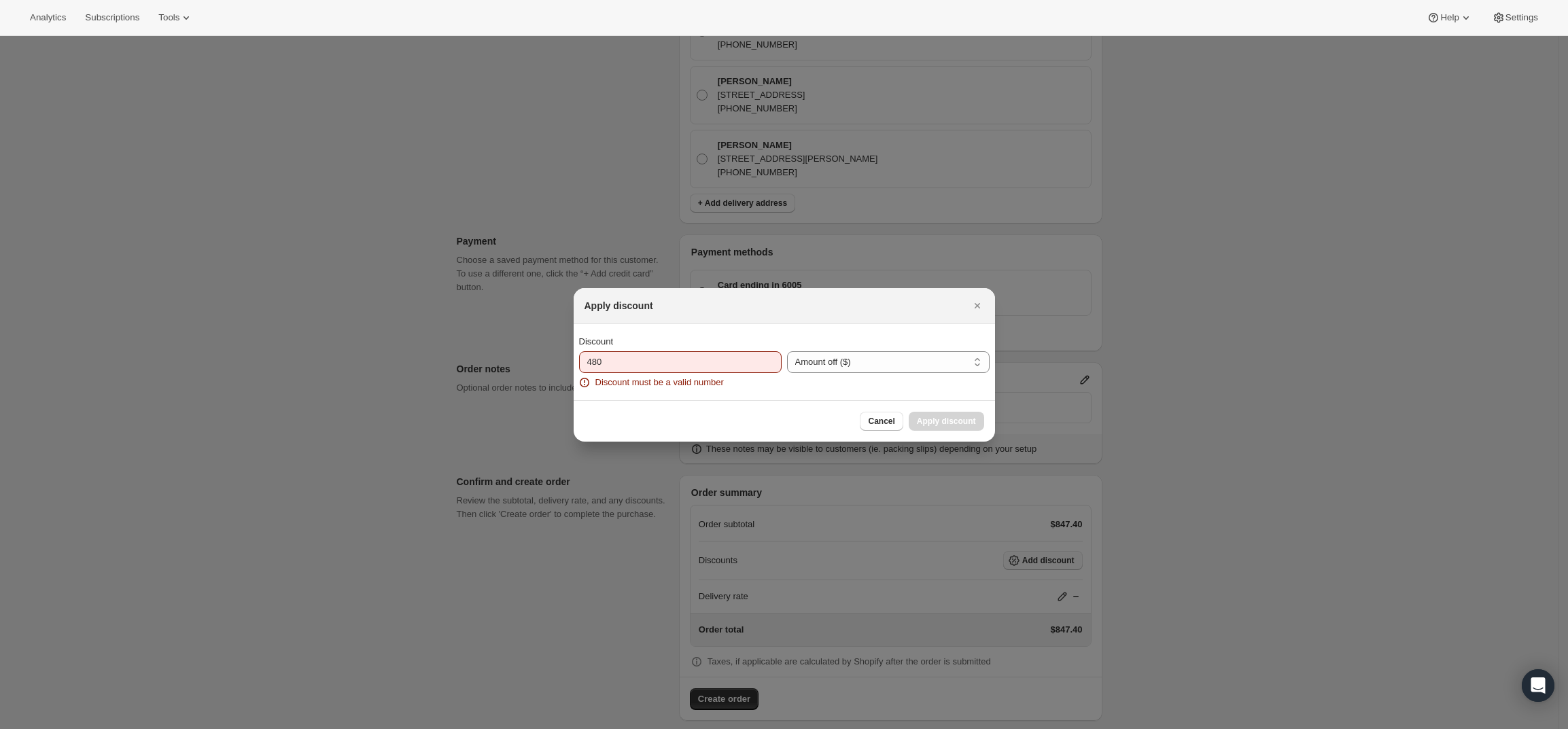
scroll to position [0, 0]
click at [962, 362] on select "Percent off (%) Amount off ($)" at bounding box center [888, 362] width 202 height 22
click at [787, 351] on select "Percent off (%) Amount off ($)" at bounding box center [888, 362] width 202 height 22
click at [910, 359] on select "Percent off (%) Amount off ($)" at bounding box center [888, 362] width 202 height 22
select select "percentage"
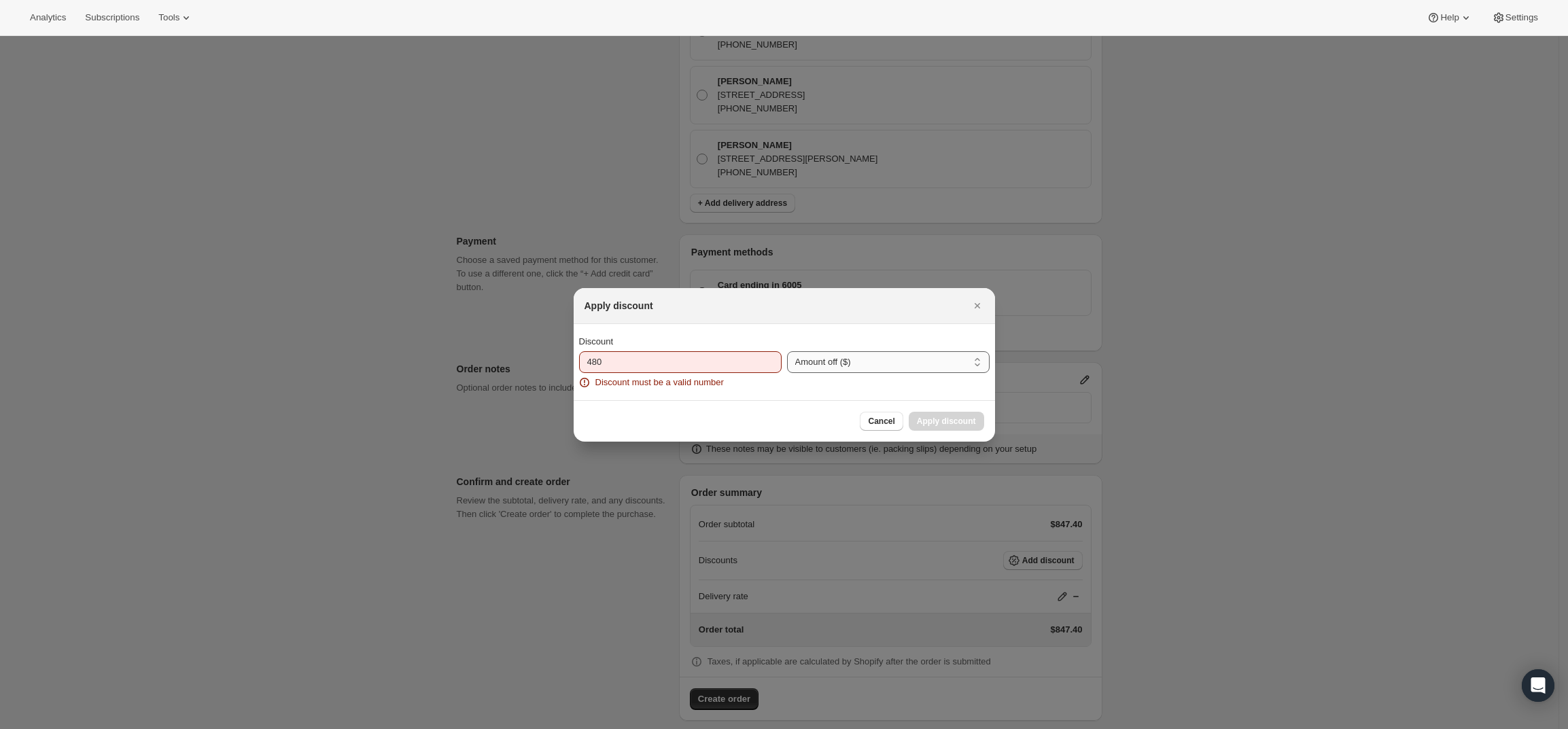
click at [787, 351] on select "Percent off (%) Amount off ($)" at bounding box center [888, 362] width 202 height 22
click at [625, 351] on input "480" at bounding box center [670, 362] width 182 height 22
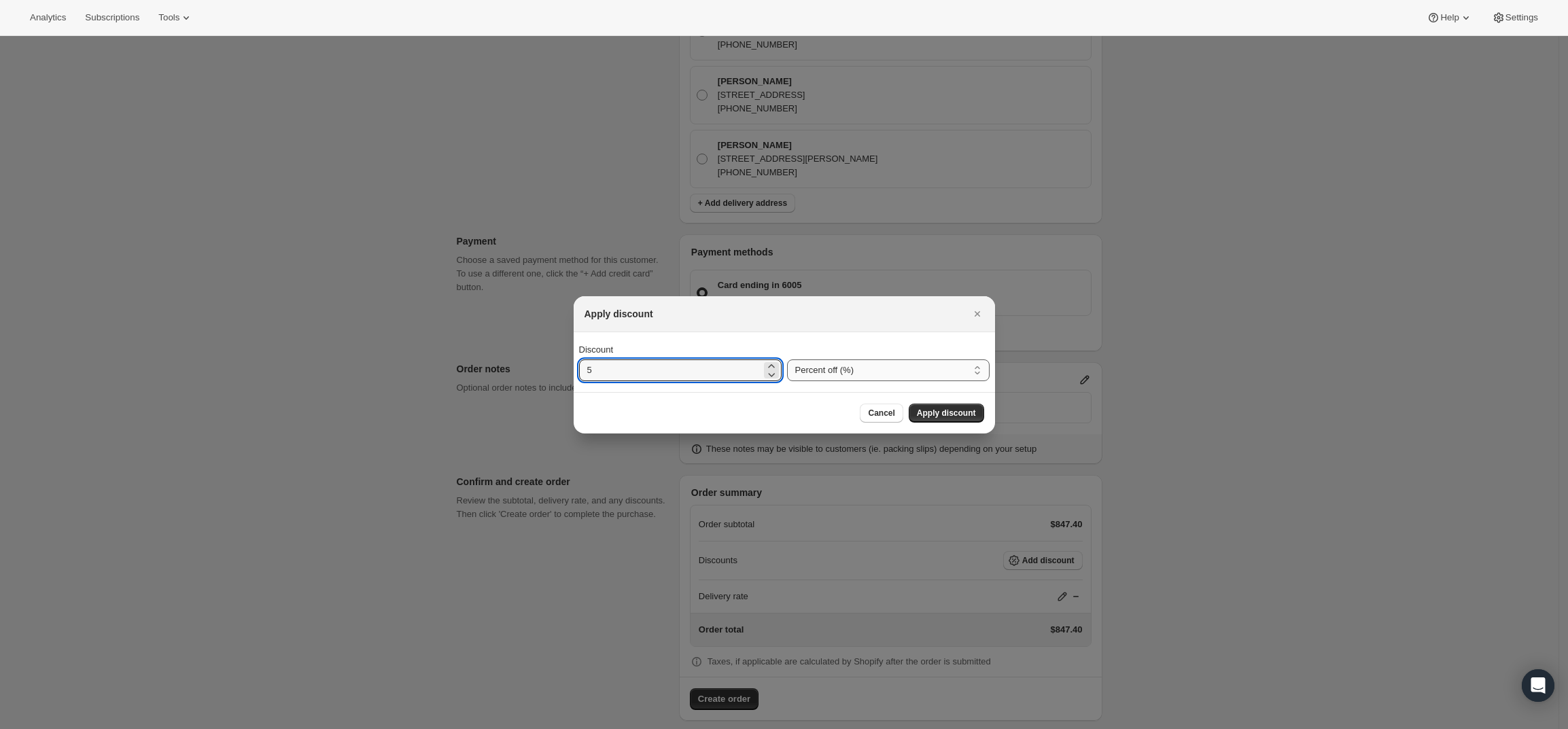
type input "5"
click at [843, 374] on select "Percent off (%) Amount off ($)" at bounding box center [888, 370] width 202 height 22
select select "fixedAmount"
click at [787, 359] on select "Percent off (%) Amount off ($)" at bounding box center [888, 370] width 202 height 22
click at [671, 370] on input "5" at bounding box center [670, 370] width 182 height 22
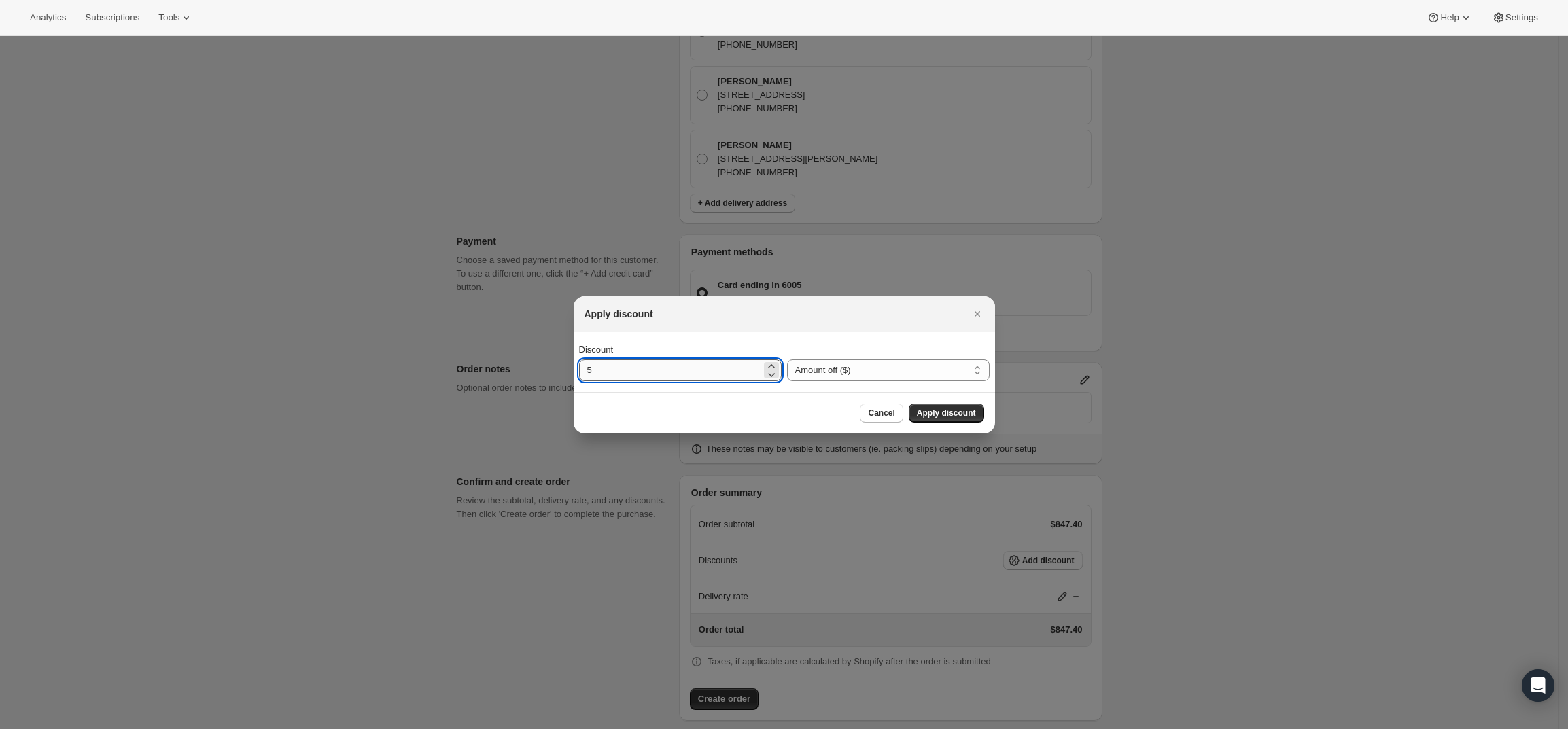
click at [671, 370] on input "5" at bounding box center [670, 370] width 182 height 22
type input "480"
click at [934, 419] on button "Apply discount" at bounding box center [946, 413] width 75 height 19
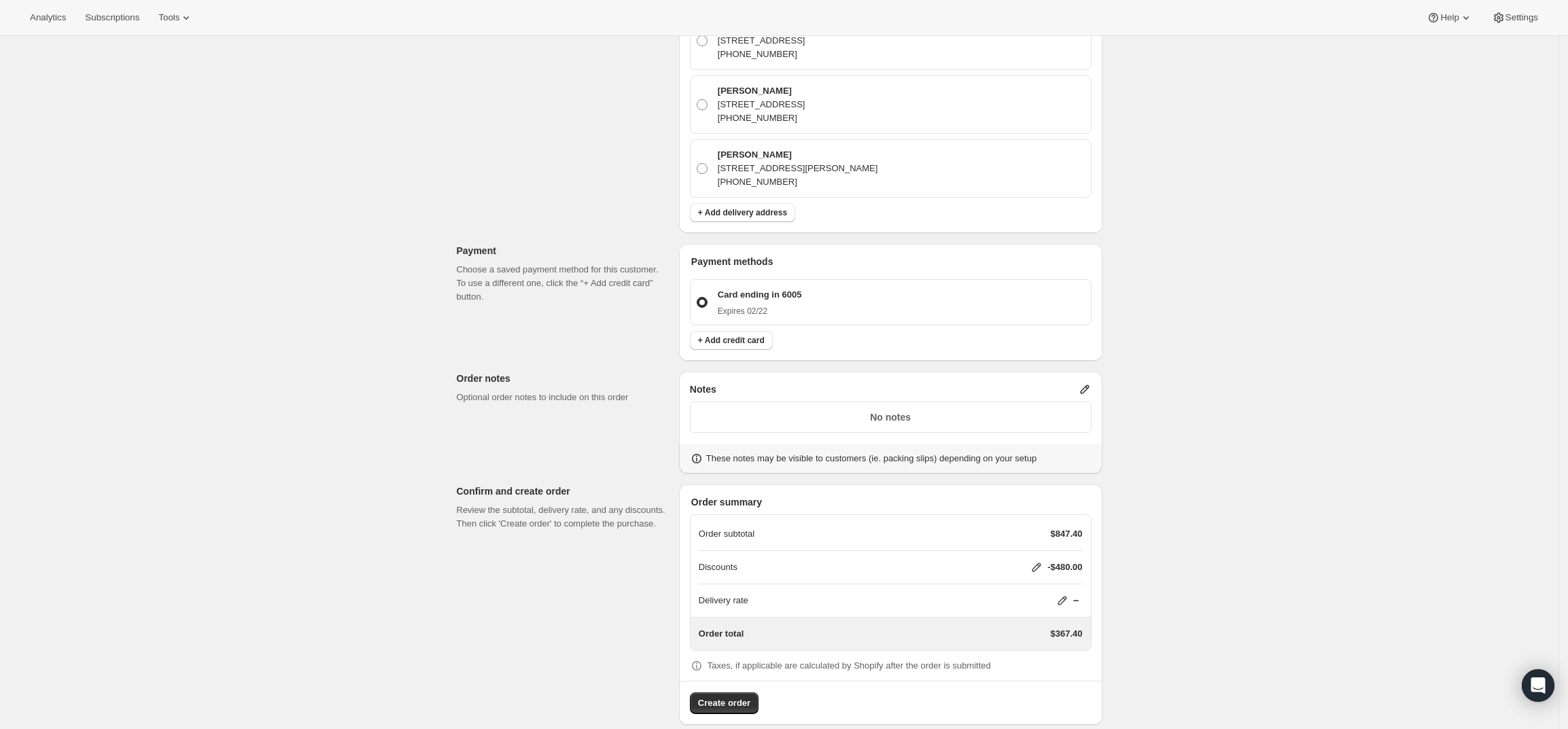
scroll to position [503, 0]
click at [712, 692] on span "Create order" at bounding box center [724, 699] width 53 height 14
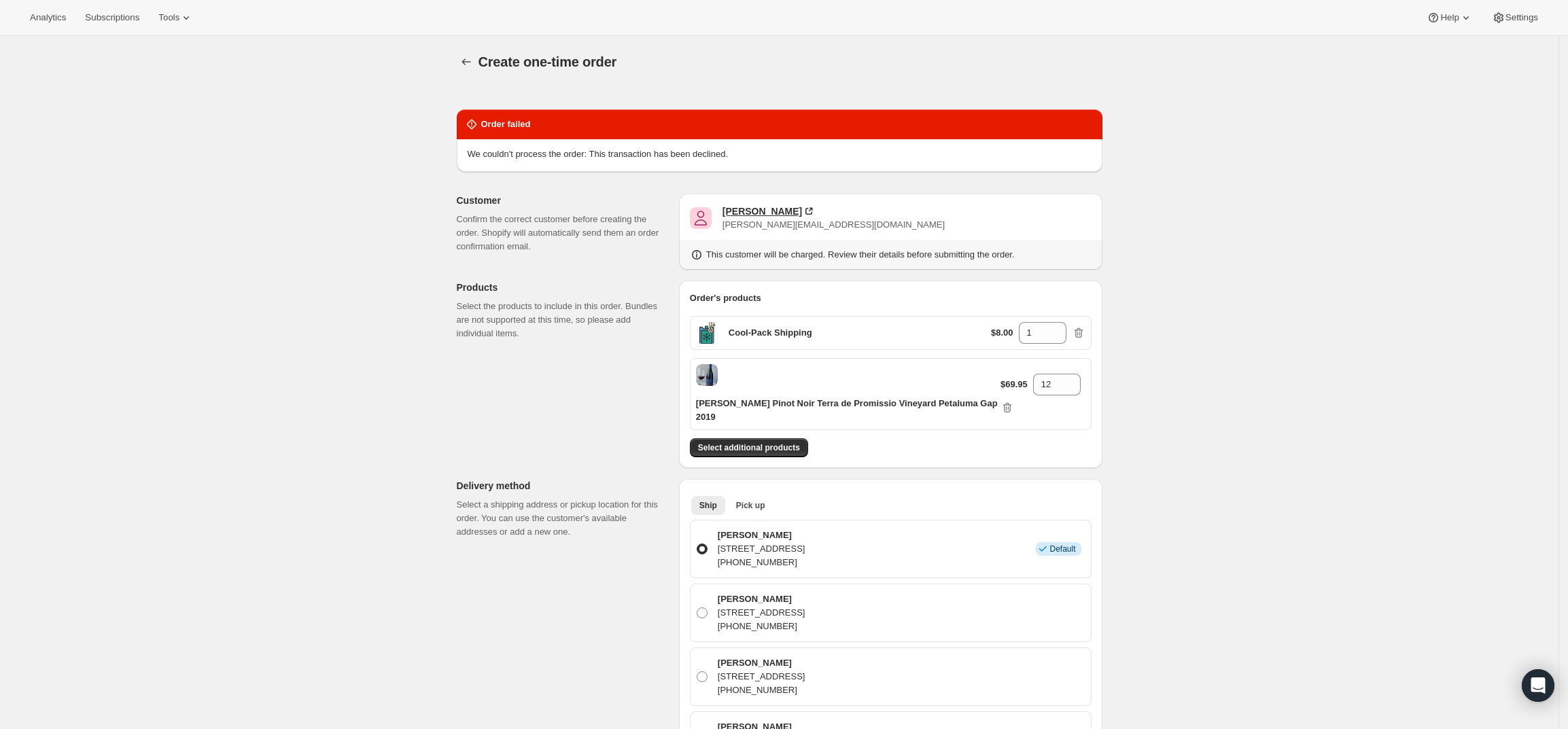
click at [760, 214] on div "Tucker Laurens" at bounding box center [762, 211] width 80 height 14
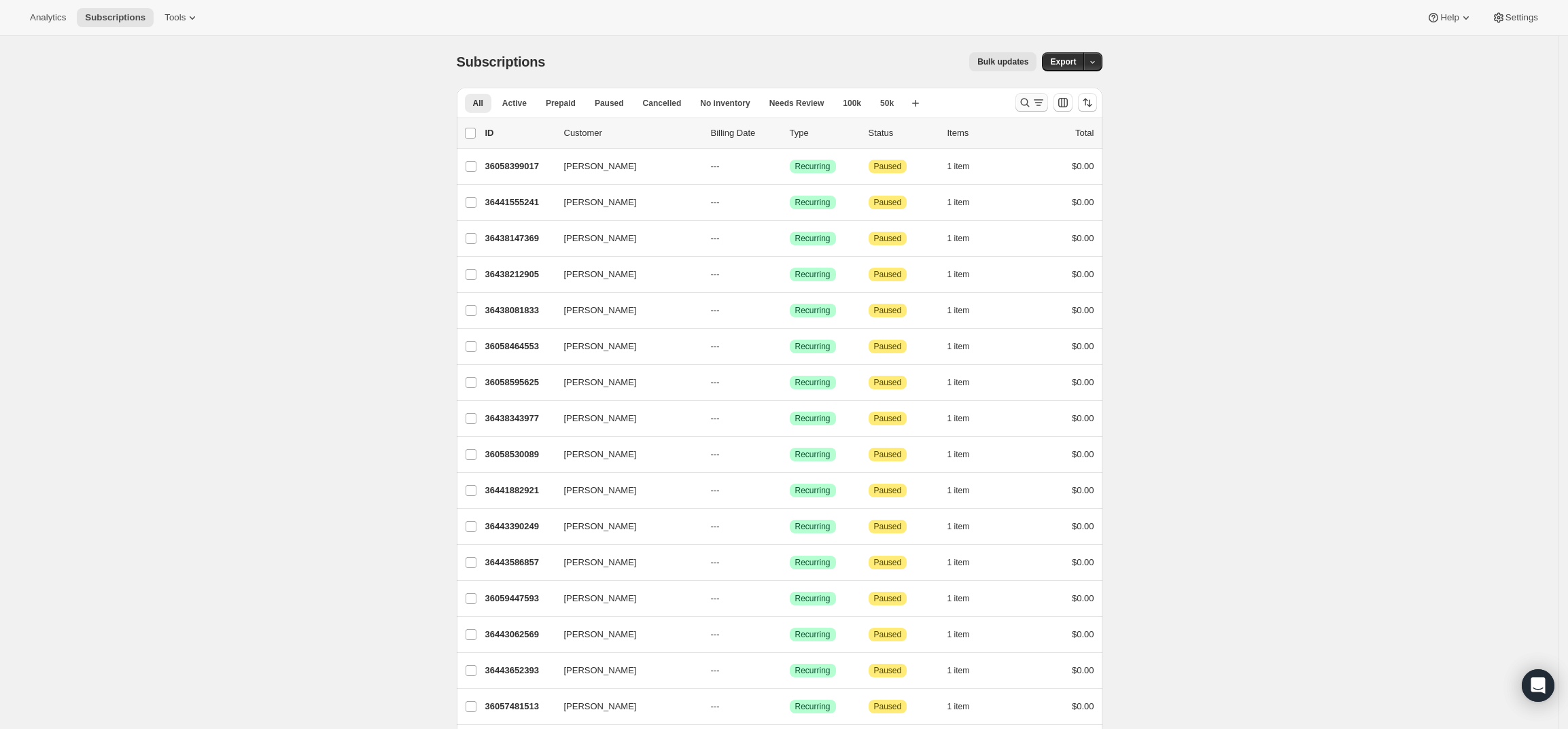
click at [1037, 105] on icon "Search and filter results" at bounding box center [1038, 102] width 14 height 14
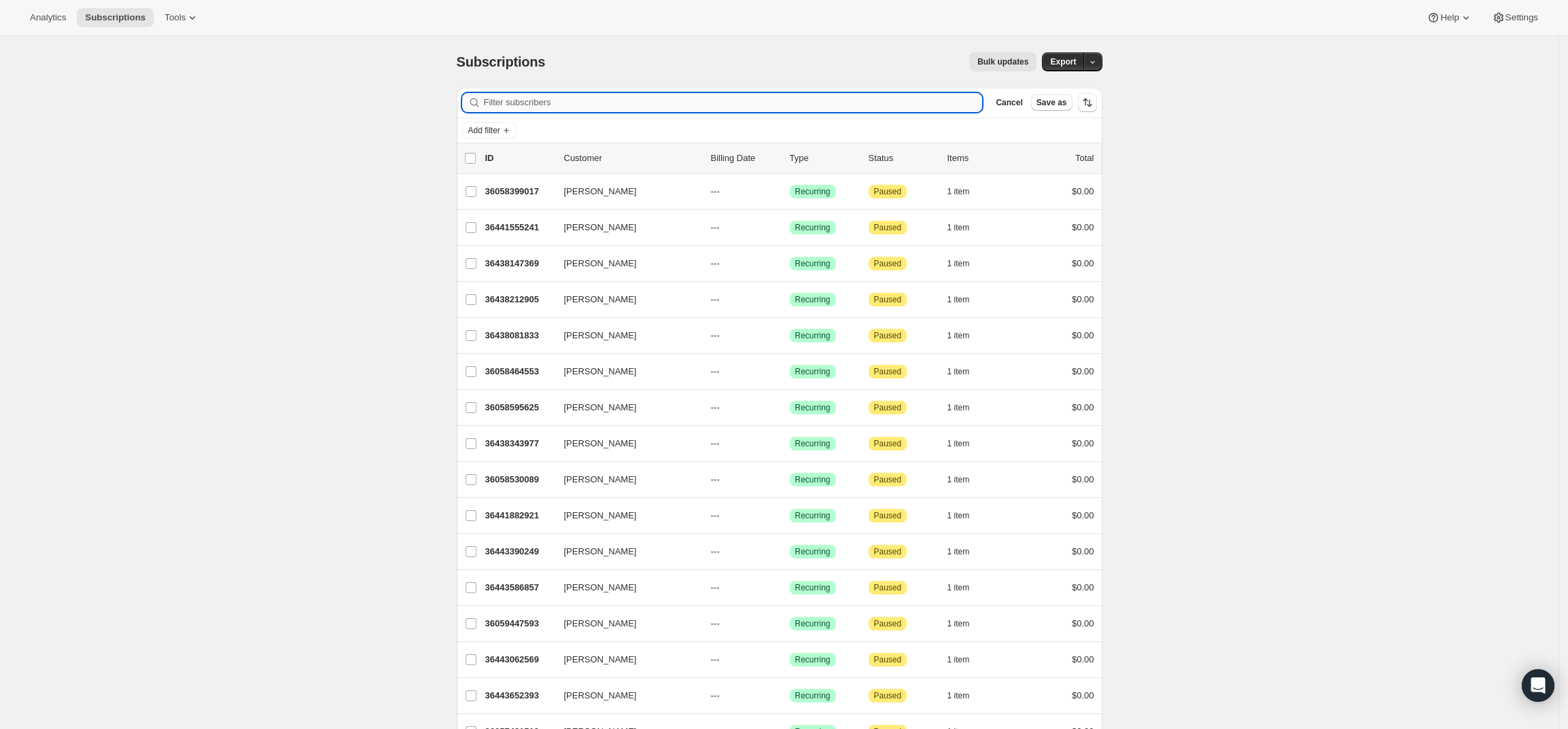
click at [807, 95] on input "Filter subscribers" at bounding box center [733, 102] width 499 height 19
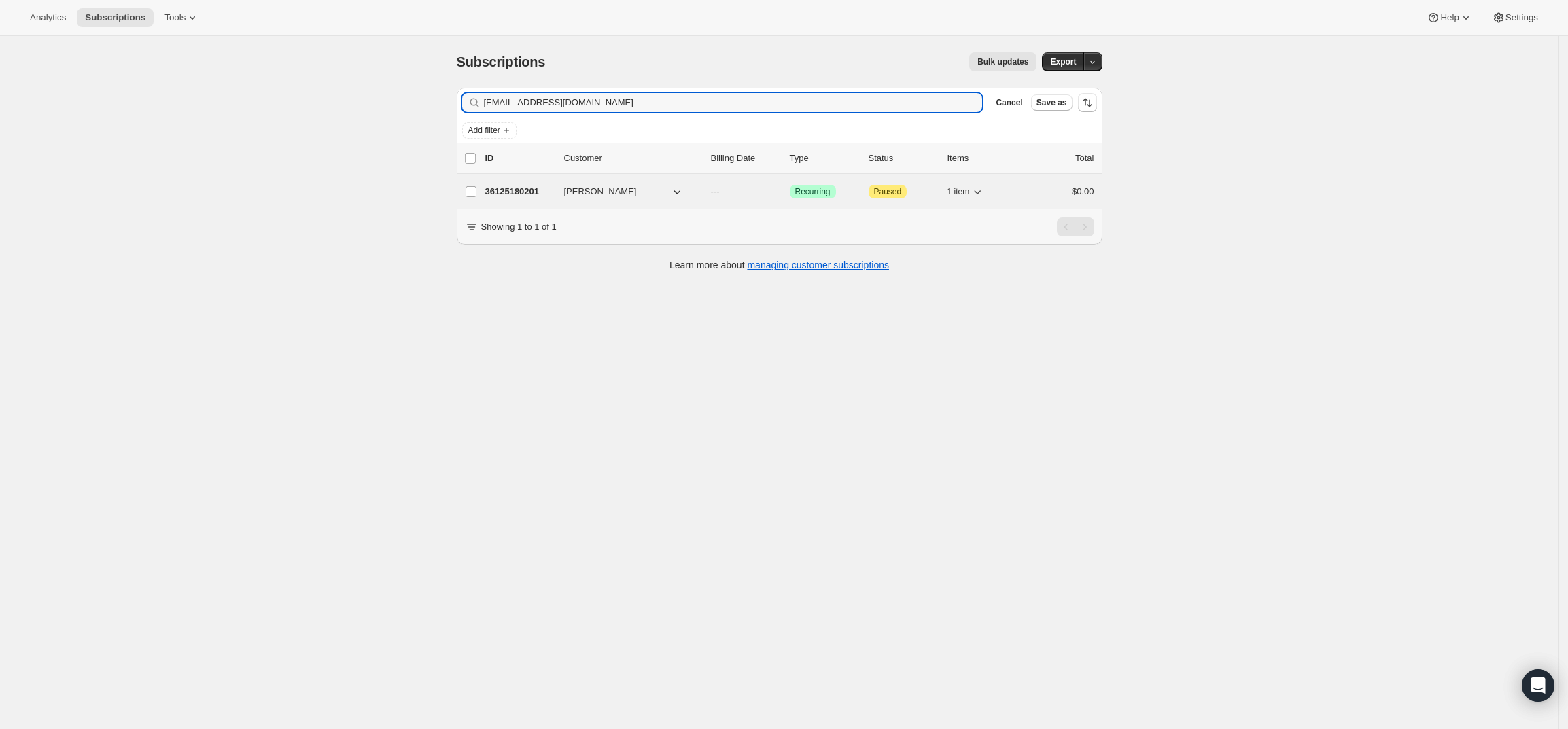
type input "[EMAIL_ADDRESS][DOMAIN_NAME]"
click at [514, 188] on p "36125180201" at bounding box center [519, 191] width 68 height 14
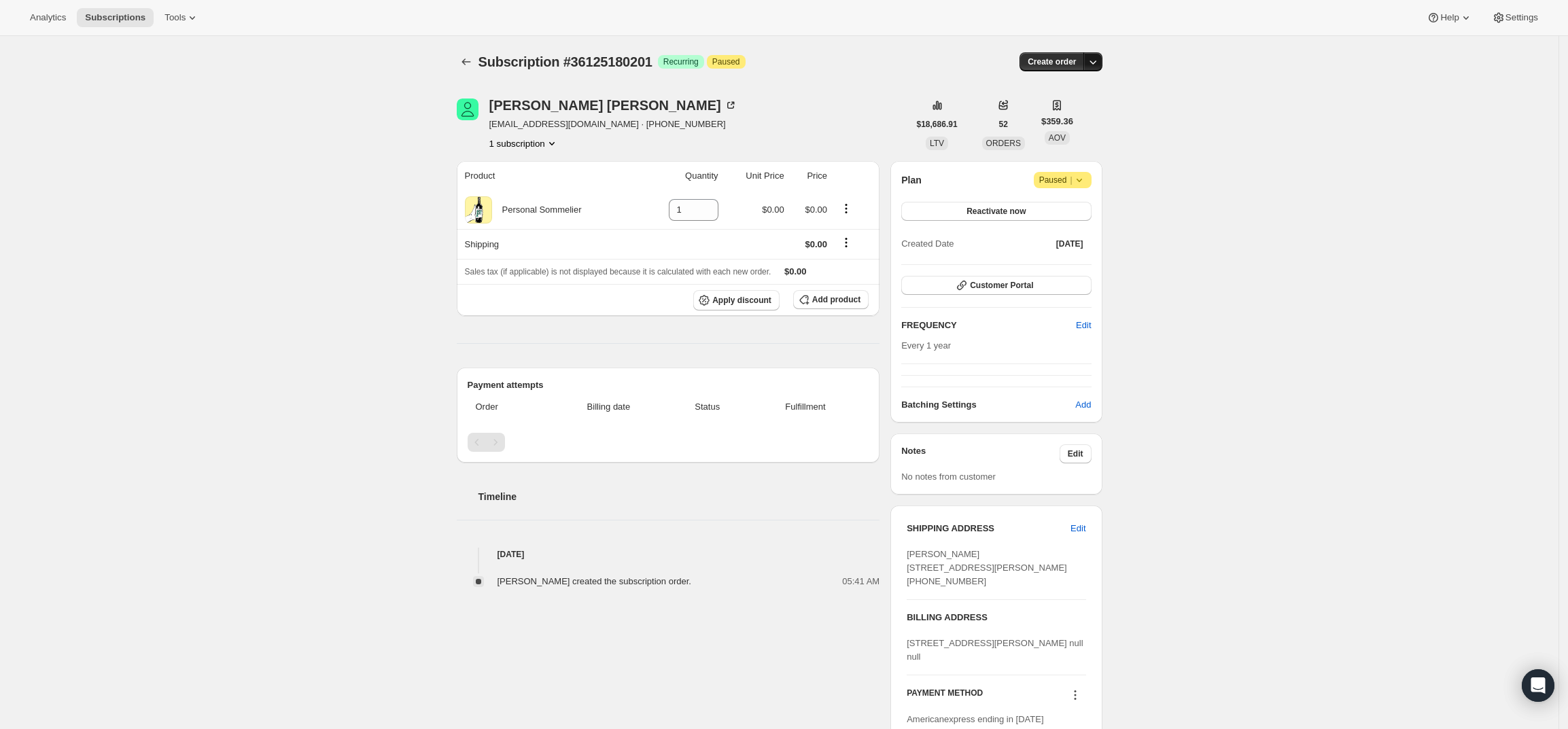
click at [1090, 53] on button "button" at bounding box center [1093, 62] width 19 height 19
click at [1073, 110] on span "Create custom one-time order" at bounding box center [1039, 113] width 118 height 10
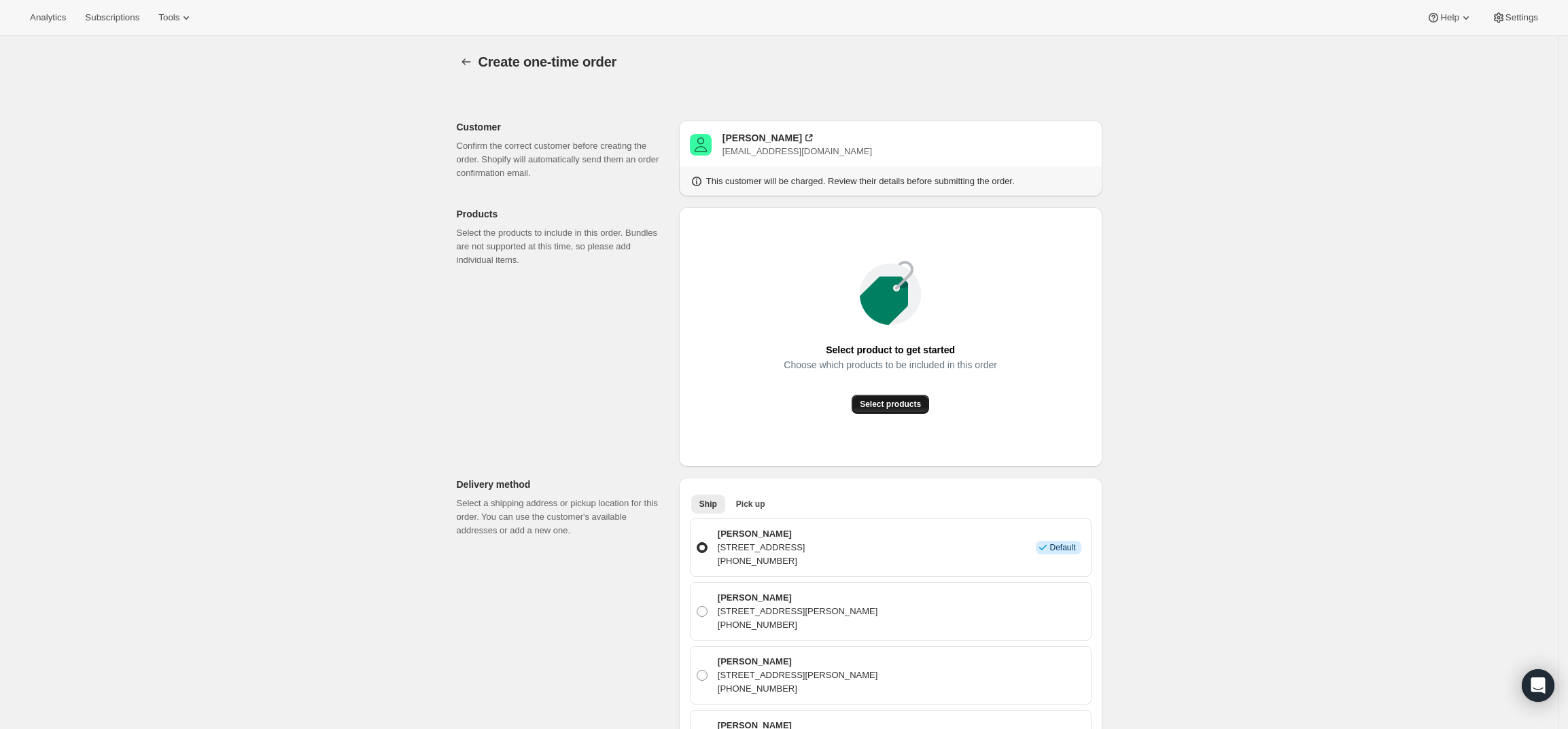
click at [888, 394] on button "Select products" at bounding box center [891, 404] width 77 height 19
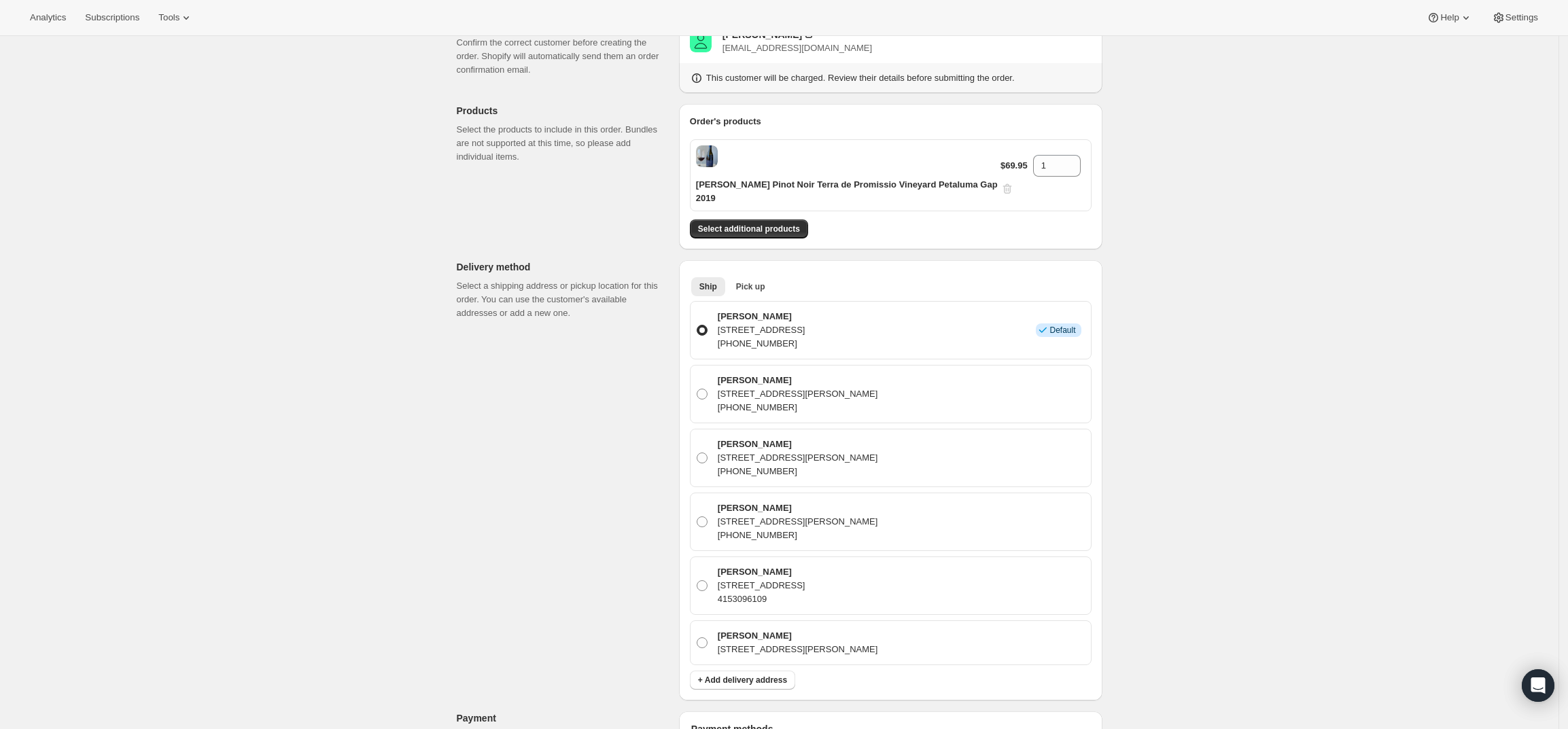
scroll to position [85, 0]
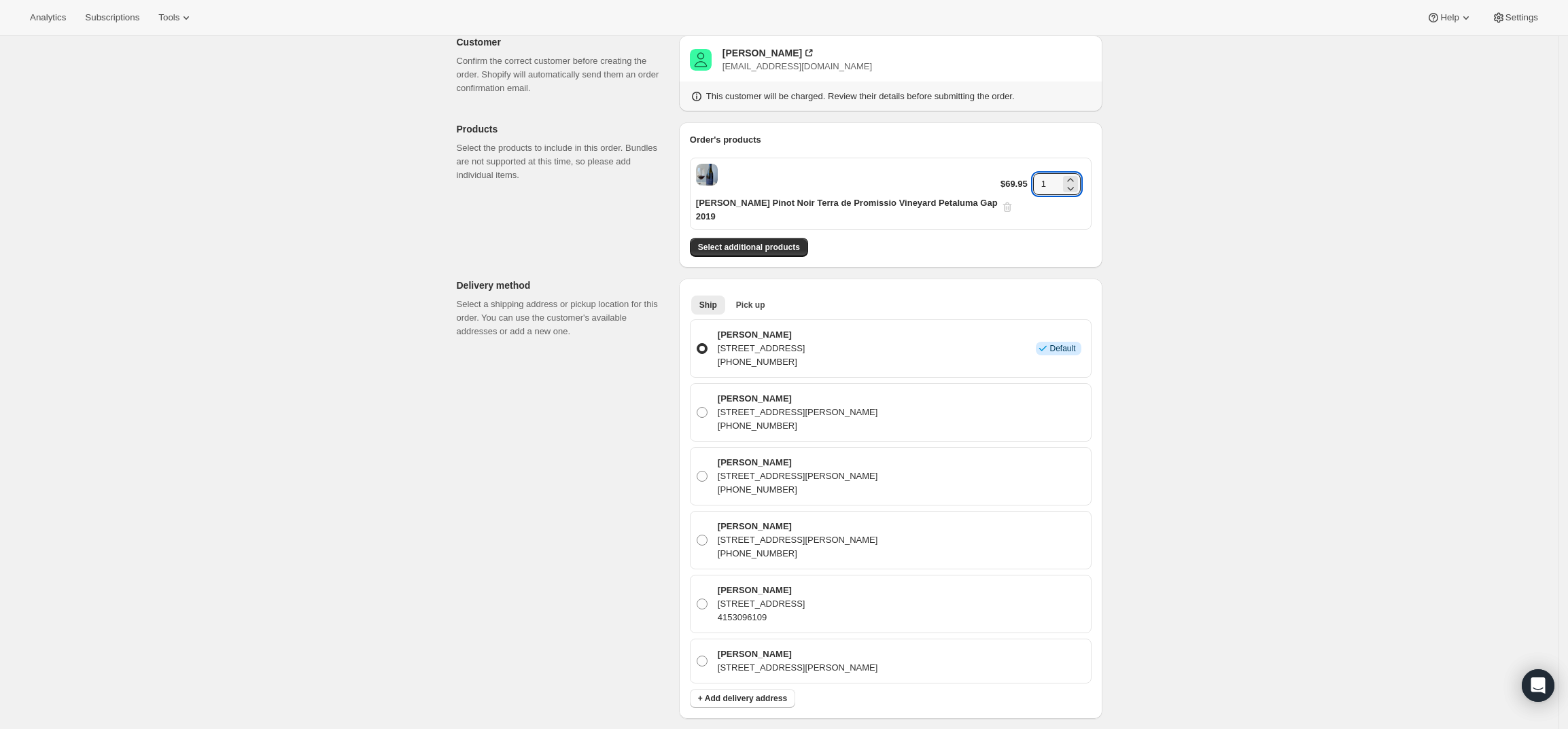
drag, startPoint x: 1046, startPoint y: 178, endPoint x: 963, endPoint y: 177, distance: 83.0
click at [963, 177] on div "Gary Farrell Pinot Noir Terra de Promissio Vineyard Petaluma Gap 2019 $69.95 1" at bounding box center [891, 194] width 402 height 72
type input "6"
click at [1266, 285] on div "Create one-time order. This page is ready Create one-time order Customer Confir…" at bounding box center [779, 600] width 1559 height 1299
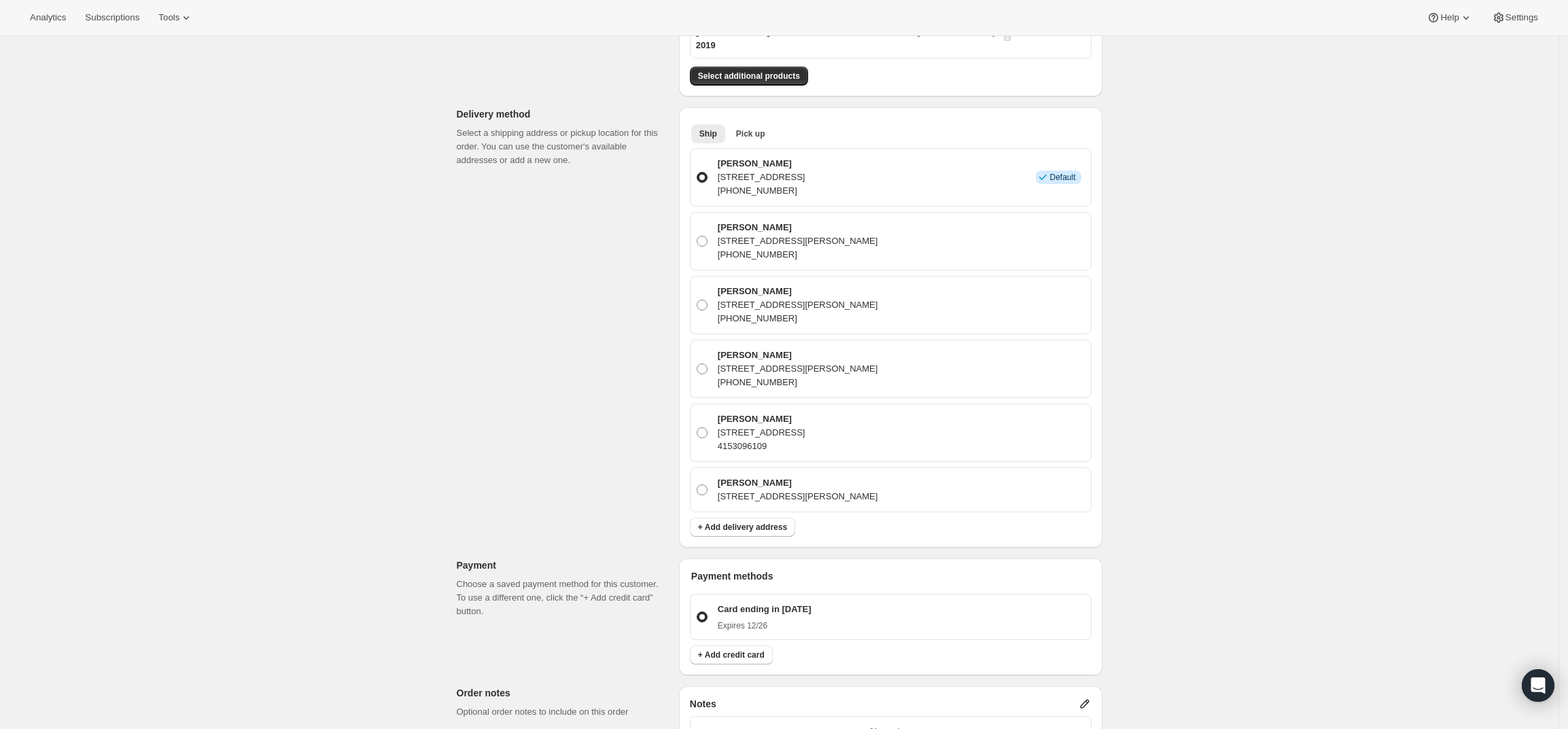
scroll to position [510, 0]
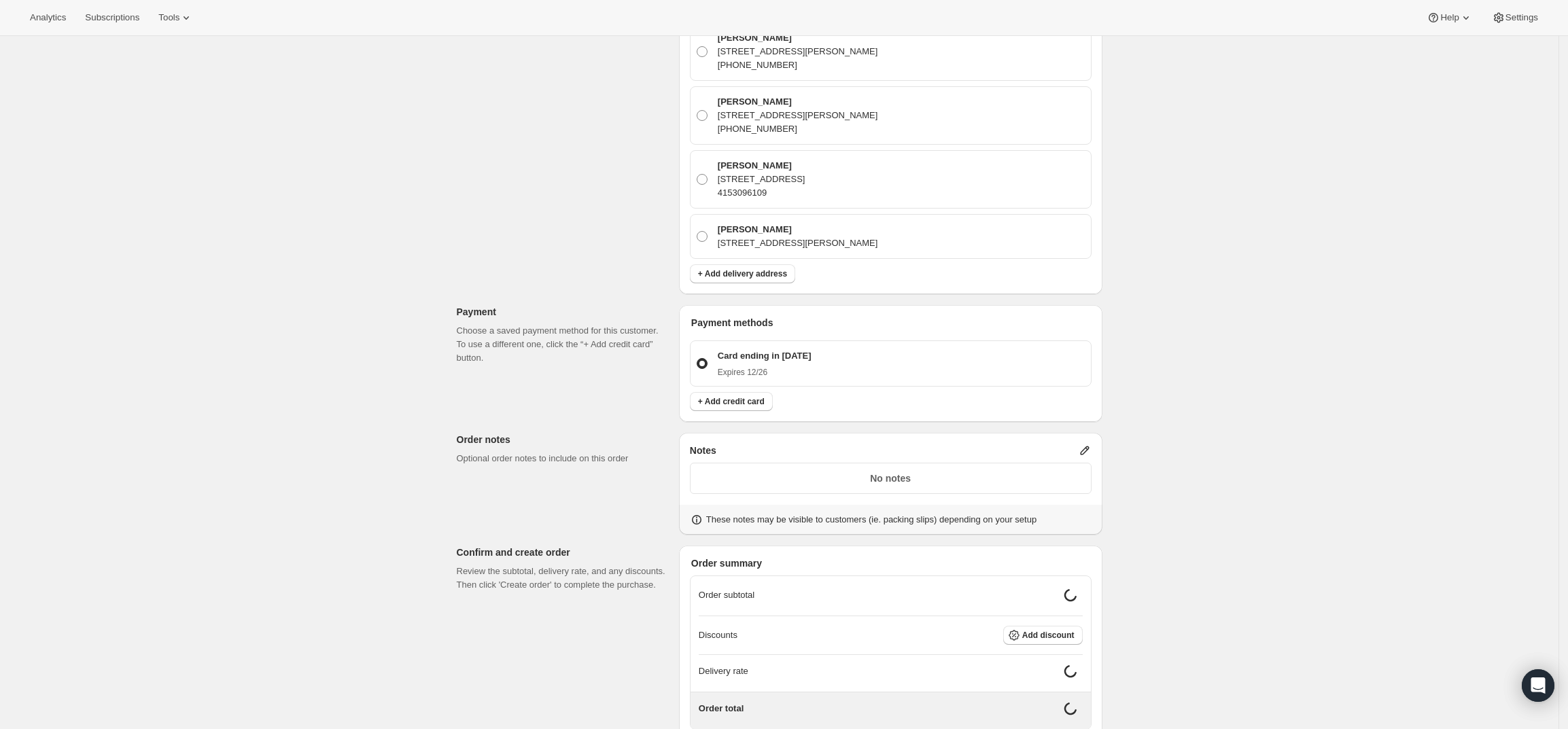
click at [1085, 443] on icon at bounding box center [1084, 450] width 14 height 14
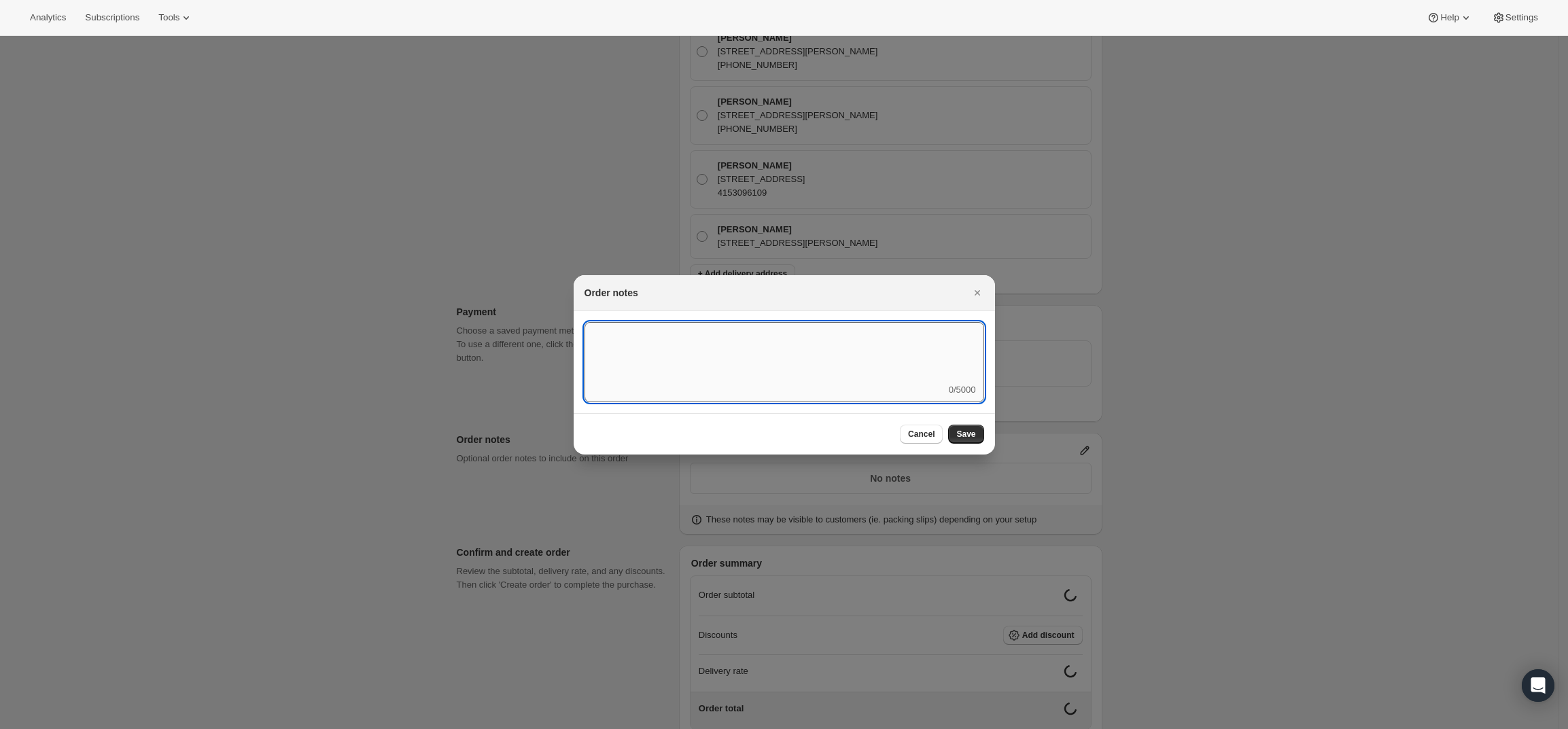
click at [828, 351] on textarea ":rd5:" at bounding box center [784, 353] width 400 height 61
type textarea "Weather HOLD"
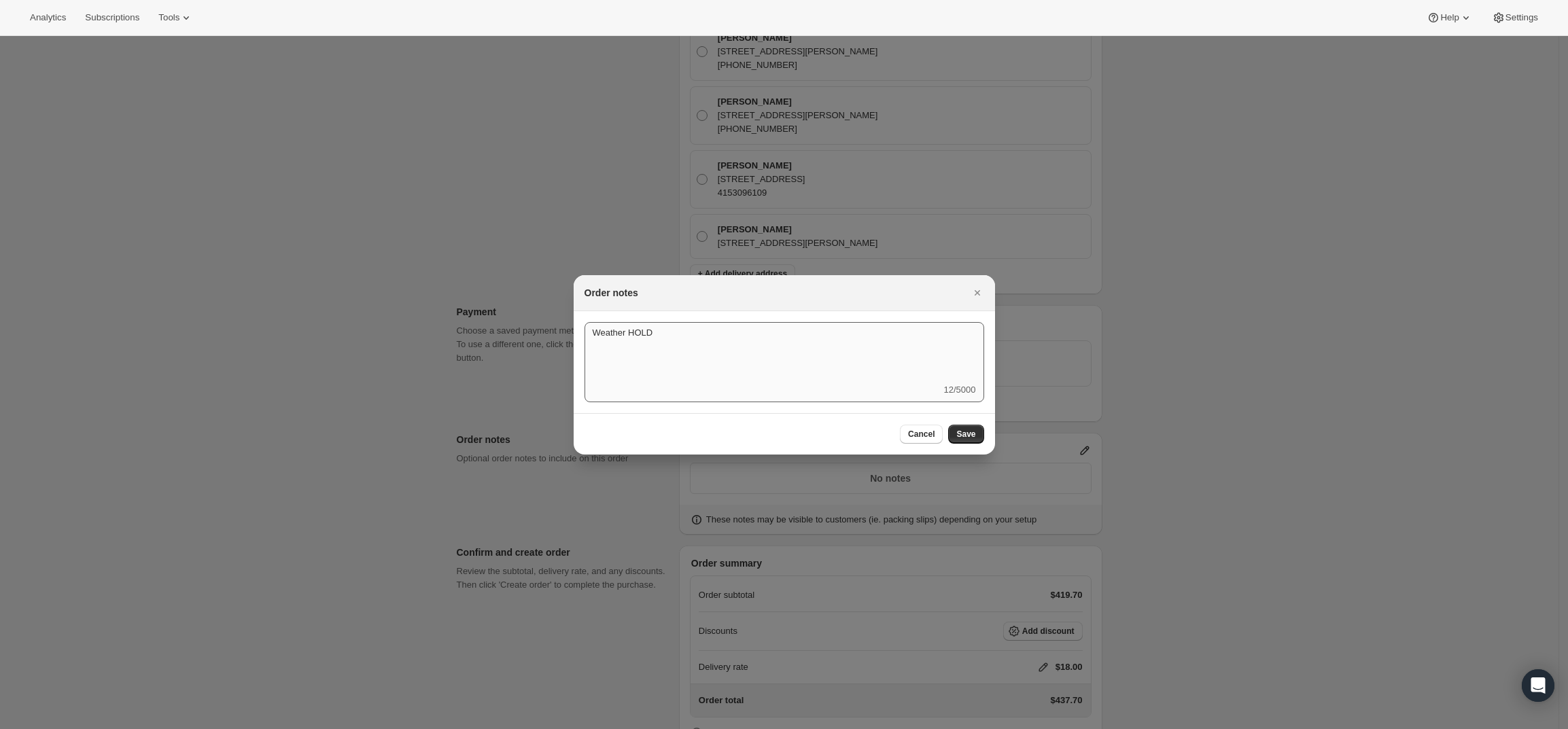
drag, startPoint x: 968, startPoint y: 430, endPoint x: 978, endPoint y: 421, distance: 13.5
click at [970, 429] on span "Save" at bounding box center [966, 434] width 19 height 11
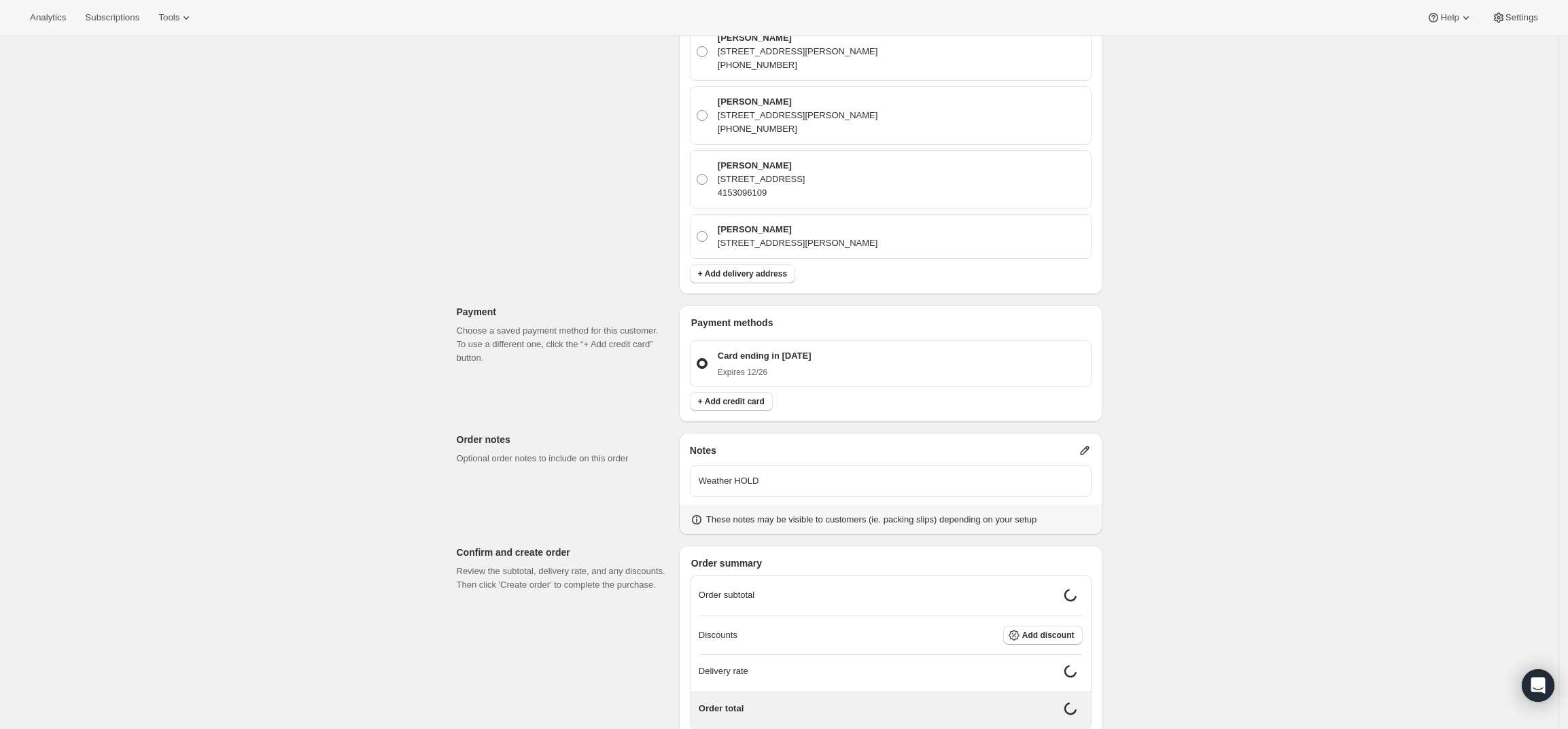
click at [1297, 463] on div "Create one-time order. This page is ready Create one-time order Customer Confir…" at bounding box center [779, 176] width 1559 height 1299
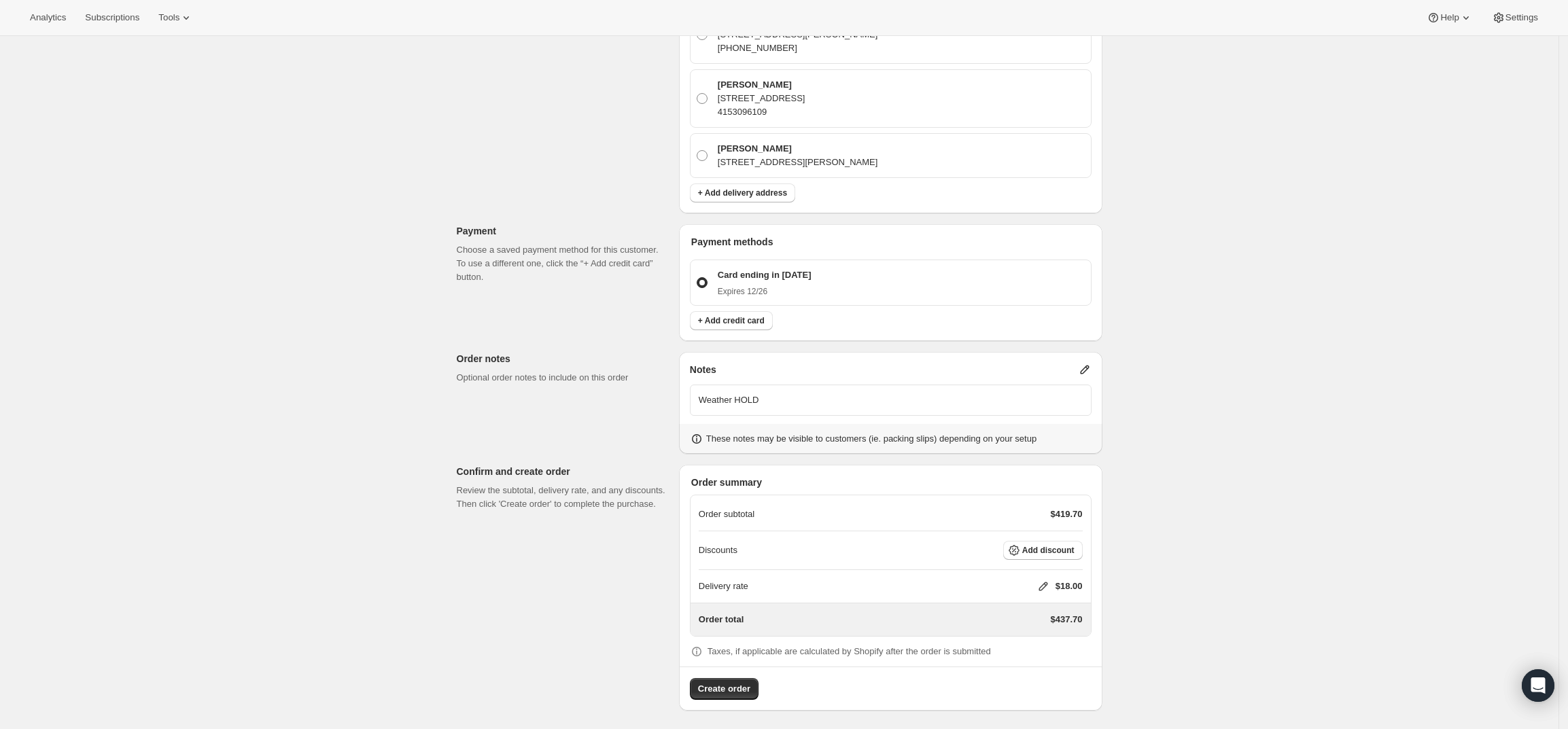
scroll to position [580, 0]
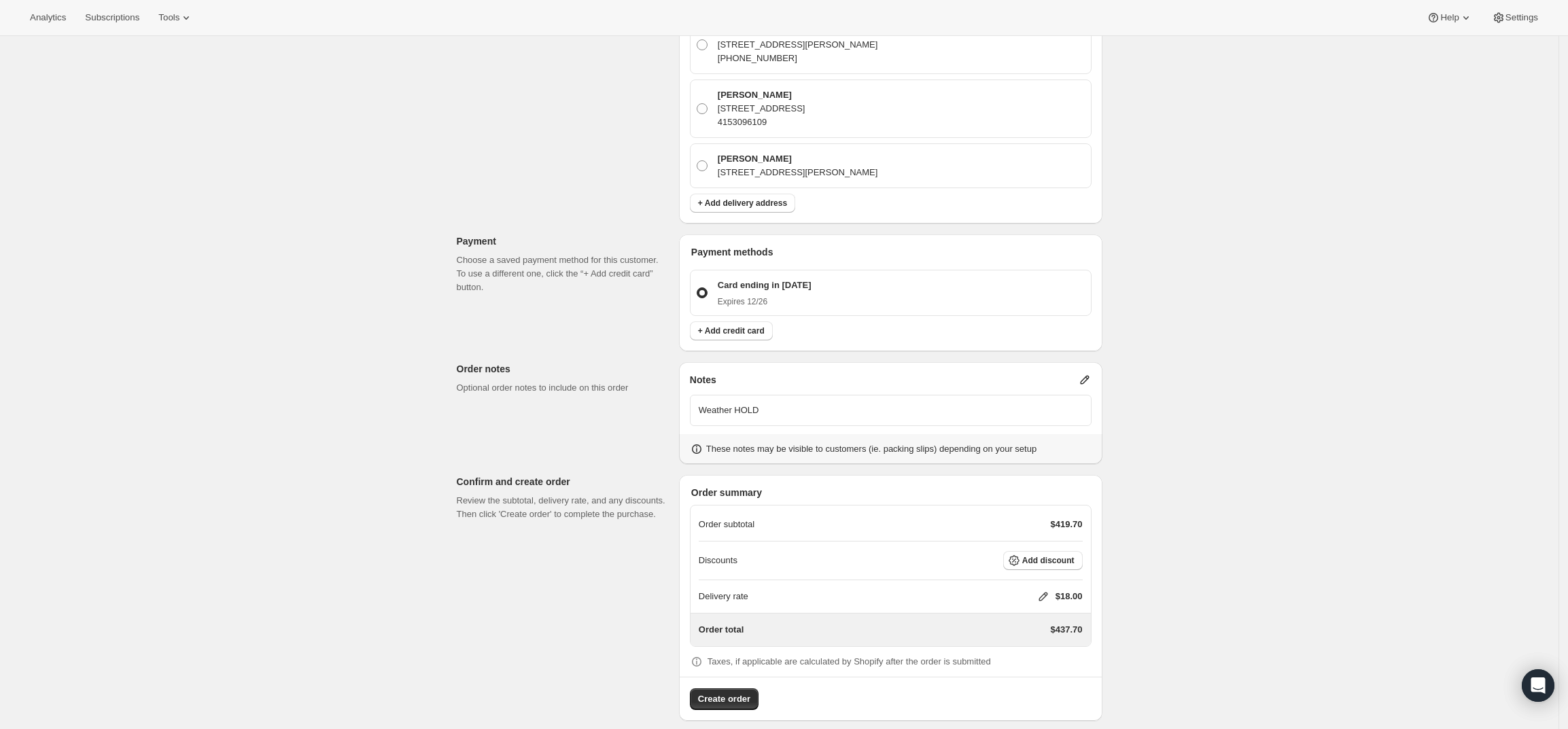
click at [1050, 589] on icon at bounding box center [1043, 596] width 14 height 14
click at [1007, 633] on input "0" at bounding box center [1049, 634] width 122 height 22
type input "0"
click at [1042, 667] on span "Save" at bounding box center [1040, 665] width 19 height 11
click at [1043, 554] on button "Add discount" at bounding box center [1043, 560] width 80 height 19
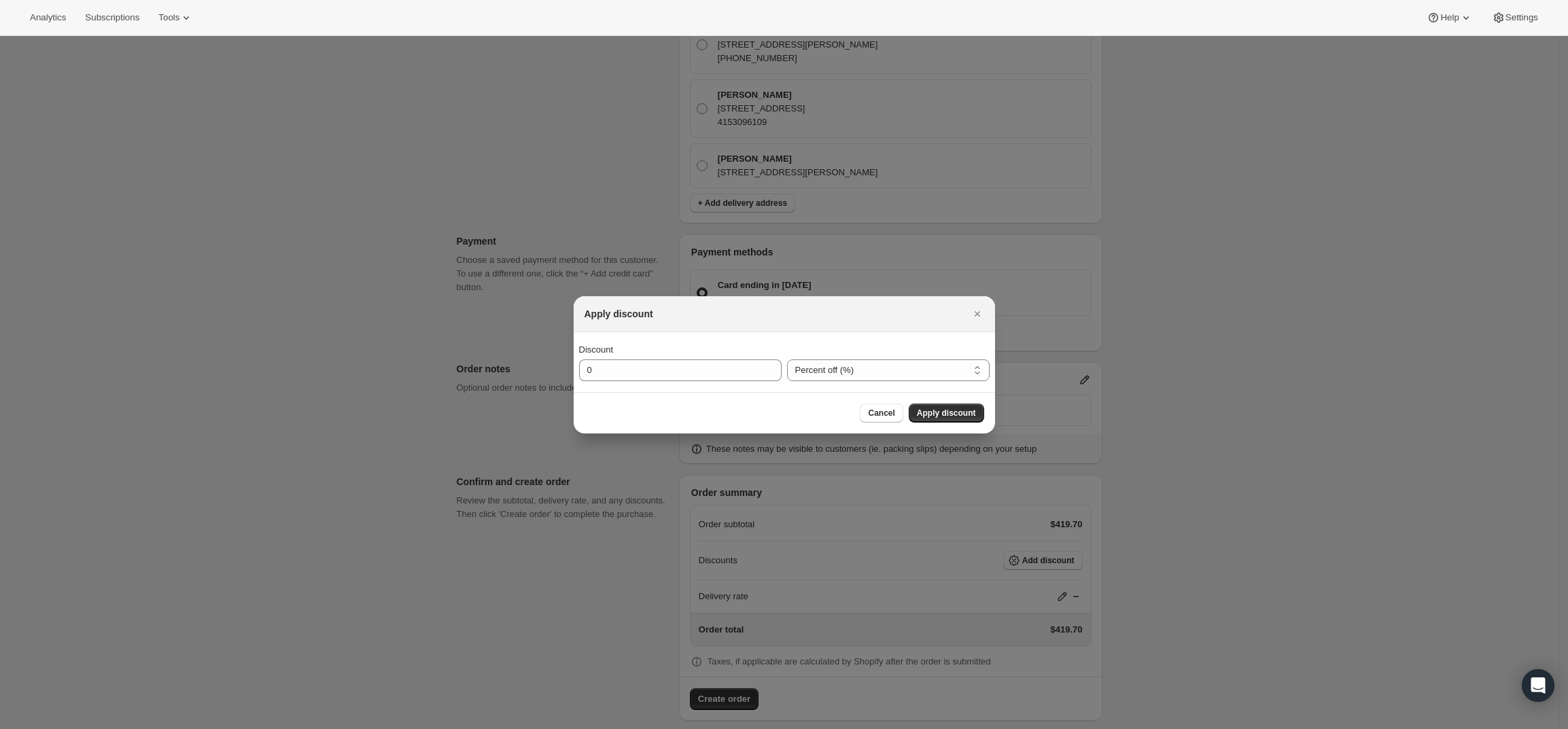
click at [739, 349] on div "Discount" at bounding box center [680, 350] width 202 height 14
click at [735, 366] on input "0" at bounding box center [670, 370] width 182 height 22
type input "2"
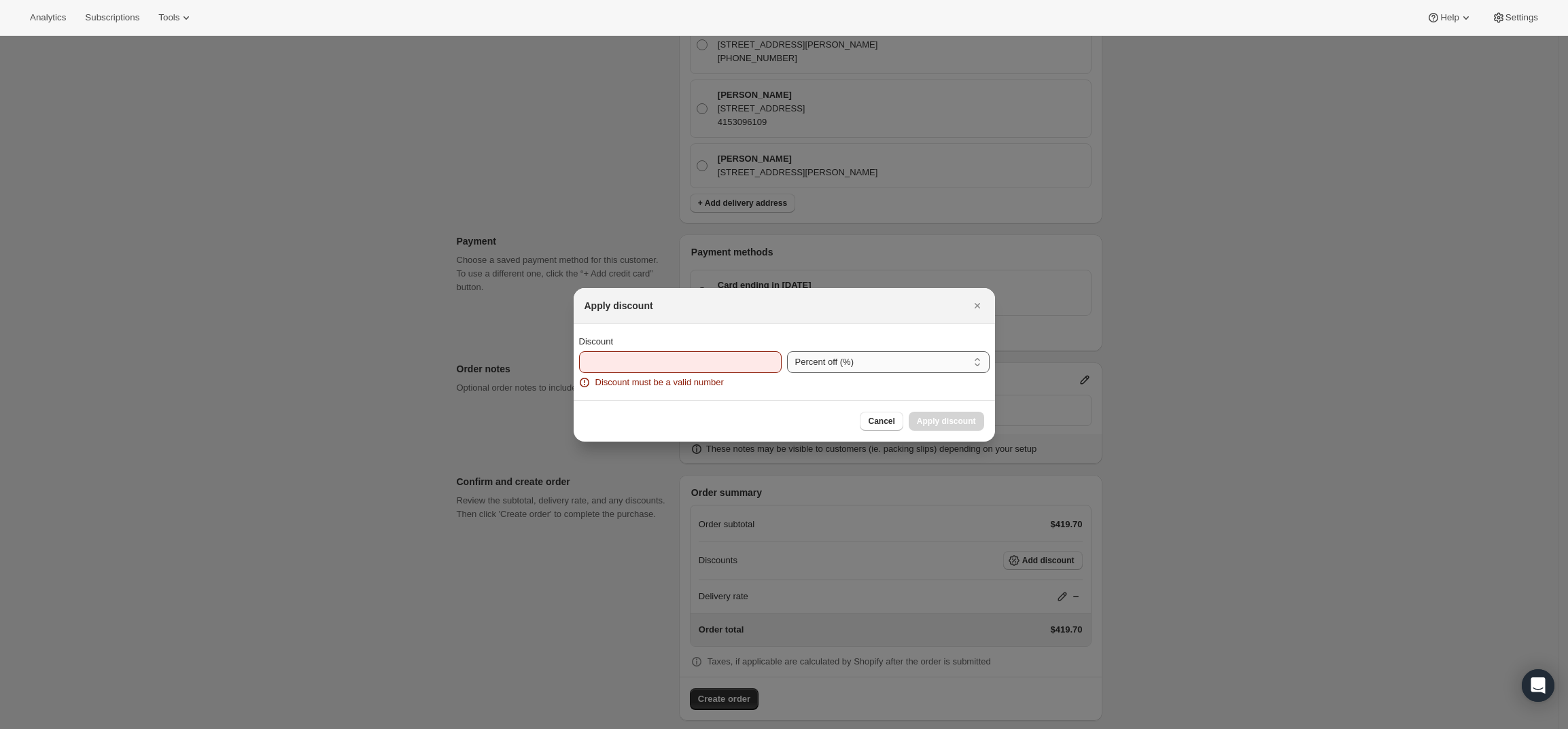
click at [875, 357] on select "Percent off (%) Amount off ($)" at bounding box center [888, 362] width 202 height 22
select select "fixedAmount"
click at [787, 351] on select "Percent off (%) Amount off ($)" at bounding box center [888, 362] width 202 height 22
click at [691, 362] on input "Discount" at bounding box center [670, 362] width 182 height 22
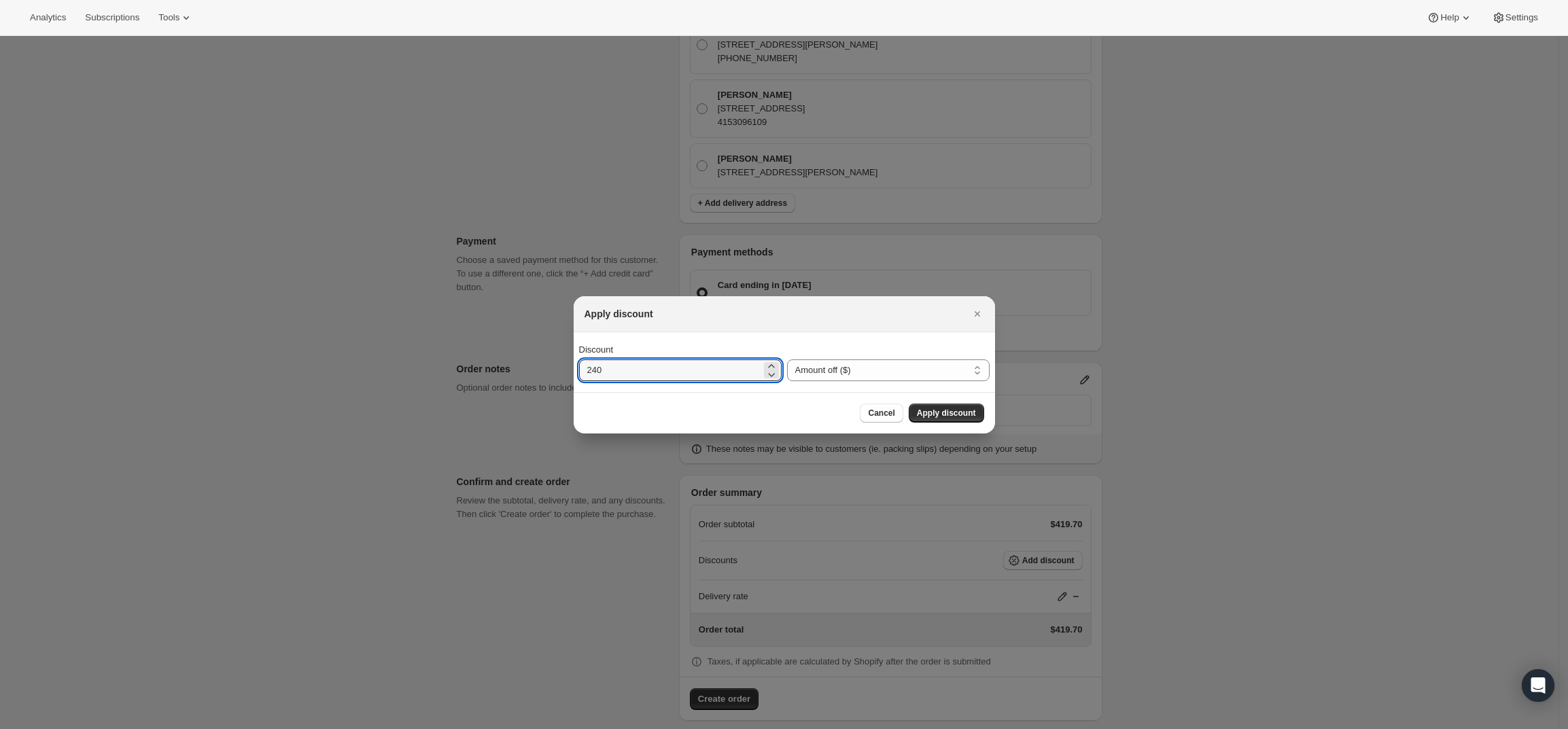
type input "240"
click at [1363, 511] on div at bounding box center [784, 364] width 1568 height 729
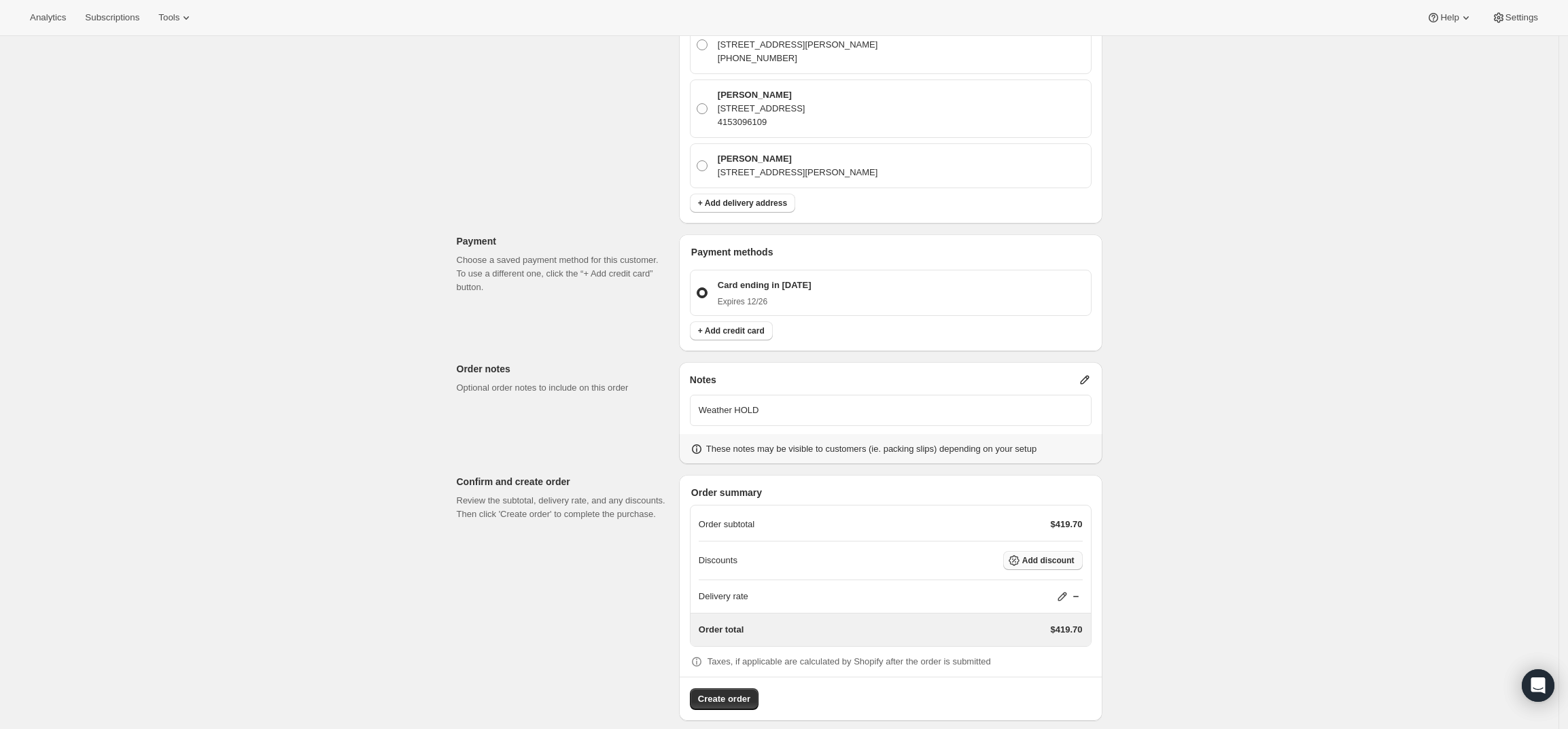
click at [1045, 555] on span "Add discount" at bounding box center [1048, 560] width 53 height 11
select select "fixedAmount"
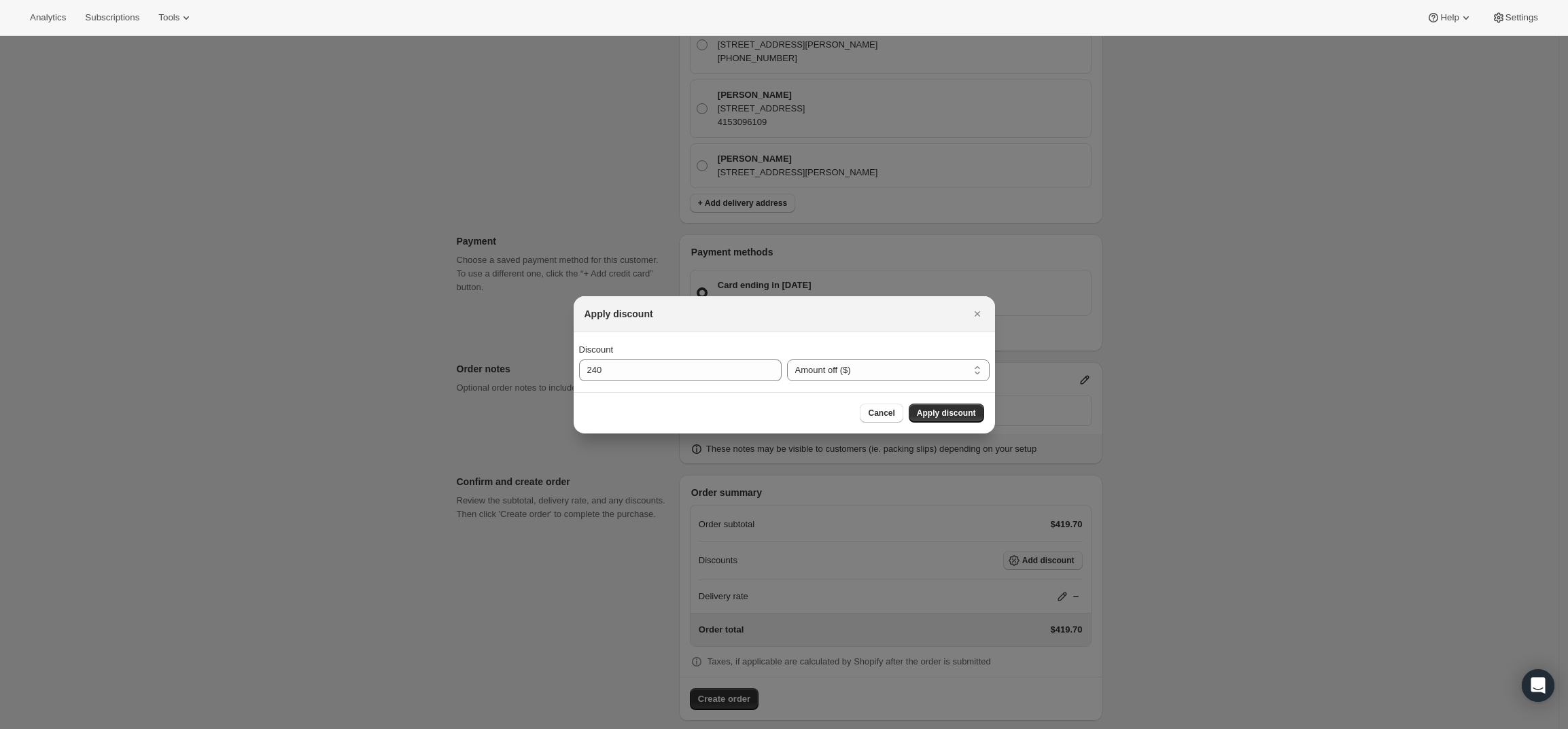
scroll to position [0, 0]
click at [959, 410] on span "Apply discount" at bounding box center [946, 413] width 59 height 11
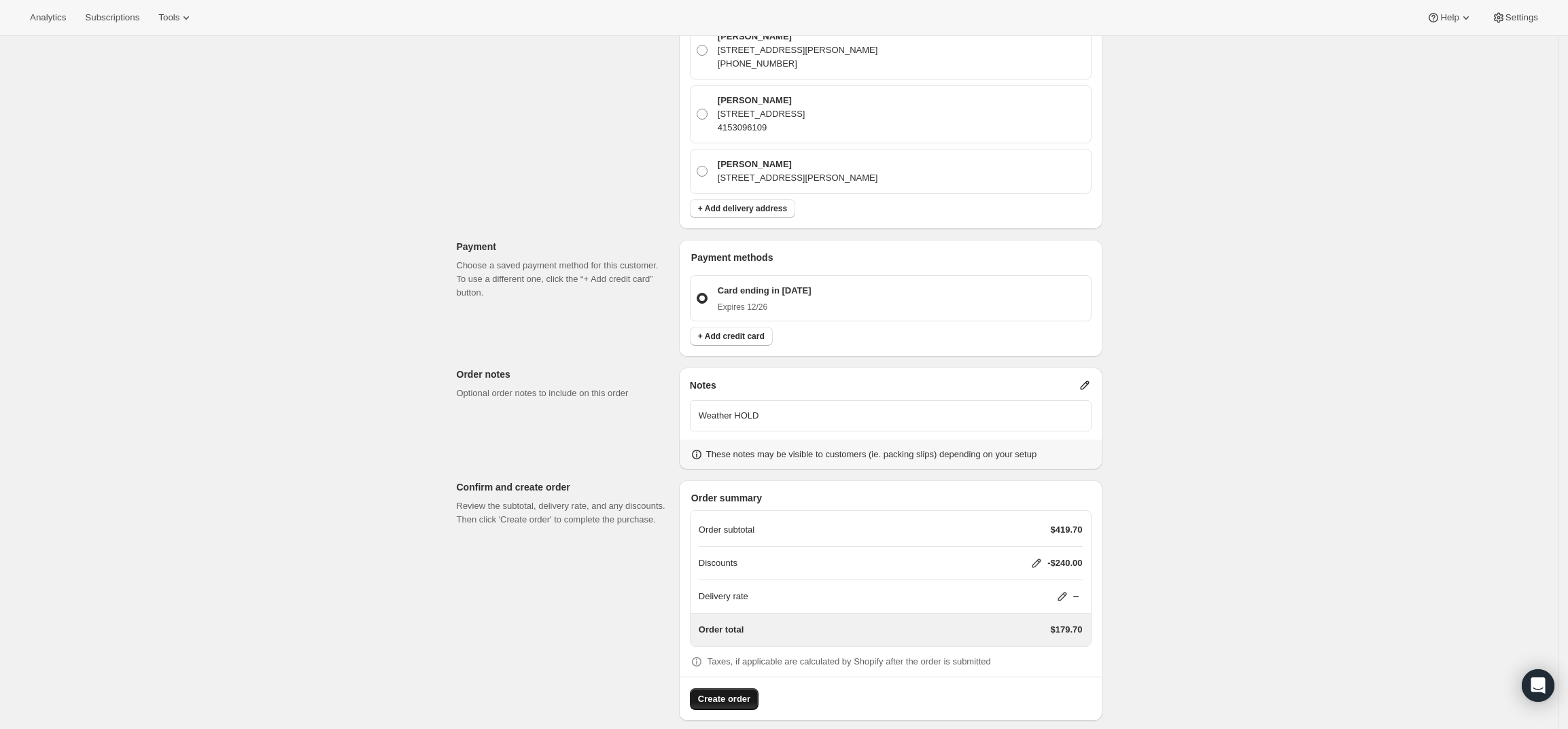
click at [736, 692] on span "Create order" at bounding box center [724, 699] width 53 height 14
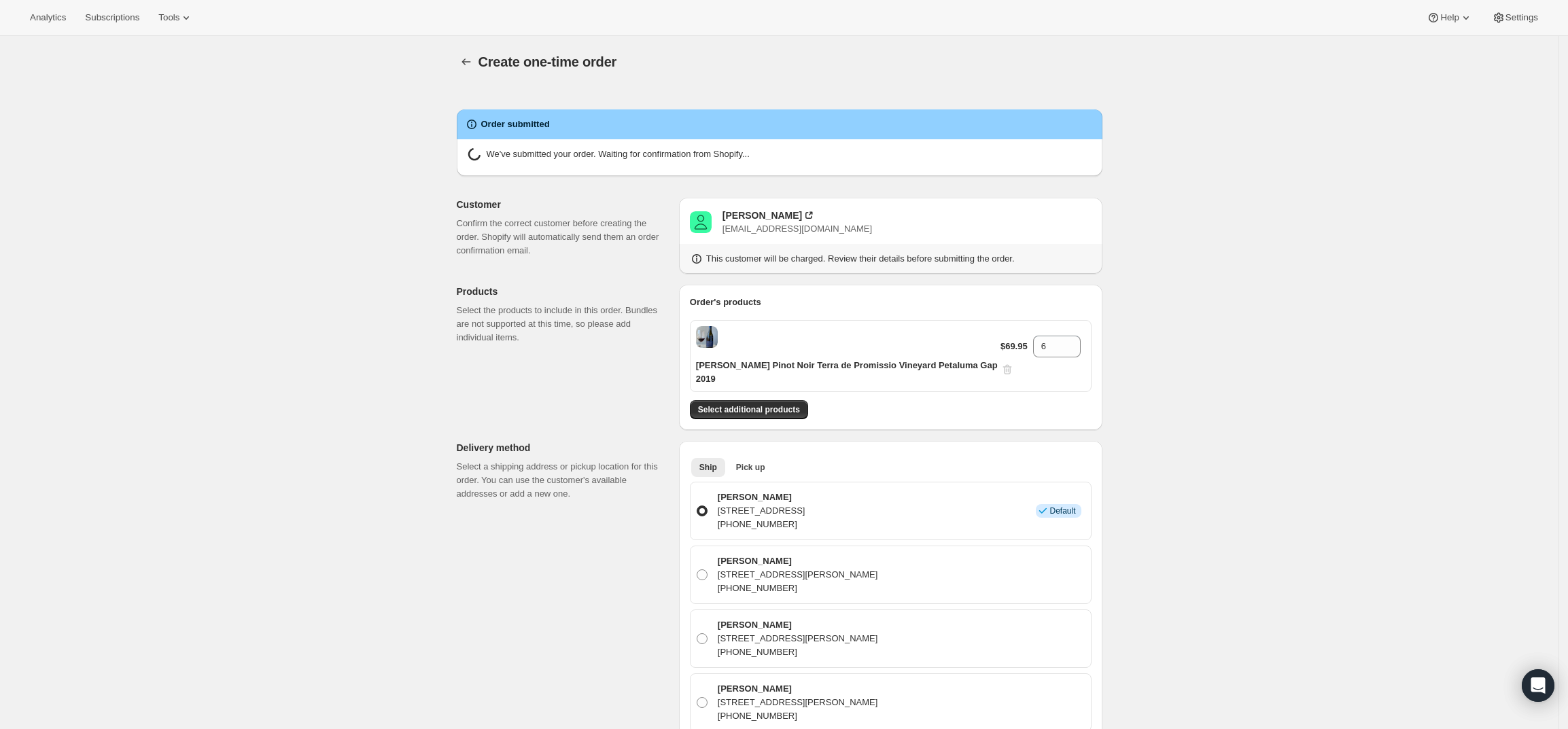
radio input "true"
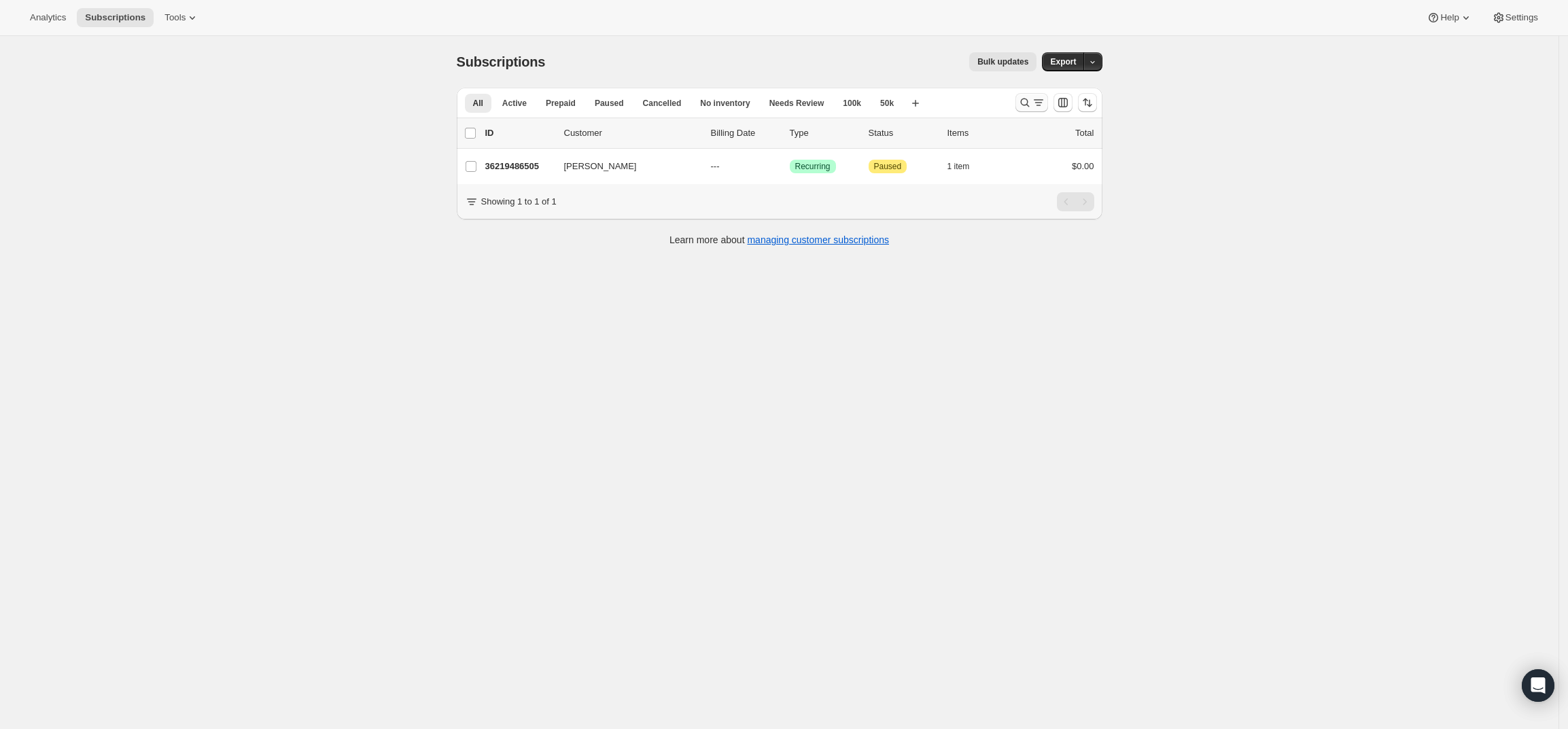
click at [1032, 104] on icon "Search and filter results" at bounding box center [1024, 102] width 14 height 14
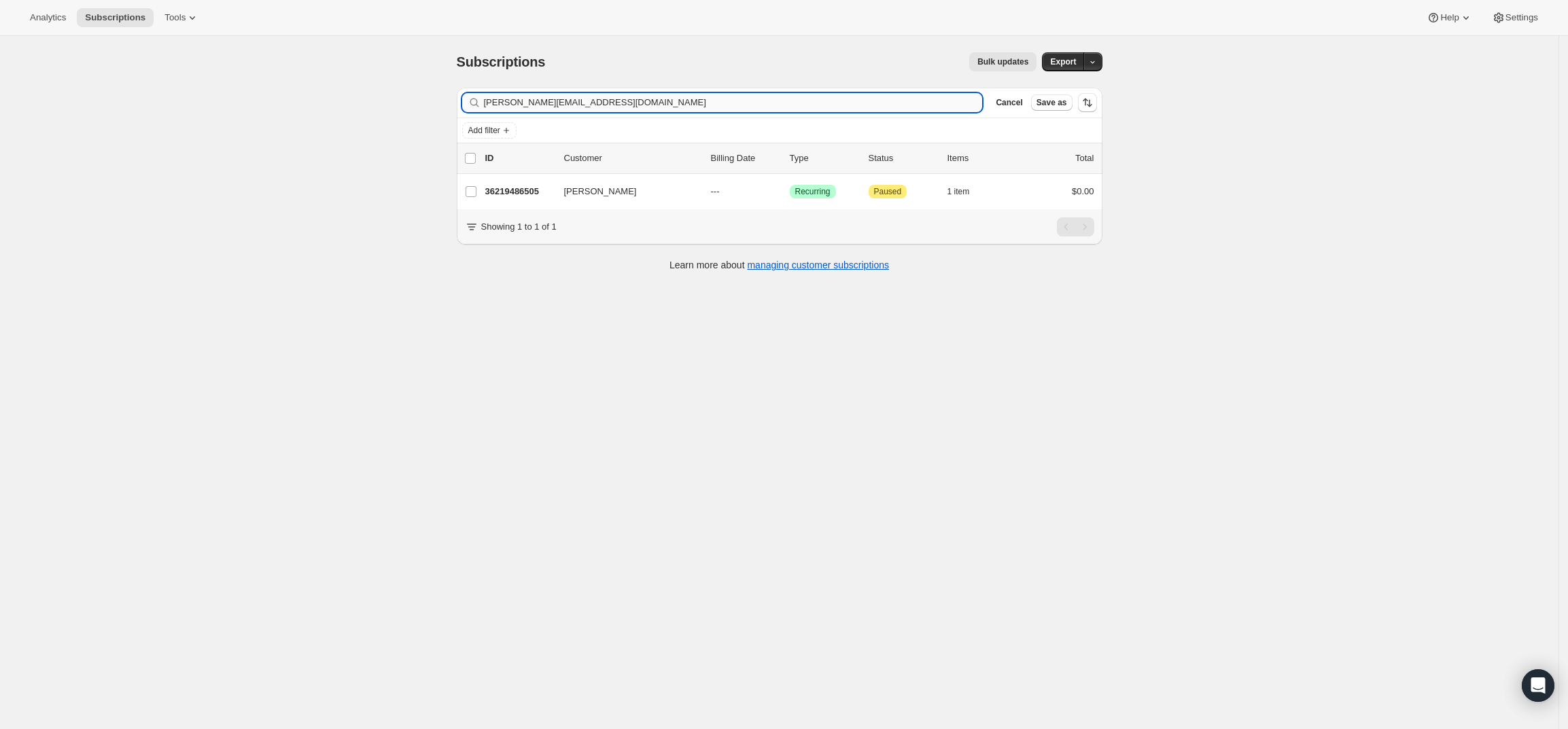
click at [665, 109] on input "[PERSON_NAME][EMAIL_ADDRESS][DOMAIN_NAME]" at bounding box center [733, 102] width 499 height 19
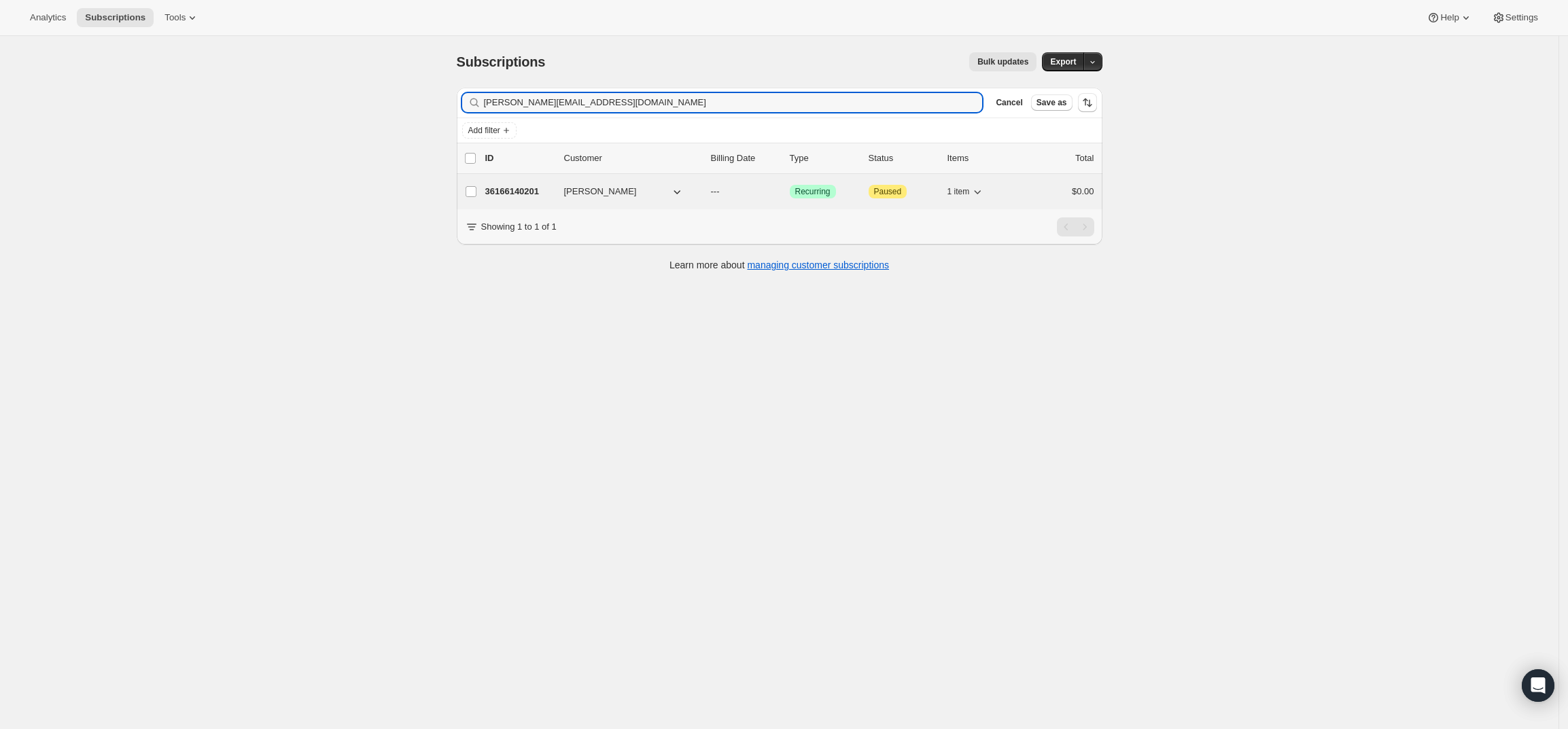
type input "[PERSON_NAME][EMAIL_ADDRESS][DOMAIN_NAME]"
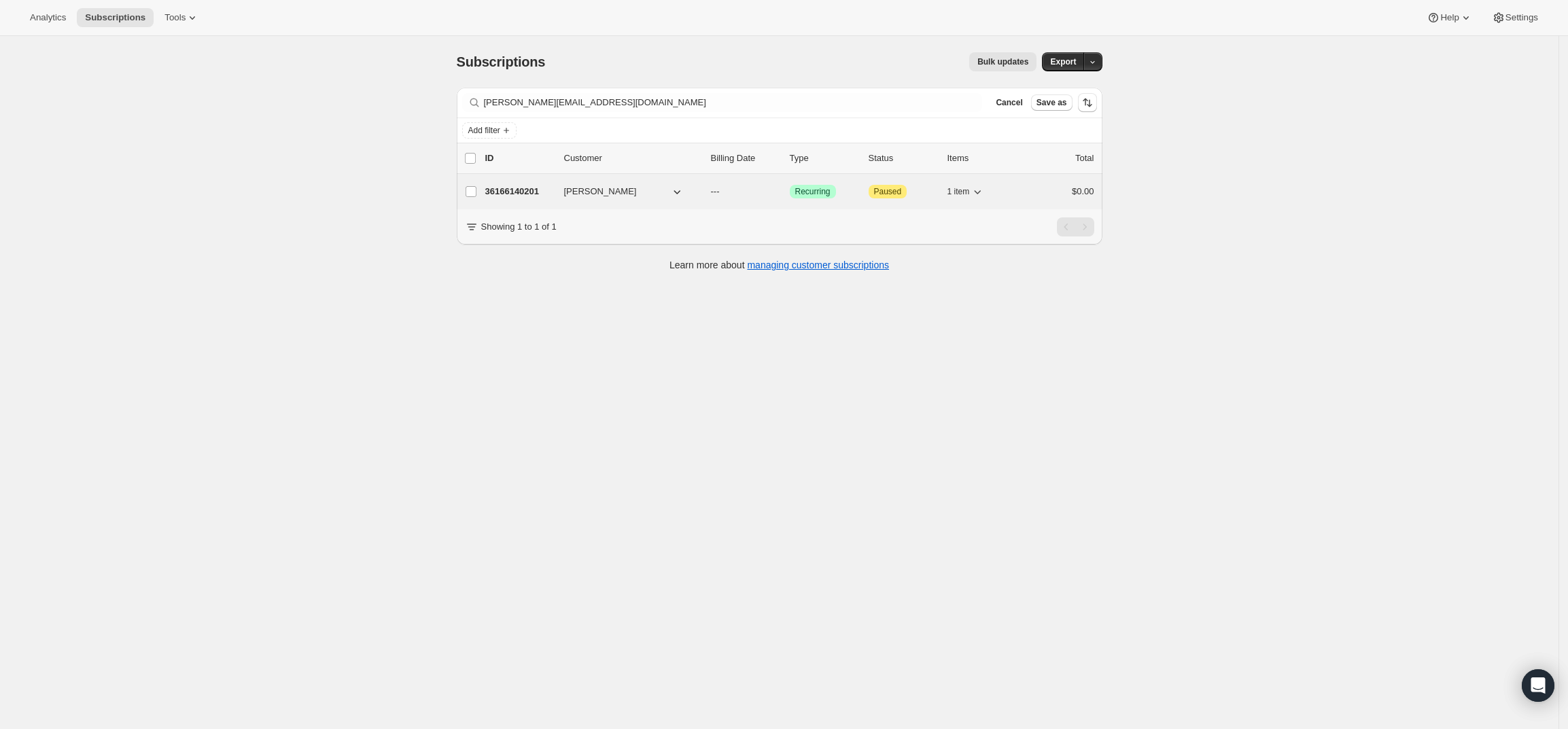
click at [513, 183] on div "36166140201 [PERSON_NAME] --- Success Recurring Attention Paused 1 item $0.00" at bounding box center [789, 191] width 609 height 19
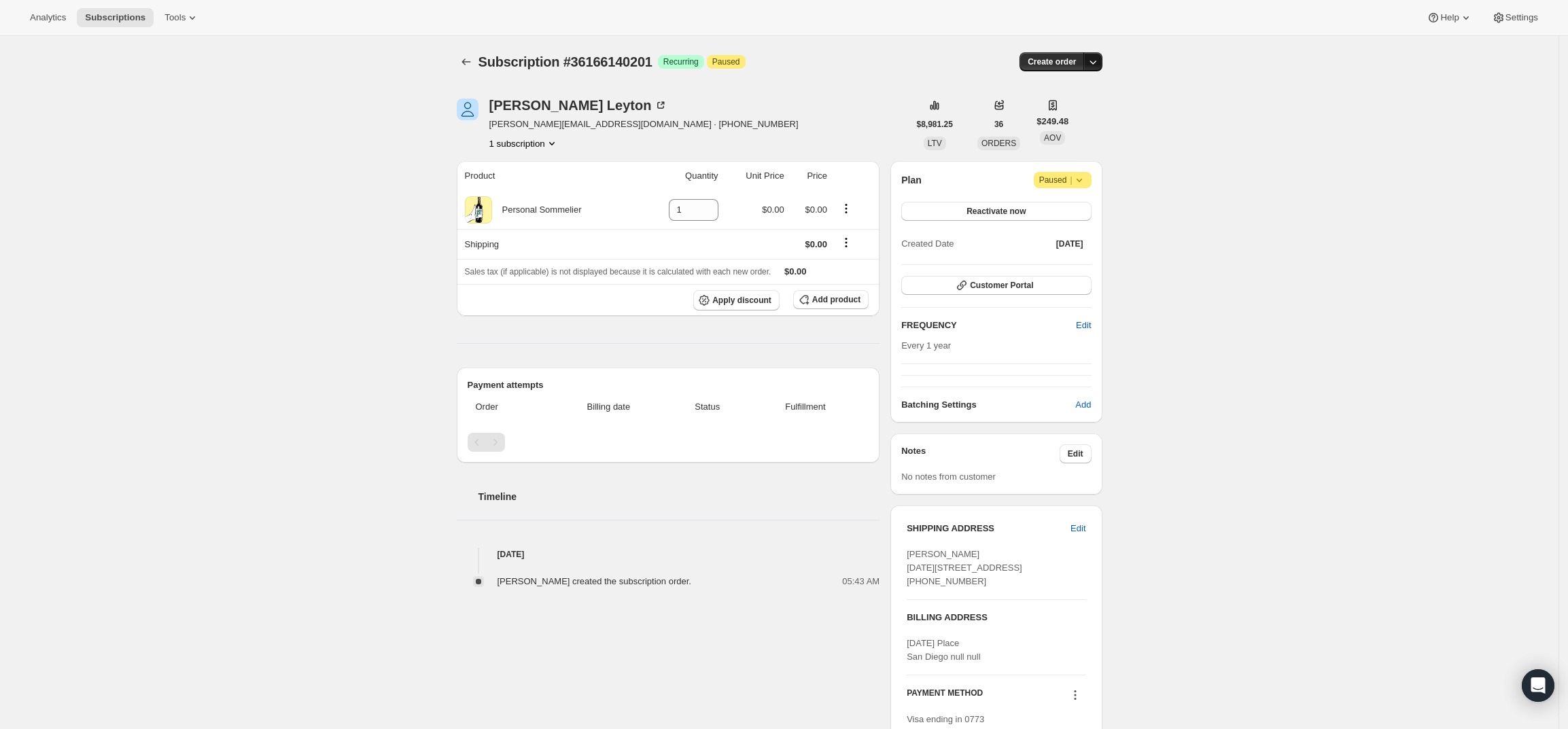
click at [1097, 59] on icon "button" at bounding box center [1092, 61] width 14 height 14
click at [1090, 112] on span "Create custom one-time order" at bounding box center [1039, 113] width 118 height 10
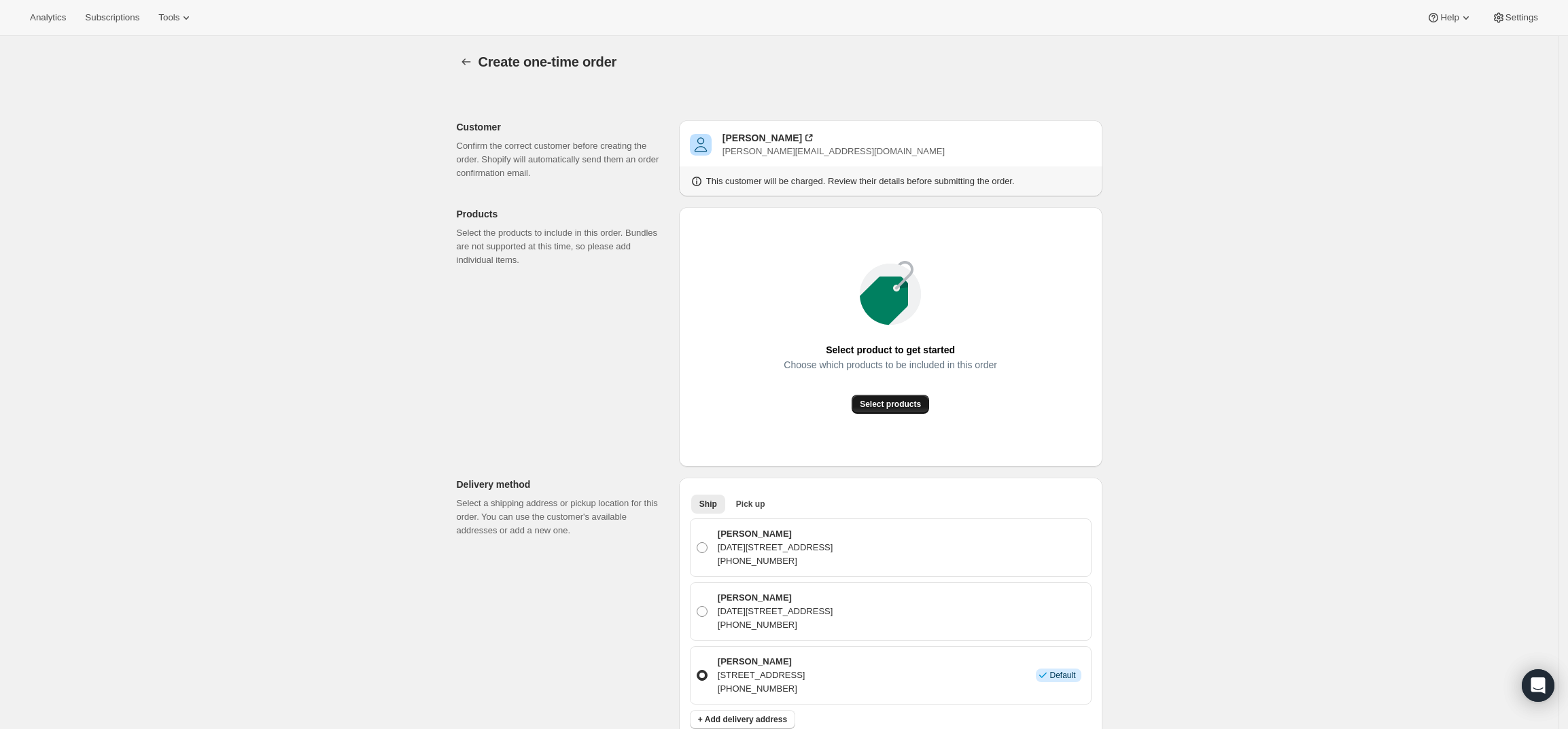
click at [894, 405] on span "Select products" at bounding box center [891, 404] width 61 height 11
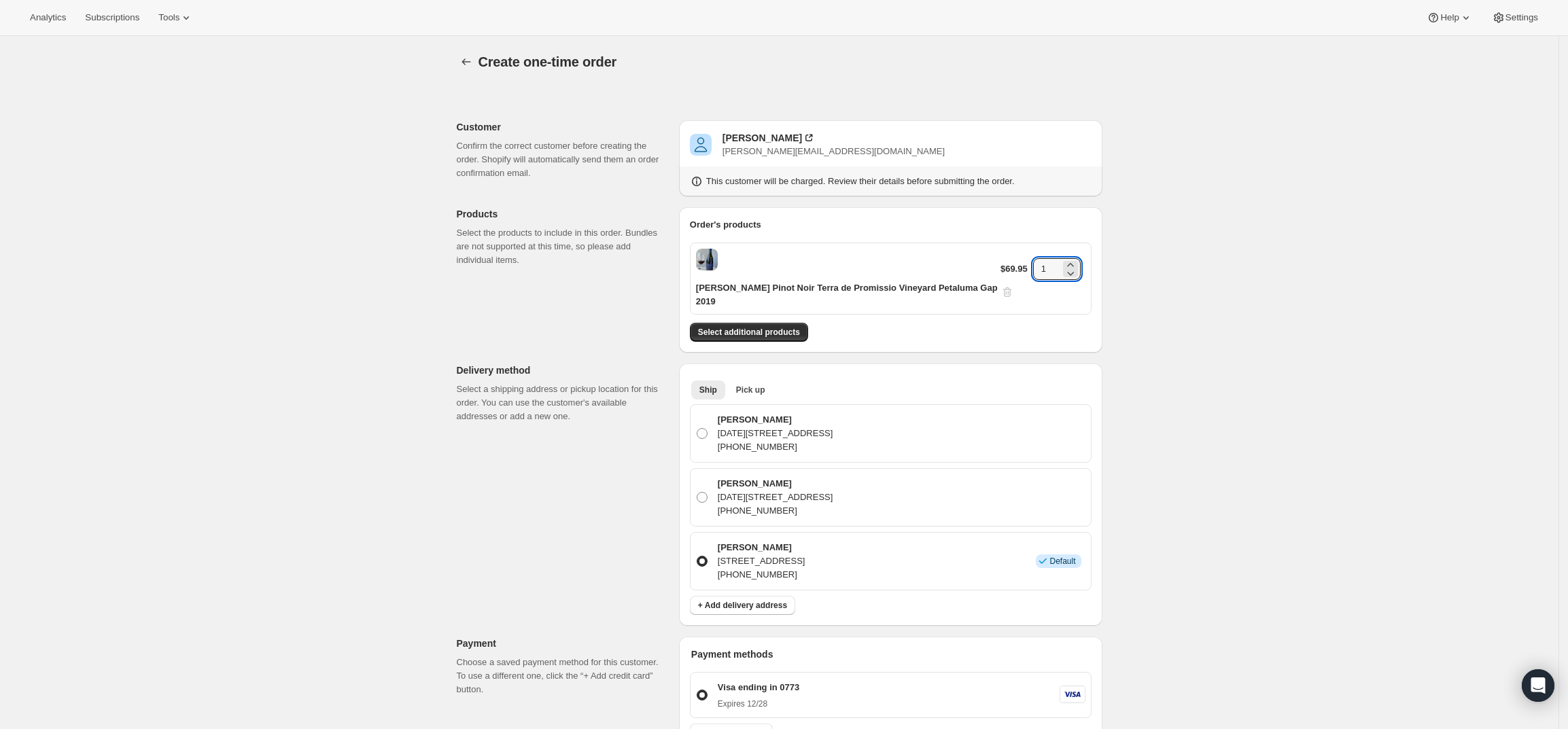
drag, startPoint x: 1048, startPoint y: 267, endPoint x: 1022, endPoint y: 267, distance: 26.0
click at [1022, 267] on div "$69.95 1" at bounding box center [1043, 278] width 85 height 41
type input "4"
click at [1232, 329] on div "Create one-time order. This page is ready Create one-time order Customer Confir…" at bounding box center [779, 596] width 1559 height 1121
click at [718, 327] on span "Select additional products" at bounding box center [749, 332] width 102 height 11
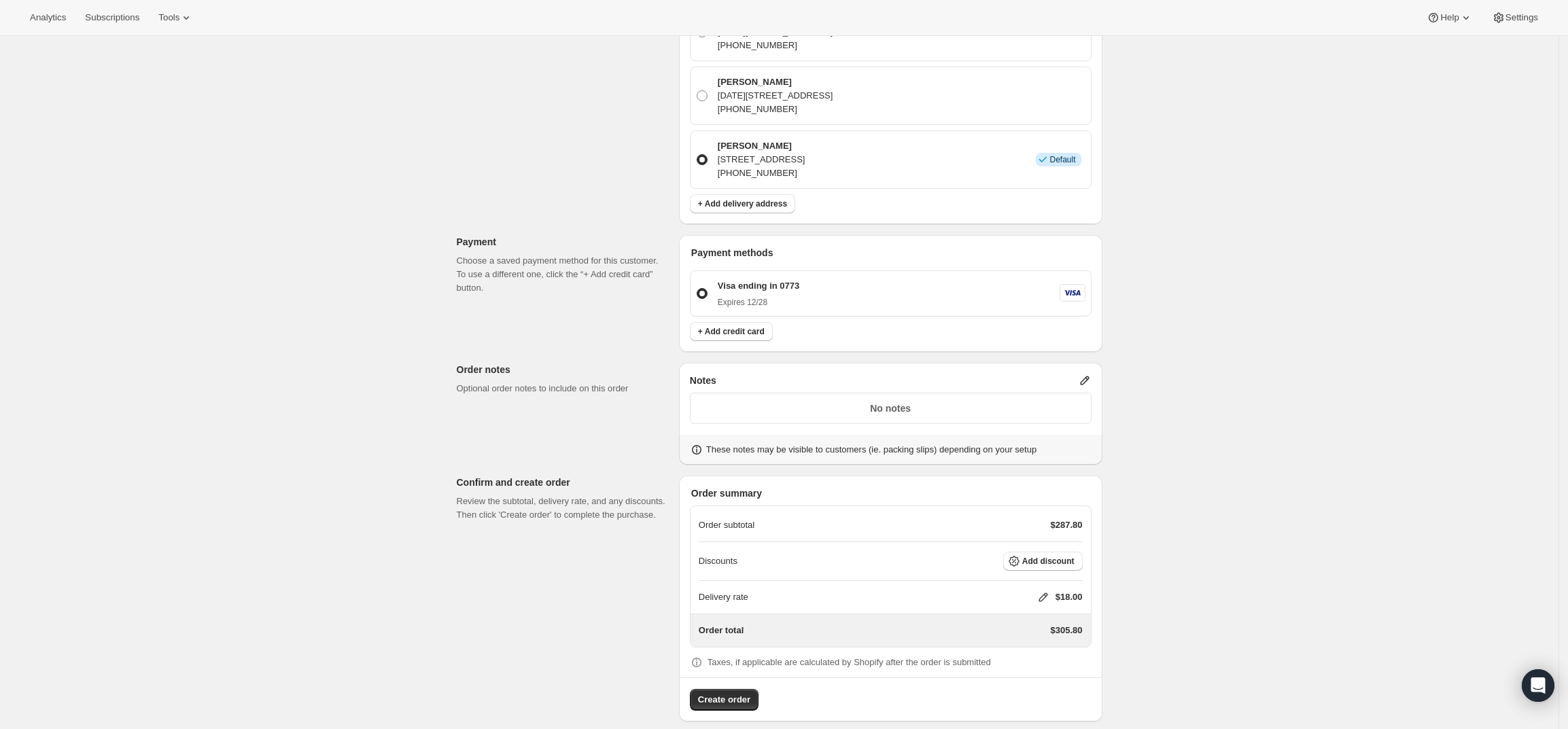
scroll to position [444, 0]
click at [1049, 589] on icon at bounding box center [1043, 596] width 14 height 14
click at [1023, 630] on input "0" at bounding box center [1049, 634] width 122 height 22
type input "0"
click at [1037, 668] on span "Save" at bounding box center [1040, 665] width 19 height 11
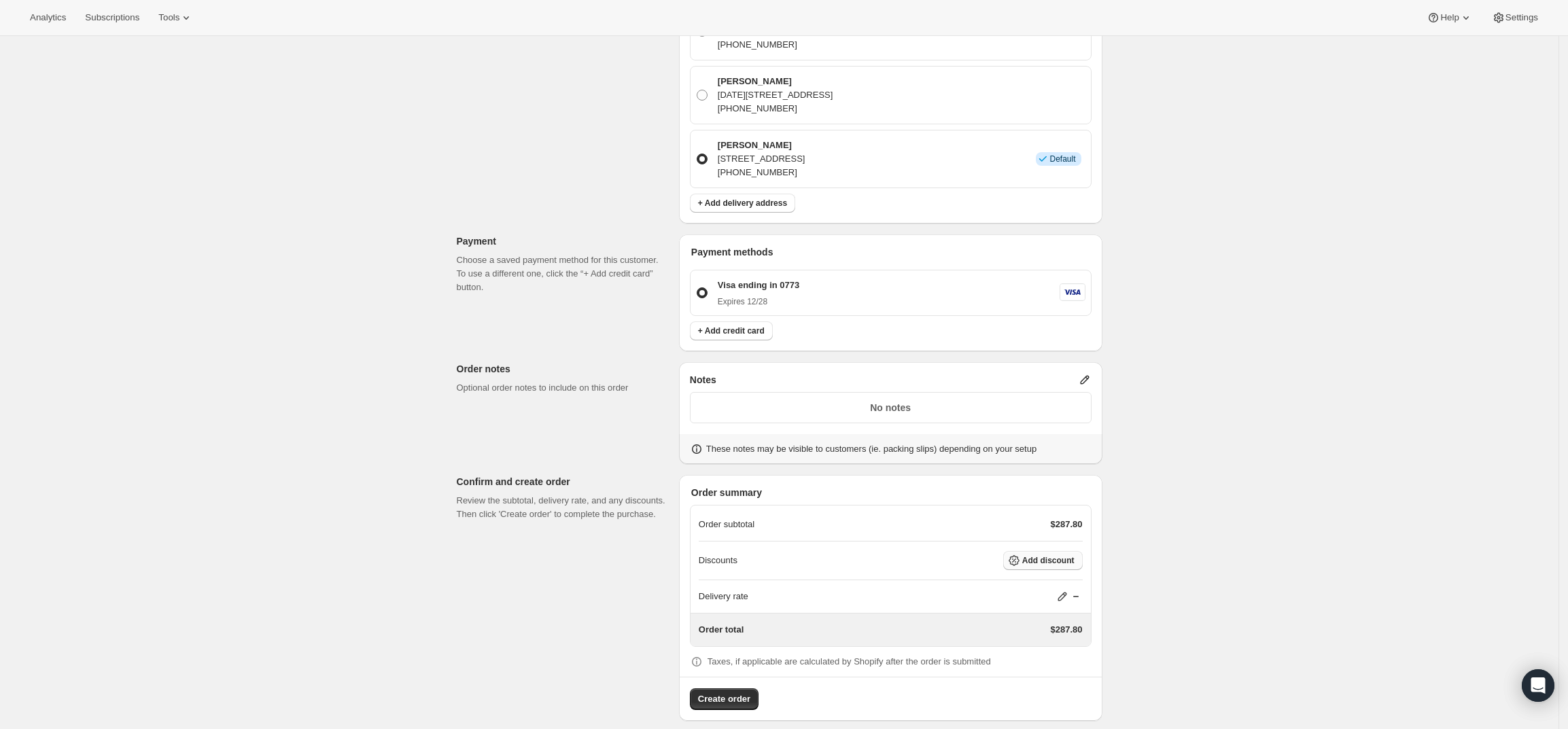
click at [1075, 551] on button "Add discount" at bounding box center [1043, 560] width 80 height 19
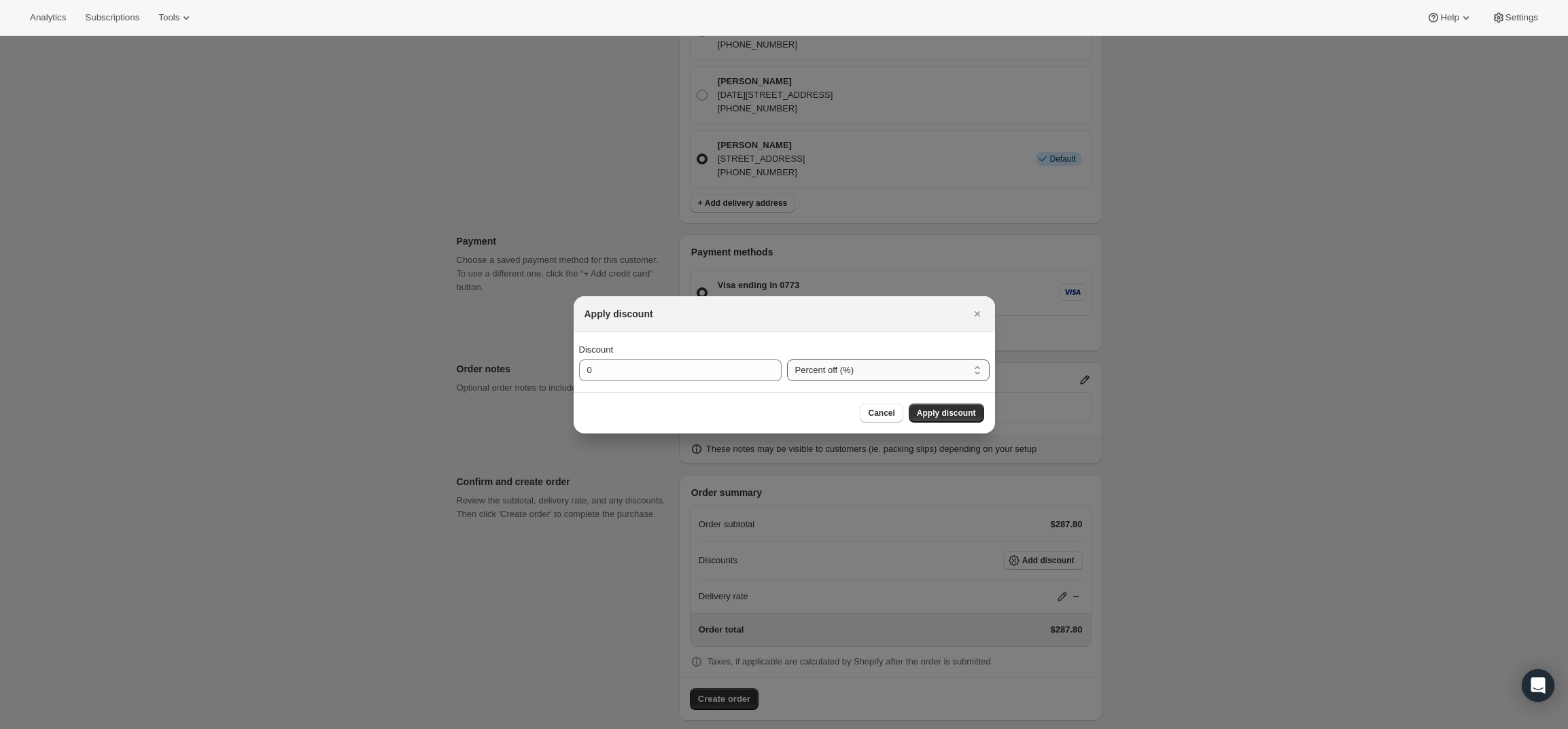
click at [848, 375] on select "Percent off (%) Amount off ($)" at bounding box center [888, 370] width 202 height 22
select select "fixedAmount"
click at [787, 359] on select "Percent off (%) Amount off ($)" at bounding box center [888, 370] width 202 height 22
click at [730, 366] on input "0" at bounding box center [670, 370] width 182 height 22
type input "160"
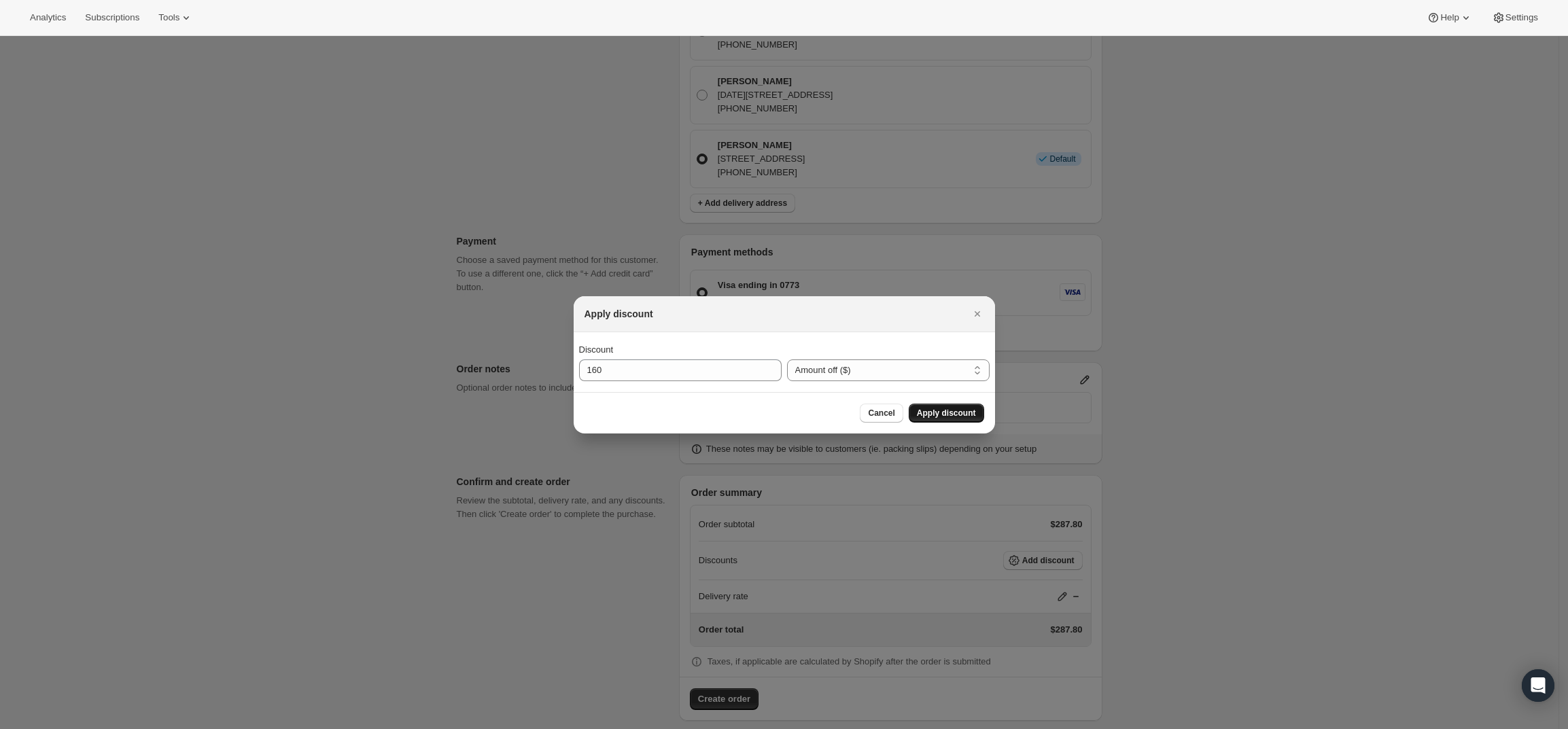
click at [950, 410] on span "Apply discount" at bounding box center [946, 413] width 59 height 11
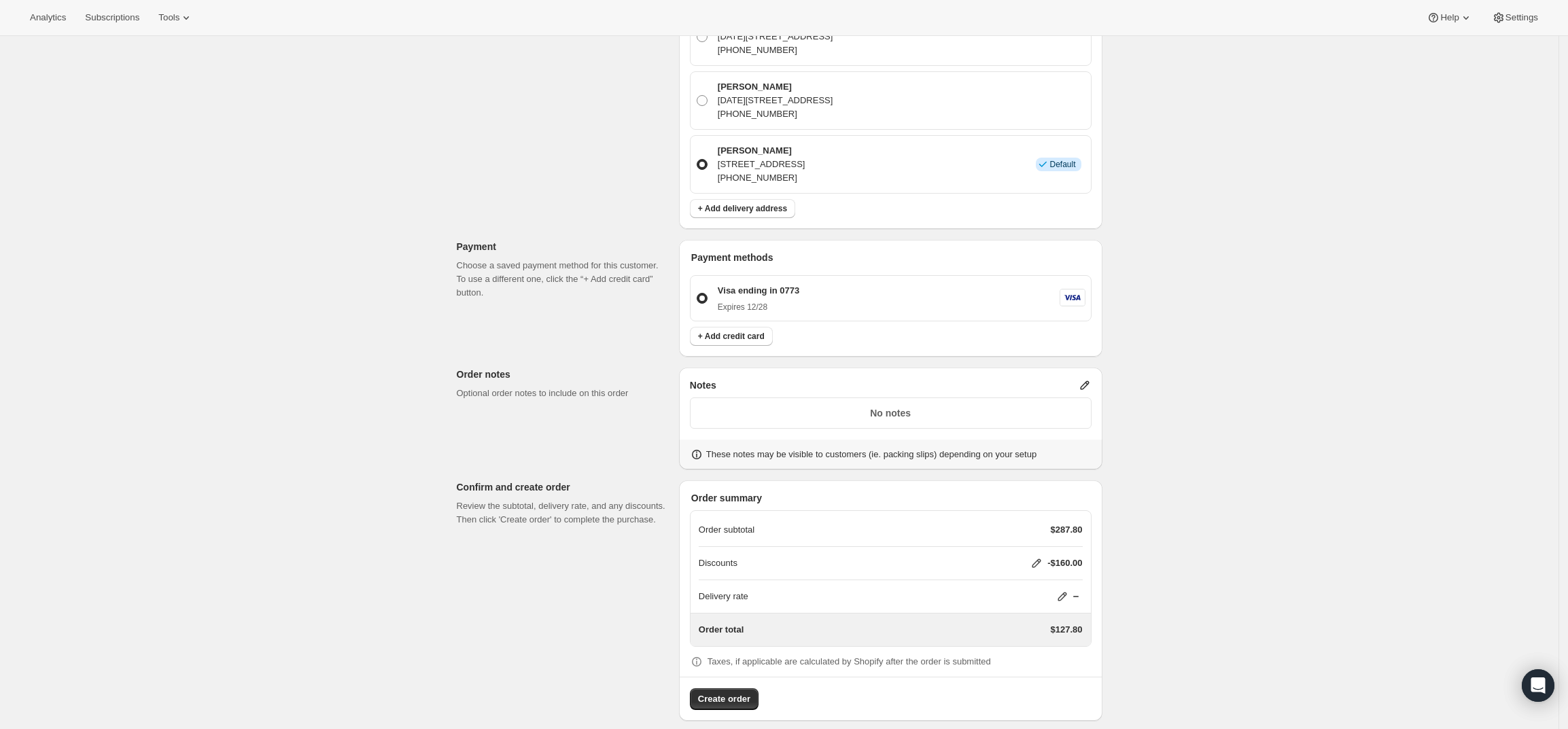
scroll to position [99, 0]
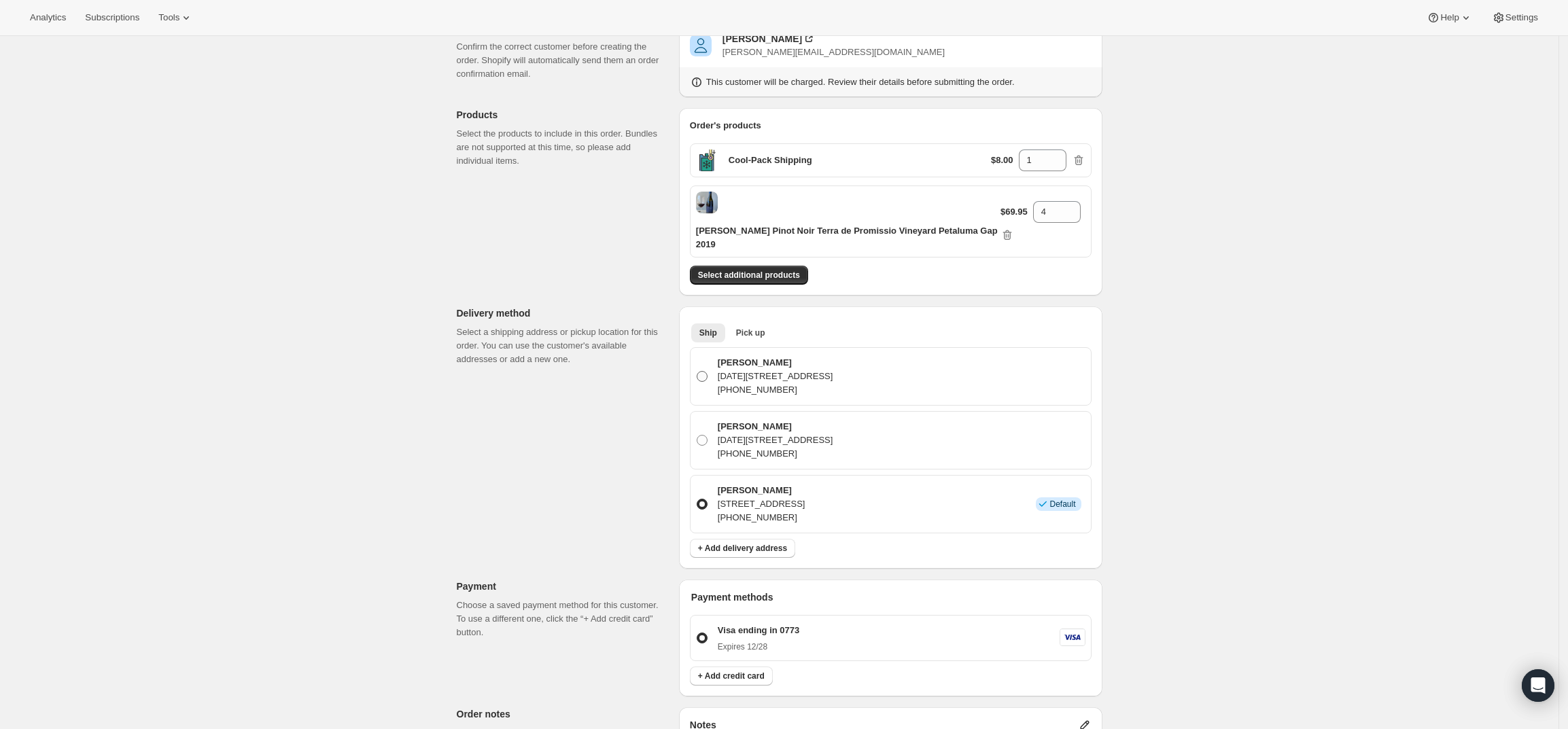
click at [707, 371] on span at bounding box center [701, 376] width 11 height 11
click at [697, 371] on input "[PERSON_NAME] [DATE][STREET_ADDRESS] [PHONE_NUMBER]" at bounding box center [696, 371] width 1 height 1
radio input "true"
click at [1253, 500] on div "Create one-time order. This page is ready Create one-time order Customer Confir…" at bounding box center [779, 509] width 1559 height 1145
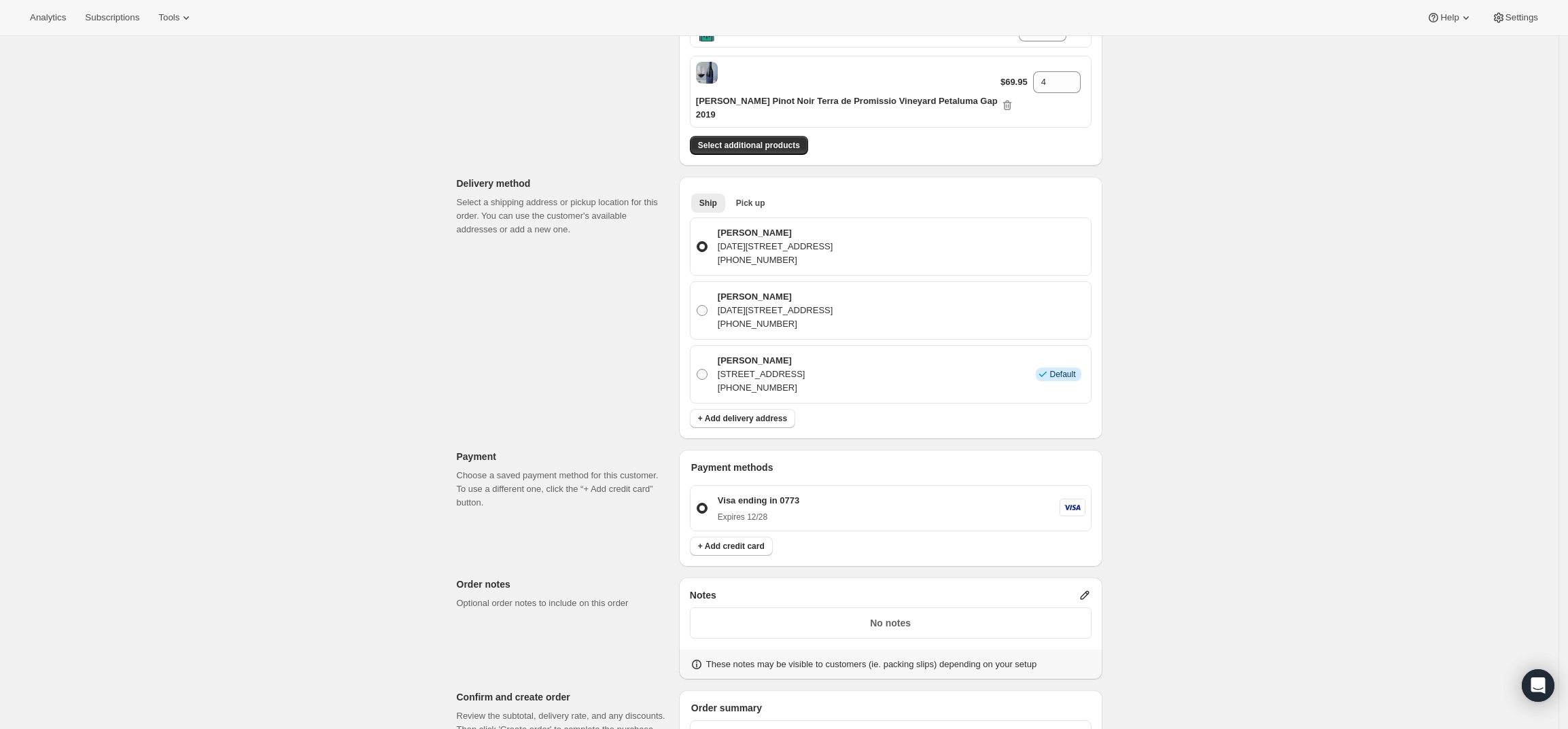
scroll to position [439, 0]
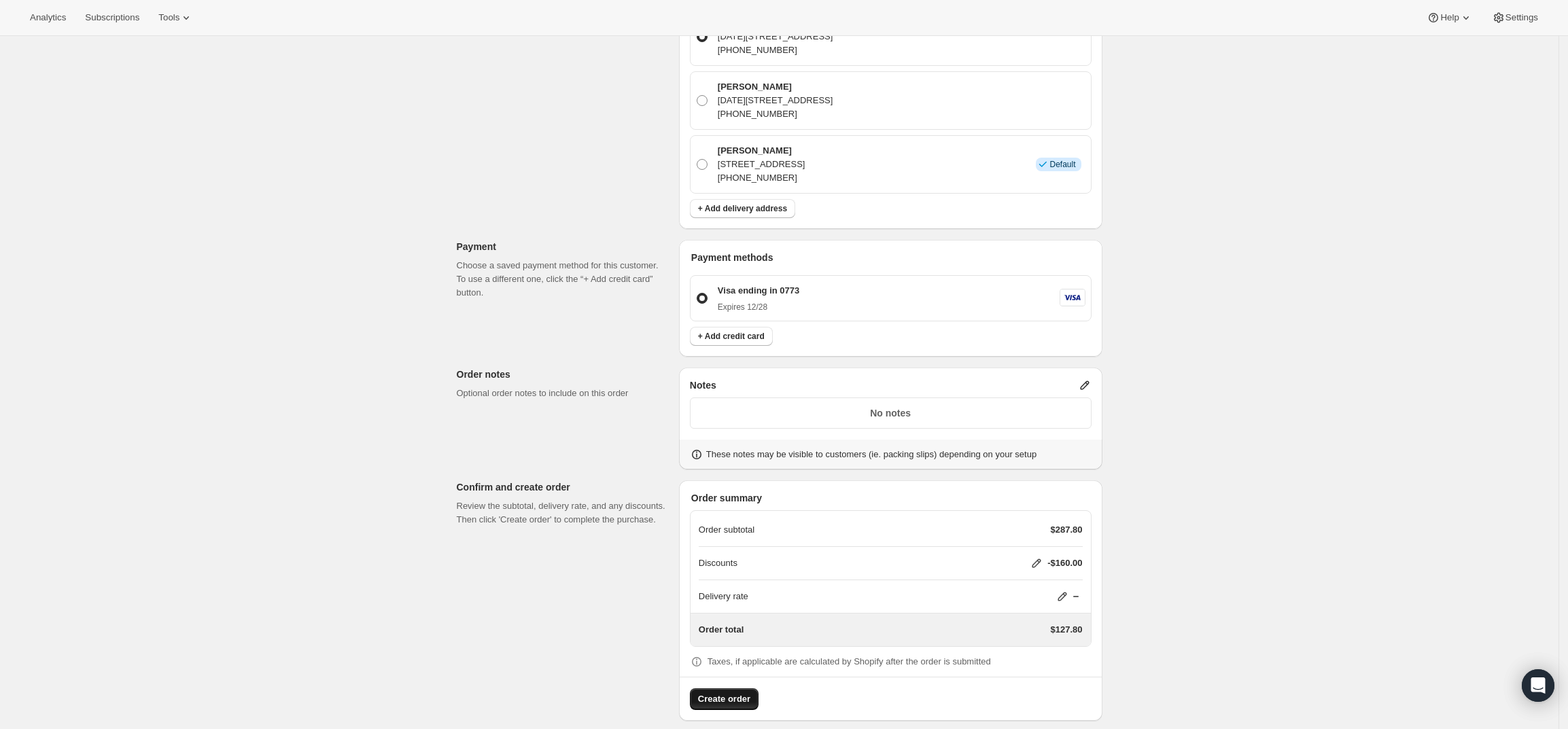
click at [726, 692] on span "Create order" at bounding box center [724, 699] width 53 height 14
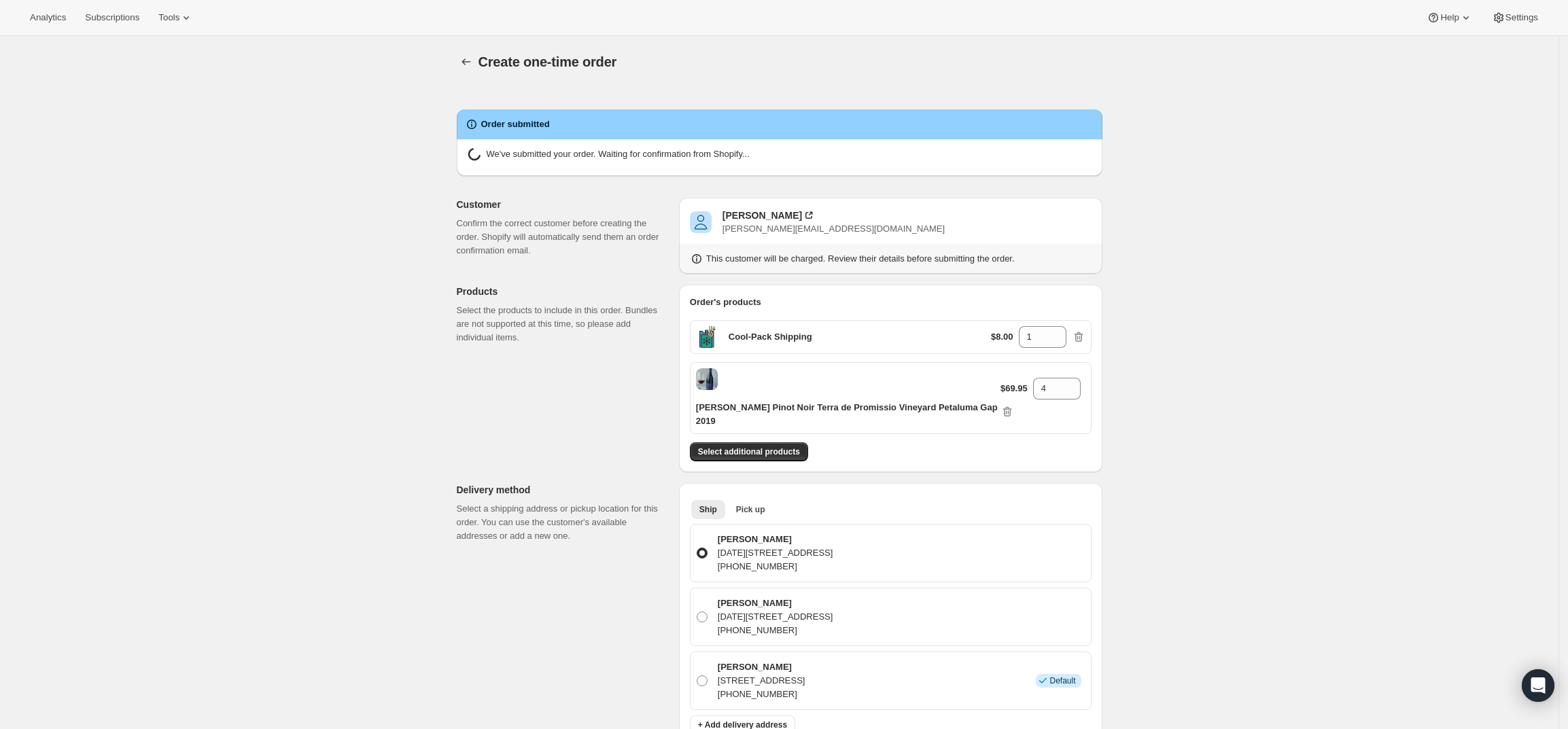
radio input "true"
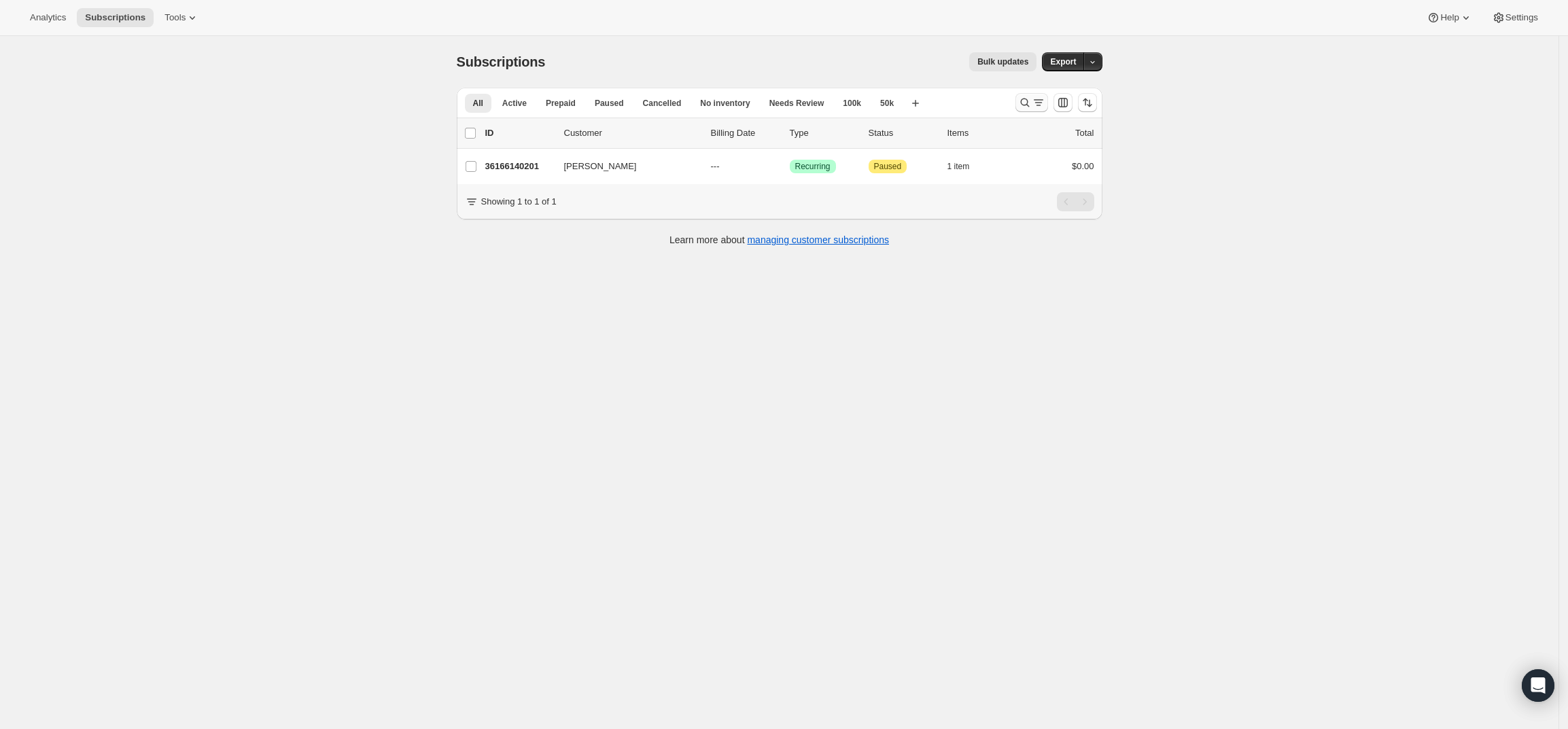
click at [1030, 99] on icon "Search and filter results" at bounding box center [1024, 102] width 14 height 14
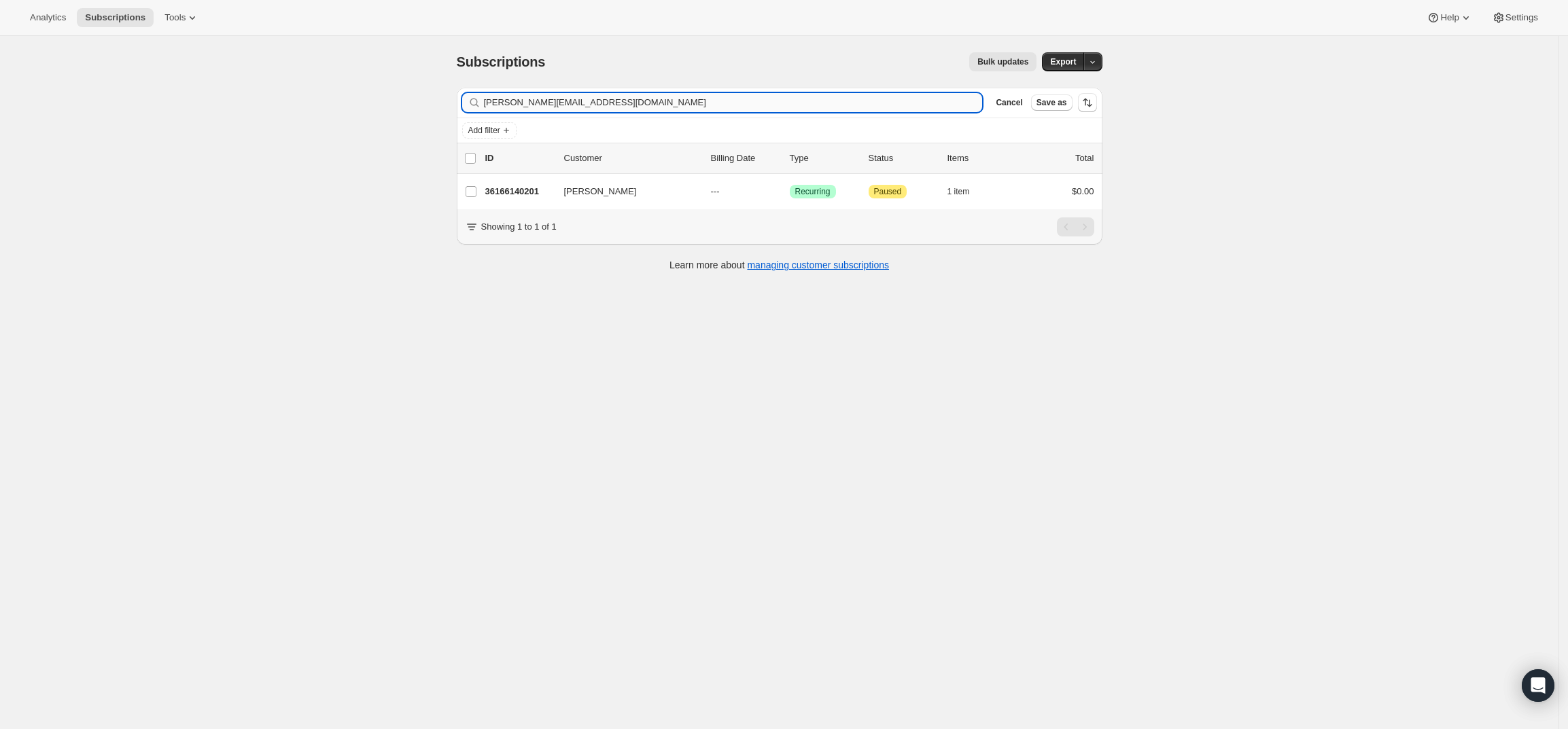
click at [860, 108] on input "steve@protectiondesign.com" at bounding box center [733, 102] width 499 height 19
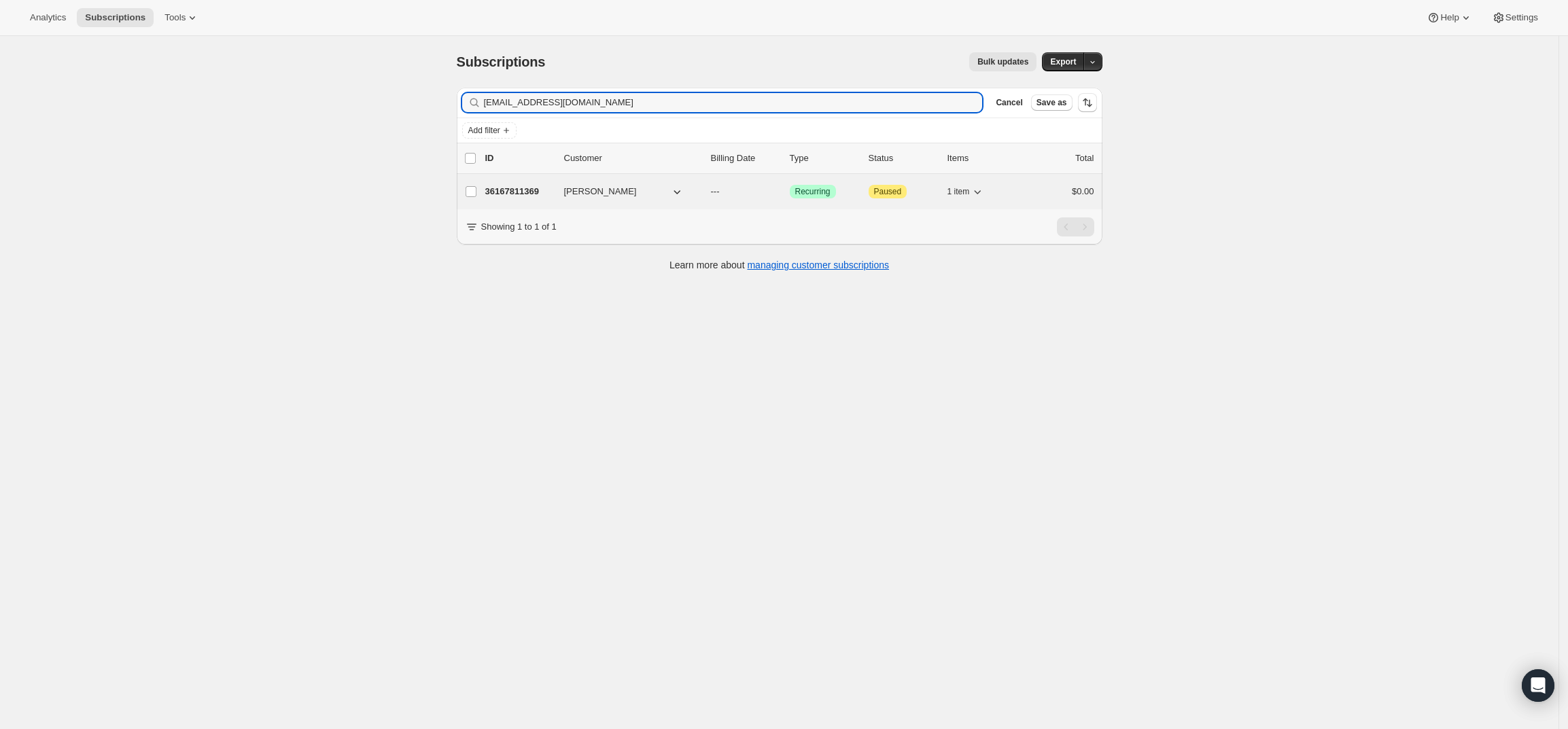
type input "[EMAIL_ADDRESS][DOMAIN_NAME]"
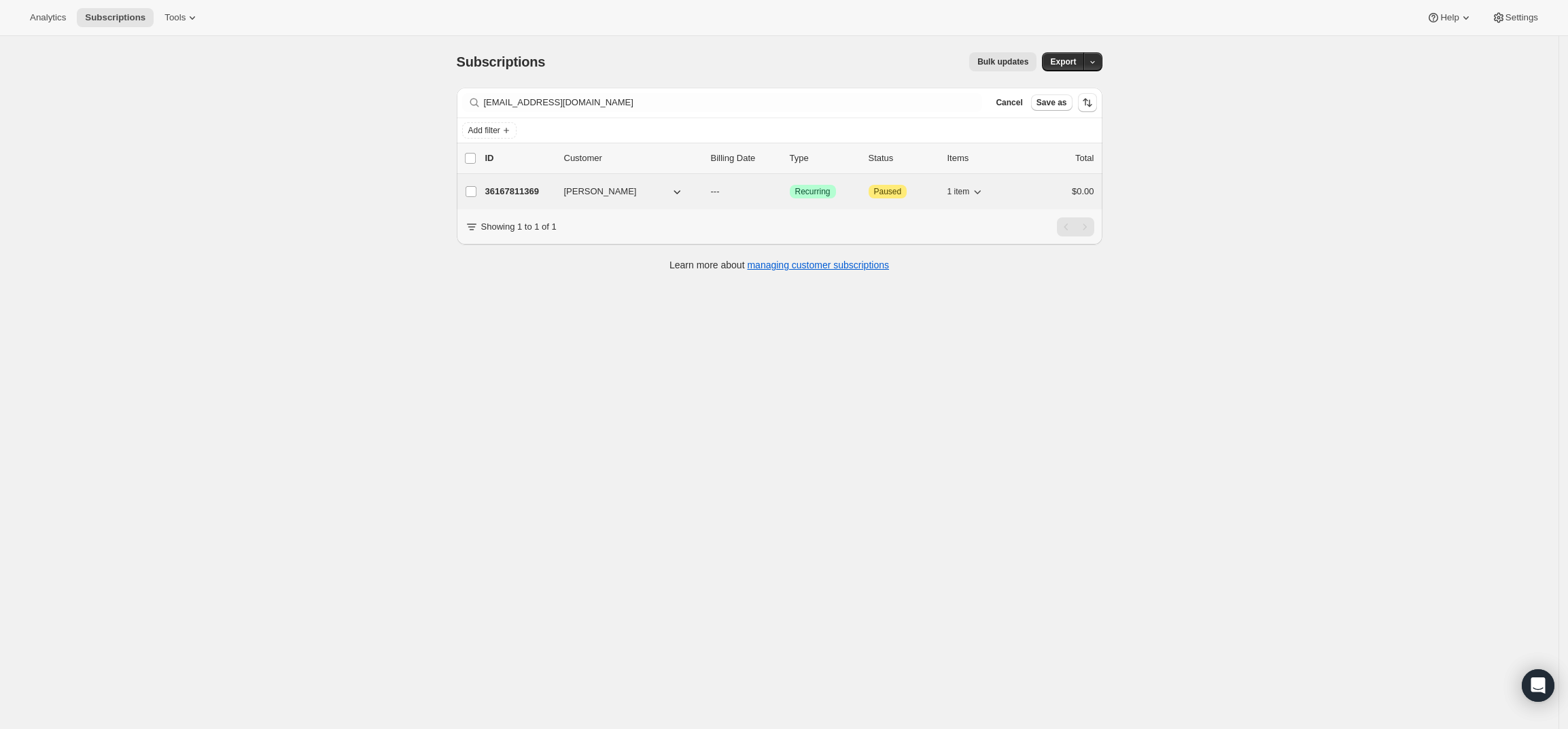
click at [524, 192] on p "36167811369" at bounding box center [519, 191] width 68 height 14
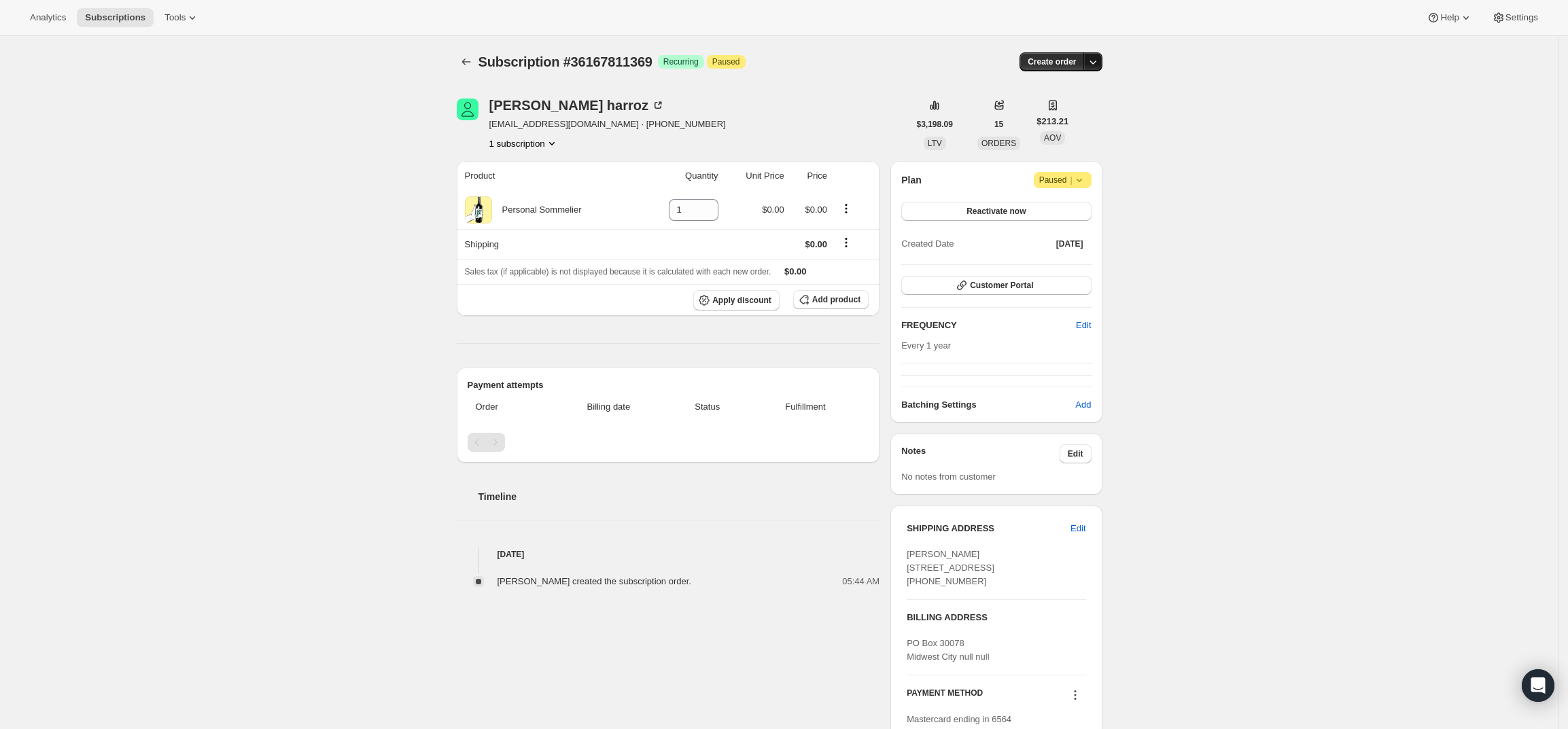
click at [1098, 60] on icon "button" at bounding box center [1092, 61] width 14 height 14
click at [1072, 116] on span "Create custom one-time order" at bounding box center [1039, 113] width 118 height 10
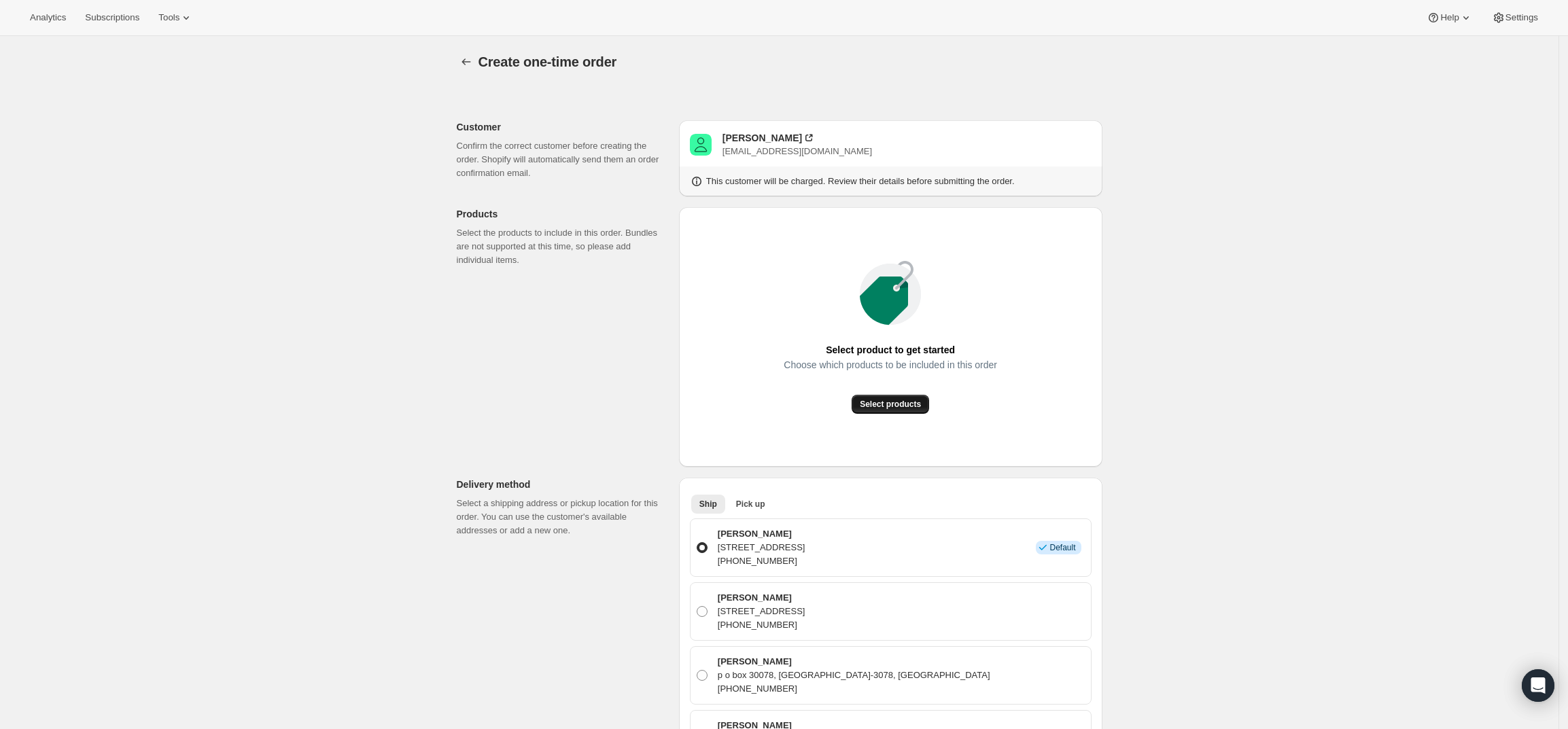
click at [892, 401] on span "Select products" at bounding box center [891, 404] width 61 height 11
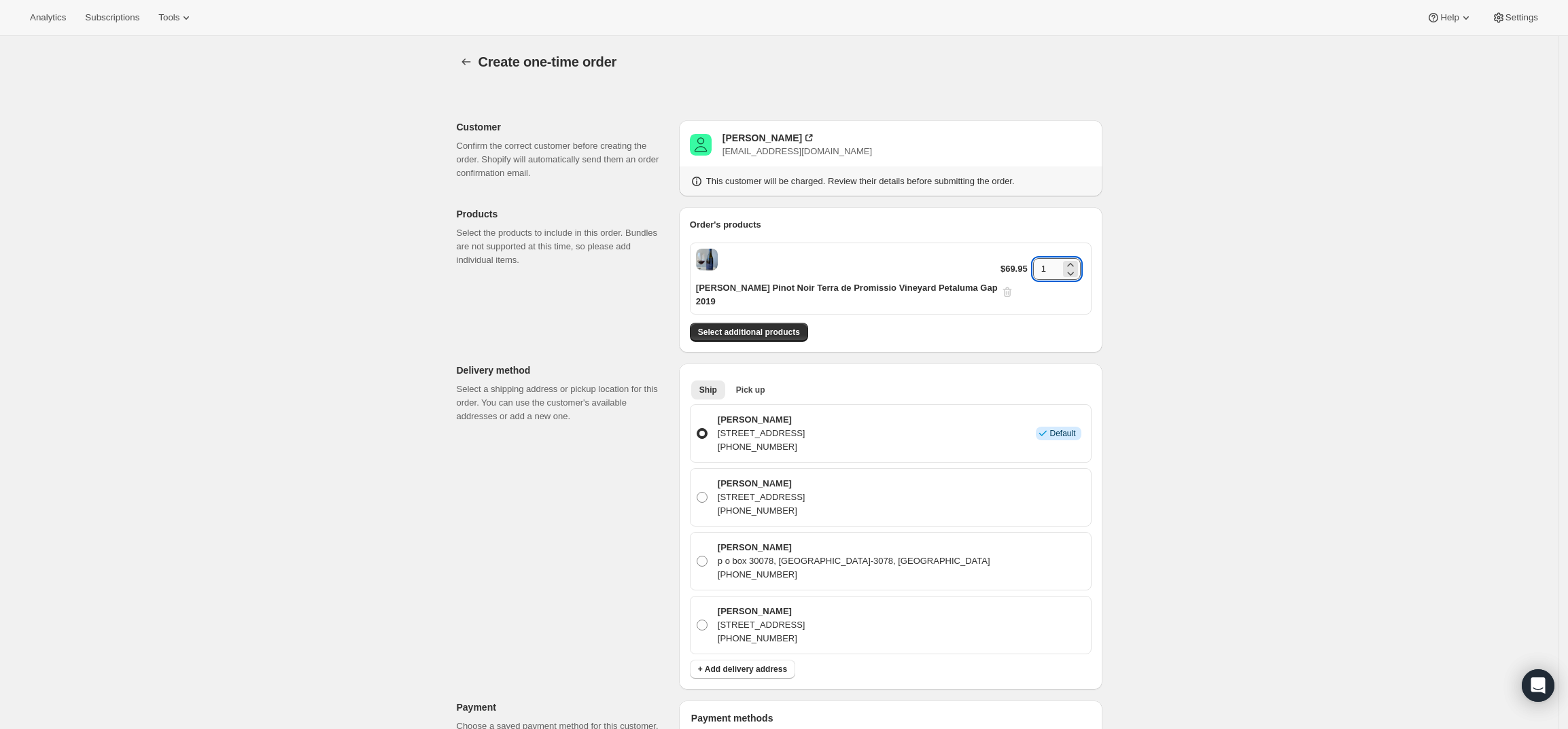
drag, startPoint x: 1051, startPoint y: 259, endPoint x: 1033, endPoint y: 260, distance: 18.0
click at [1033, 260] on input "1" at bounding box center [1046, 269] width 27 height 22
type input "6"
click at [1439, 341] on div "Create one-time order. This page is ready Create one-time order Customer Confir…" at bounding box center [779, 628] width 1559 height 1185
click at [769, 327] on span "Select additional products" at bounding box center [749, 332] width 102 height 11
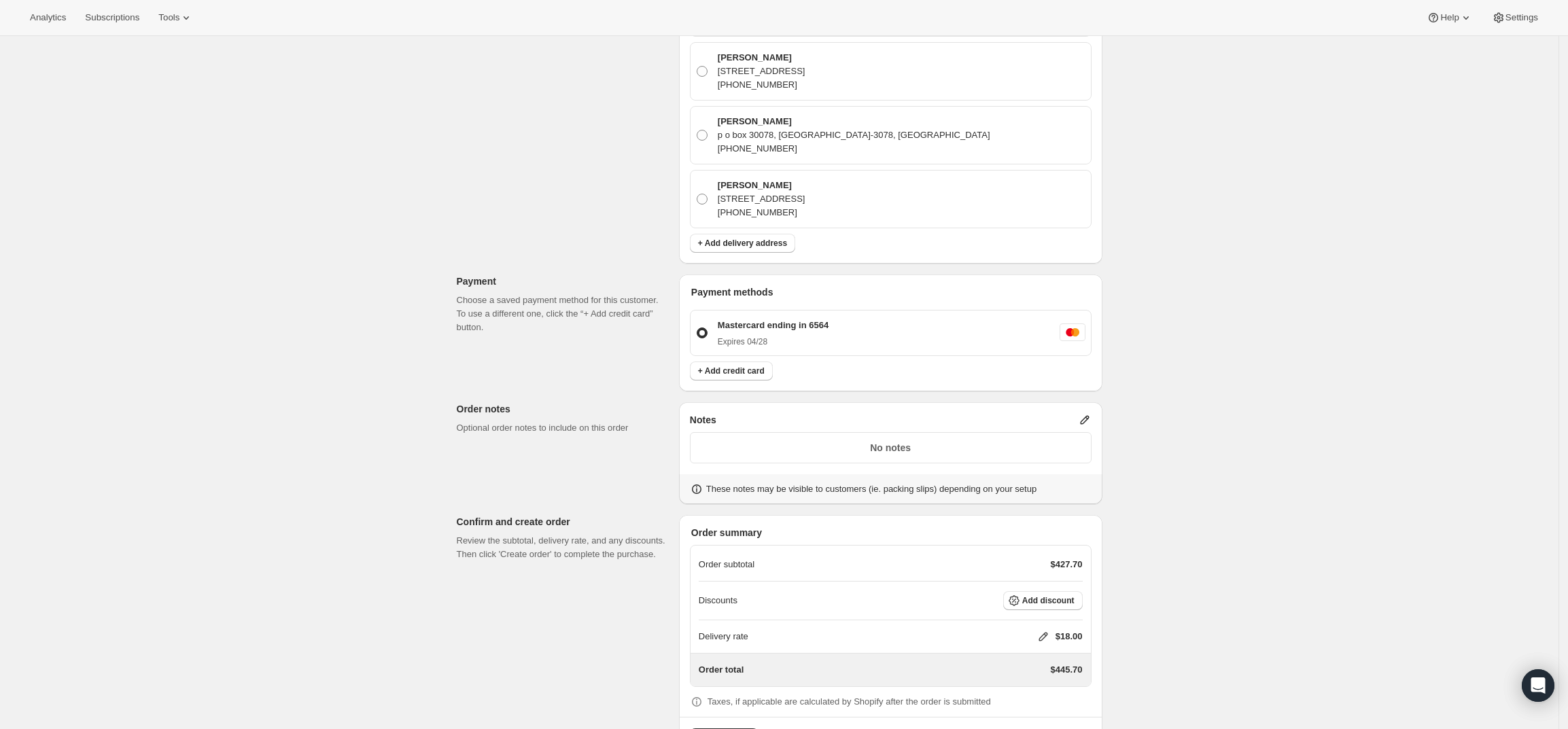
scroll to position [508, 0]
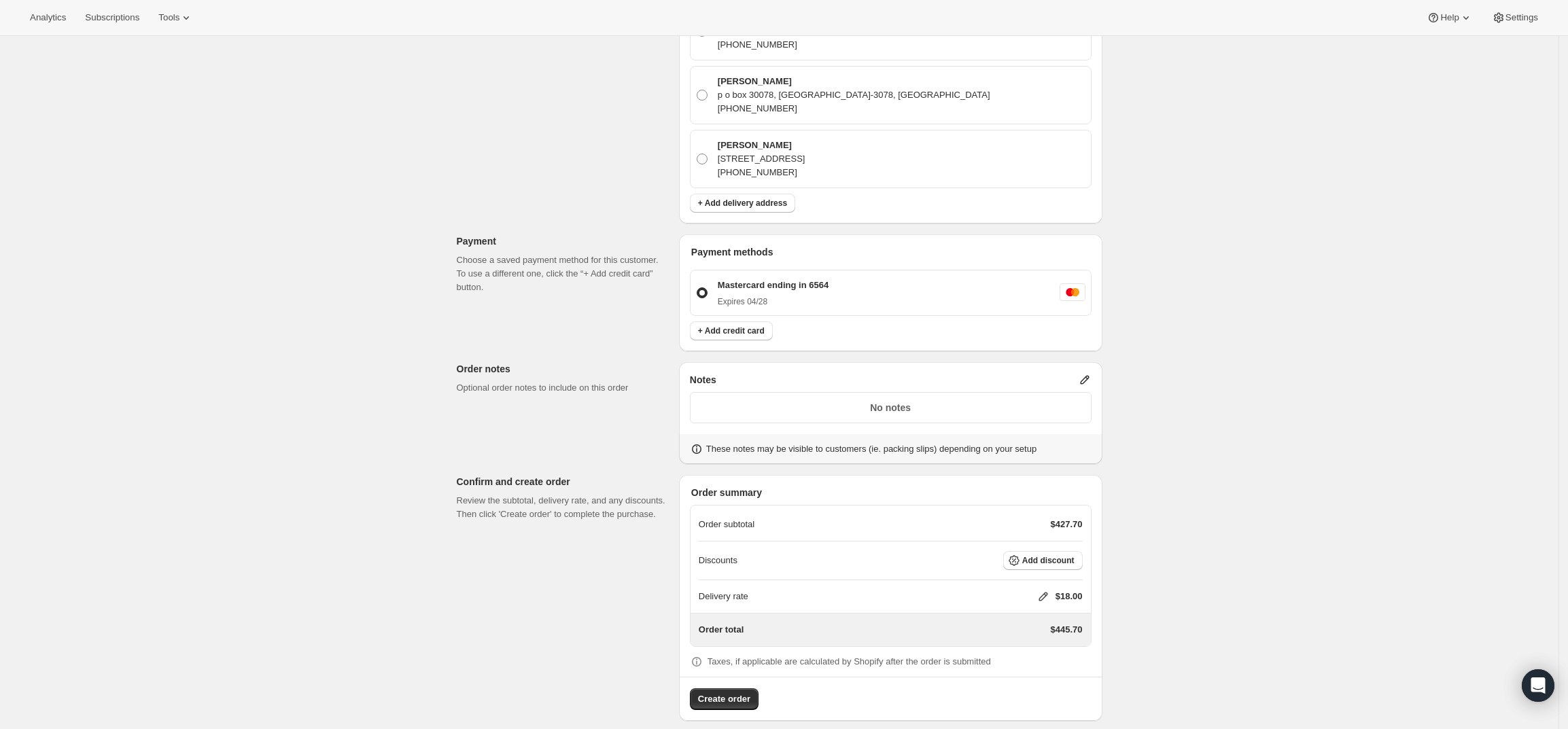
click at [1044, 589] on div "Delivery rate $18.00" at bounding box center [891, 596] width 384 height 33
click at [1044, 589] on icon at bounding box center [1043, 596] width 14 height 14
click at [1032, 638] on input "0" at bounding box center [1049, 634] width 122 height 22
type input "0"
click at [1034, 666] on span "Save" at bounding box center [1040, 665] width 19 height 11
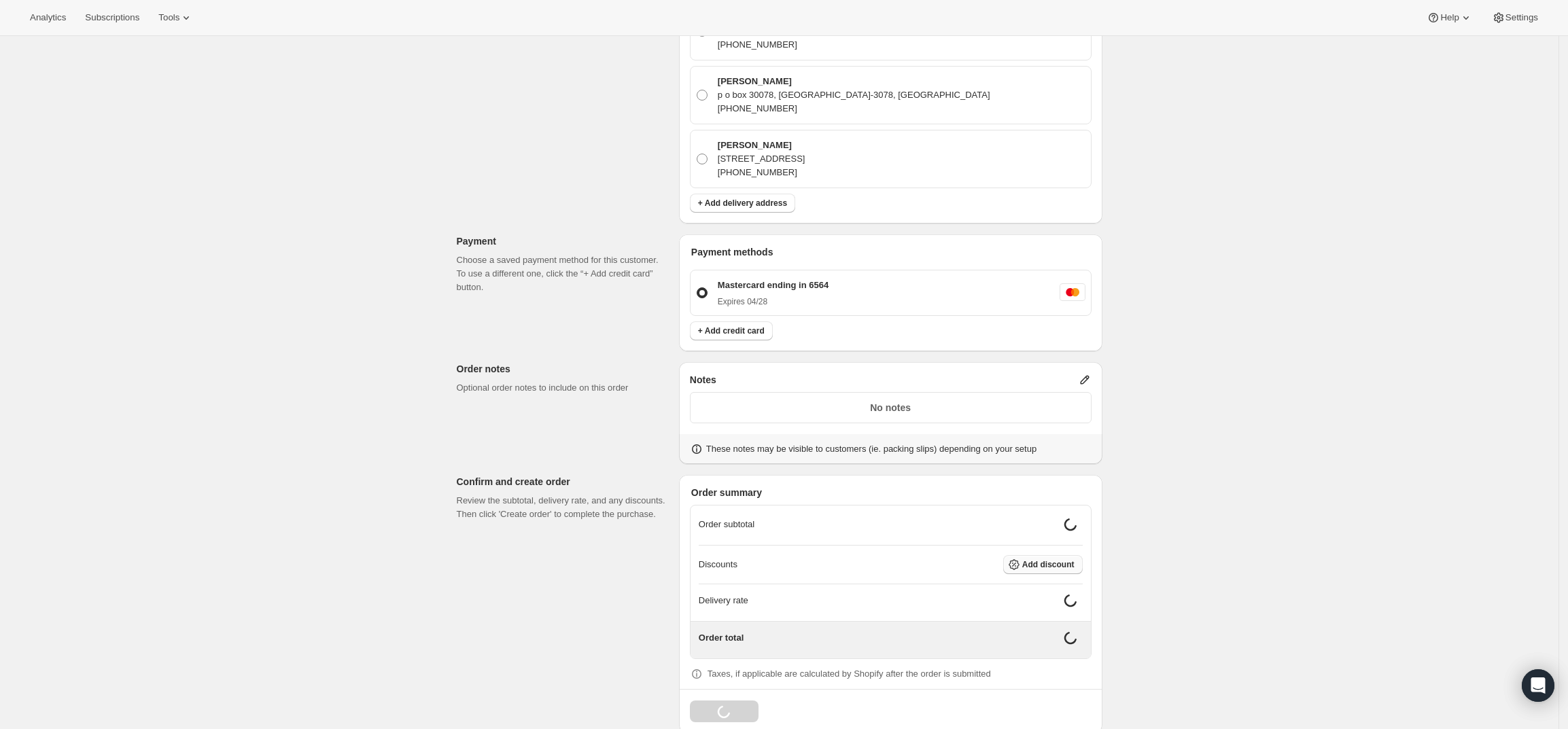
click at [1060, 555] on button "Add discount" at bounding box center [1043, 565] width 80 height 19
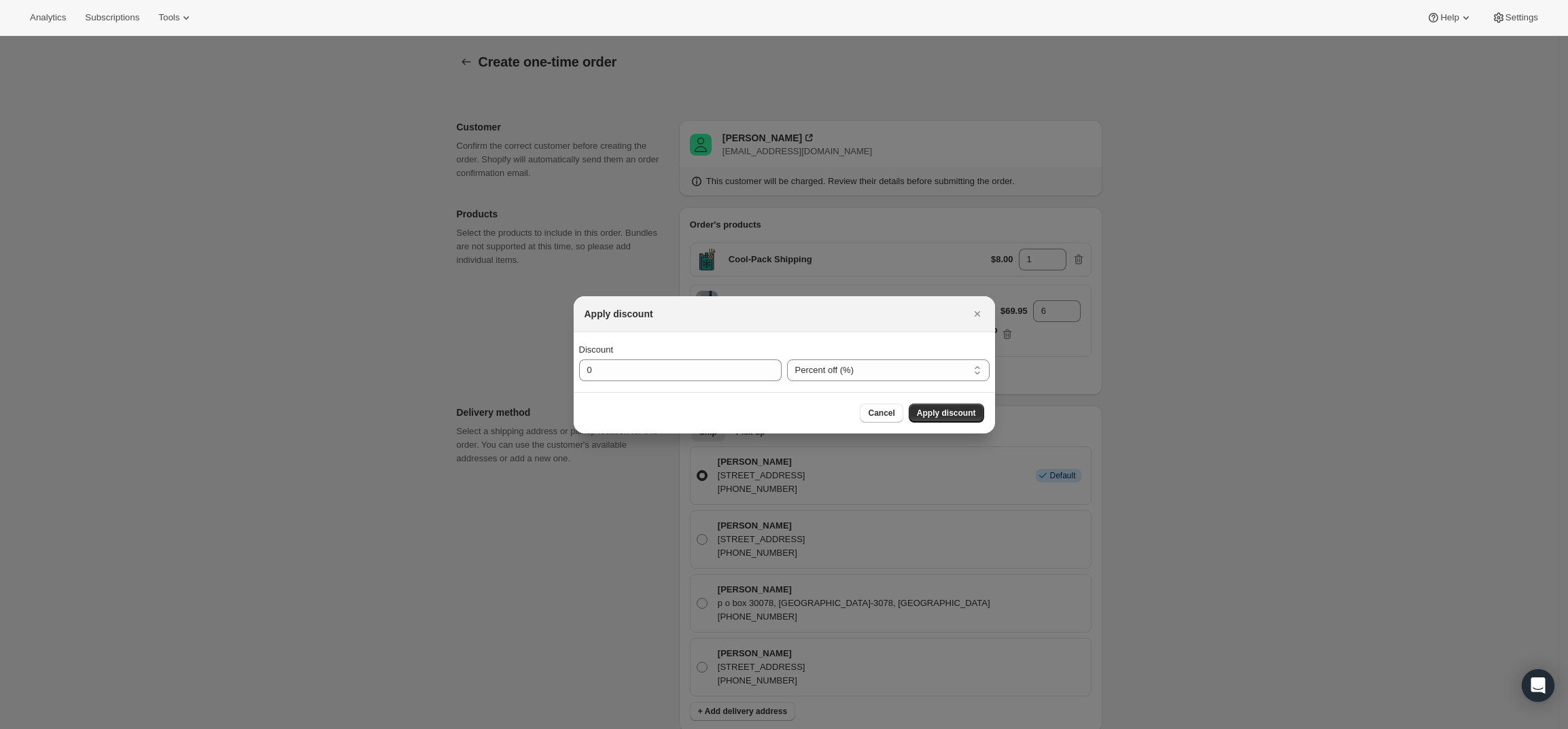
scroll to position [0, 0]
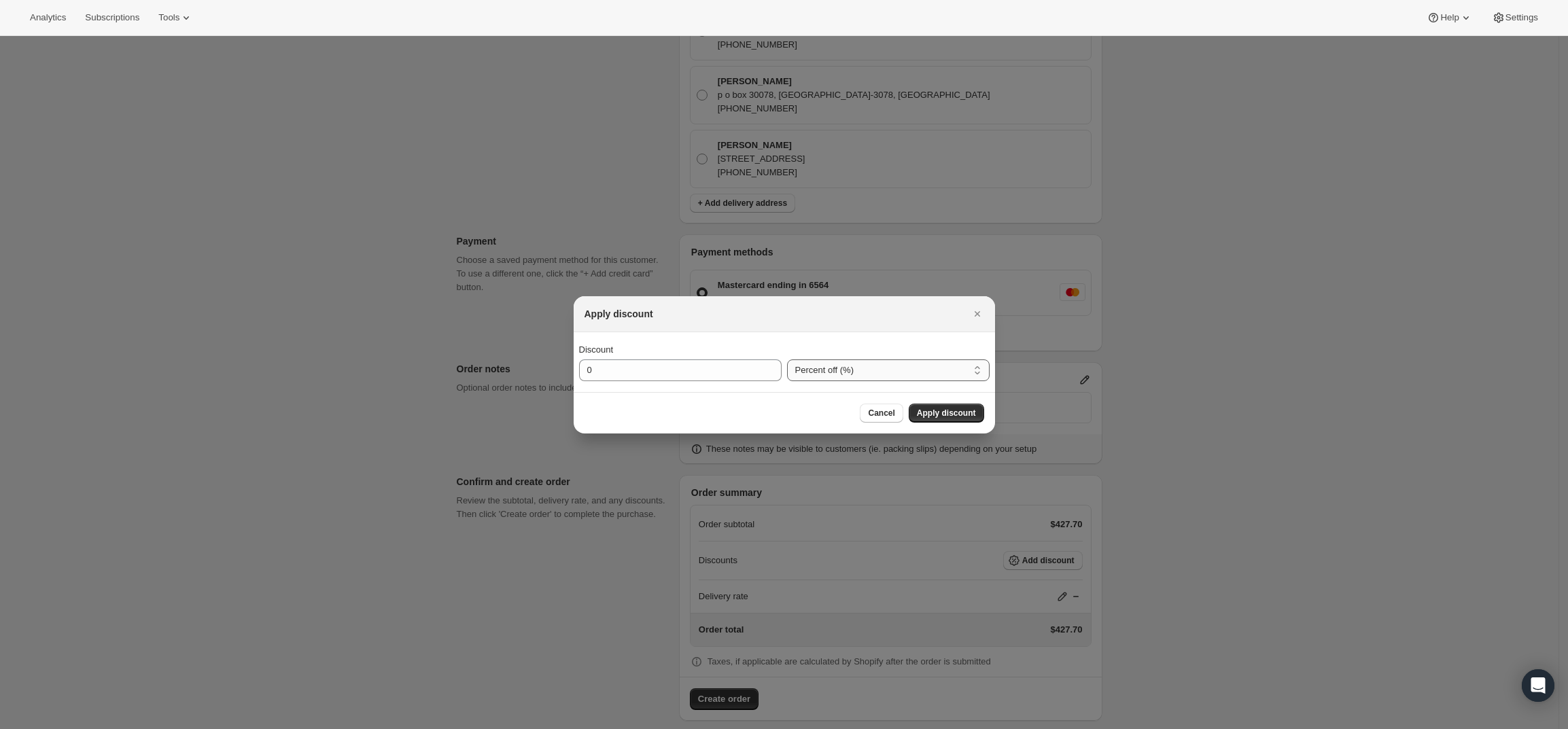
click at [903, 373] on select "Percent off (%) Amount off ($)" at bounding box center [888, 370] width 202 height 22
select select "fixedAmount"
click at [787, 359] on select "Percent off (%) Amount off ($)" at bounding box center [888, 370] width 202 height 22
click at [626, 367] on input "0" at bounding box center [670, 370] width 182 height 22
click at [867, 367] on select "Percent off (%) Amount off ($)" at bounding box center [888, 370] width 202 height 22
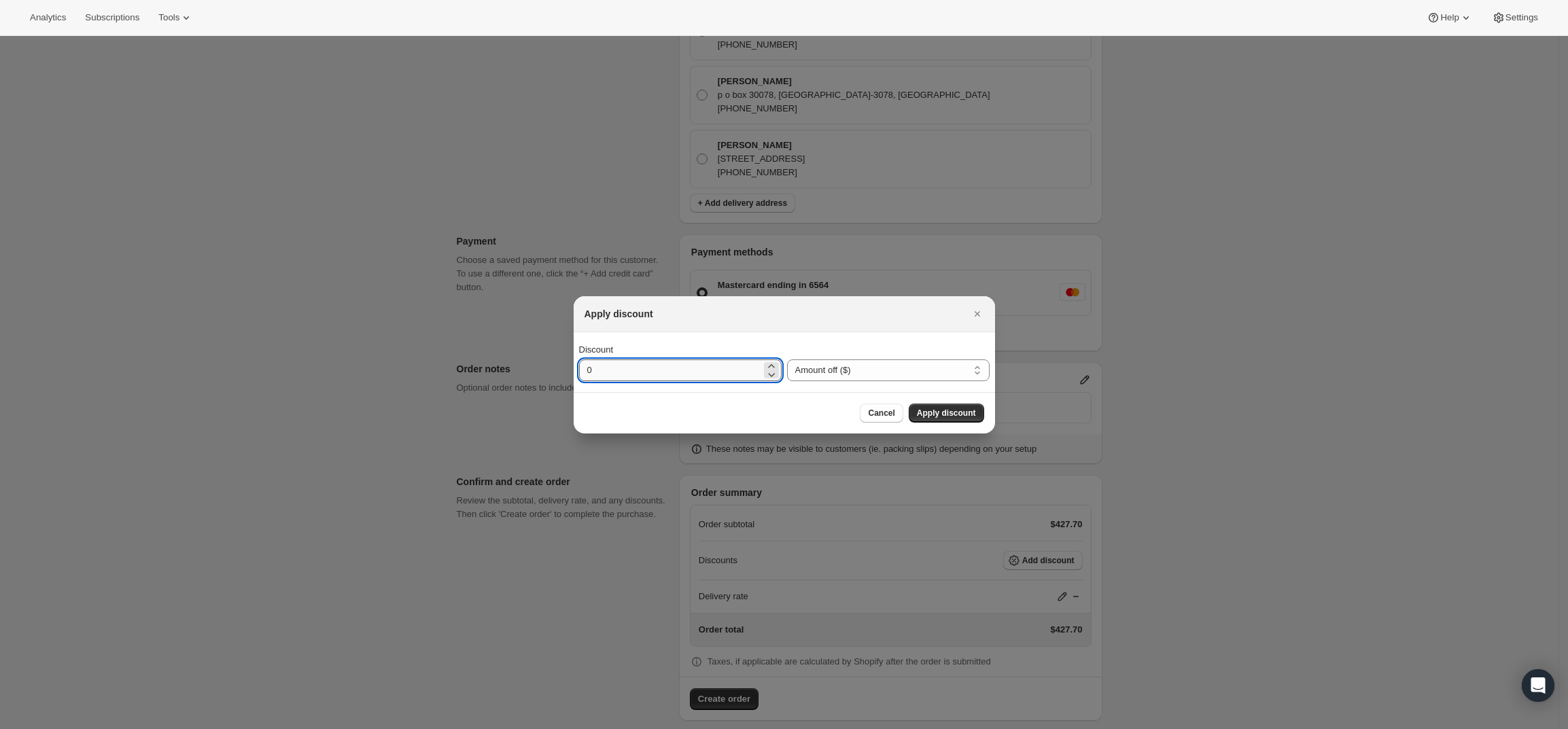
click at [701, 359] on input "0" at bounding box center [670, 370] width 182 height 22
type input "240"
click at [961, 411] on span "Apply discount" at bounding box center [946, 413] width 59 height 11
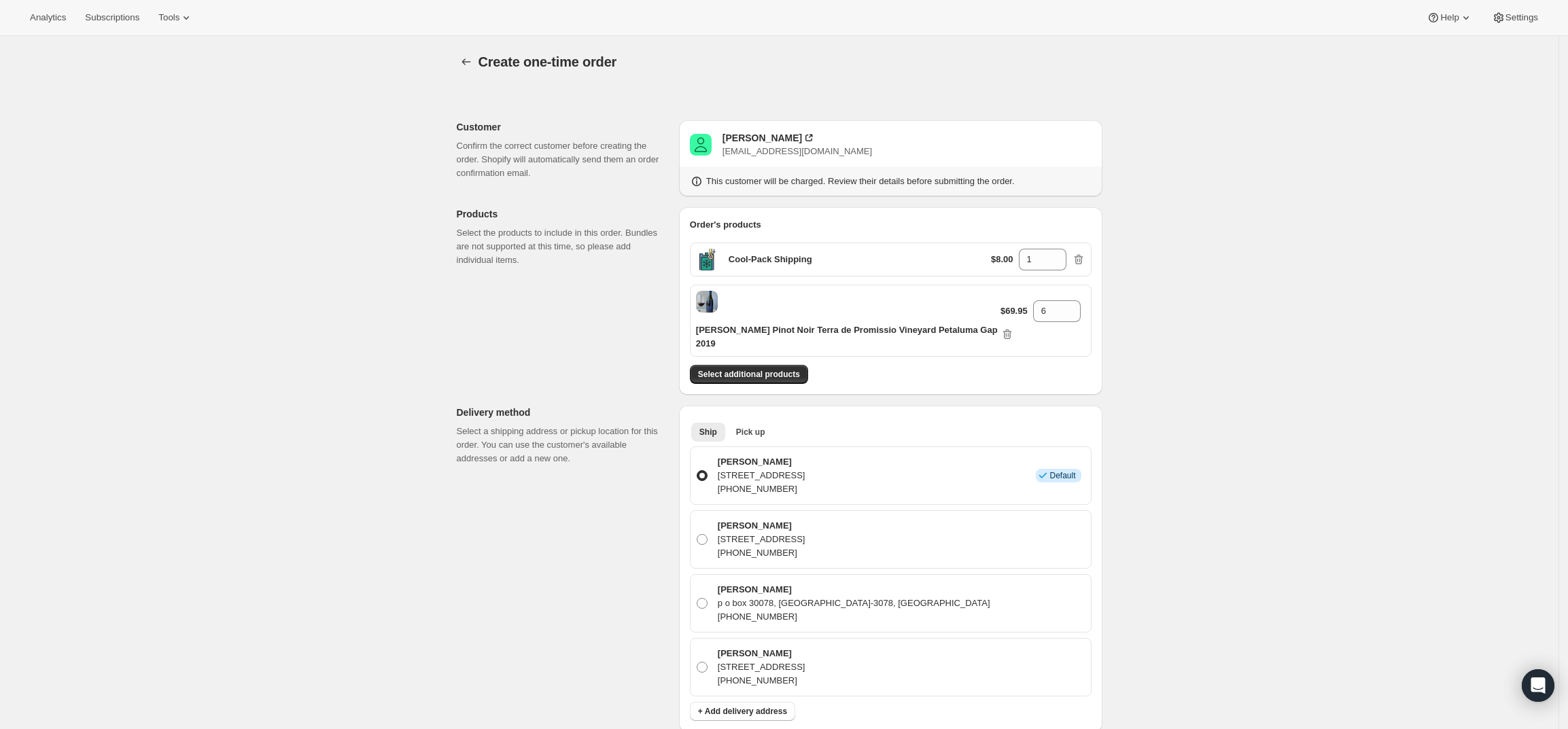
scroll to position [503, 0]
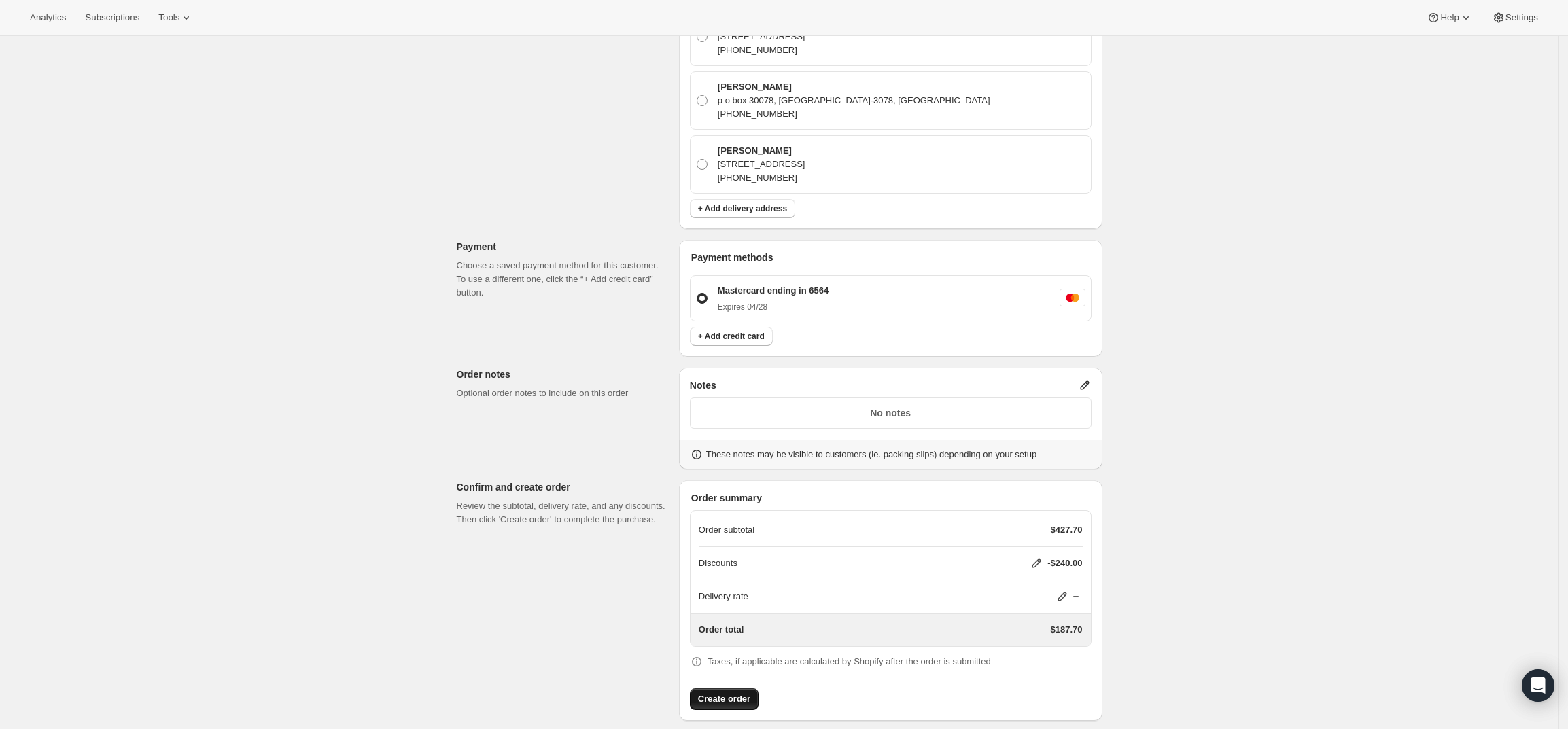
click at [732, 692] on span "Create order" at bounding box center [724, 699] width 53 height 14
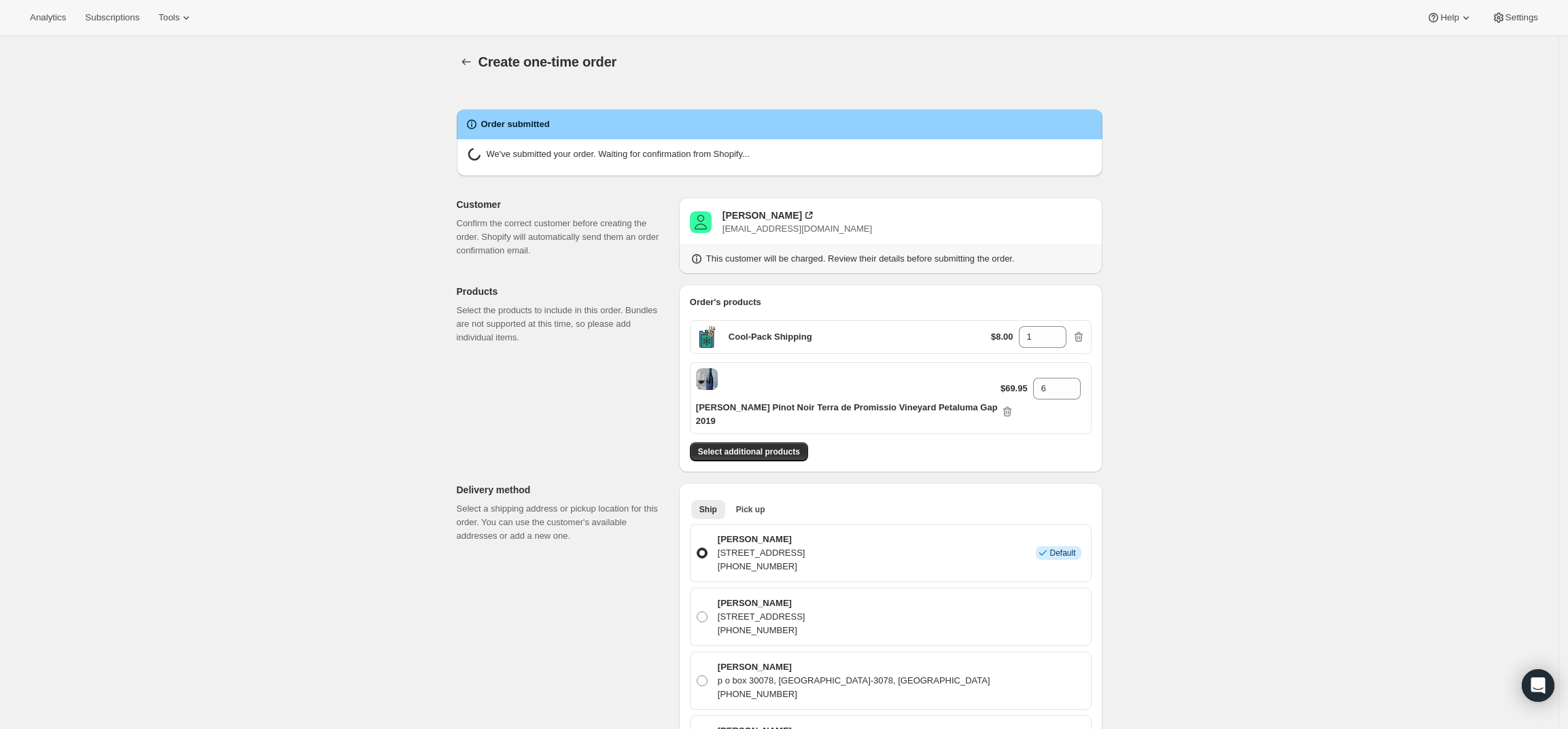
radio input "true"
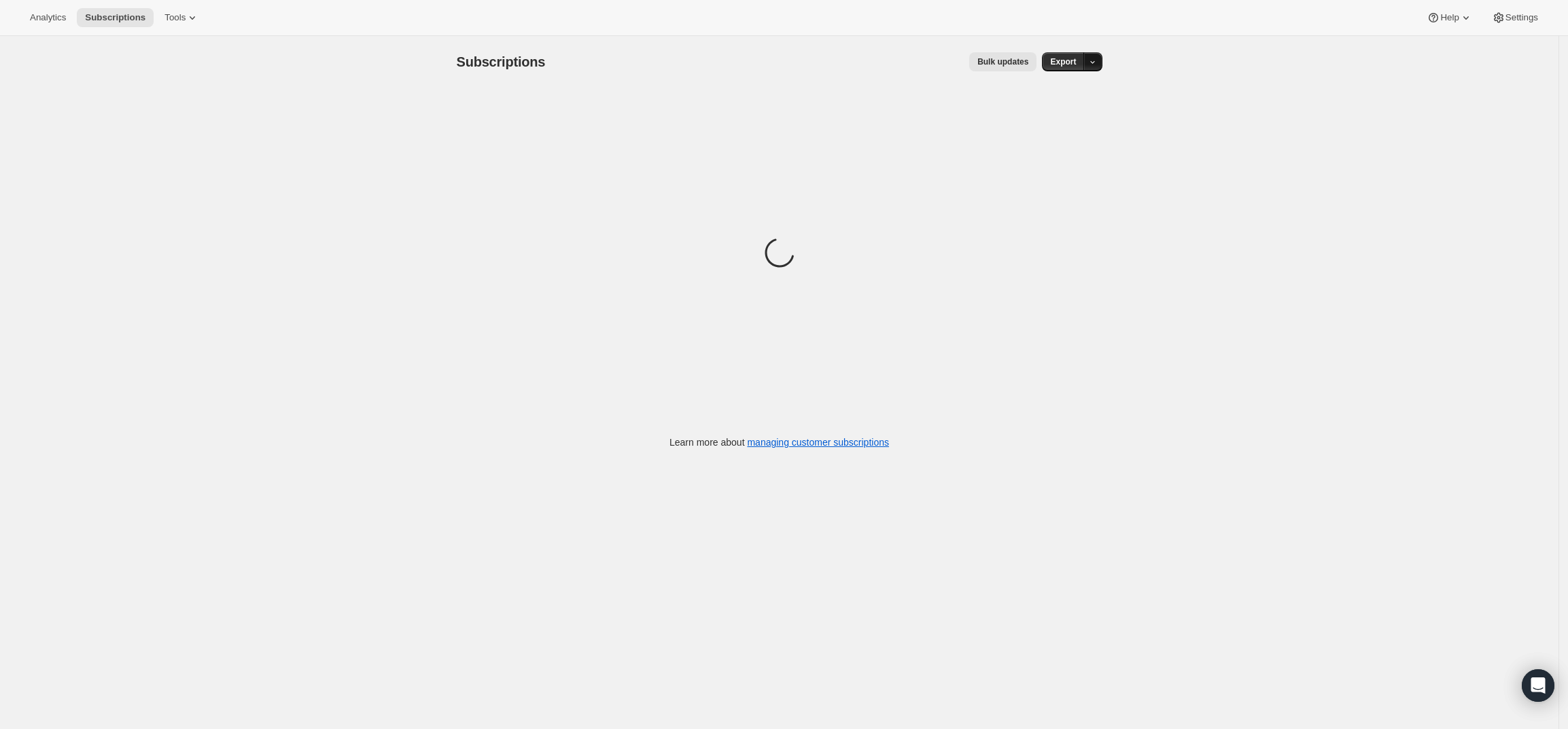
click at [1097, 64] on icon "button" at bounding box center [1092, 62] width 9 height 9
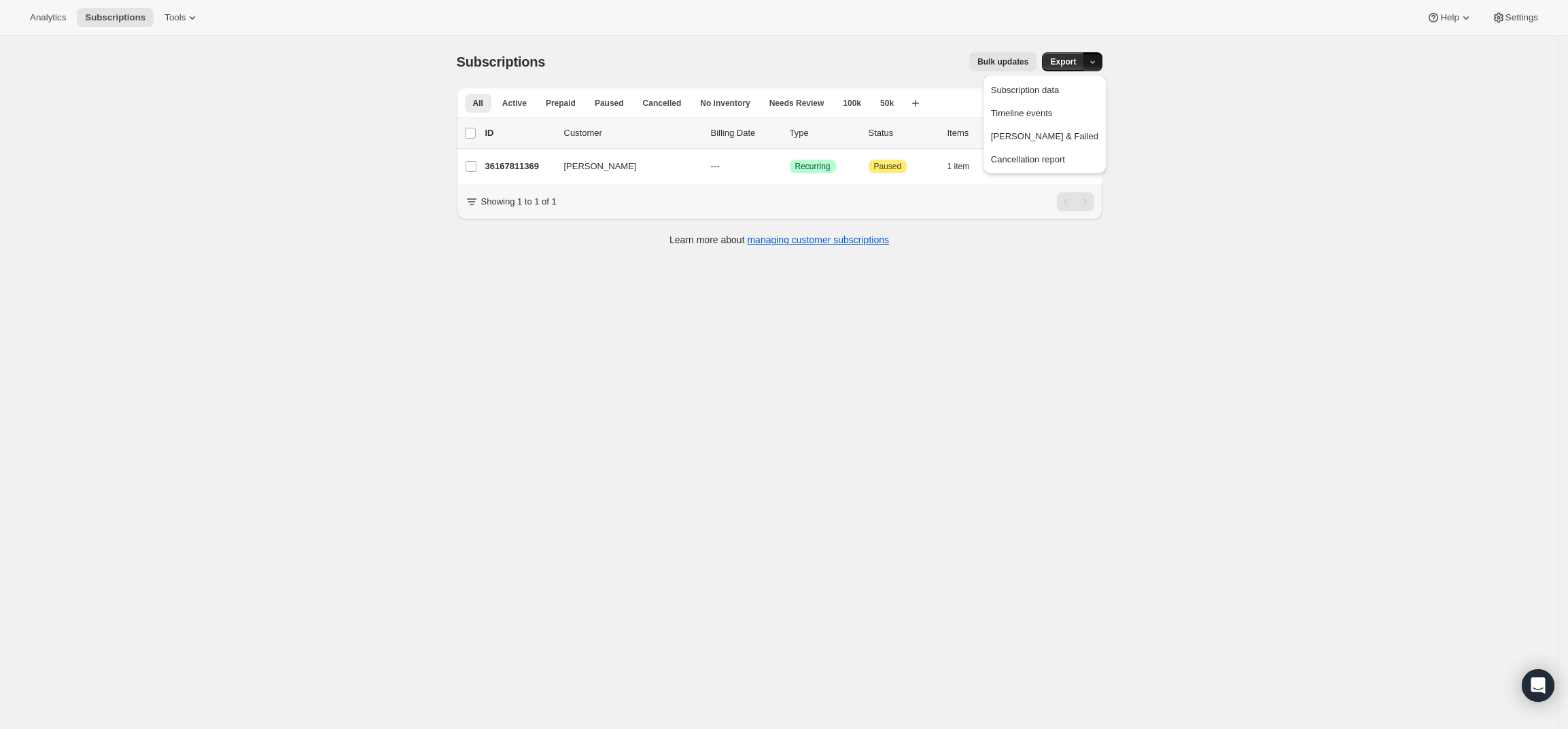
click at [882, 297] on div "Subscriptions. This page is ready Subscriptions Bulk updates More actions Bulk …" at bounding box center [779, 400] width 1559 height 729
click at [1038, 92] on div at bounding box center [1056, 102] width 93 height 27
click at [1032, 99] on icon "Search and filter results" at bounding box center [1024, 102] width 14 height 14
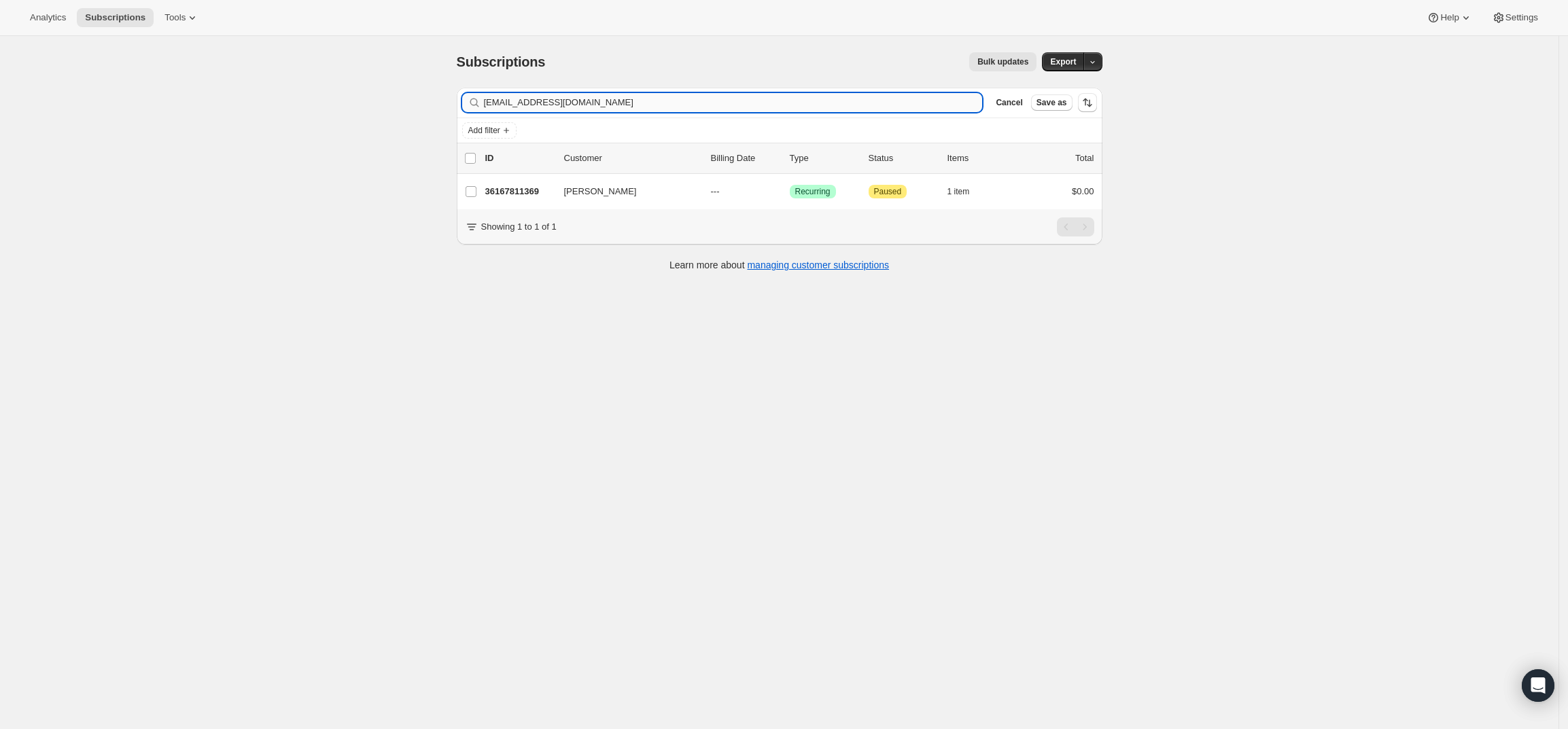
click at [684, 100] on input "[EMAIL_ADDRESS][DOMAIN_NAME]" at bounding box center [733, 102] width 499 height 19
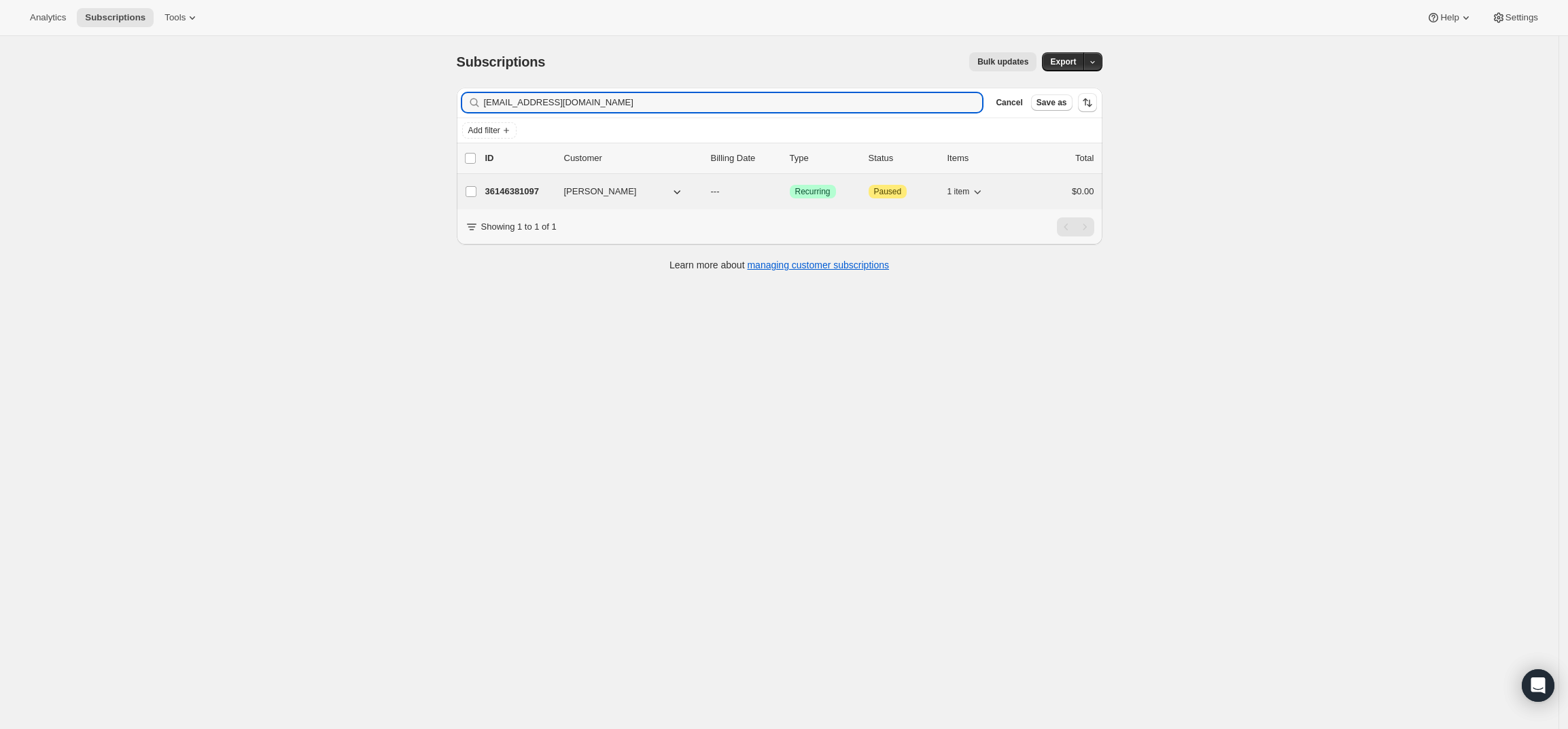
type input "[EMAIL_ADDRESS][DOMAIN_NAME]"
click at [518, 190] on p "36146381097" at bounding box center [519, 191] width 68 height 14
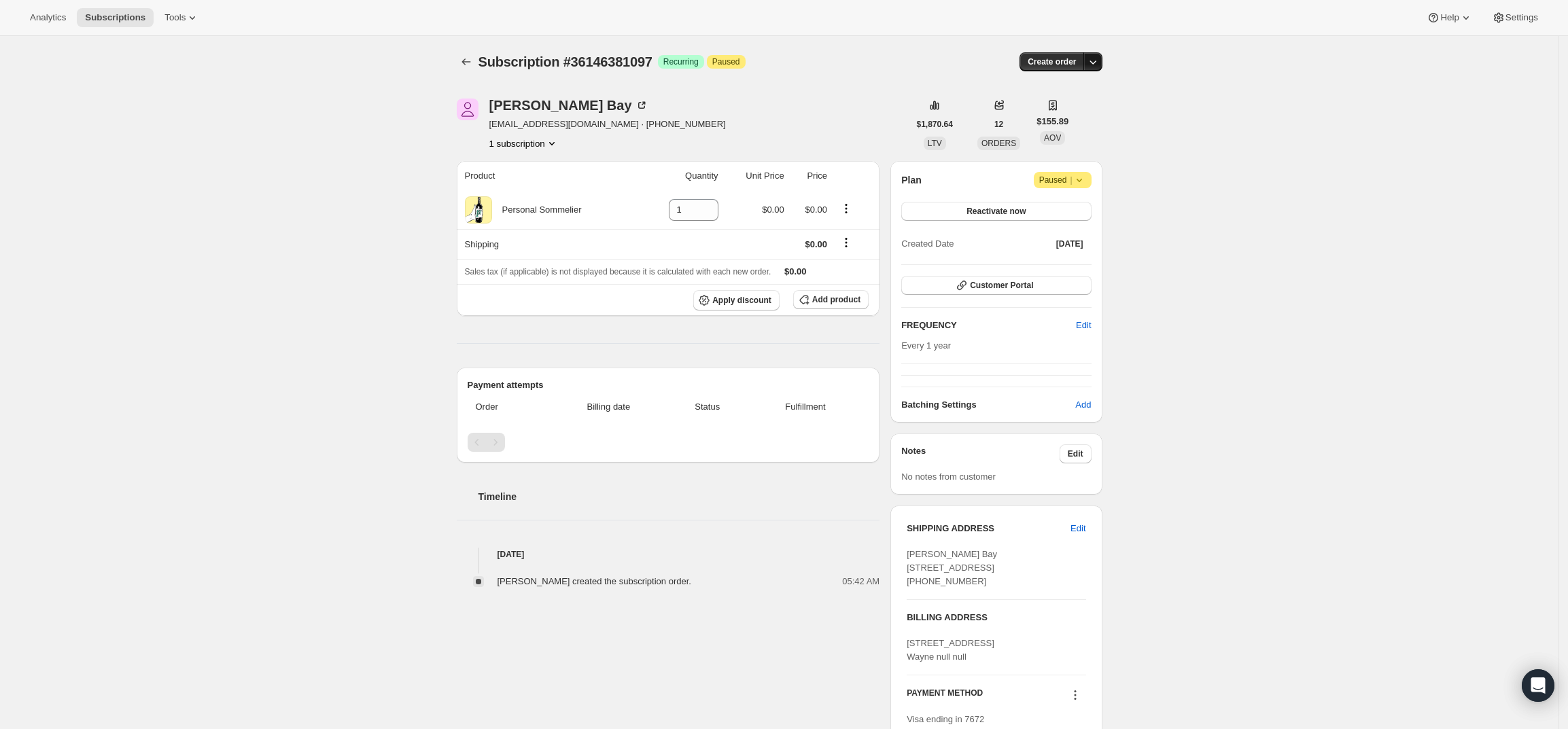
click at [1100, 63] on icon "button" at bounding box center [1092, 61] width 14 height 14
click at [1079, 120] on button "Create custom one-time order" at bounding box center [1031, 113] width 143 height 22
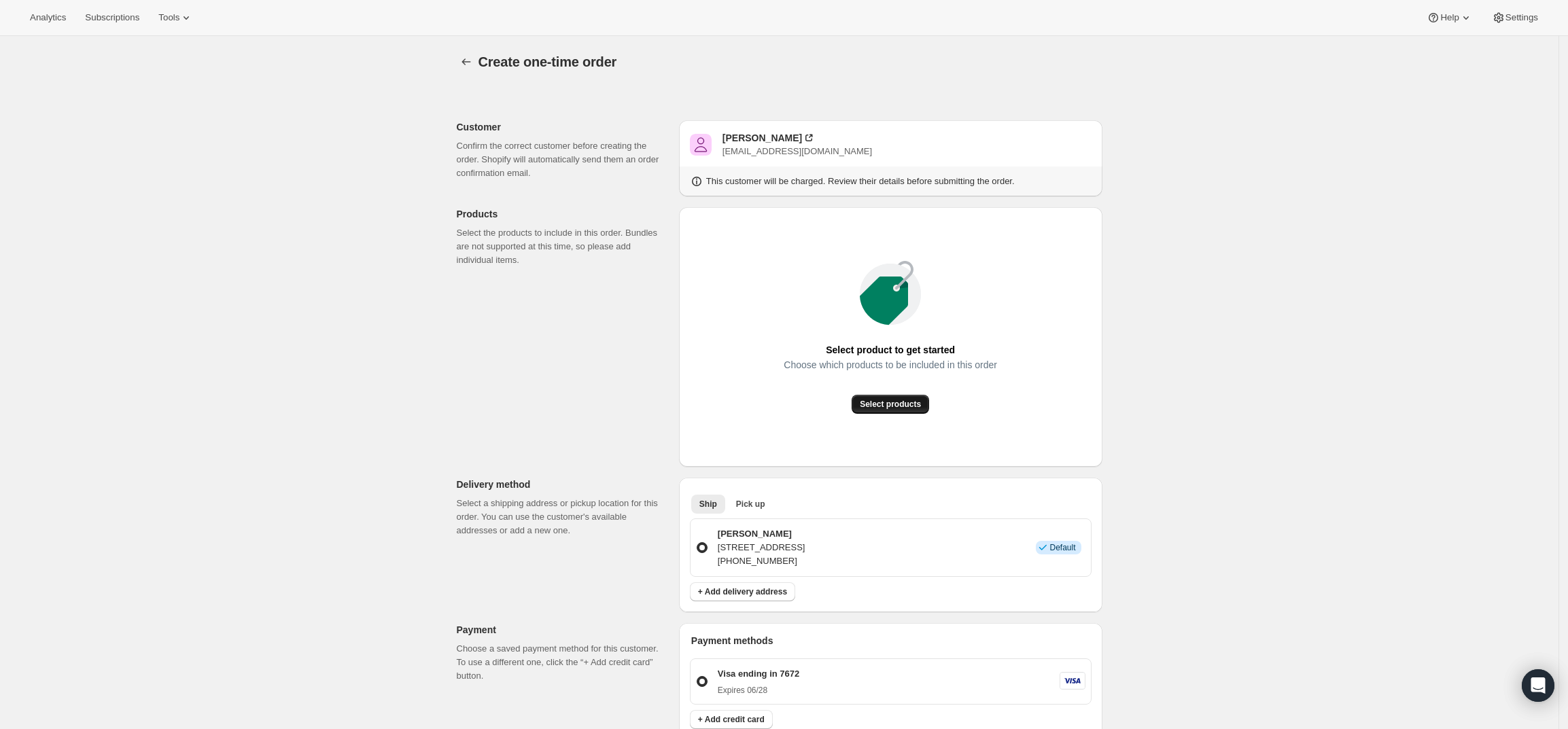
click at [876, 404] on span "Select products" at bounding box center [891, 404] width 61 height 11
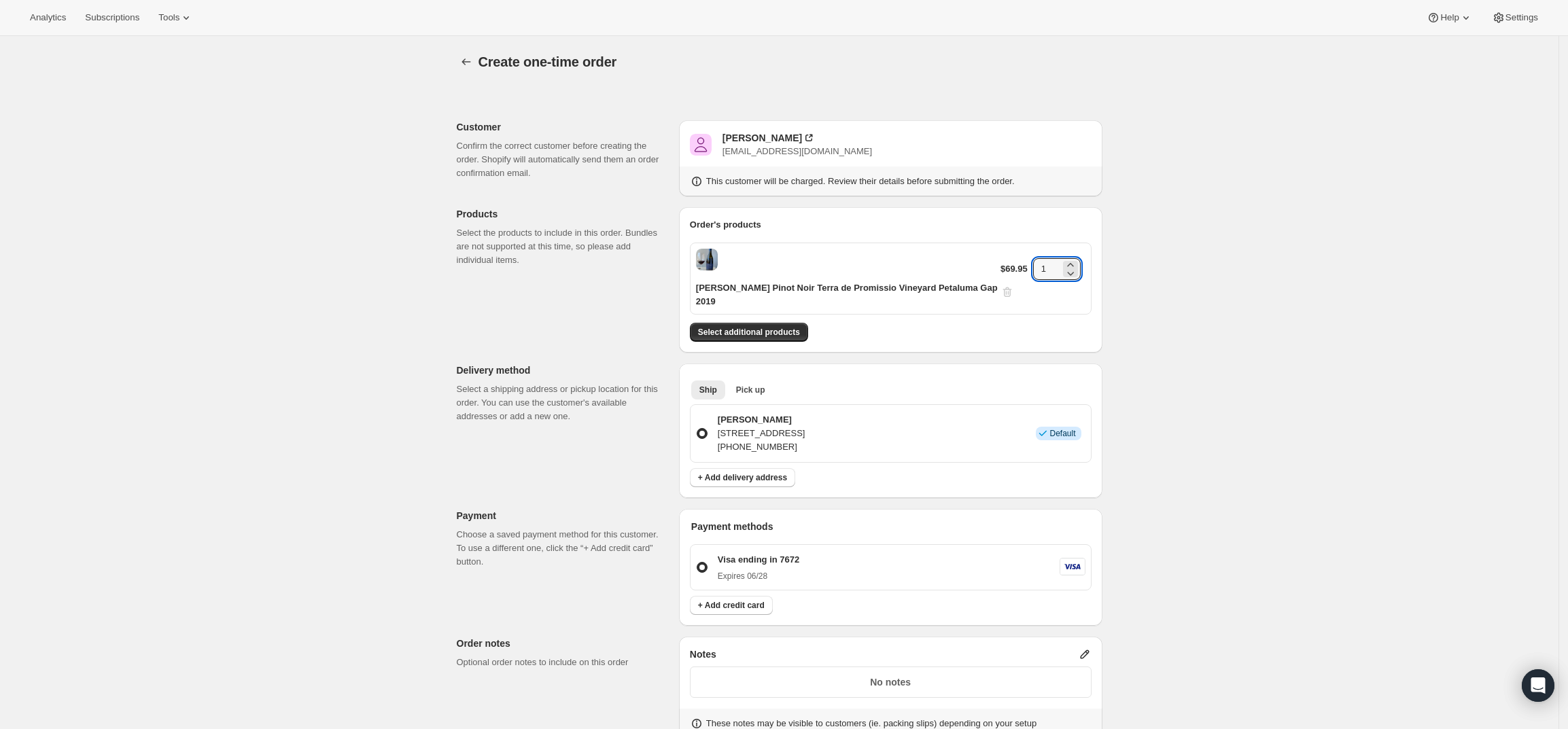
drag, startPoint x: 1048, startPoint y: 264, endPoint x: 986, endPoint y: 260, distance: 62.1
click at [986, 260] on div "[PERSON_NAME] Pinot Noir Terra de Promissio Vineyard Petaluma Gap 2019 $69.95 1" at bounding box center [891, 278] width 402 height 72
type input "4"
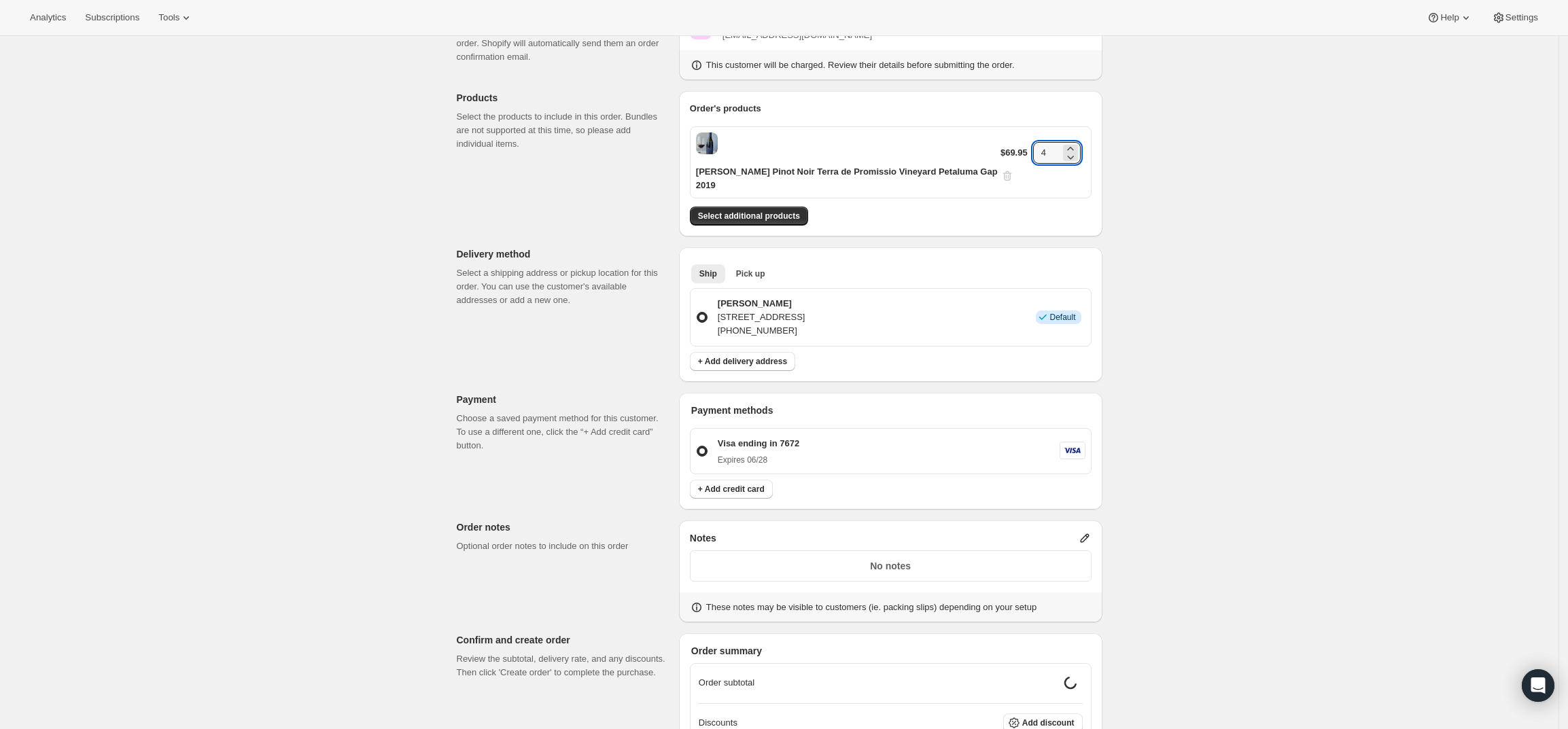
scroll to position [255, 0]
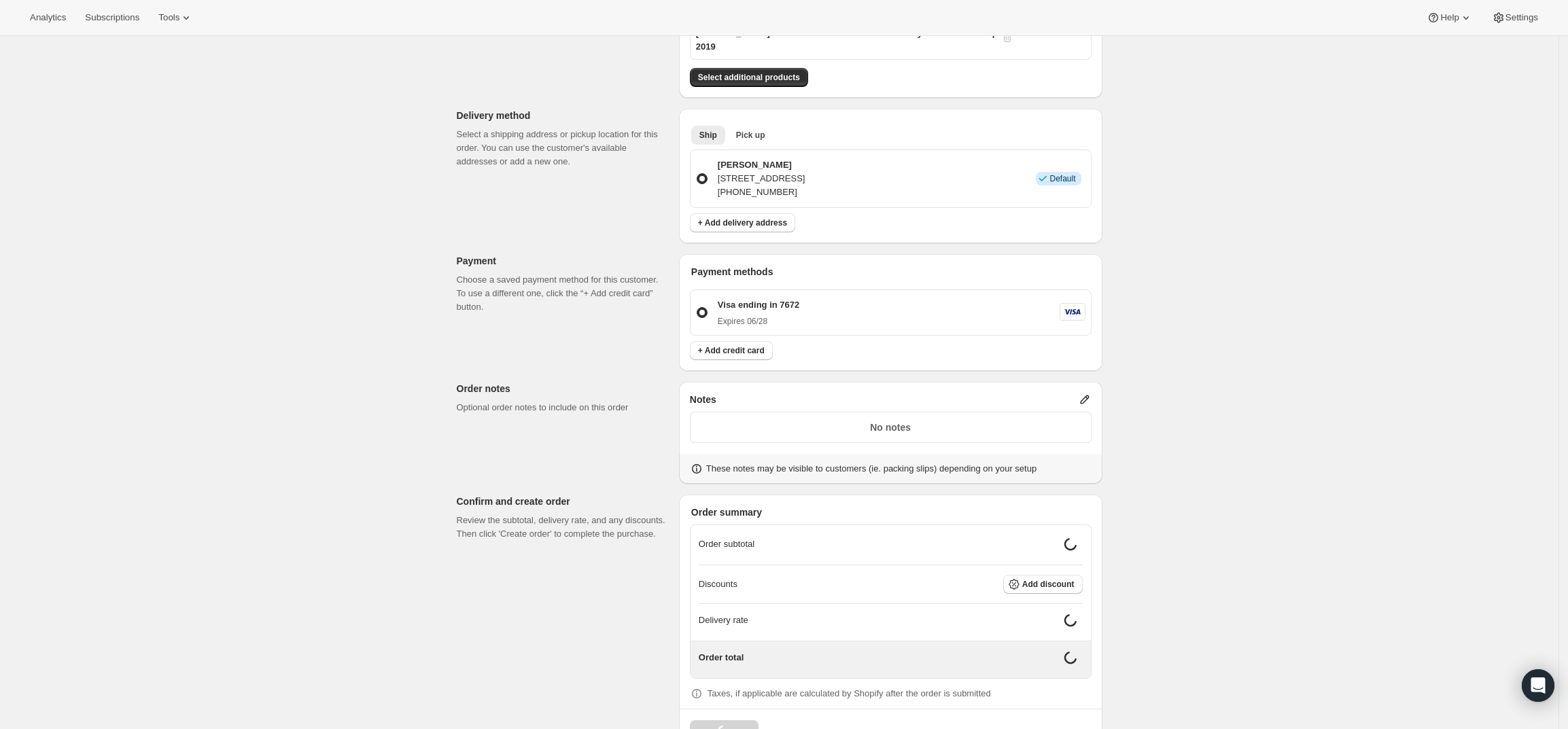
click at [1087, 393] on icon at bounding box center [1084, 400] width 14 height 14
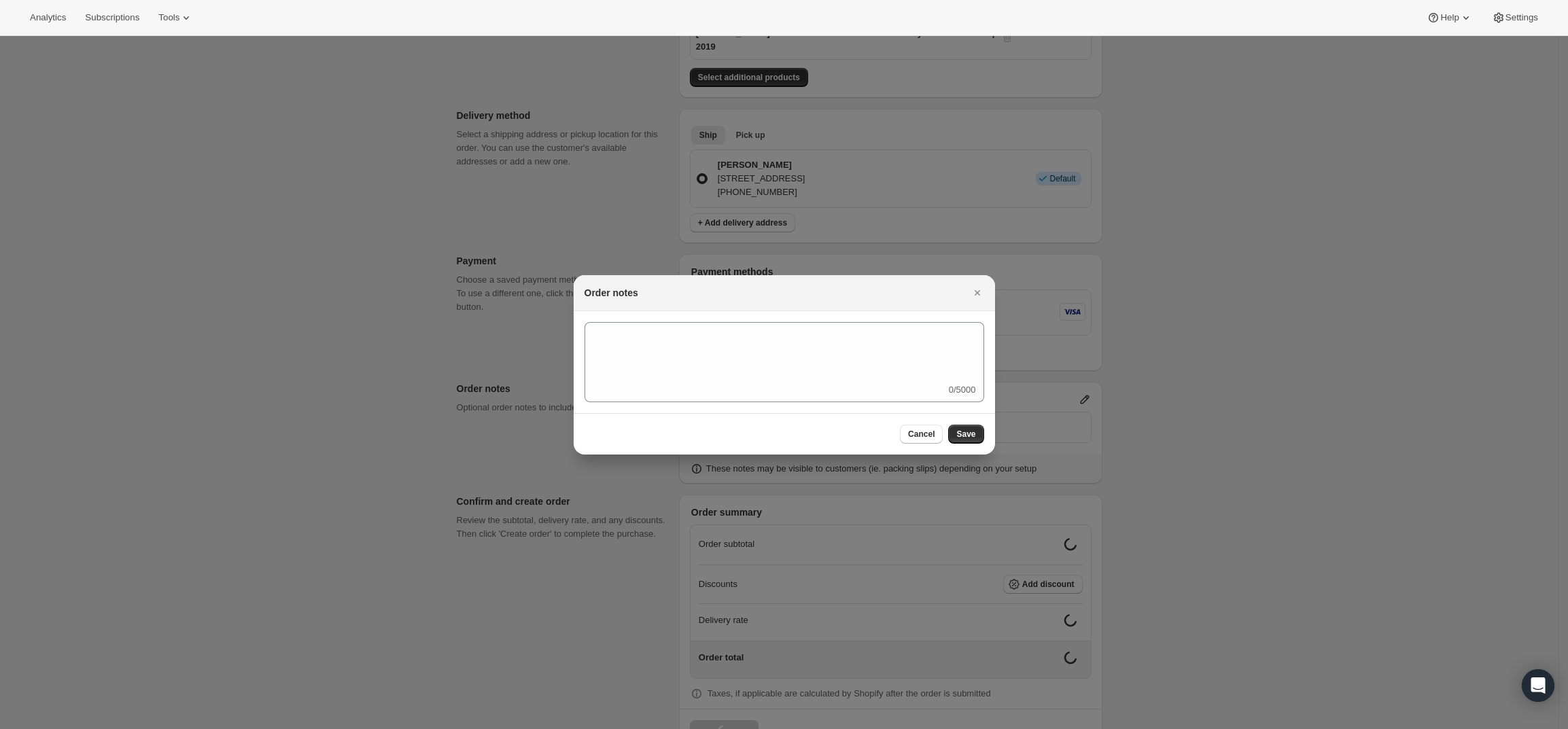
click at [848, 384] on div "0/5000" at bounding box center [784, 362] width 400 height 80
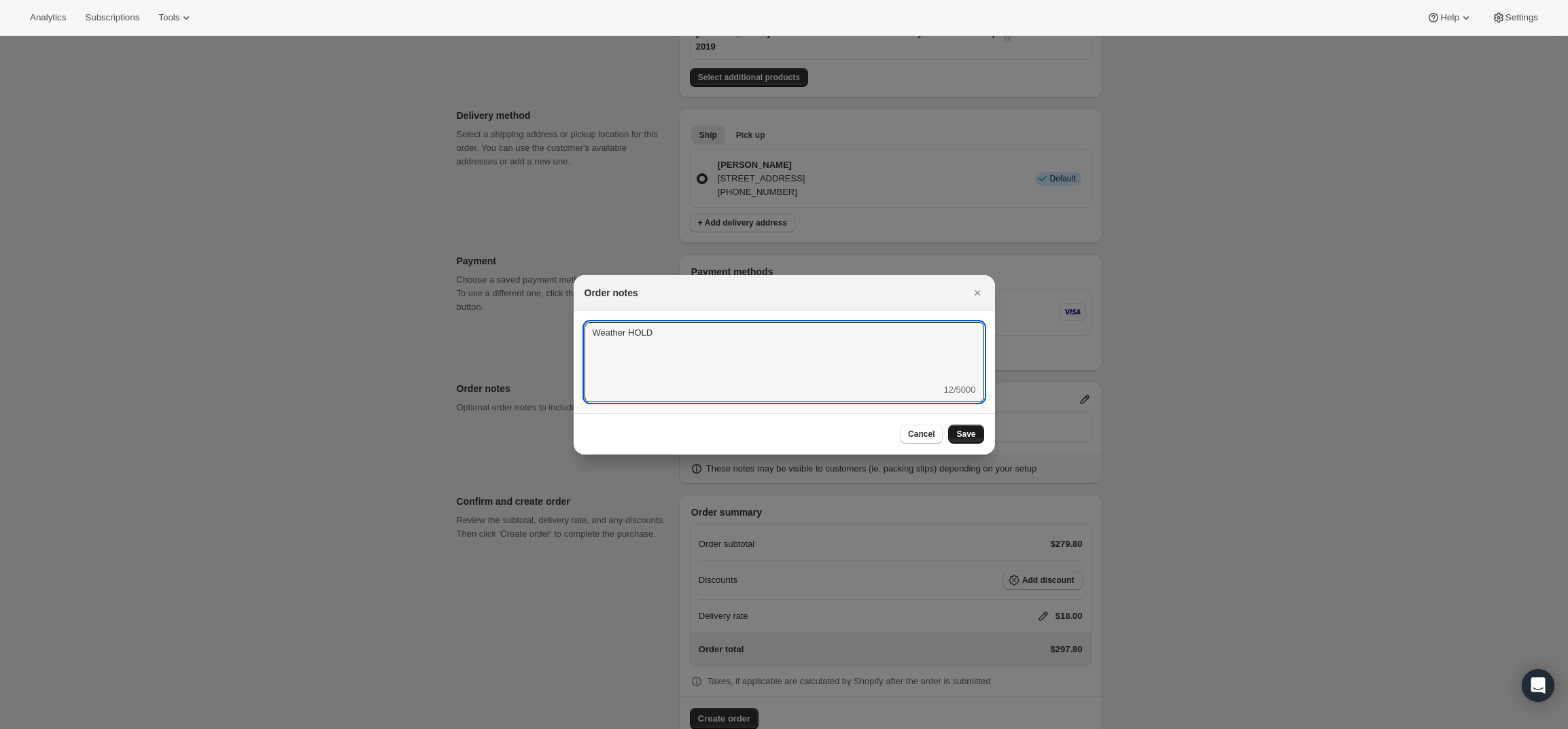
type textarea "Weather HOLD"
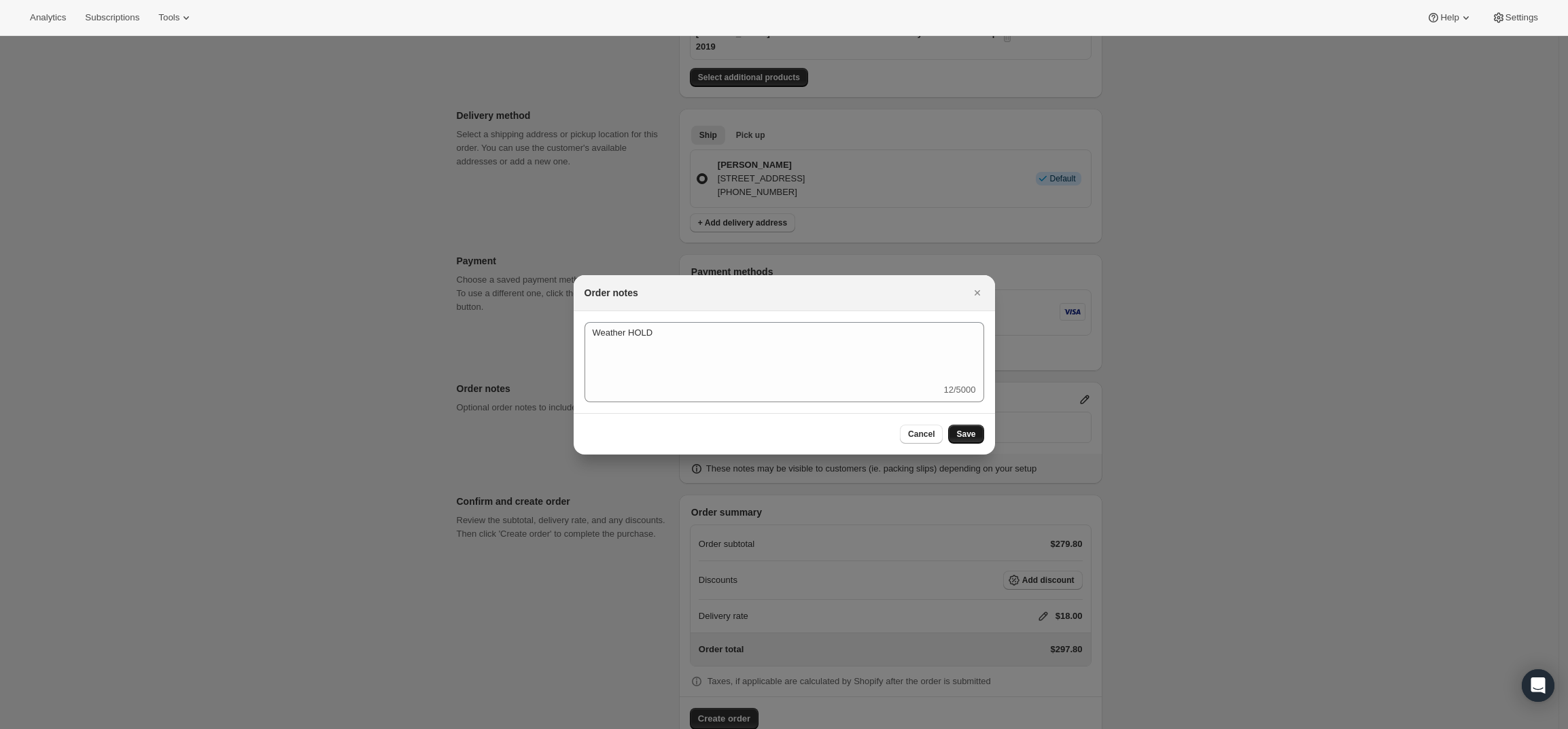
click at [967, 432] on span "Save" at bounding box center [966, 434] width 19 height 11
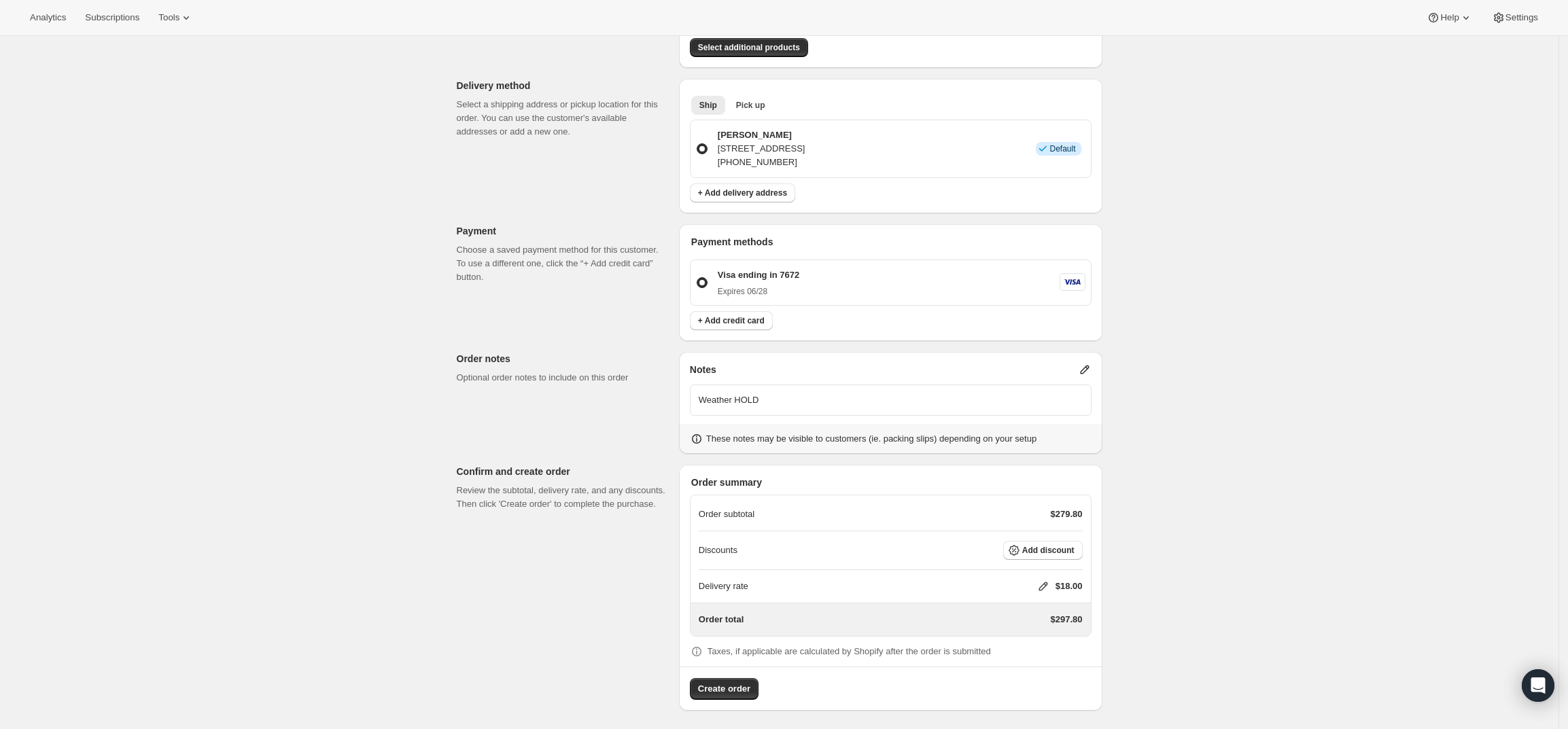
scroll to position [275, 0]
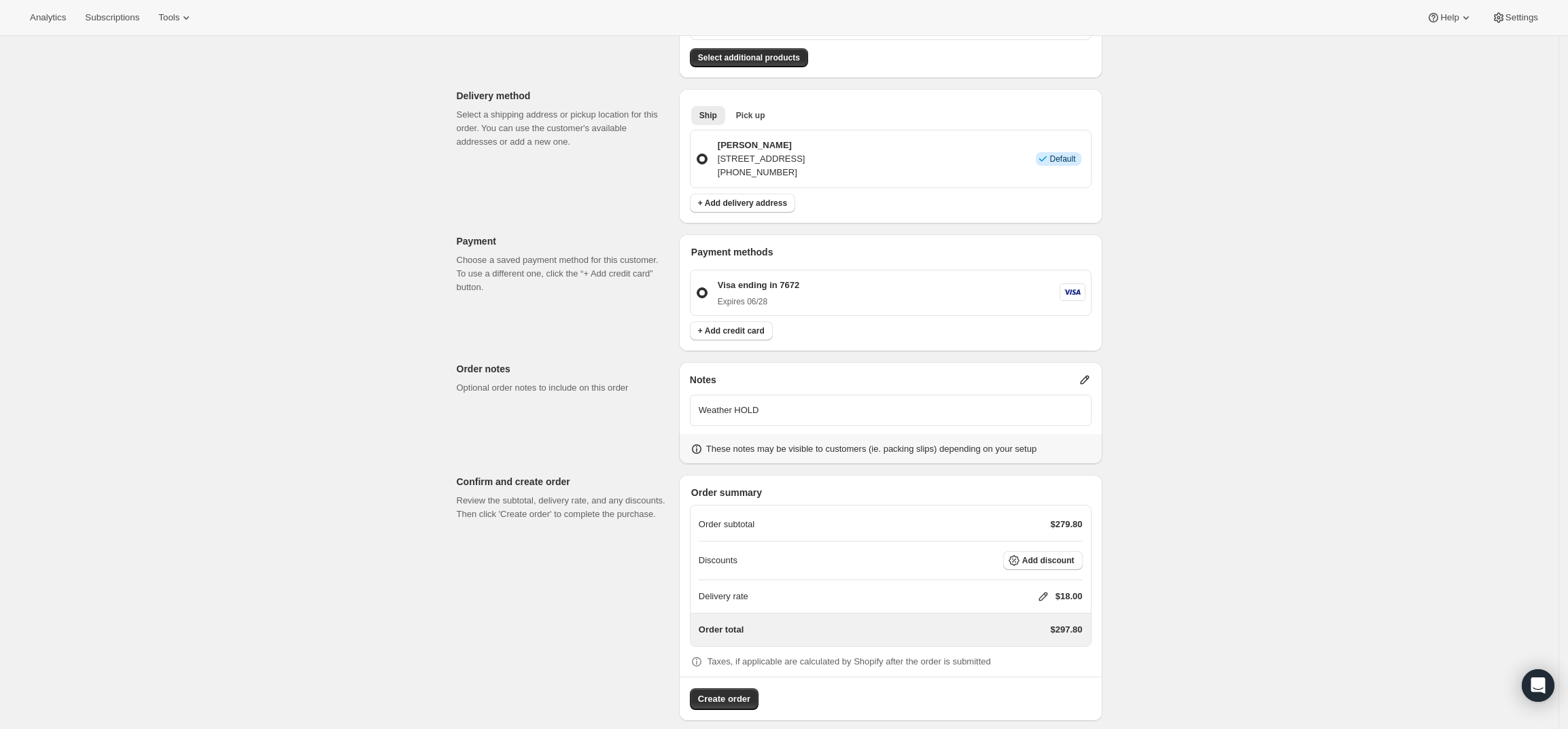
click at [1043, 589] on icon at bounding box center [1043, 596] width 14 height 14
click at [1007, 636] on input "0" at bounding box center [1049, 634] width 122 height 22
type input "0"
click at [1031, 670] on span "Save" at bounding box center [1040, 665] width 19 height 11
click at [1051, 555] on span "Add discount" at bounding box center [1048, 560] width 53 height 11
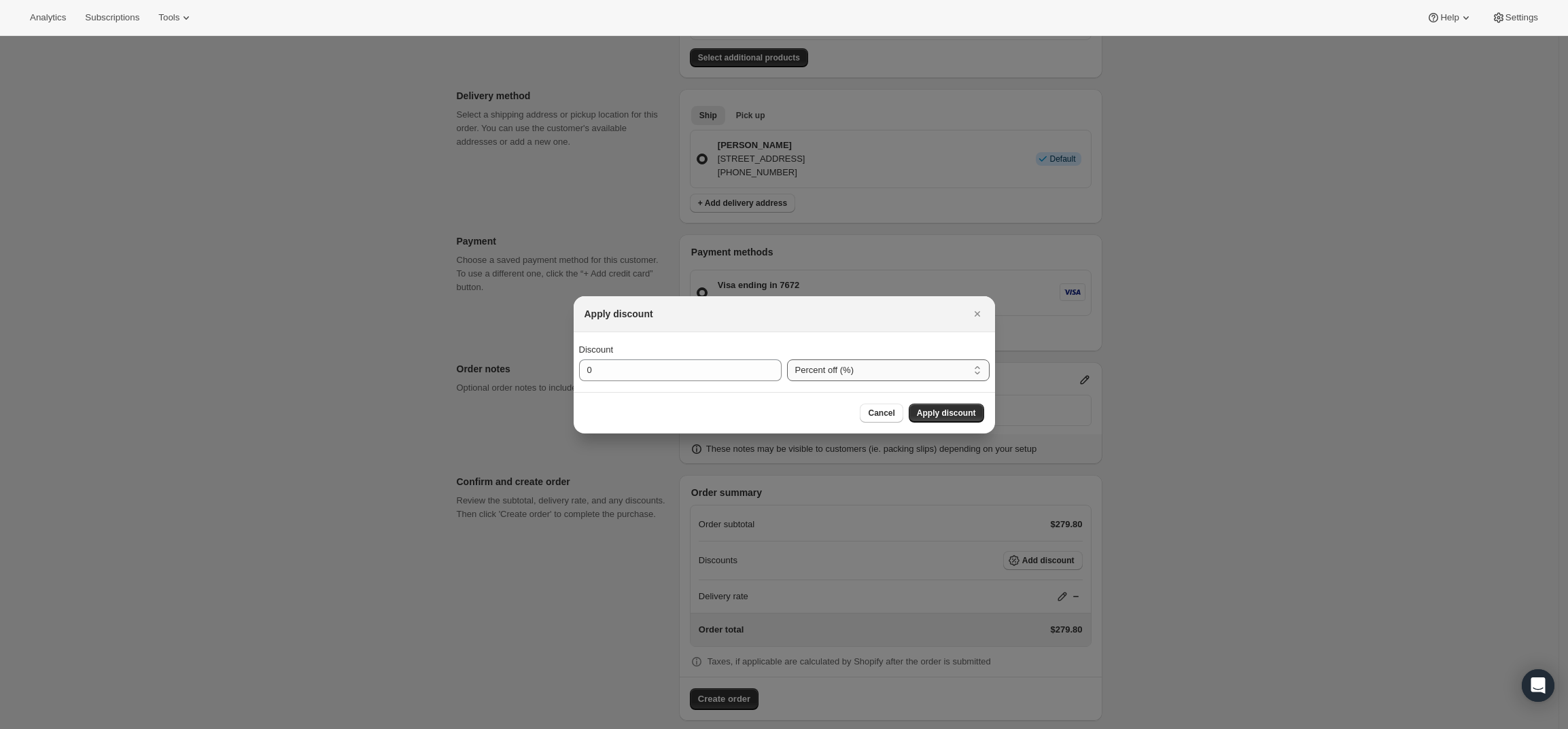
click at [852, 371] on select "Percent off (%) Amount off ($)" at bounding box center [888, 370] width 202 height 22
select select "fixedAmount"
click at [787, 359] on select "Percent off (%) Amount off ($)" at bounding box center [888, 370] width 202 height 22
click at [710, 374] on input "0" at bounding box center [670, 370] width 182 height 22
type input "160"
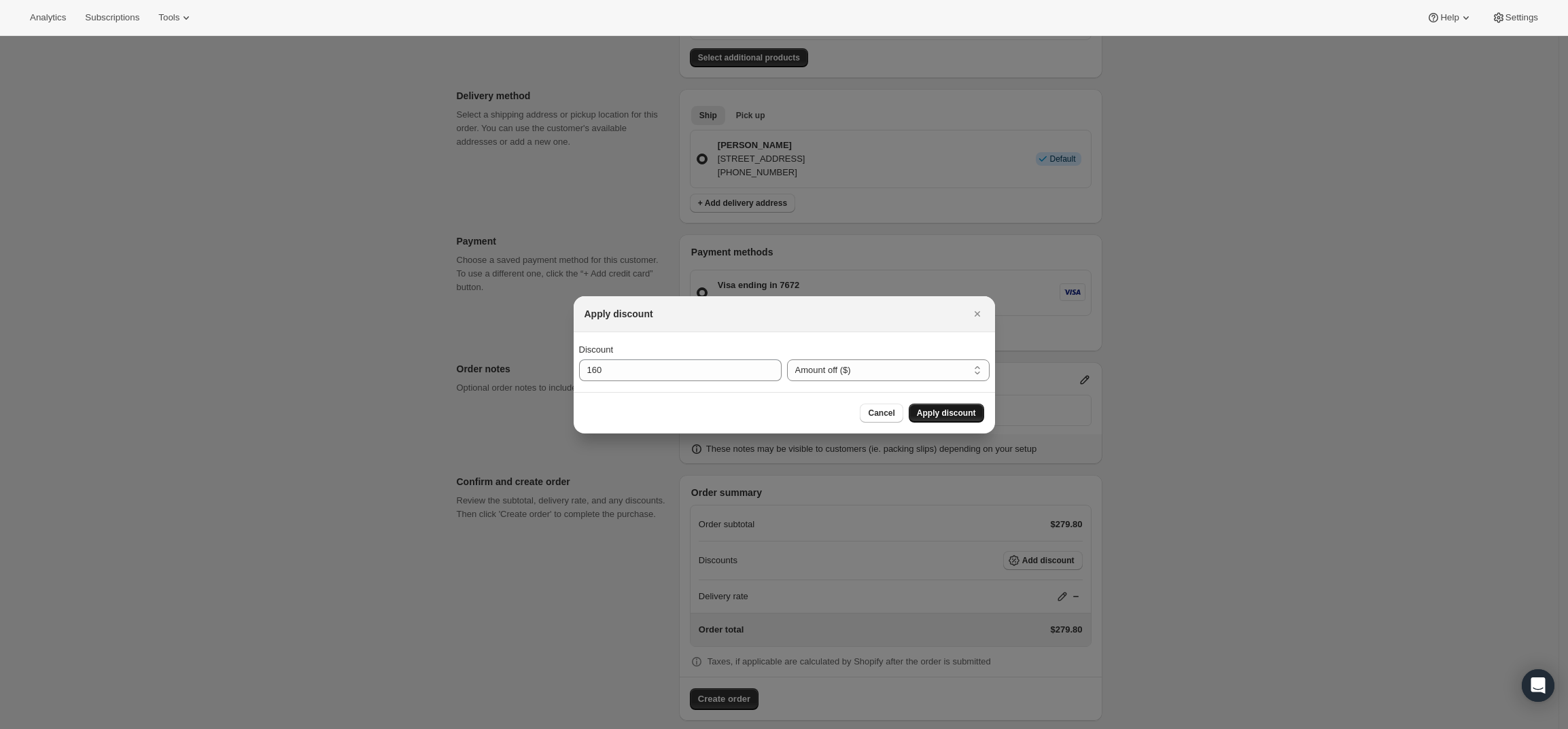
click at [948, 411] on span "Apply discount" at bounding box center [946, 413] width 59 height 11
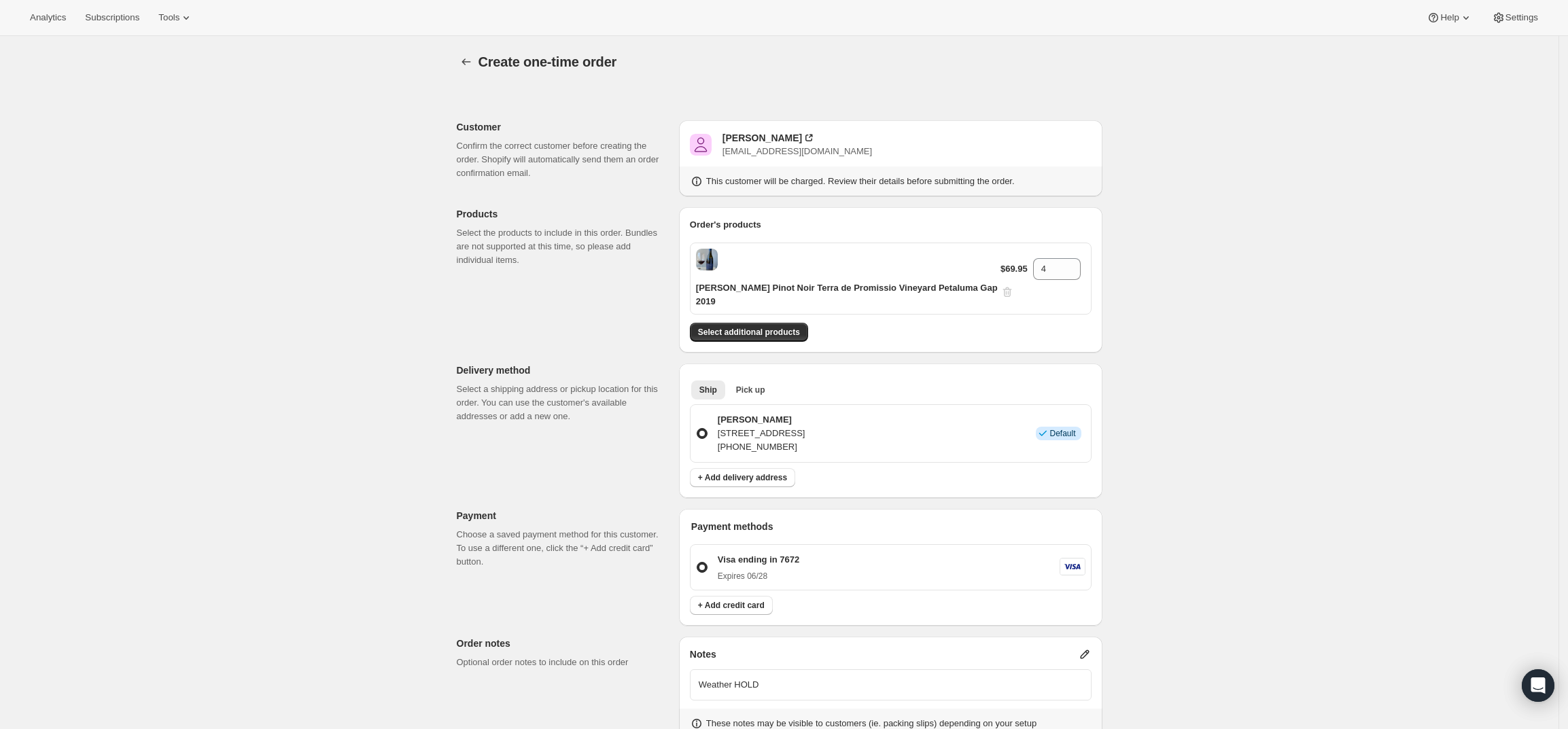
scroll to position [269, 0]
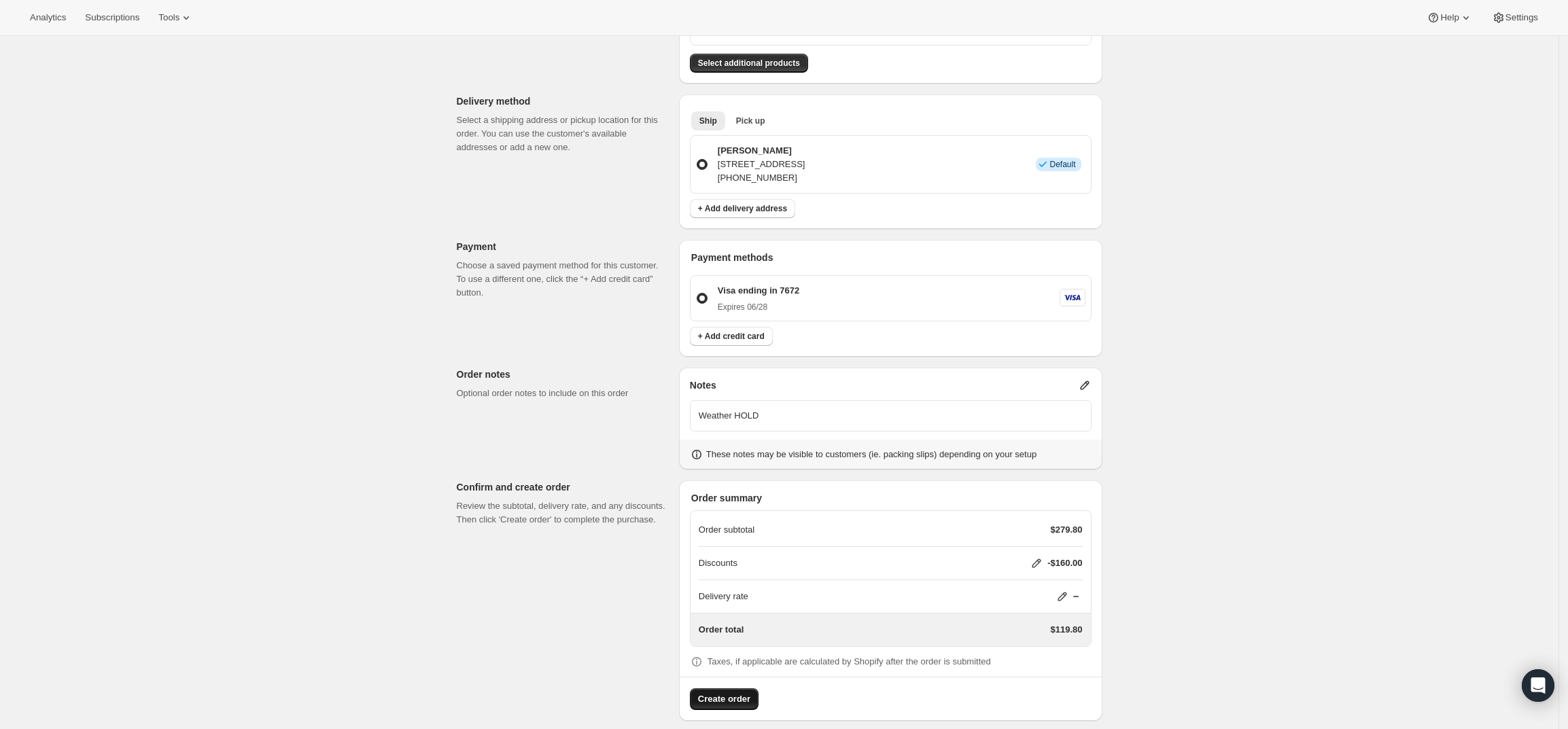
click at [735, 692] on span "Create order" at bounding box center [724, 699] width 53 height 14
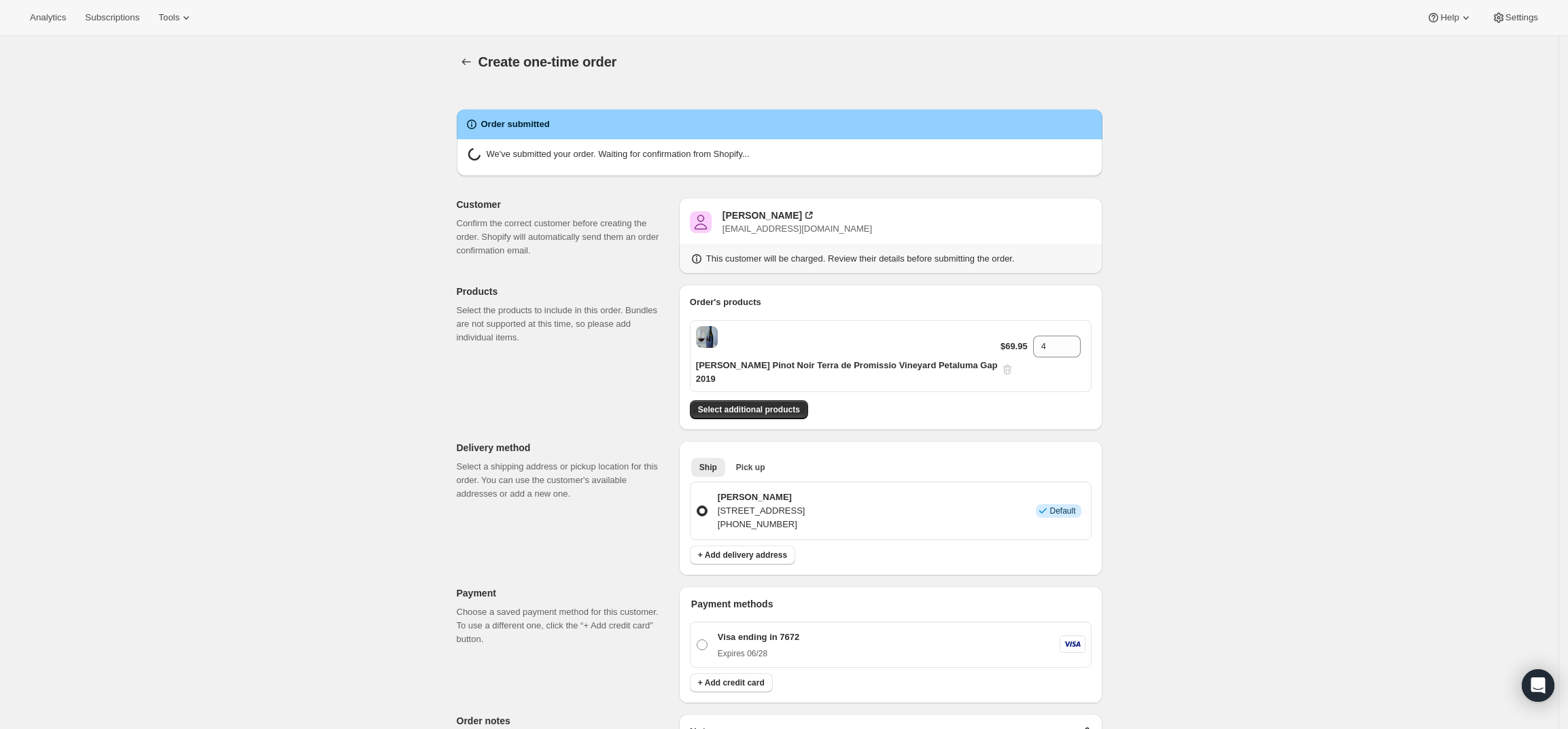
radio input "true"
